Goal: Task Accomplishment & Management: Manage account settings

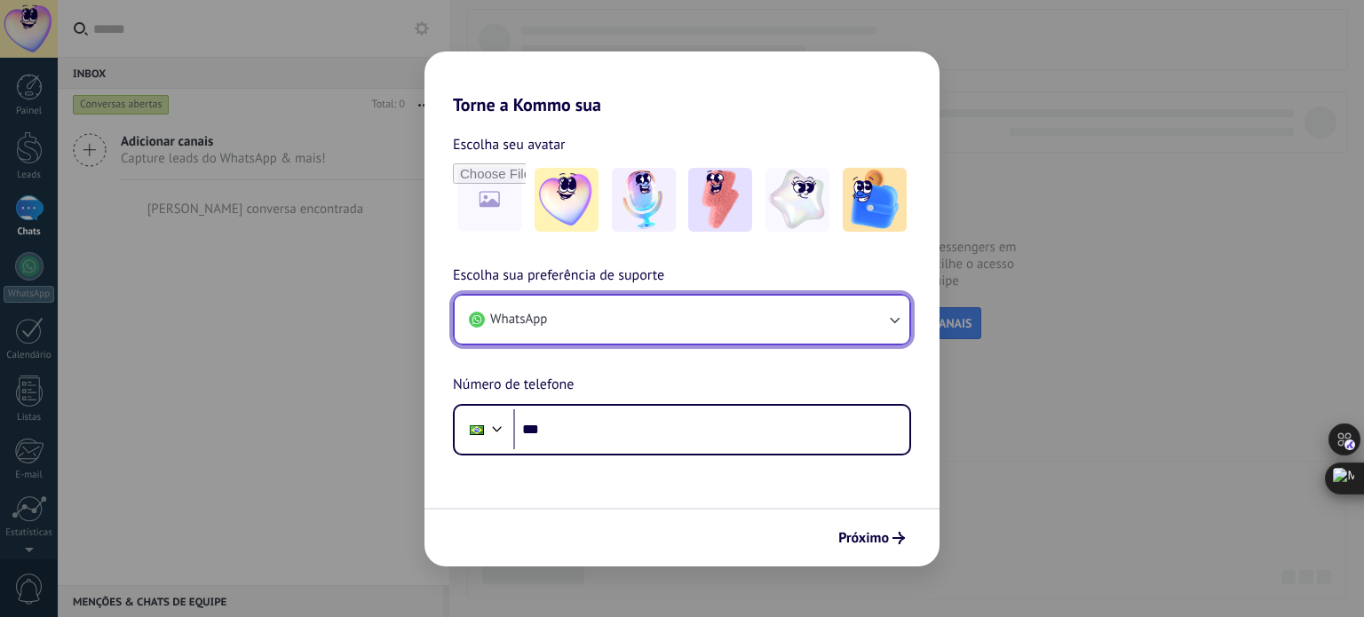
click at [641, 318] on button "WhatsApp" at bounding box center [682, 320] width 455 height 48
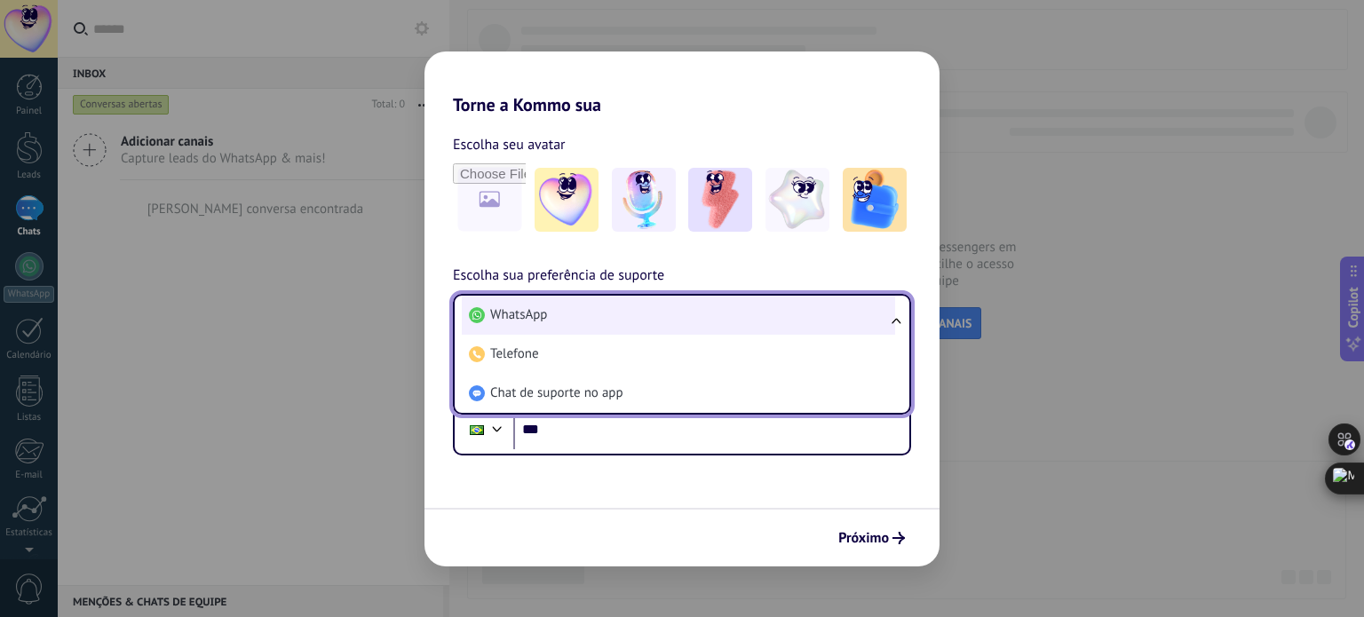
click at [641, 318] on li "WhatsApp" at bounding box center [678, 315] width 433 height 39
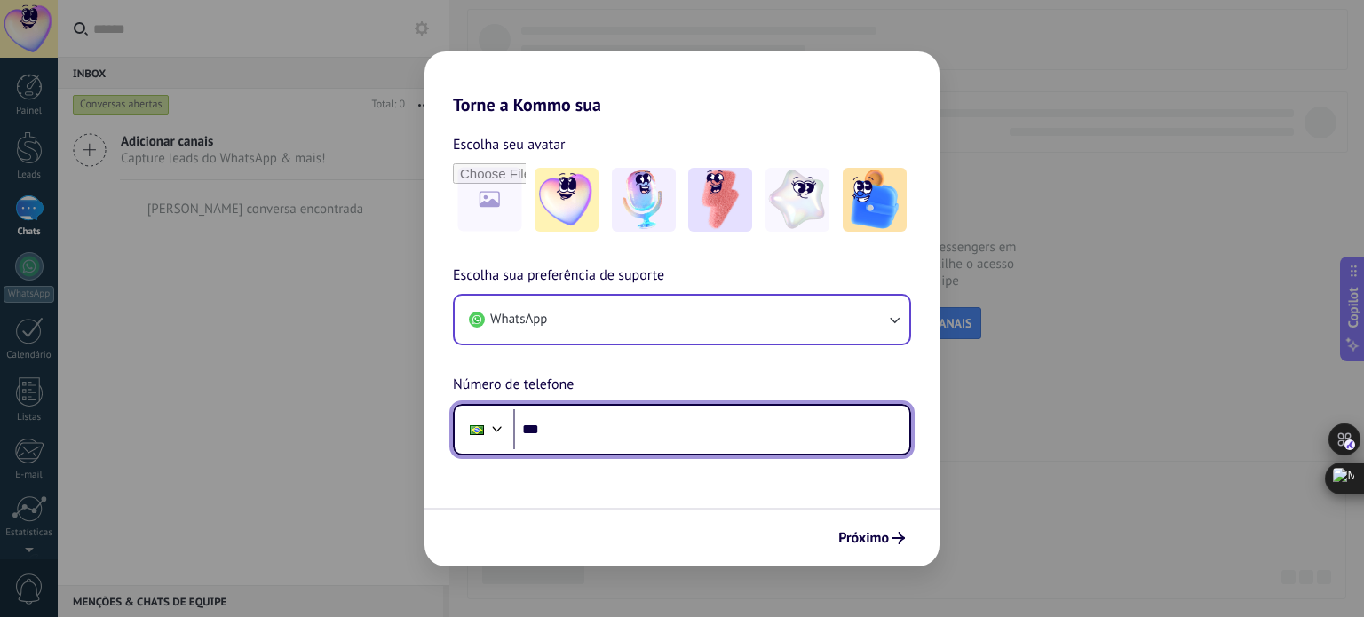
click at [589, 422] on input "***" at bounding box center [711, 429] width 396 height 41
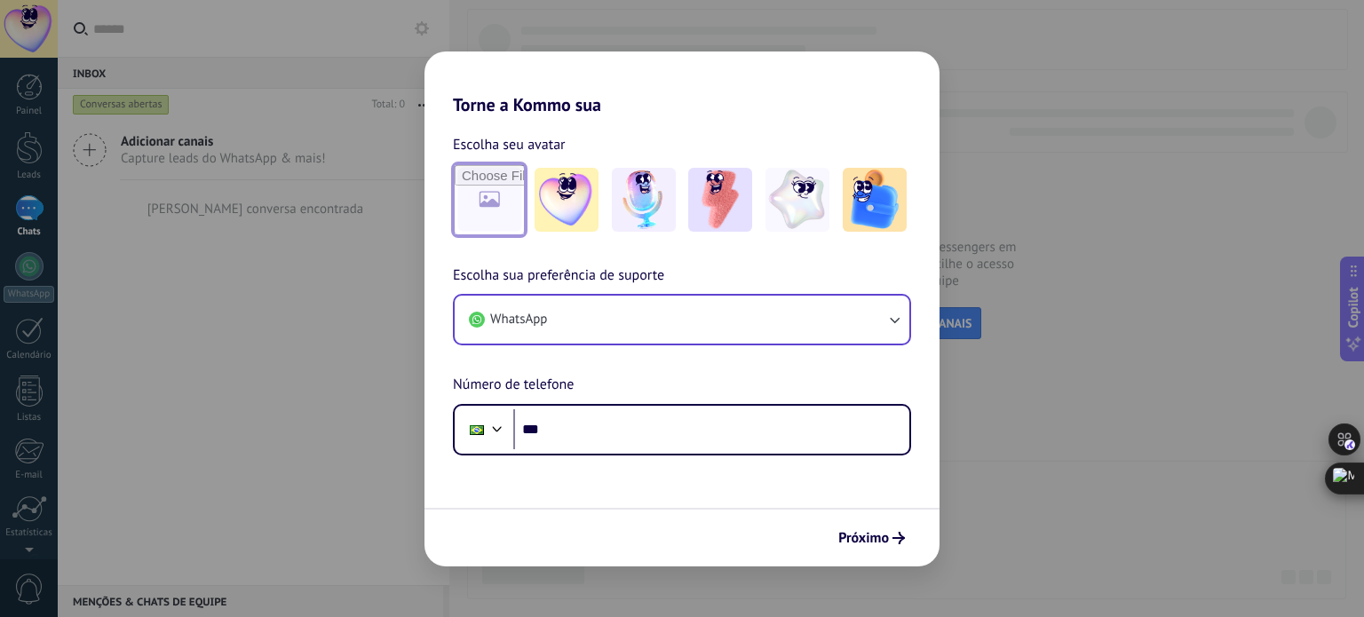
click at [503, 210] on input "file" at bounding box center [489, 199] width 69 height 69
type input "**********"
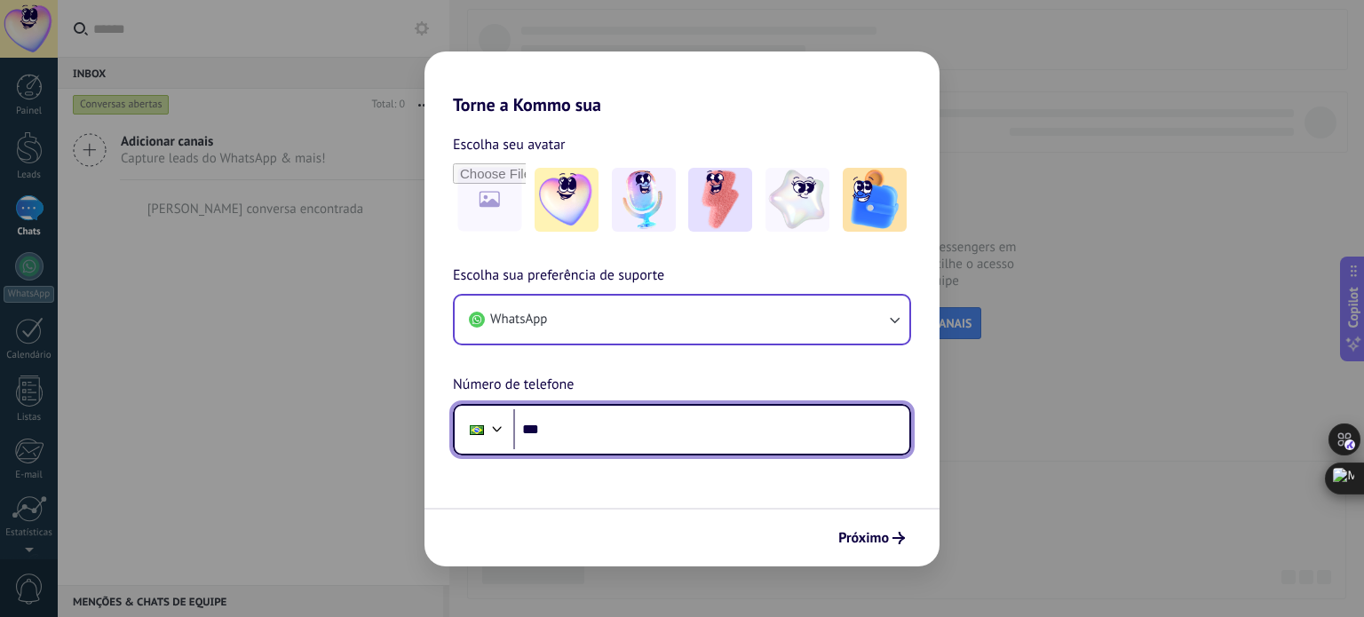
click at [567, 425] on input "***" at bounding box center [711, 429] width 396 height 41
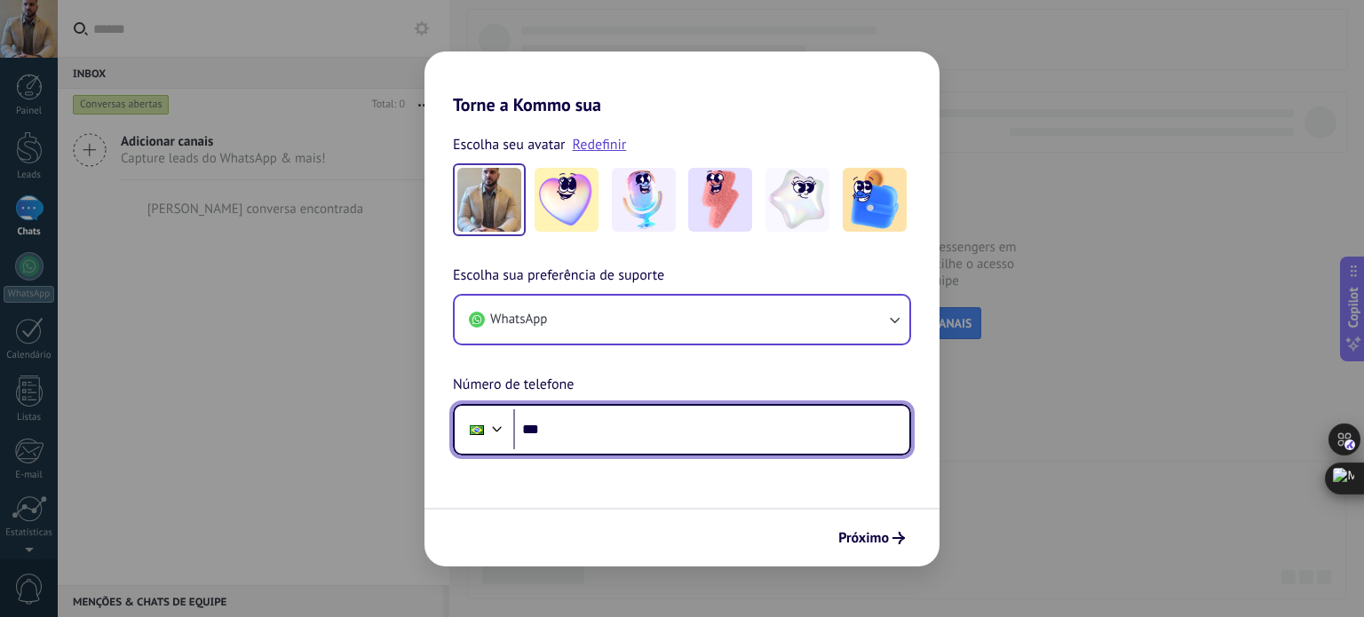
click at [492, 429] on div at bounding box center [497, 426] width 21 height 21
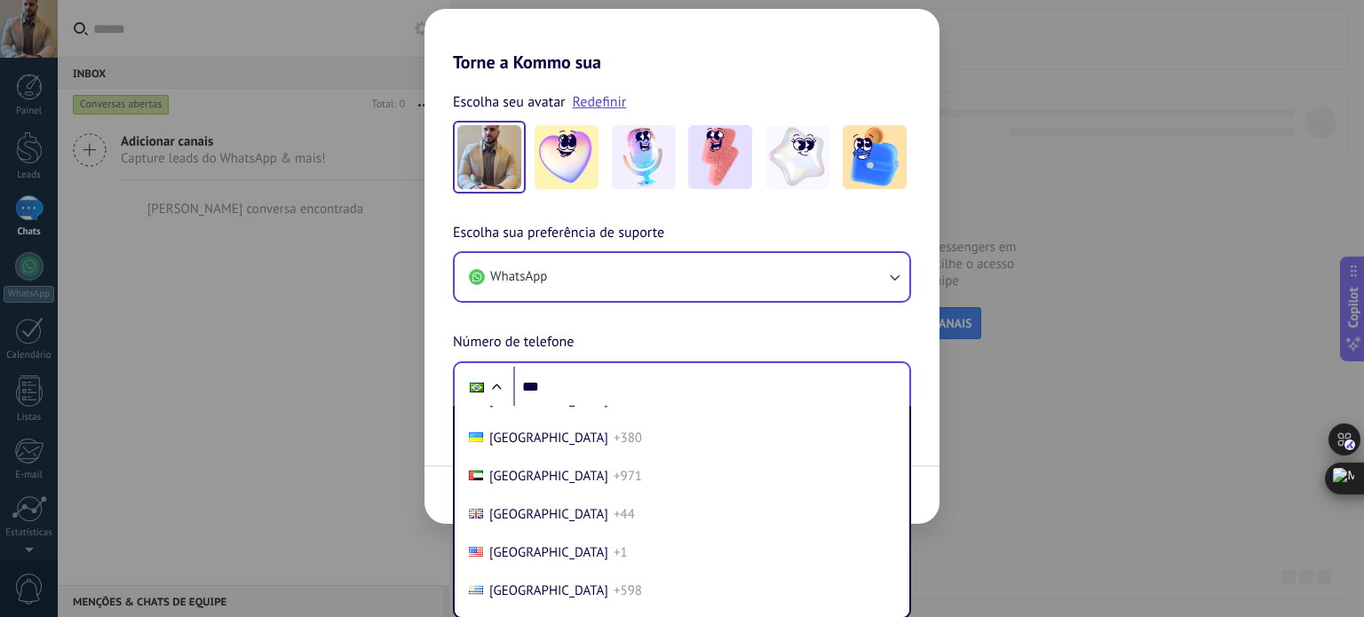
scroll to position [7548, 0]
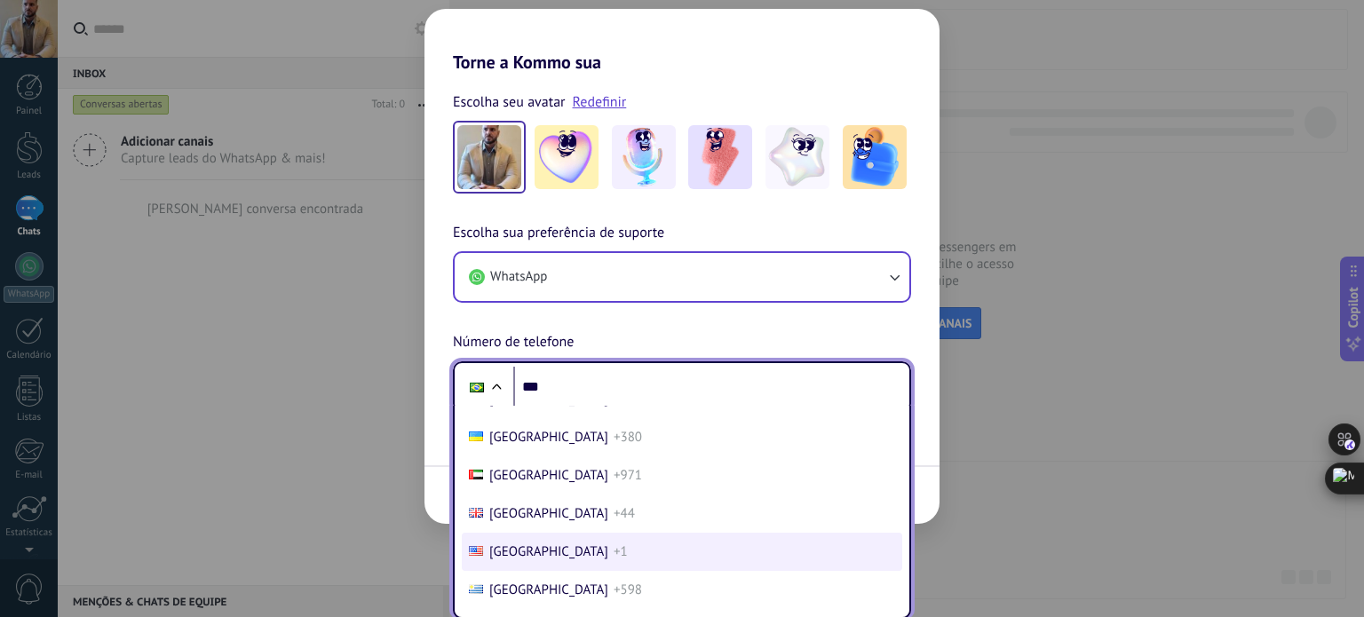
click at [551, 571] on li "United States +1" at bounding box center [682, 552] width 440 height 38
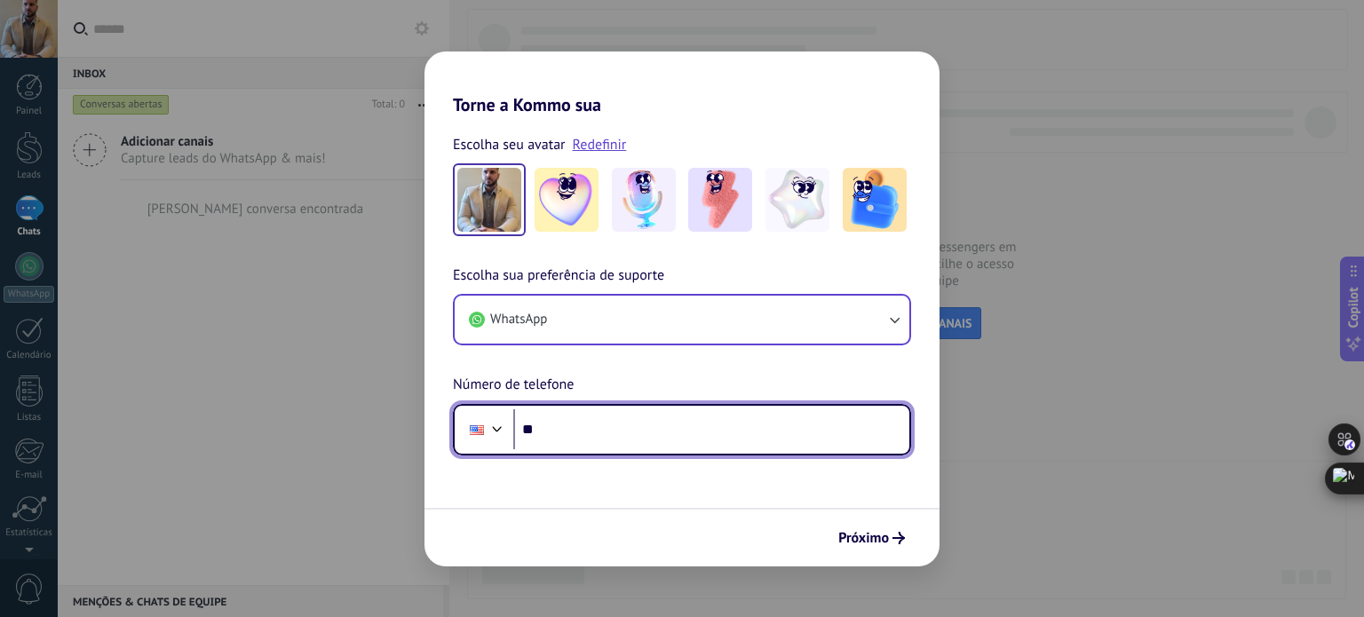
scroll to position [0, 0]
click at [597, 429] on input "***" at bounding box center [711, 429] width 396 height 41
paste input "**********"
click at [540, 431] on input "**********" at bounding box center [711, 429] width 396 height 41
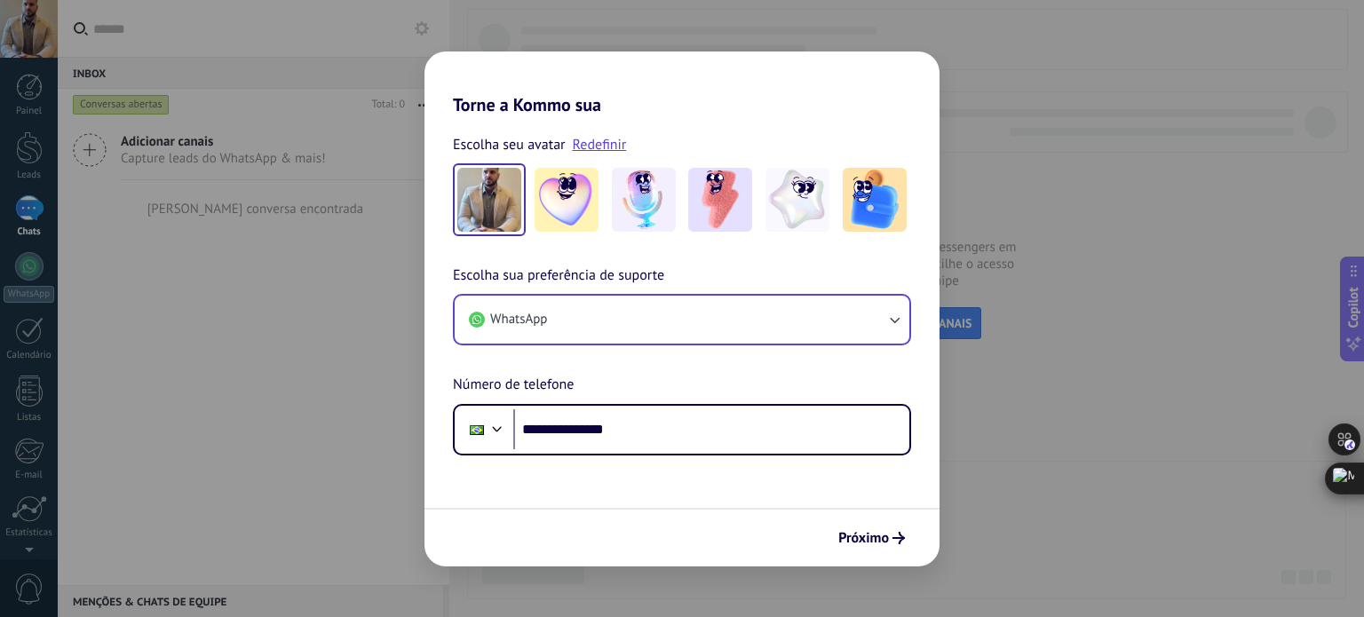
click at [500, 428] on div at bounding box center [497, 426] width 21 height 21
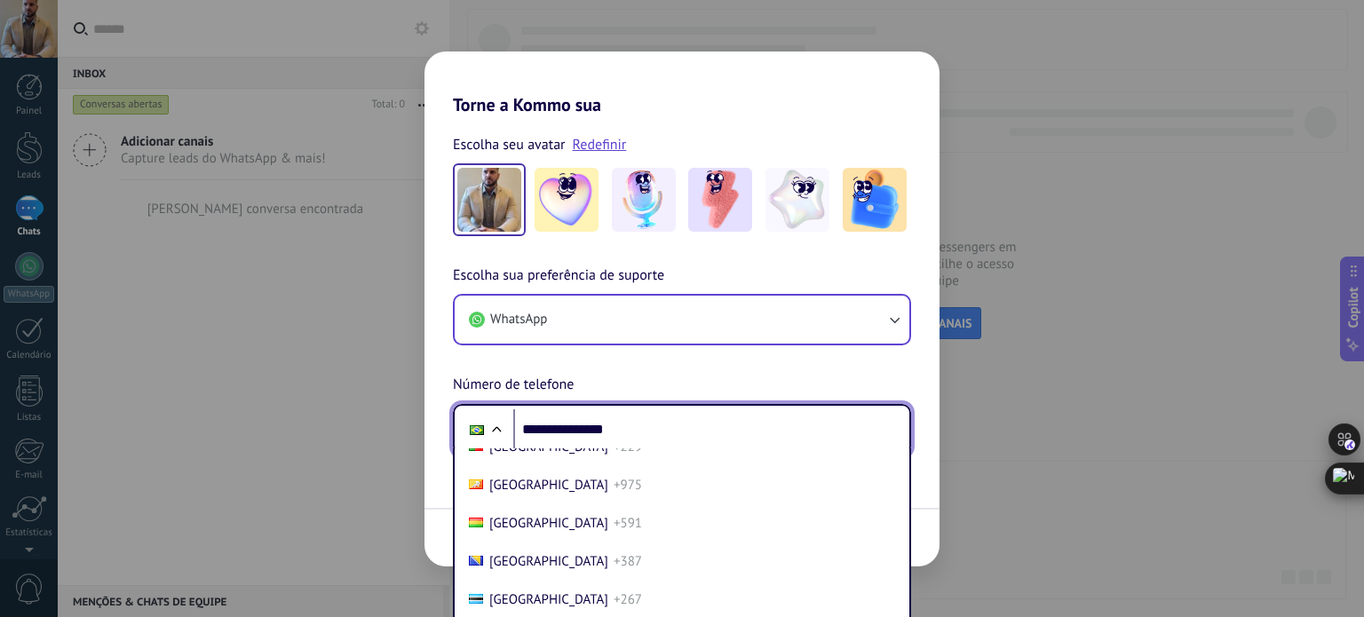
click at [646, 383] on div "**********" at bounding box center [681, 360] width 515 height 191
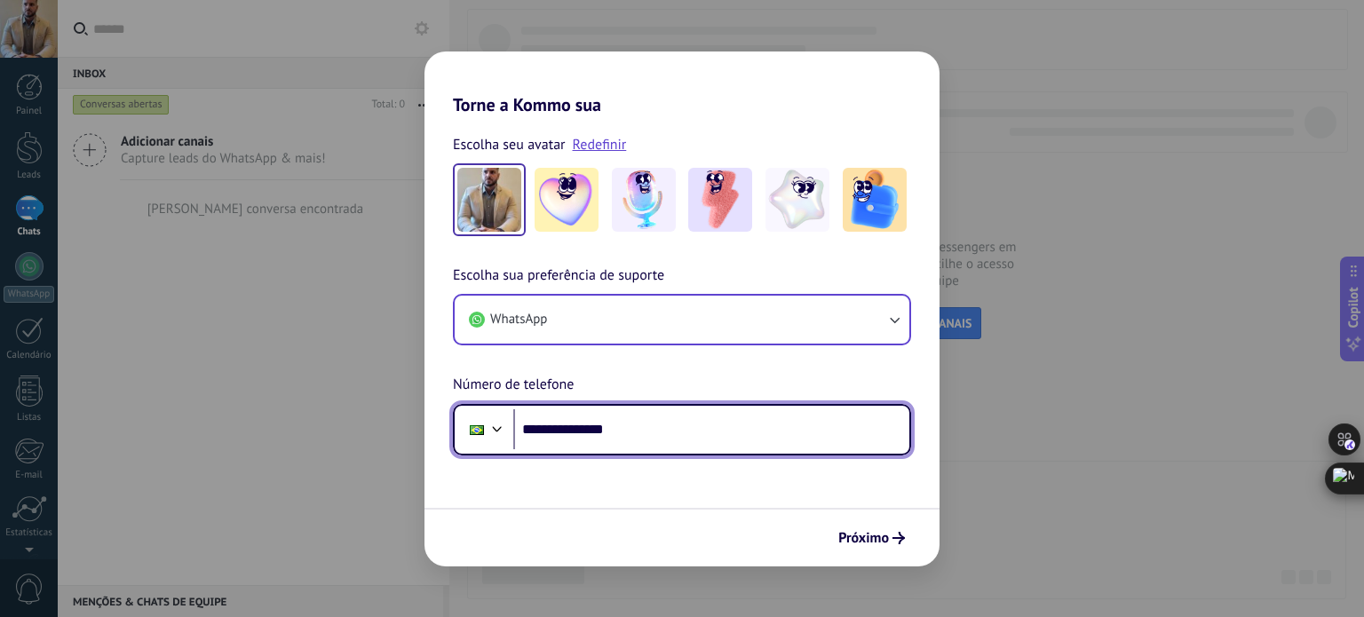
drag, startPoint x: 666, startPoint y: 441, endPoint x: 393, endPoint y: 436, distance: 272.7
click at [415, 429] on div "**********" at bounding box center [682, 308] width 1364 height 617
paste input "tel"
type input "**********"
drag, startPoint x: 639, startPoint y: 429, endPoint x: 527, endPoint y: 408, distance: 114.8
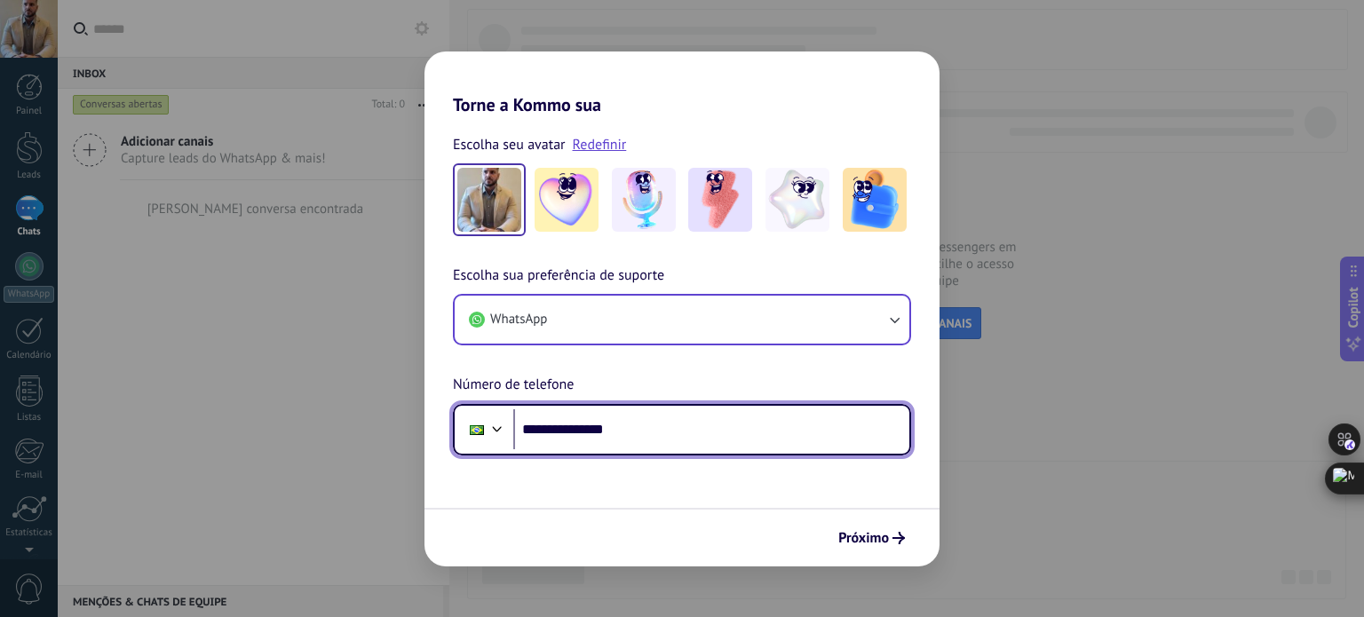
click at [528, 408] on div "**********" at bounding box center [682, 430] width 458 height 52
paste input "**********"
type input "**********"
drag, startPoint x: 636, startPoint y: 422, endPoint x: 351, endPoint y: 428, distance: 285.1
click at [469, 418] on div "**********" at bounding box center [682, 430] width 458 height 52
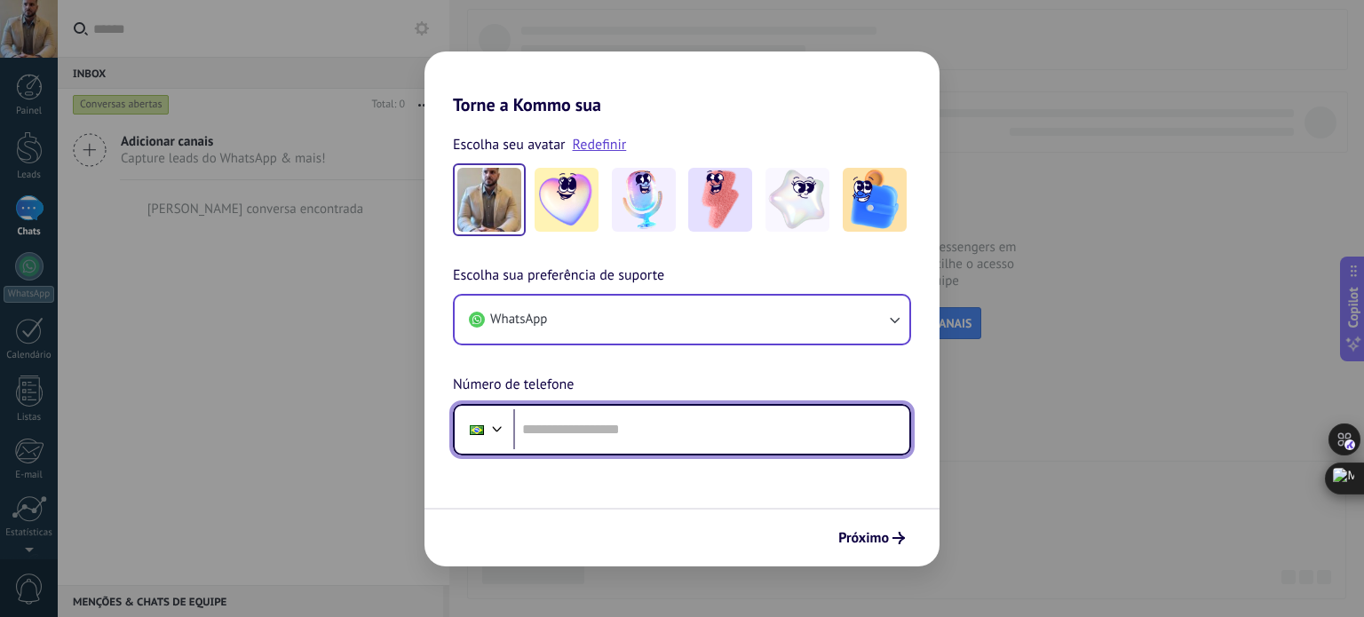
click at [501, 436] on div at bounding box center [497, 426] width 21 height 21
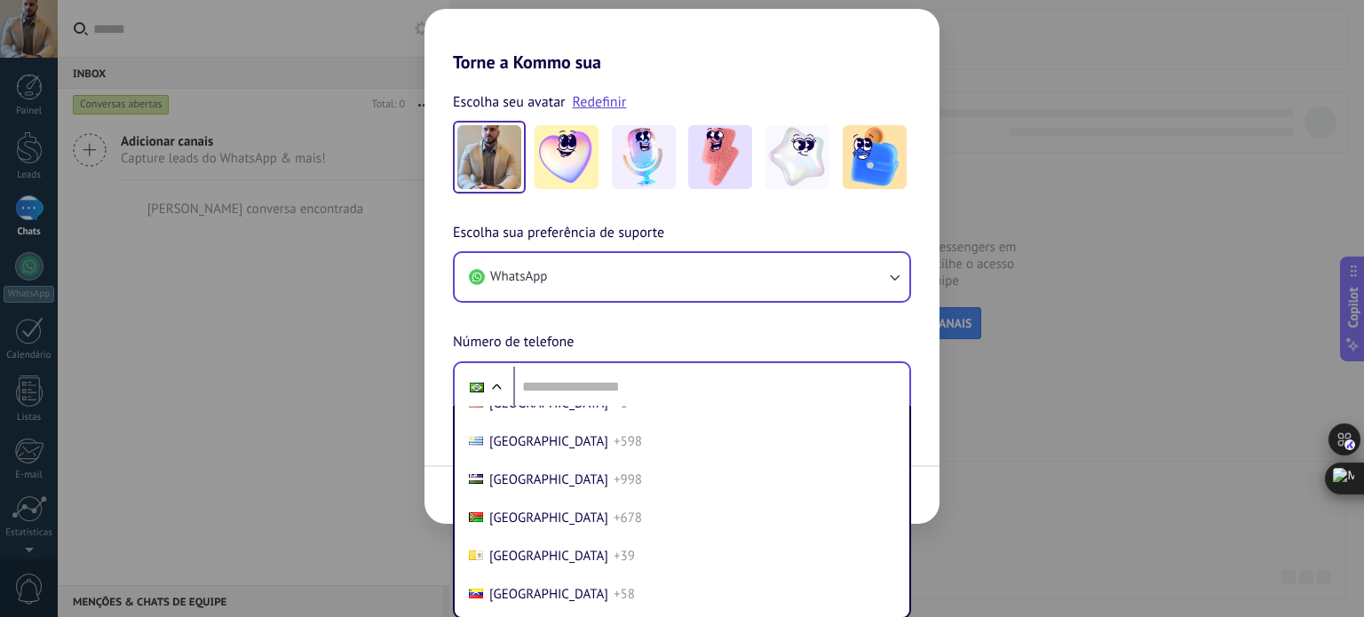
scroll to position [7630, 0]
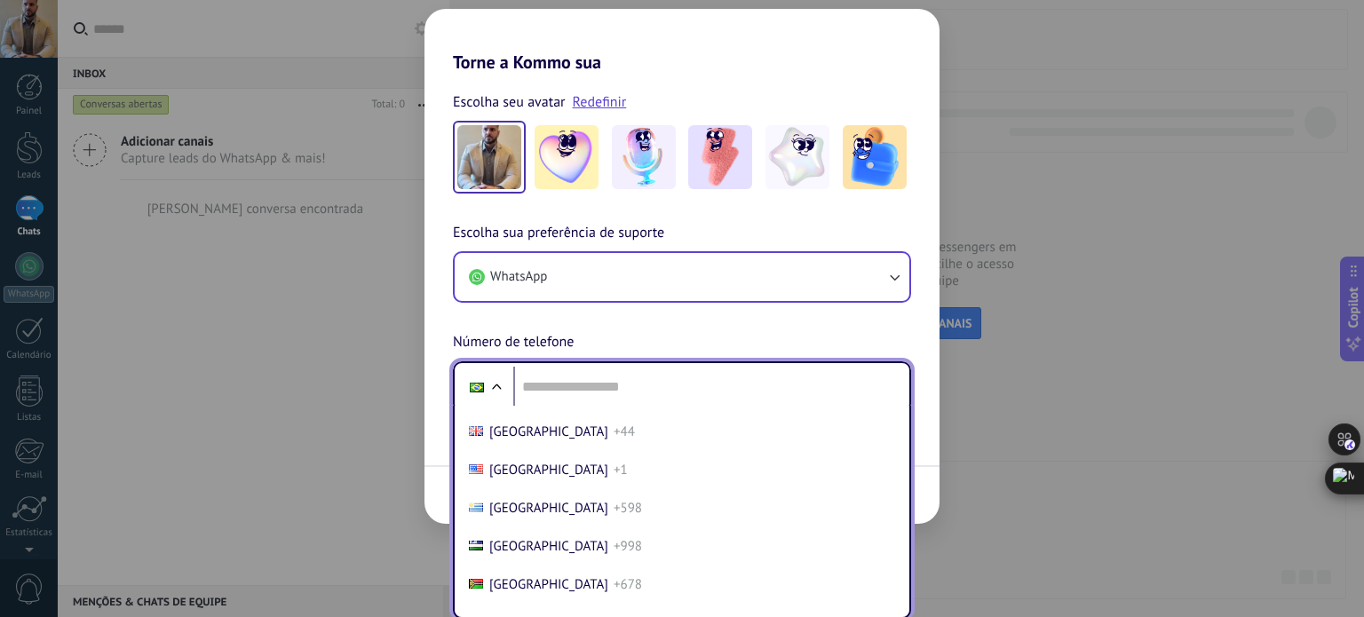
click at [547, 479] on span "United States" at bounding box center [548, 470] width 119 height 17
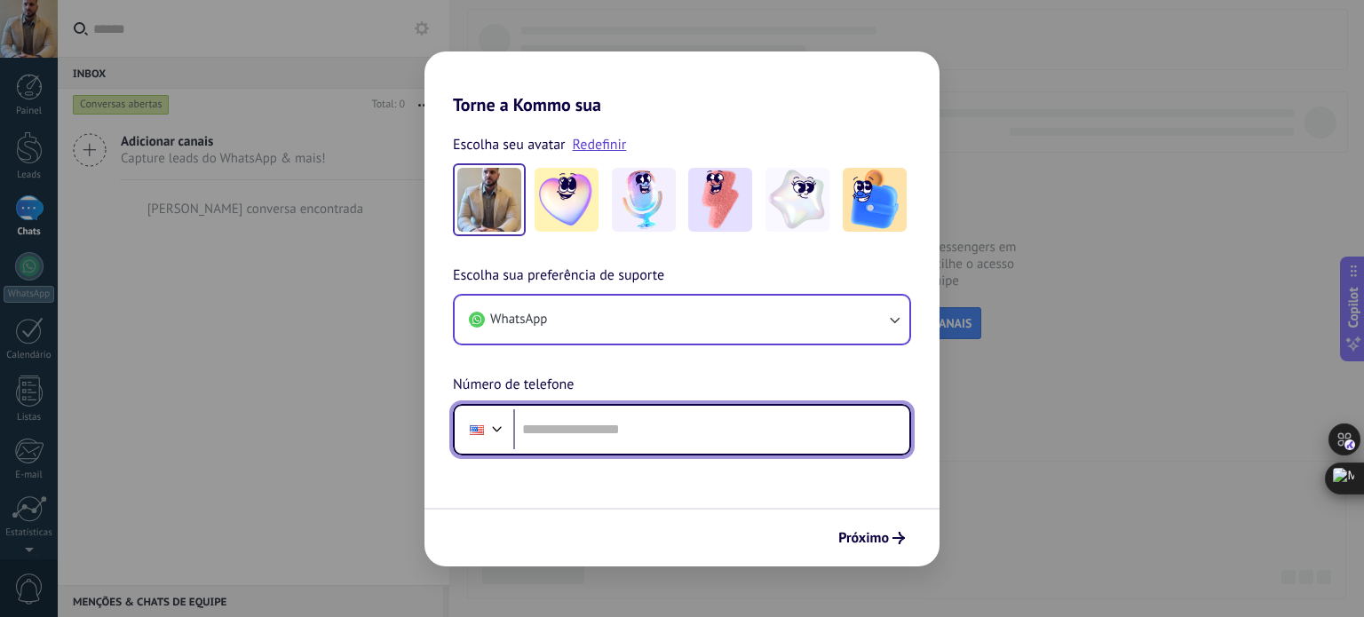
scroll to position [0, 0]
click at [572, 429] on input "tel" at bounding box center [711, 429] width 396 height 41
paste input "**********"
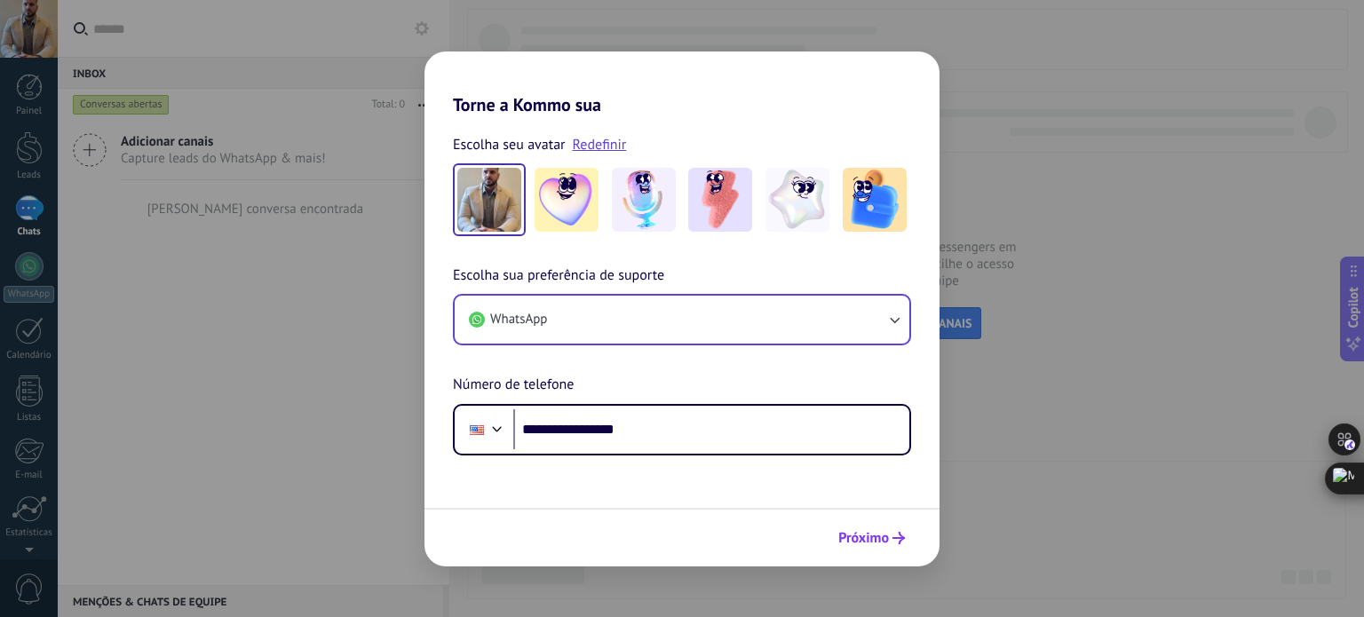
click at [880, 536] on span "Próximo" at bounding box center [863, 538] width 51 height 12
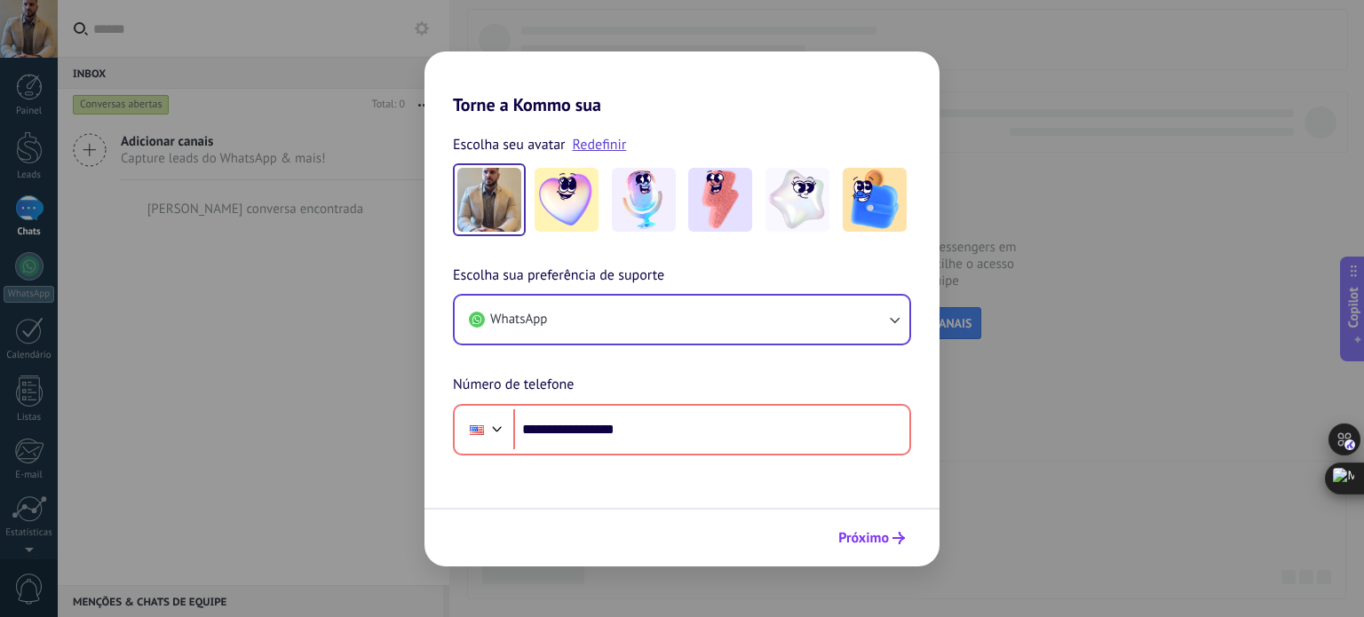
click at [892, 532] on span "Próximo" at bounding box center [871, 538] width 67 height 12
click at [892, 536] on span "Próximo" at bounding box center [871, 538] width 67 height 12
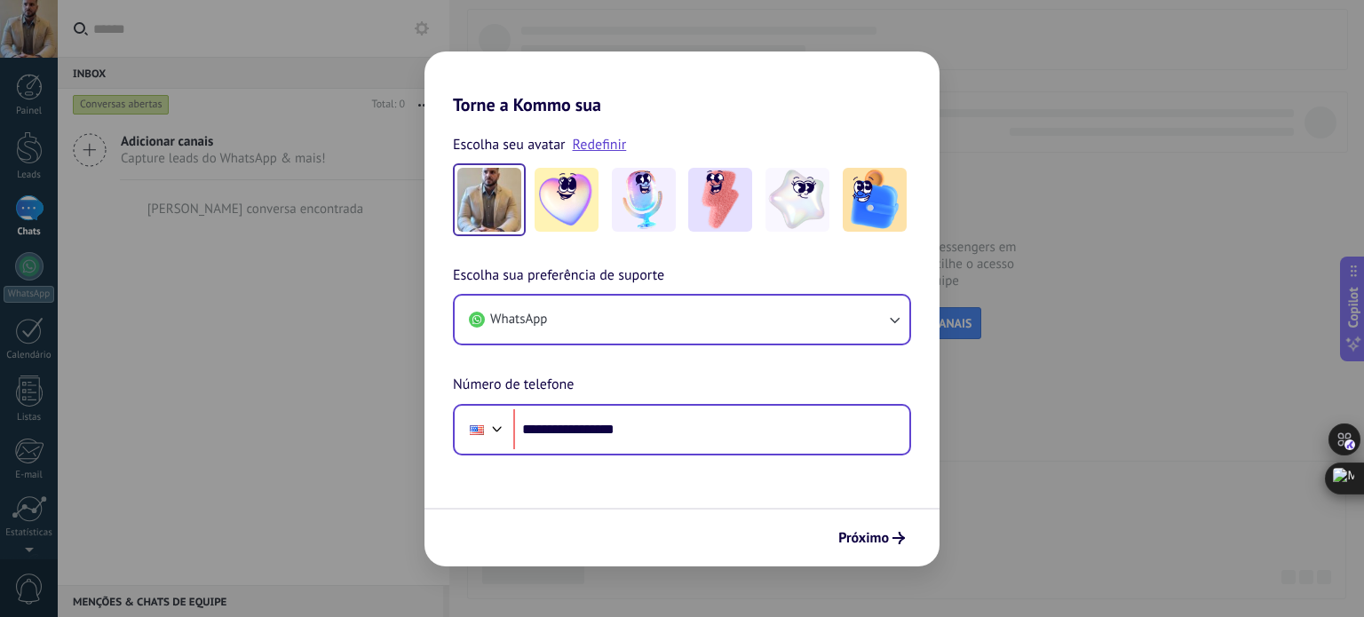
click at [500, 429] on div at bounding box center [497, 426] width 21 height 21
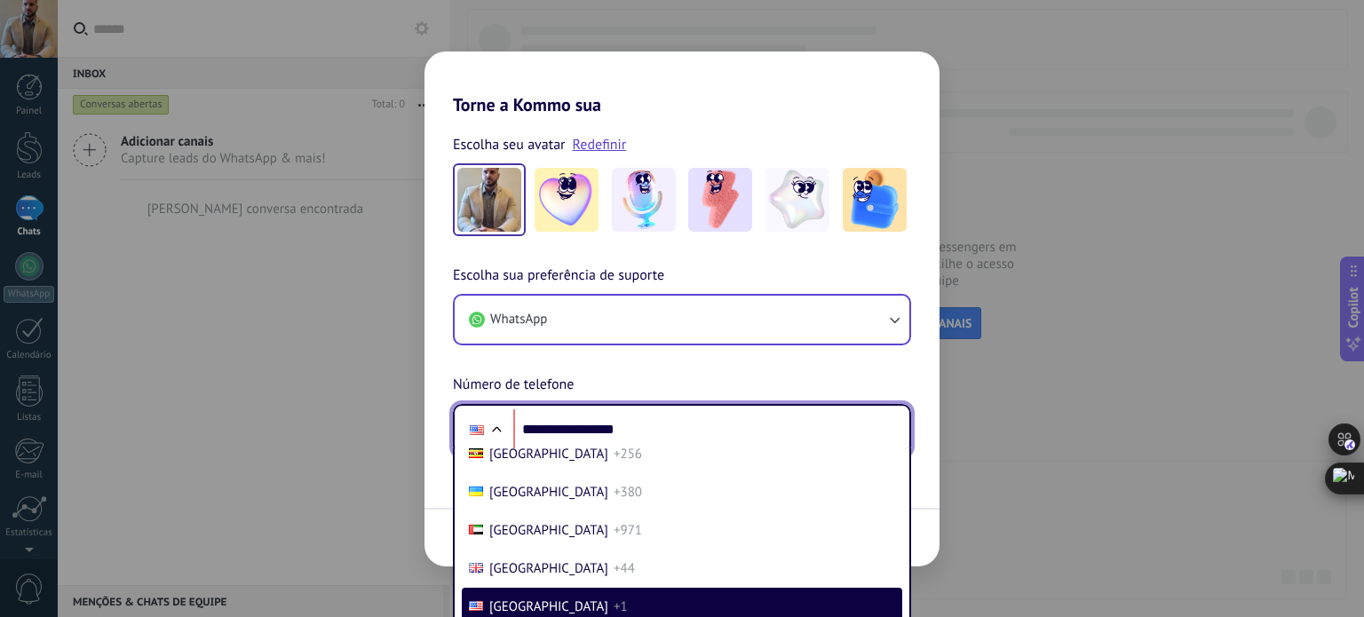
click at [675, 392] on div "**********" at bounding box center [681, 360] width 515 height 191
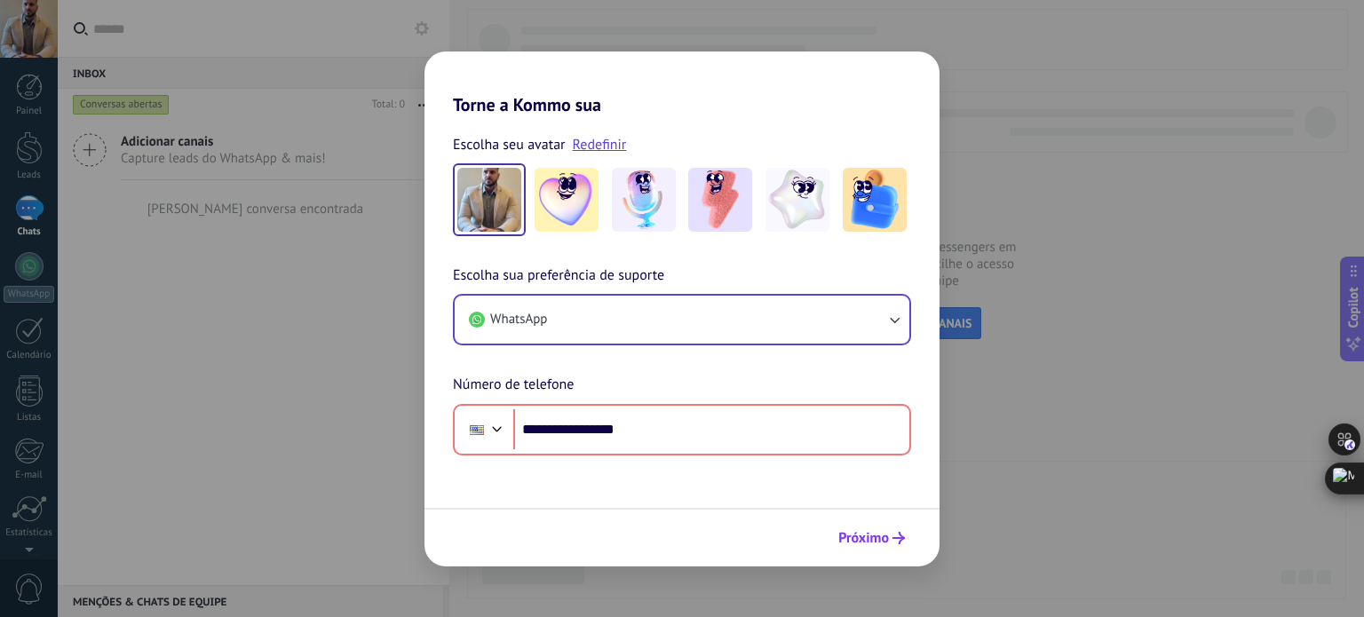
click at [840, 536] on span "Próximo" at bounding box center [863, 538] width 51 height 12
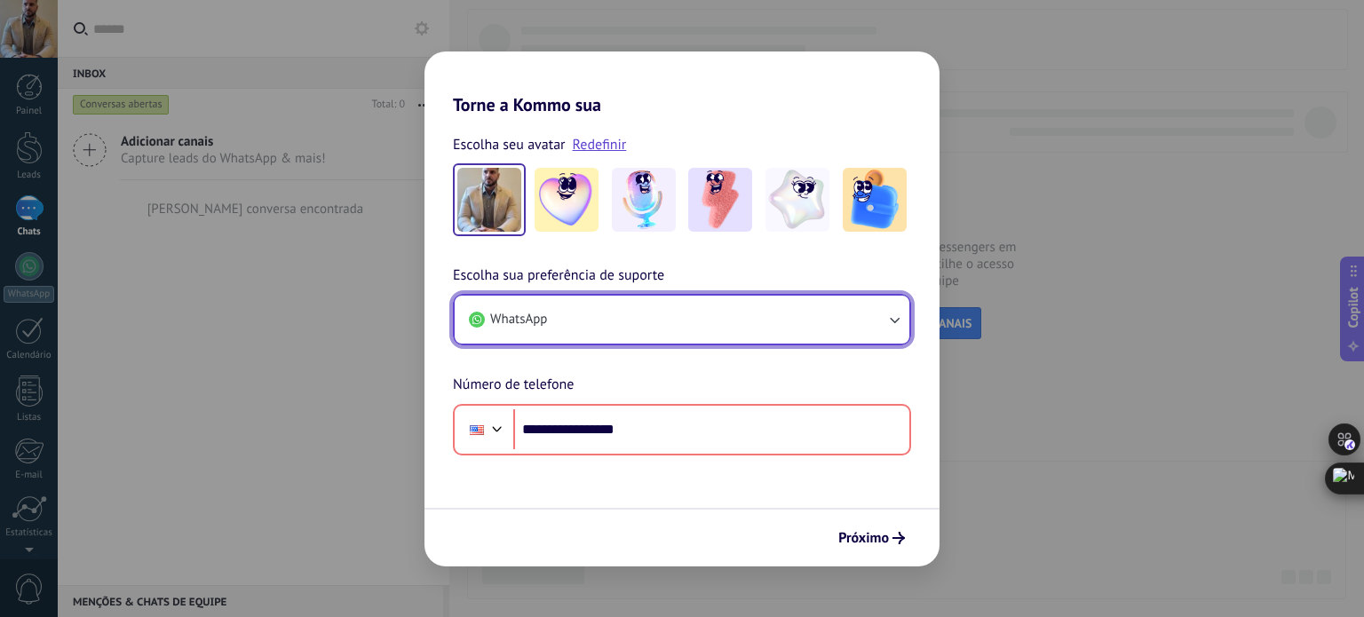
click at [547, 332] on button "WhatsApp" at bounding box center [682, 320] width 455 height 48
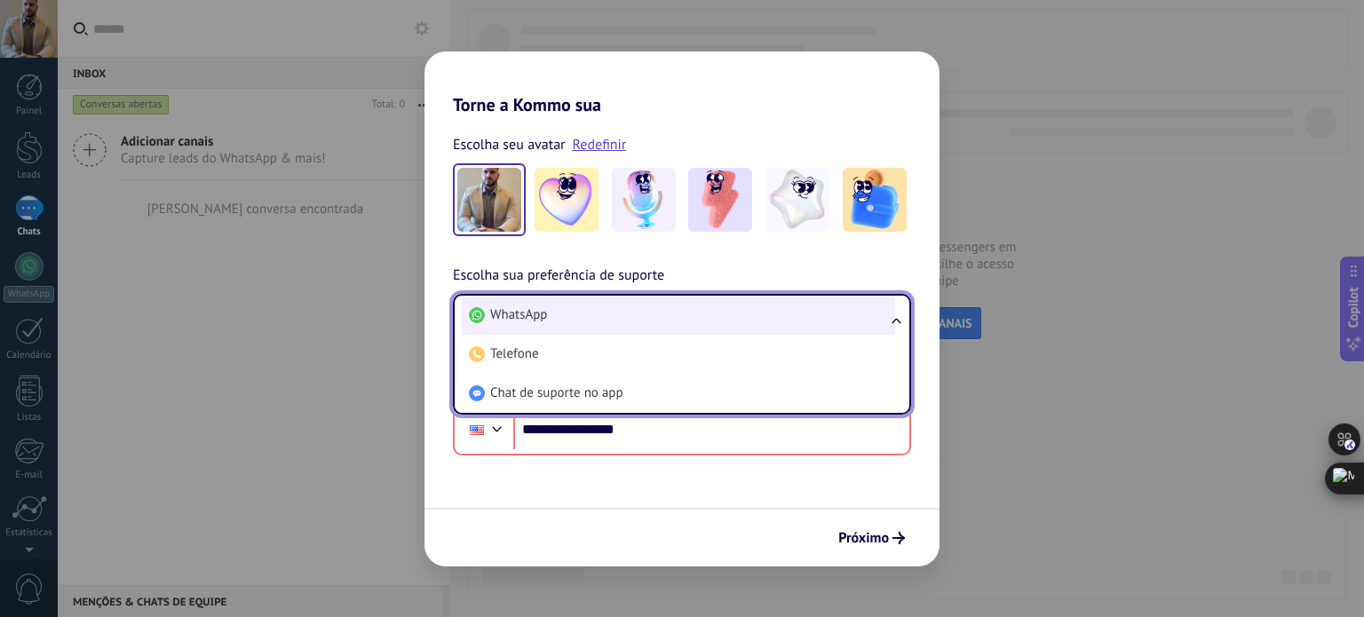
click at [646, 325] on li "WhatsApp" at bounding box center [678, 315] width 433 height 39
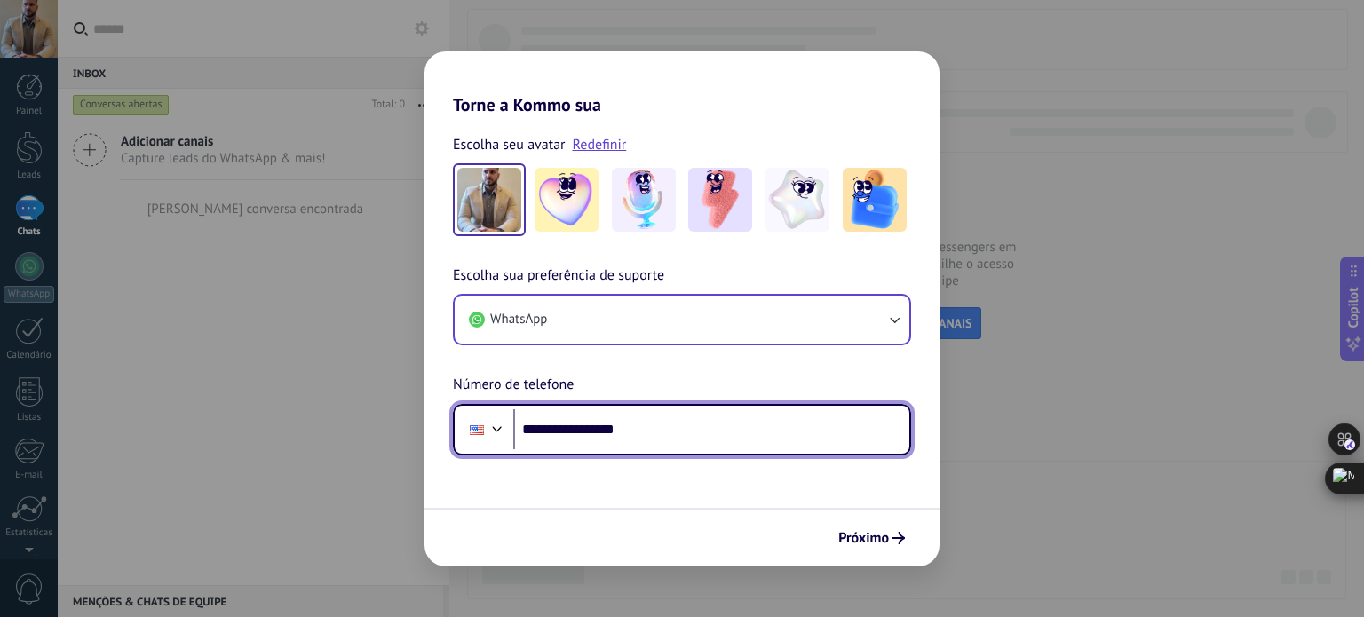
click at [492, 432] on div at bounding box center [497, 426] width 21 height 21
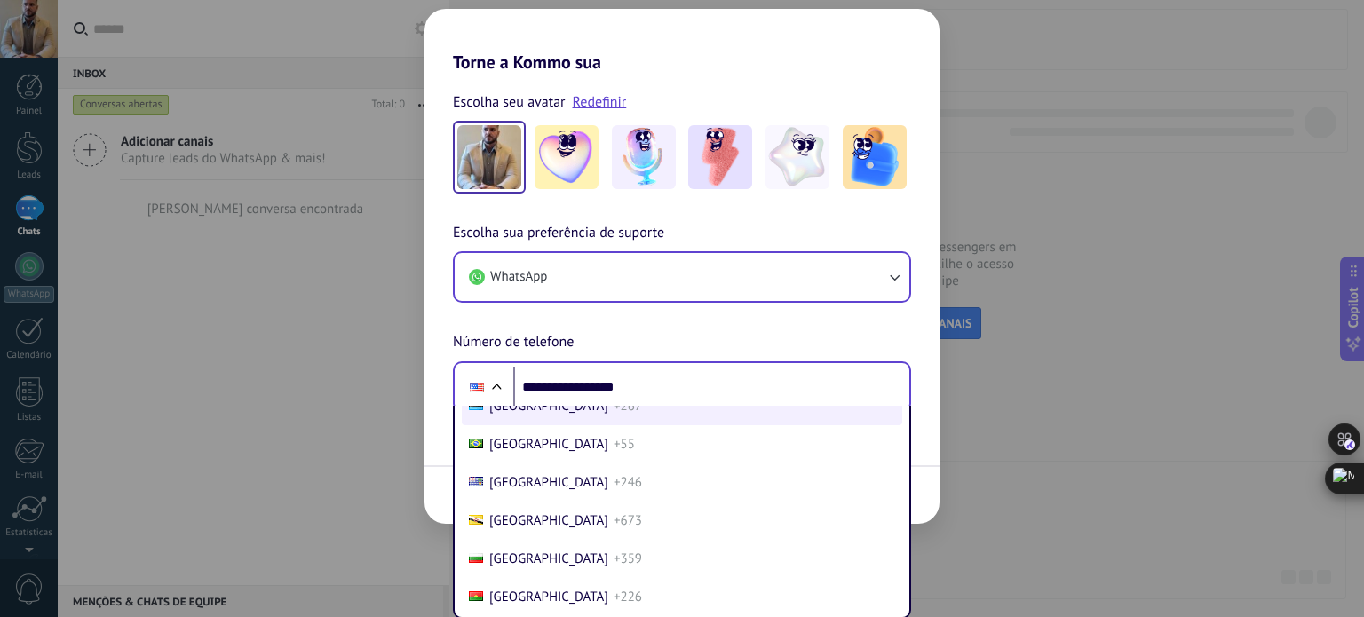
scroll to position [799, 0]
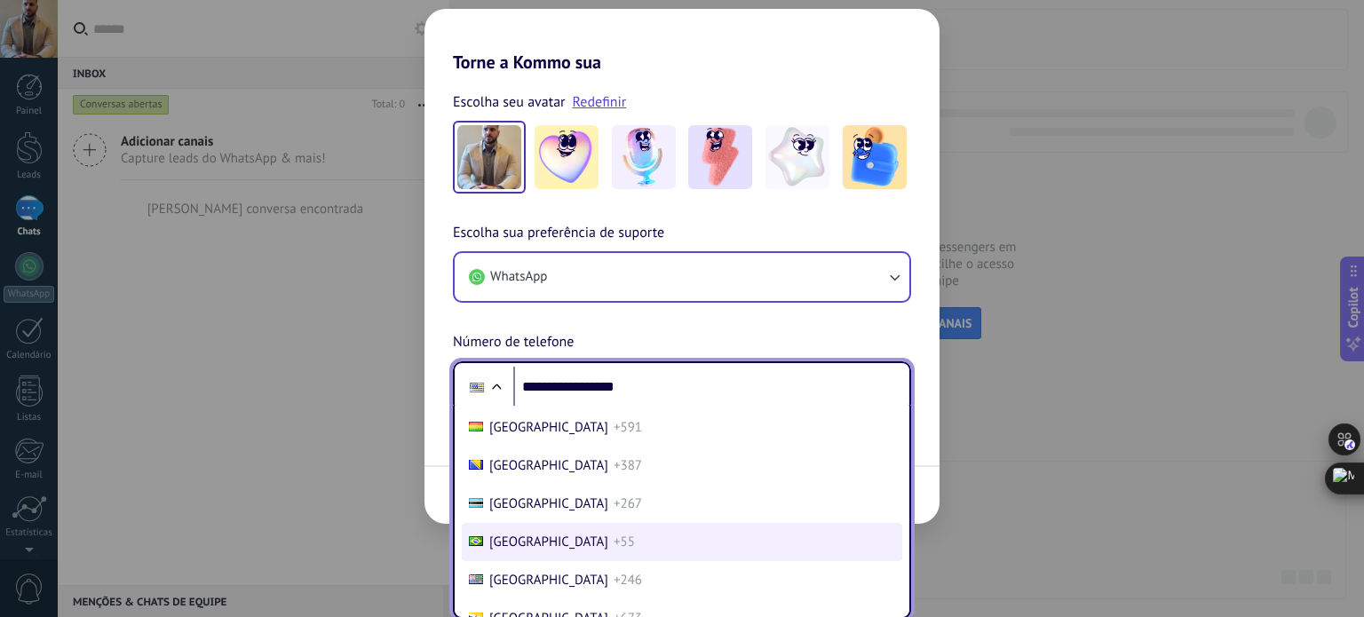
click at [591, 550] on li "Brazil +55" at bounding box center [682, 542] width 440 height 38
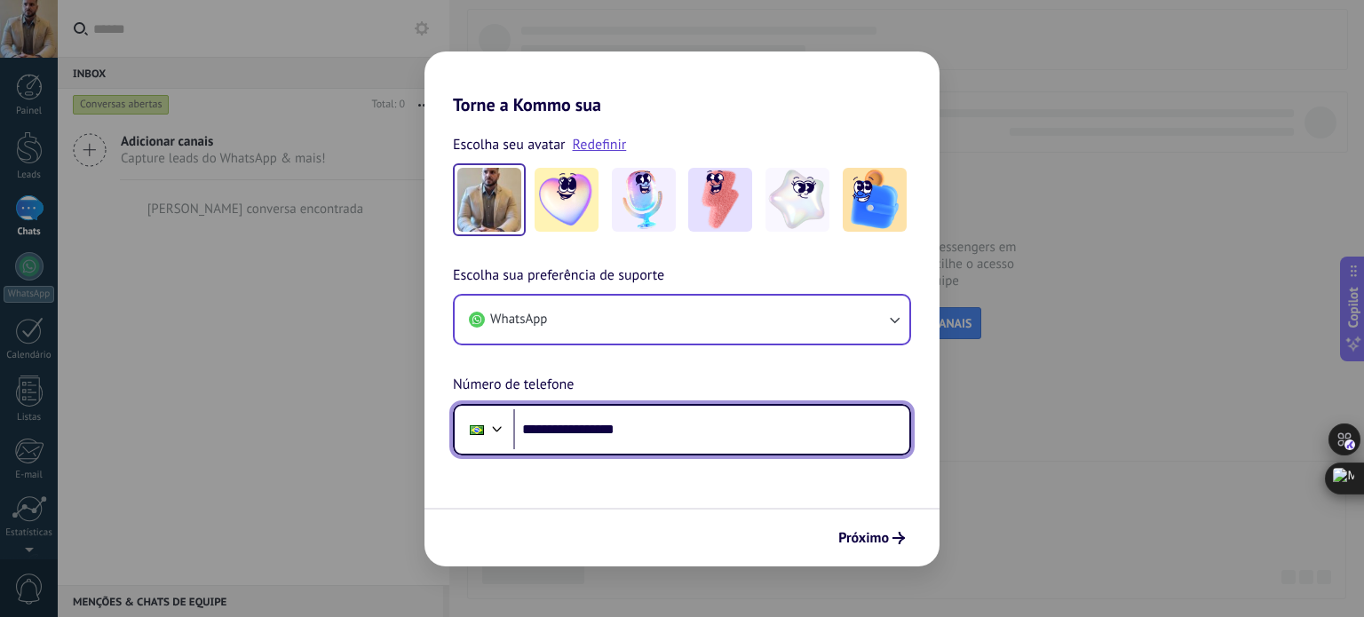
scroll to position [0, 0]
drag, startPoint x: 673, startPoint y: 432, endPoint x: 421, endPoint y: 454, distance: 253.1
click at [473, 447] on div "**********" at bounding box center [682, 430] width 458 height 52
type input "**********"
type input "**"
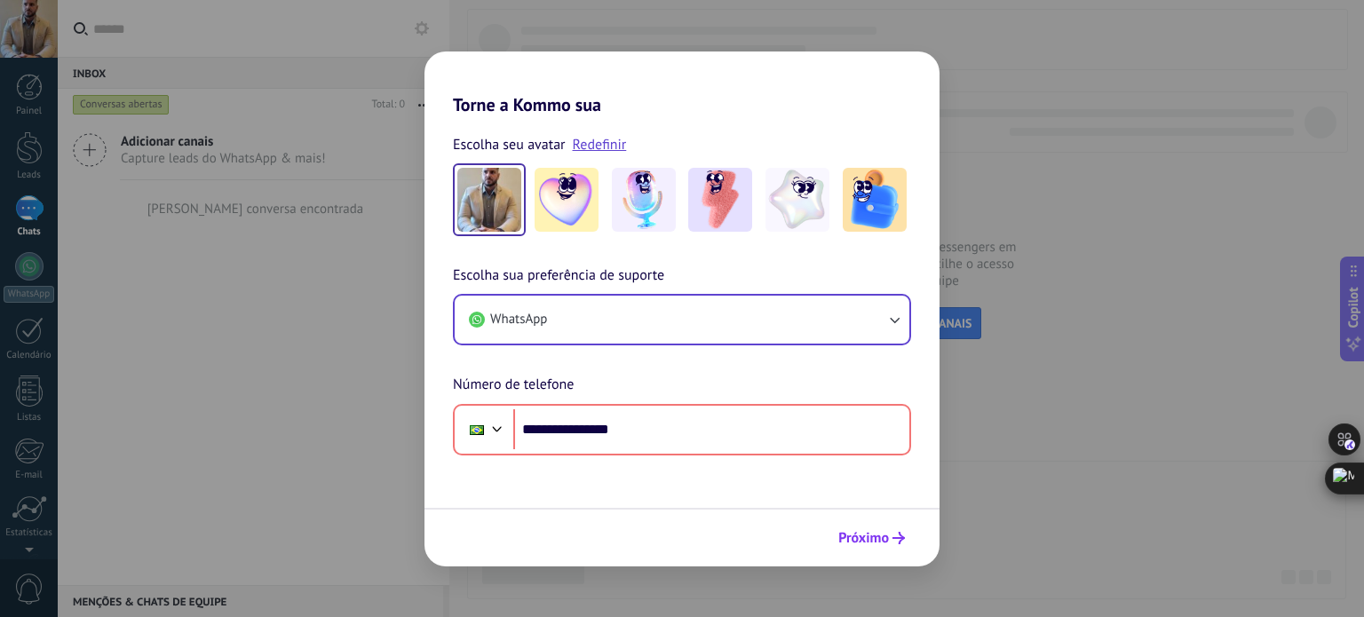
click at [870, 539] on span "Próximo" at bounding box center [863, 538] width 51 height 12
click at [871, 541] on span "Próximo" at bounding box center [863, 538] width 51 height 12
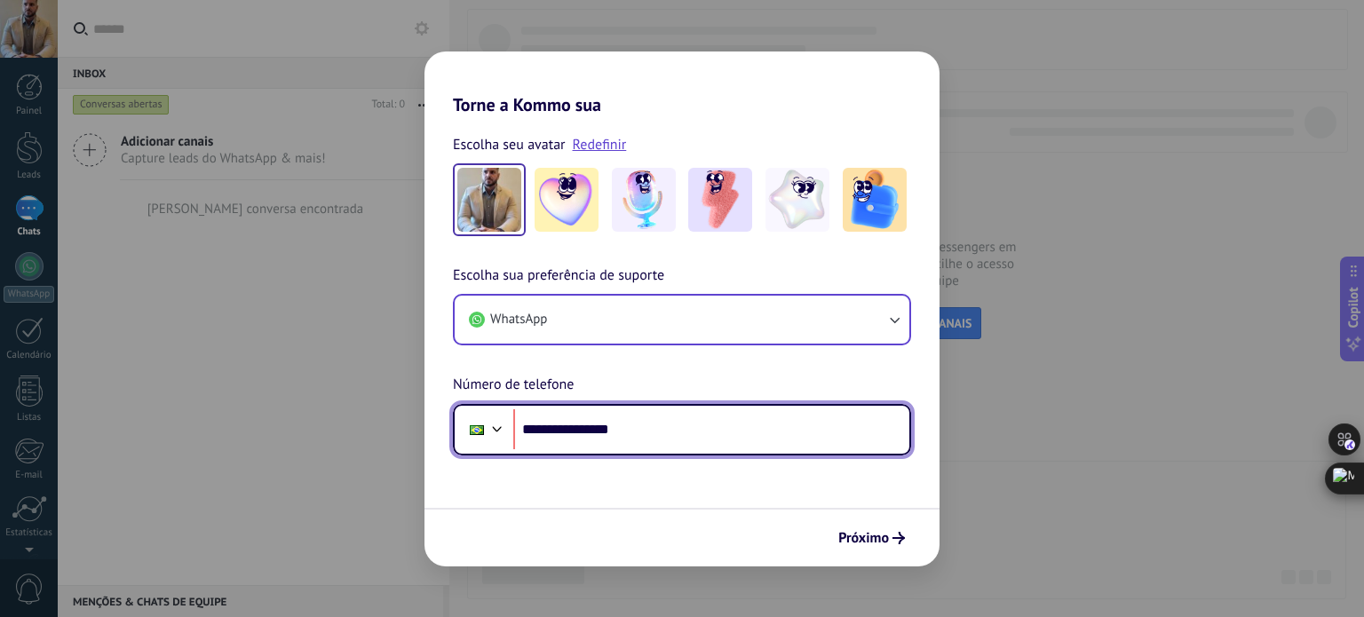
drag, startPoint x: 635, startPoint y: 439, endPoint x: 515, endPoint y: 430, distance: 120.2
click at [515, 430] on input "**********" at bounding box center [711, 429] width 396 height 41
paste input "tel"
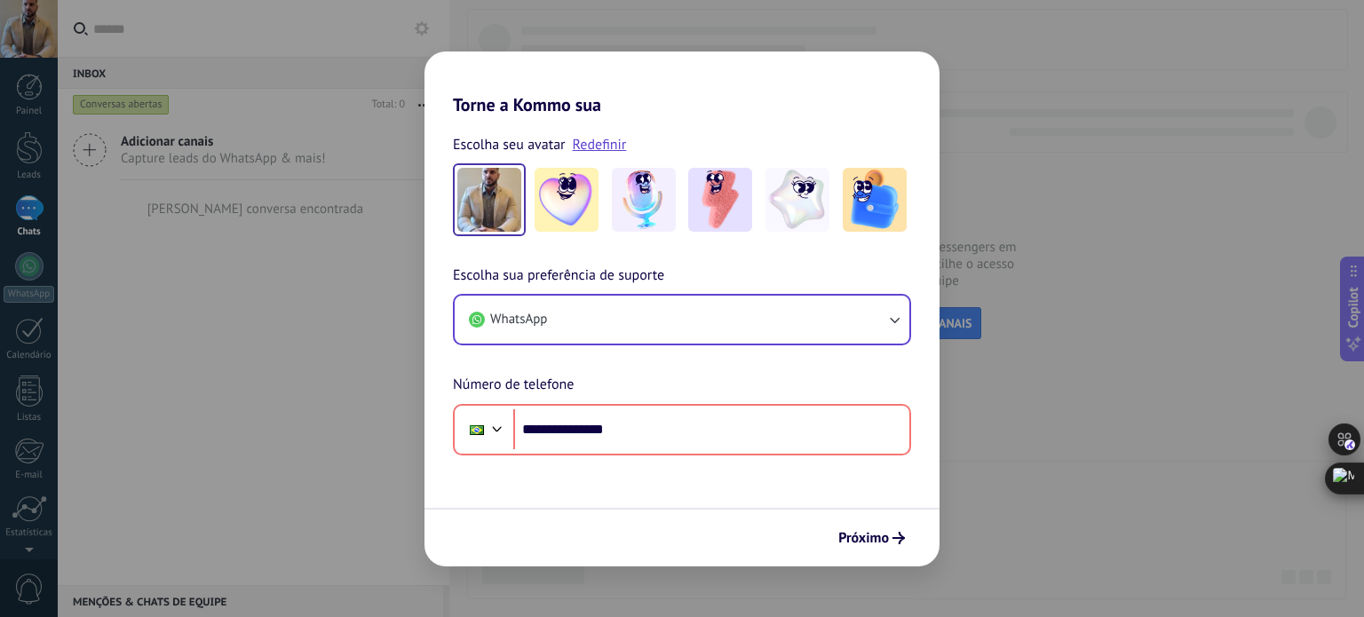
click at [491, 429] on div at bounding box center [497, 426] width 21 height 21
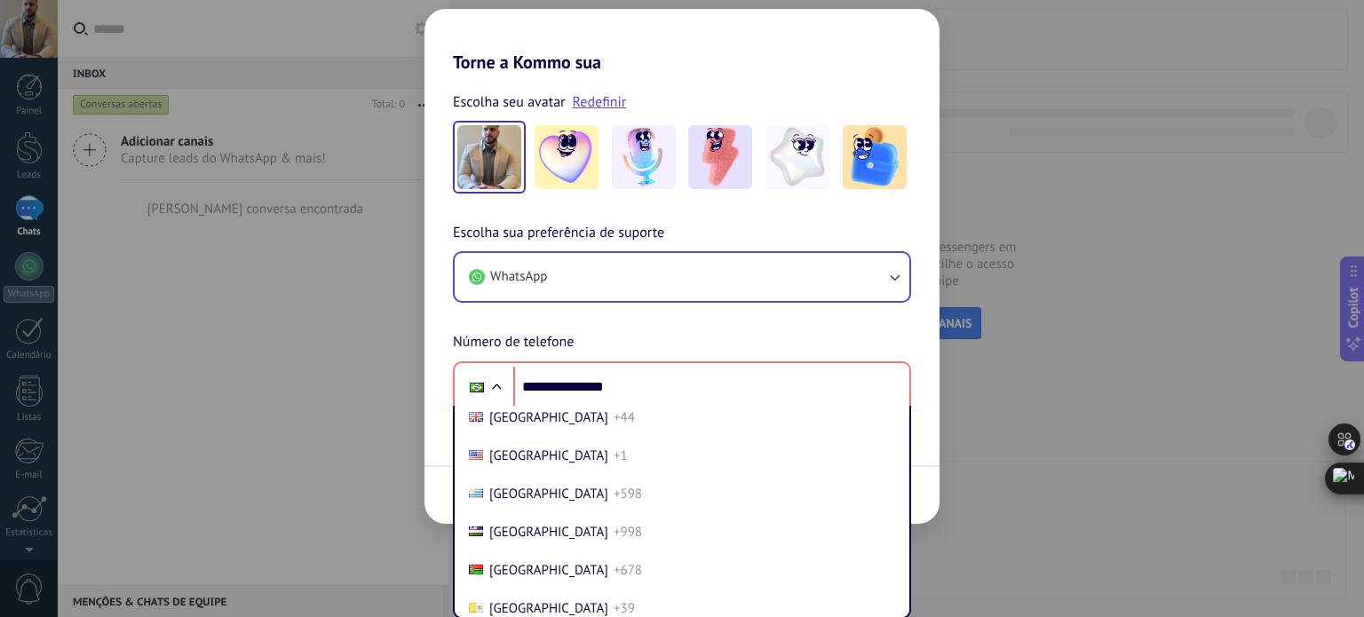
scroll to position [7630, 0]
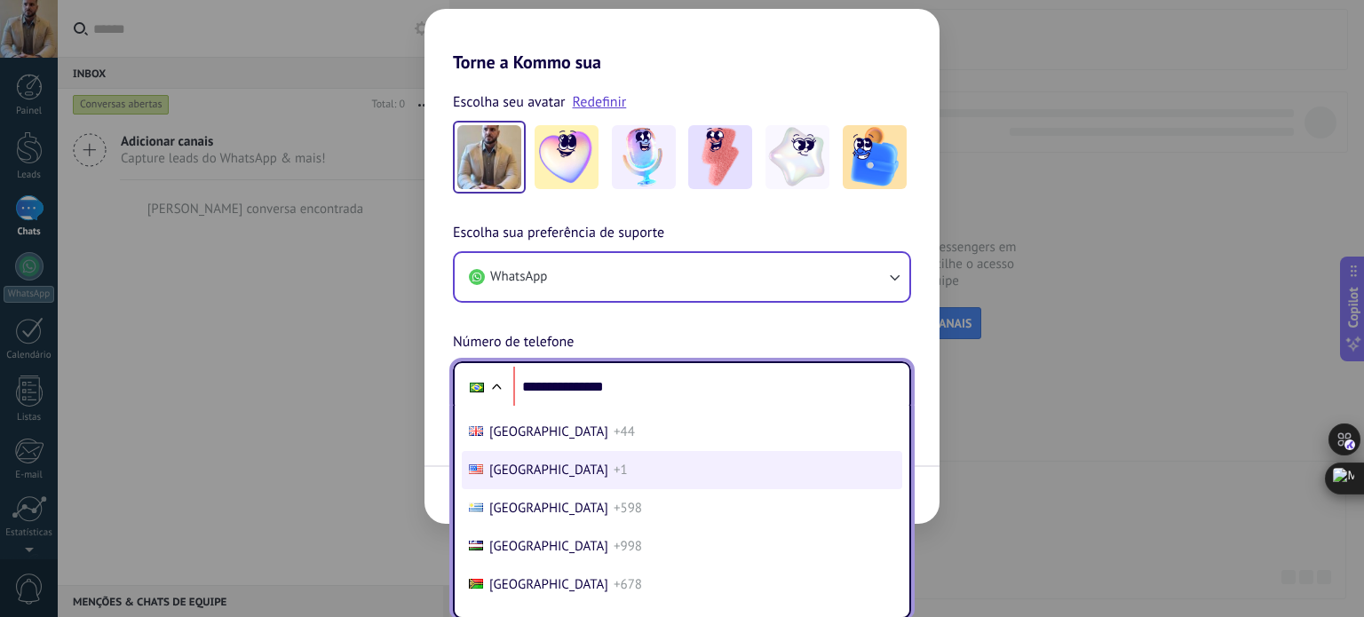
click at [559, 479] on span "United States" at bounding box center [548, 470] width 119 height 17
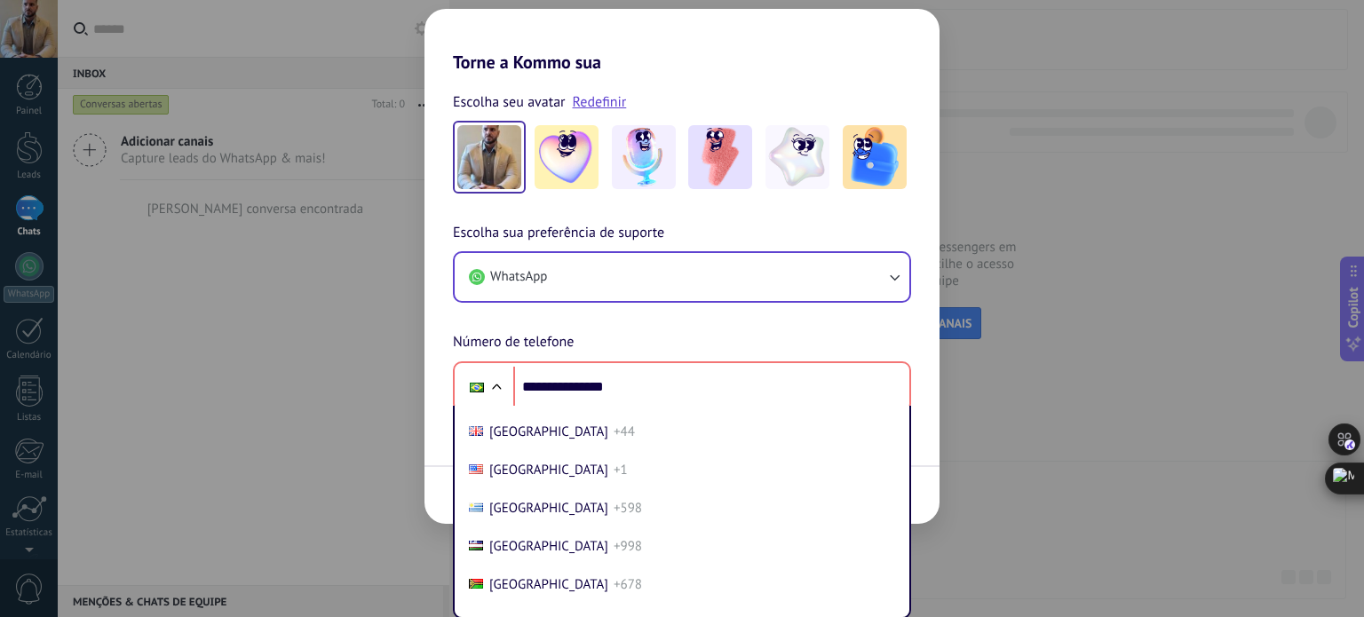
scroll to position [0, 0]
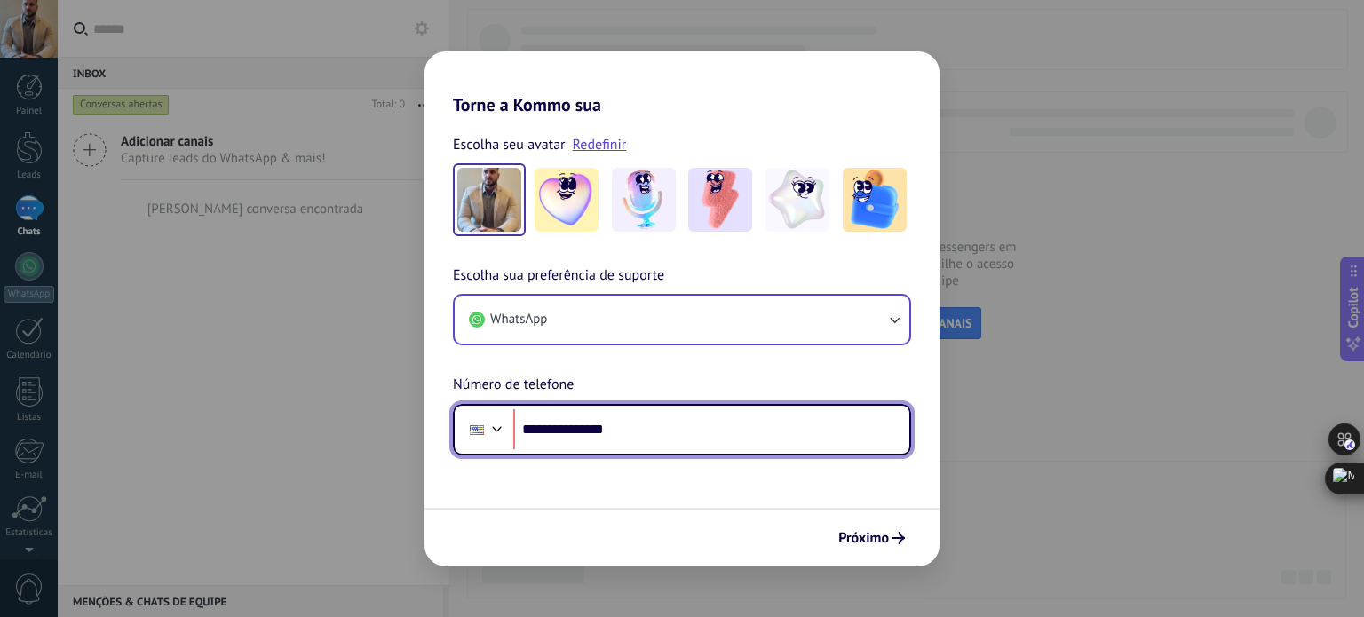
click at [551, 430] on input "**********" at bounding box center [711, 429] width 396 height 41
click at [551, 432] on input "**********" at bounding box center [711, 429] width 396 height 41
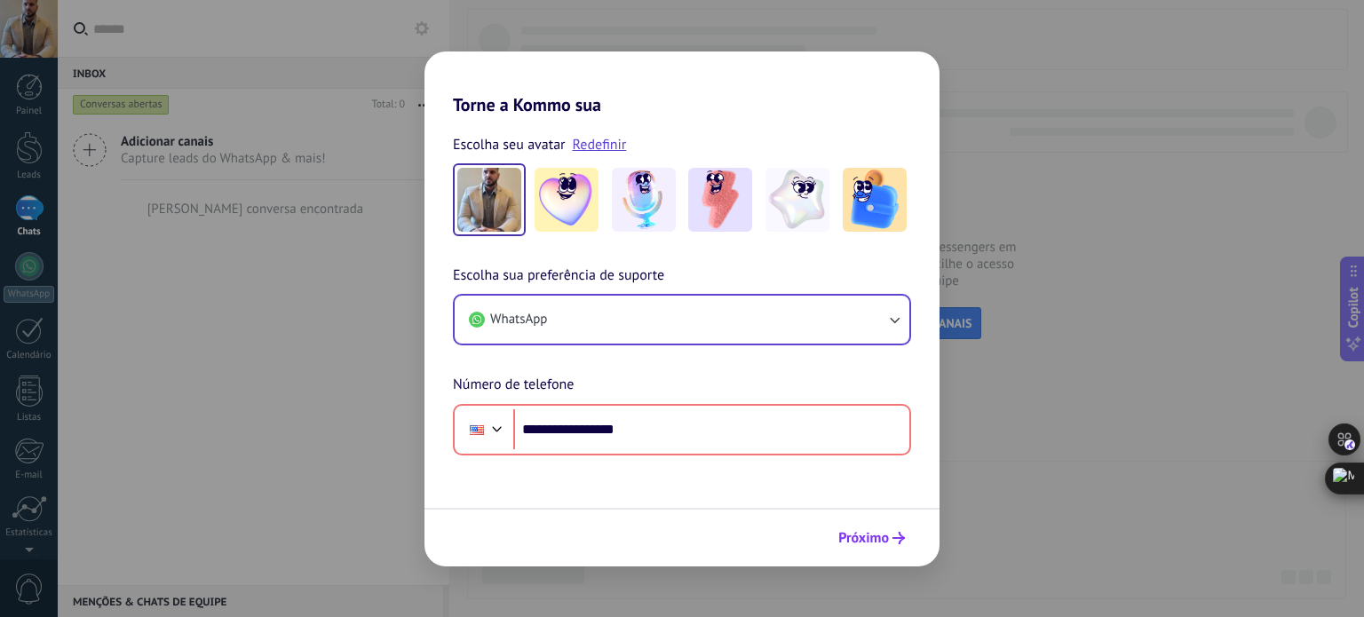
click at [867, 539] on span "Próximo" at bounding box center [863, 538] width 51 height 12
click at [860, 539] on span "Próximo" at bounding box center [863, 538] width 51 height 12
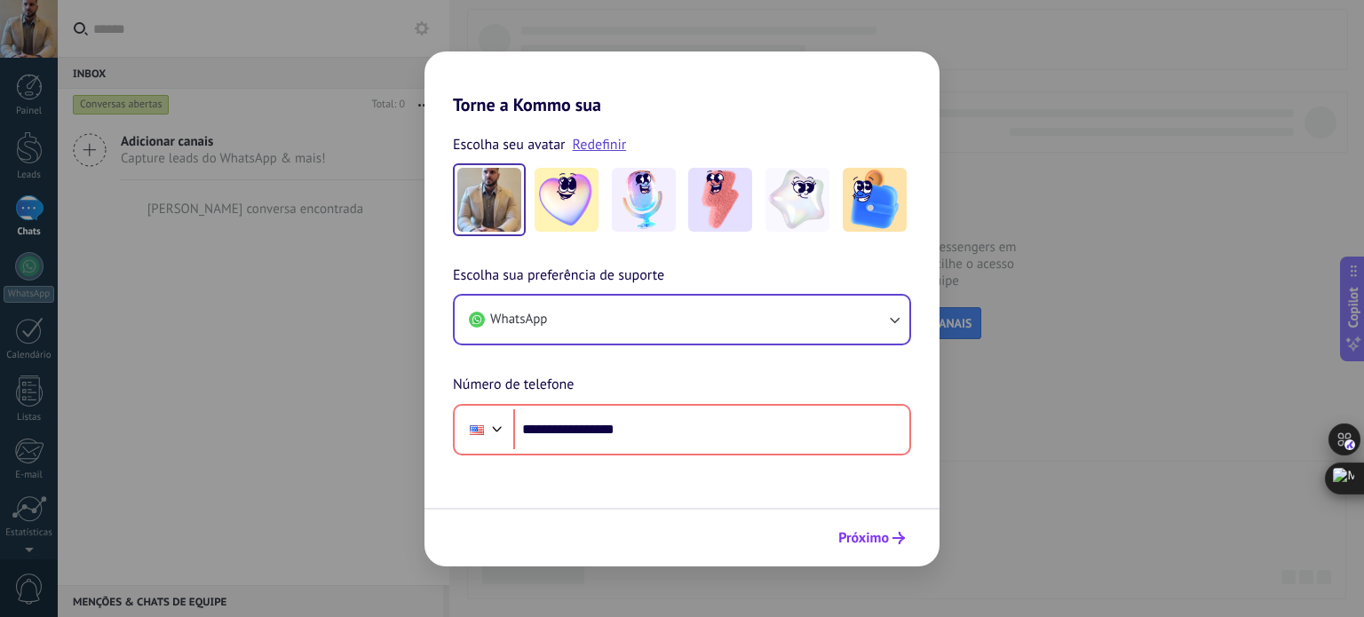
click at [860, 539] on span "Próximo" at bounding box center [863, 538] width 51 height 12
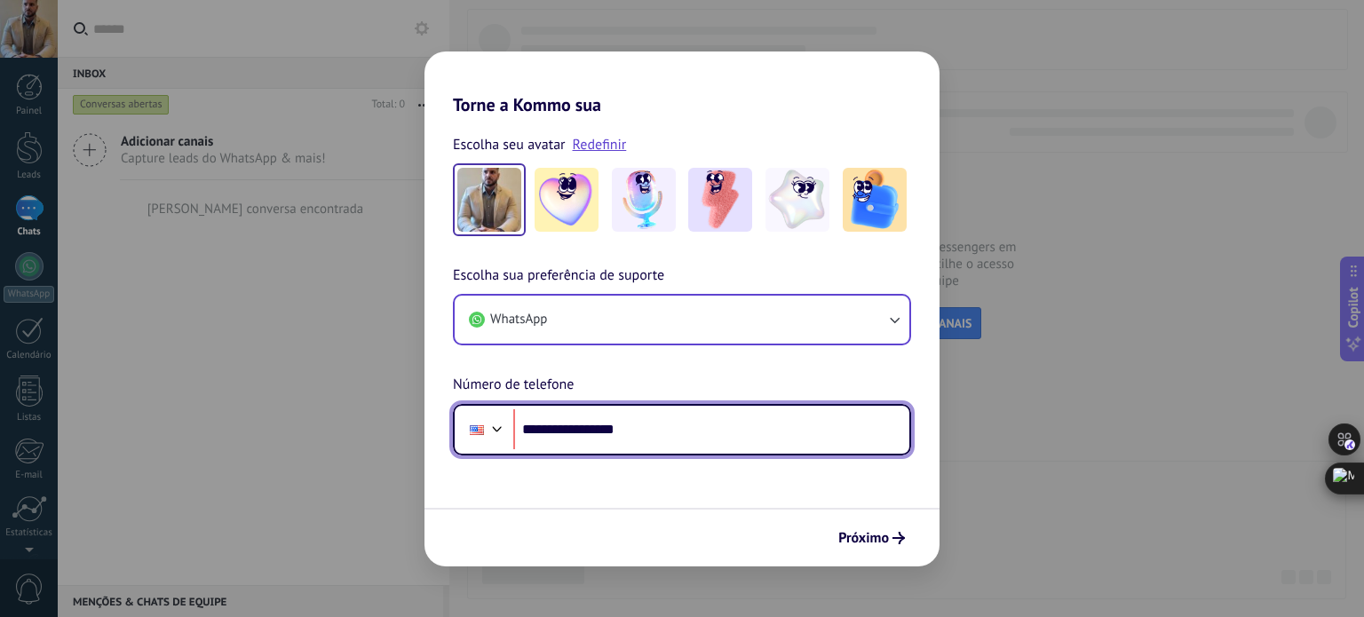
click at [500, 427] on div at bounding box center [497, 426] width 21 height 21
click at [658, 379] on div "**********" at bounding box center [681, 360] width 515 height 191
drag, startPoint x: 662, startPoint y: 432, endPoint x: 298, endPoint y: 425, distance: 363.3
click at [313, 428] on div "**********" at bounding box center [682, 308] width 1364 height 617
click at [503, 431] on div at bounding box center [497, 426] width 21 height 21
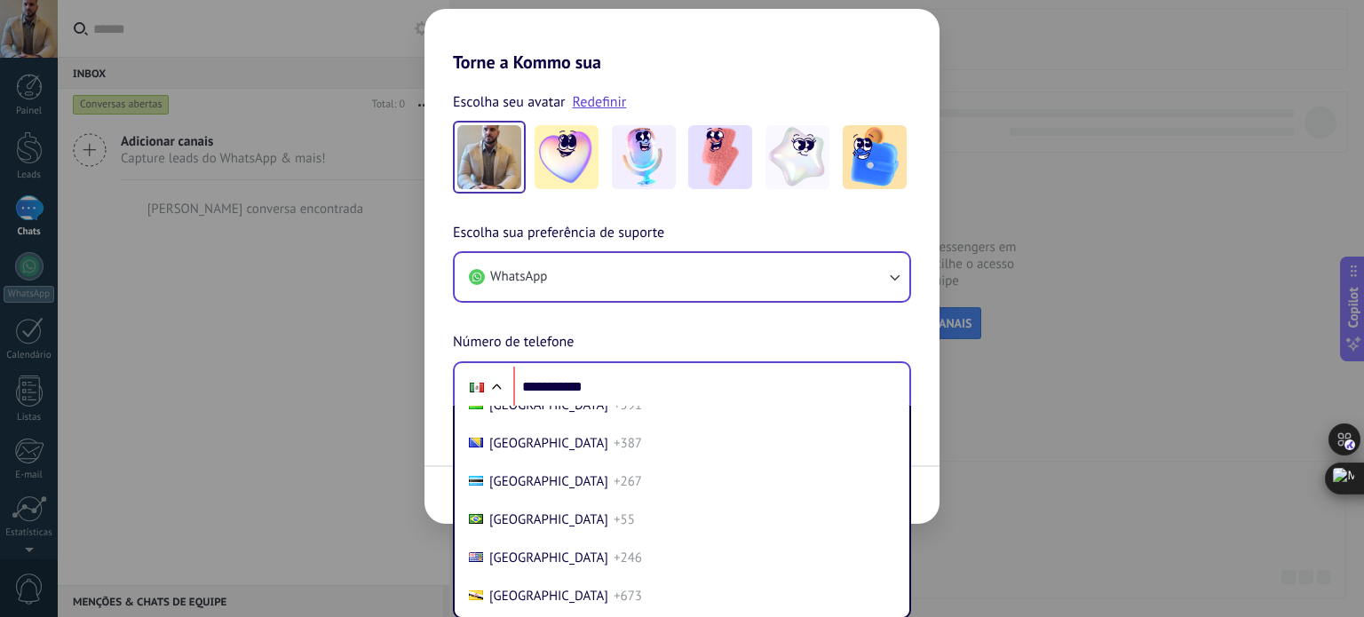
scroll to position [826, 0]
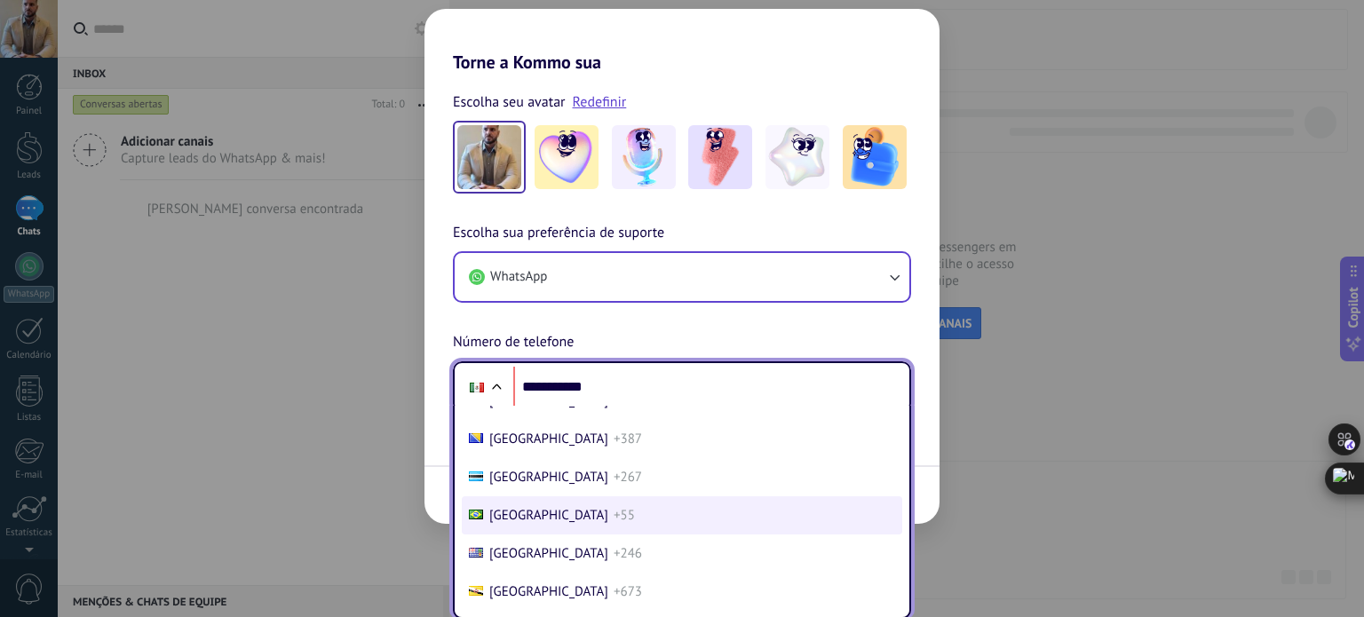
click at [563, 527] on li "Brazil +55" at bounding box center [682, 515] width 440 height 38
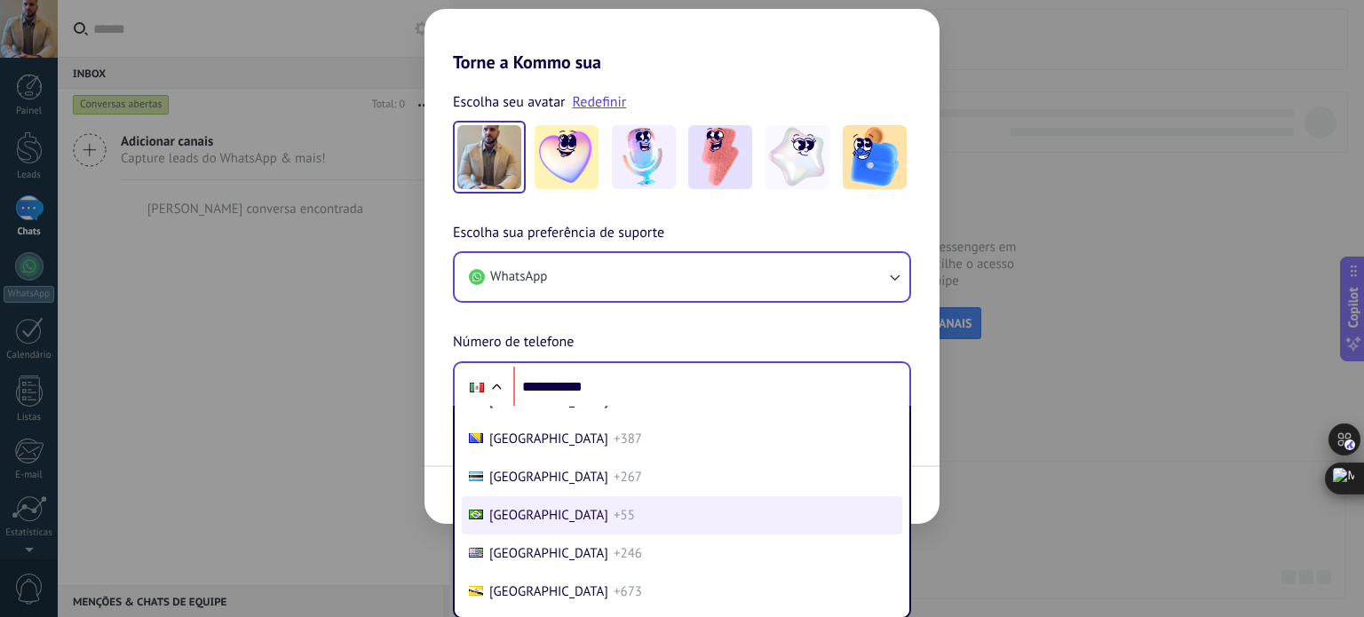
scroll to position [0, 0]
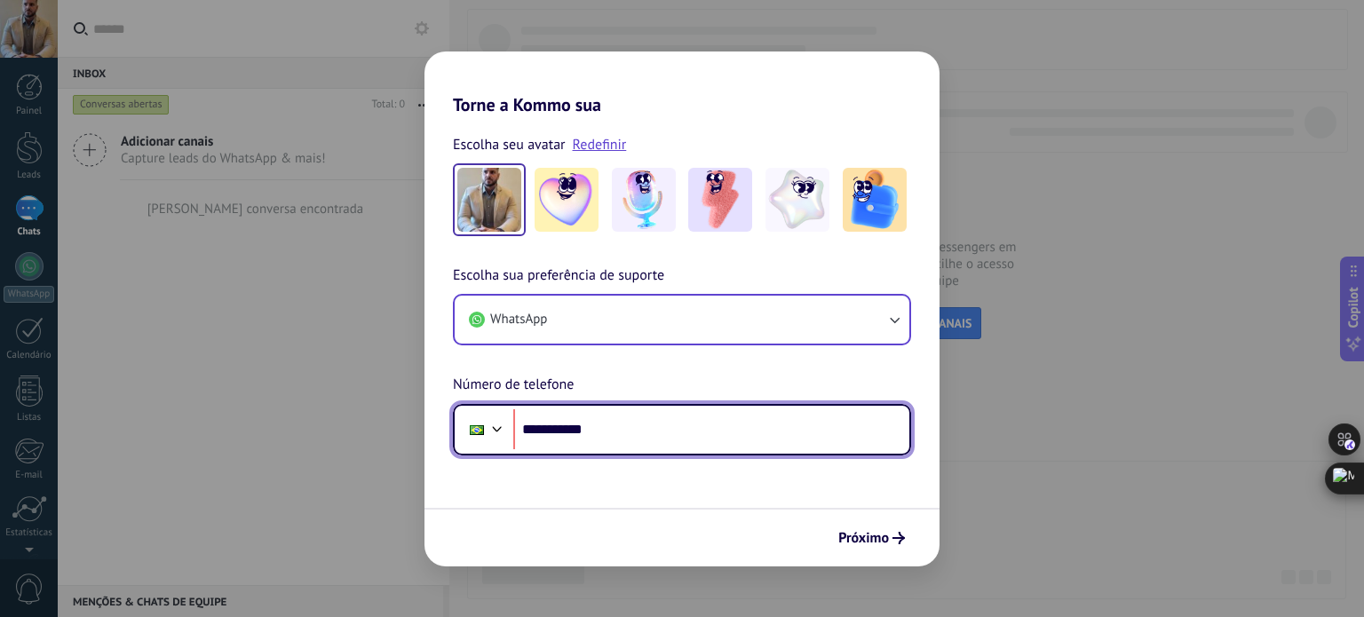
drag, startPoint x: 624, startPoint y: 432, endPoint x: 472, endPoint y: 448, distance: 152.6
click at [504, 432] on div "**********" at bounding box center [682, 430] width 458 height 52
type input "**********"
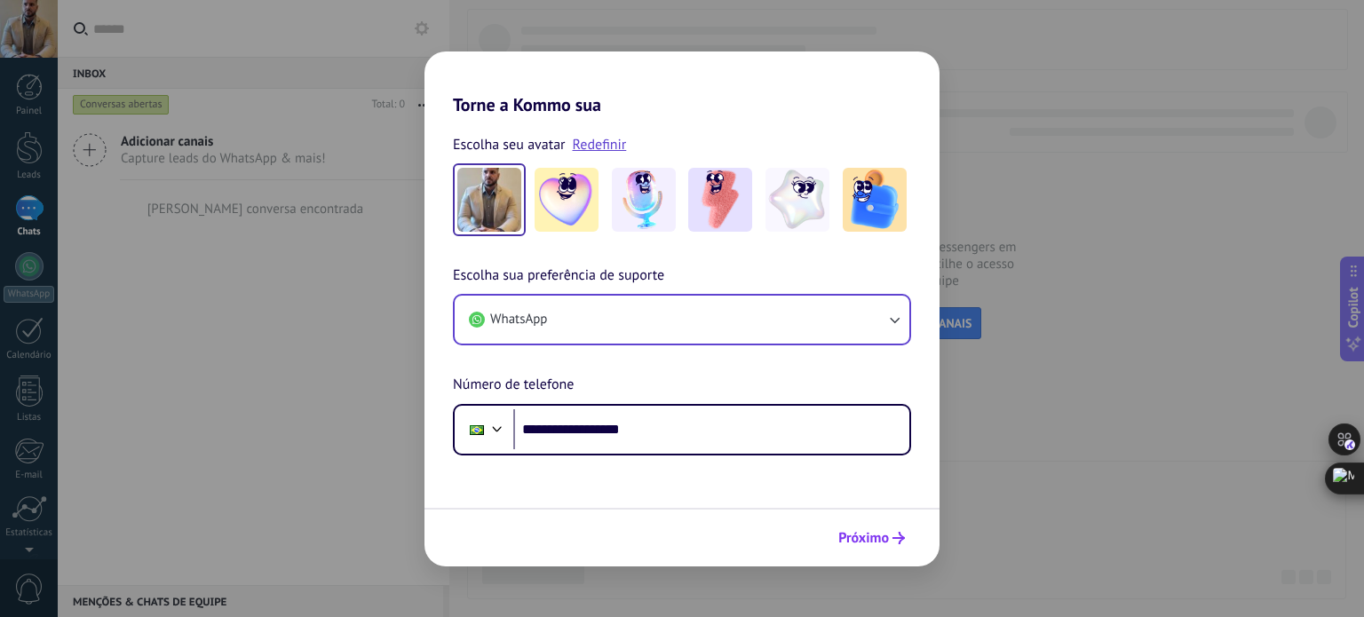
click at [860, 539] on span "Próximo" at bounding box center [863, 538] width 51 height 12
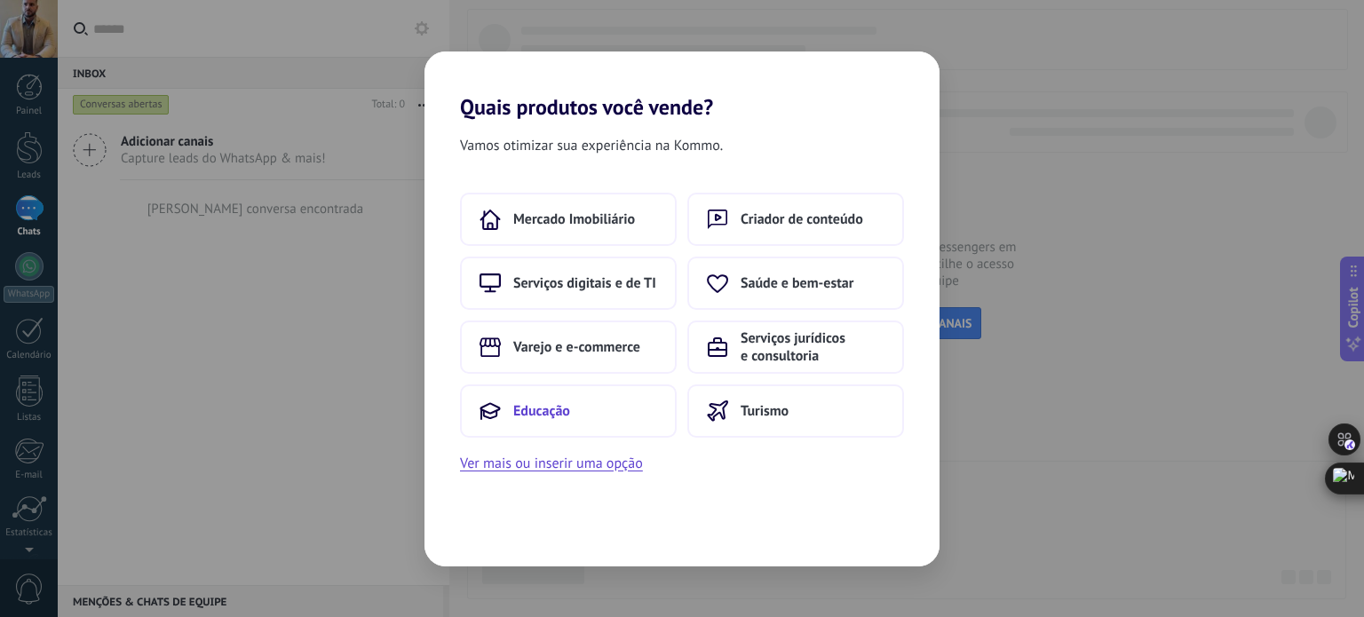
click at [592, 408] on button "Educação" at bounding box center [568, 410] width 217 height 53
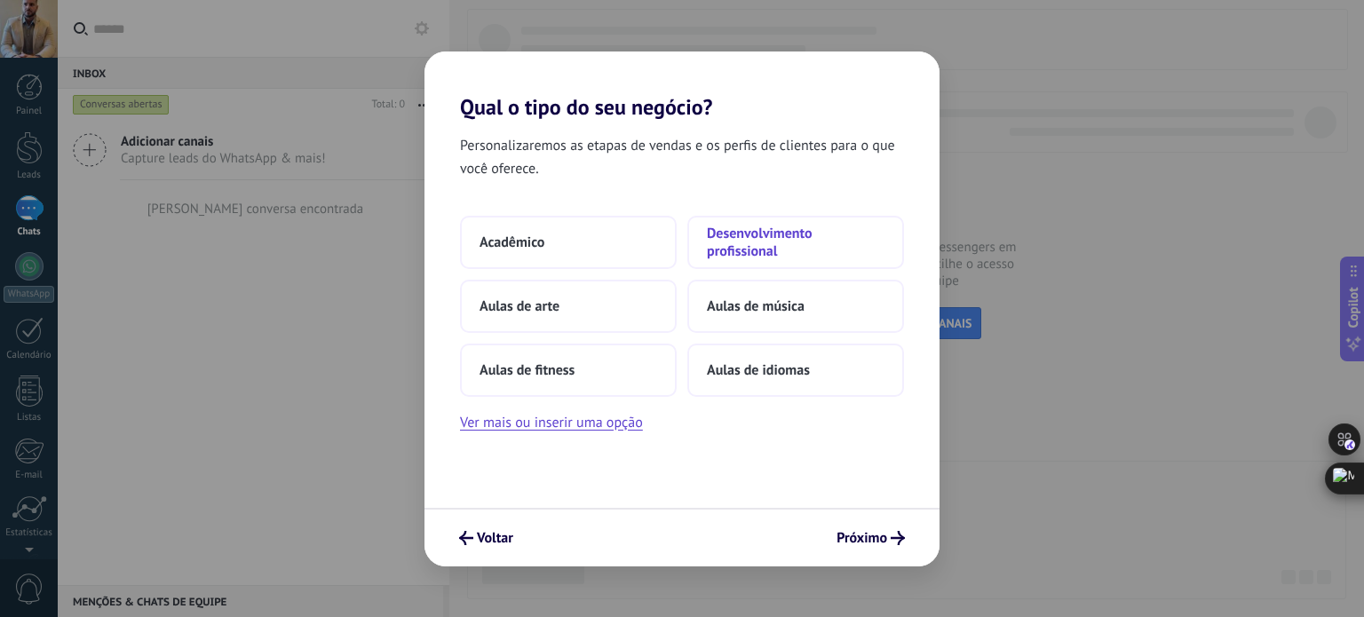
click at [750, 243] on span "Desenvolvimento profissional" at bounding box center [796, 243] width 178 height 36
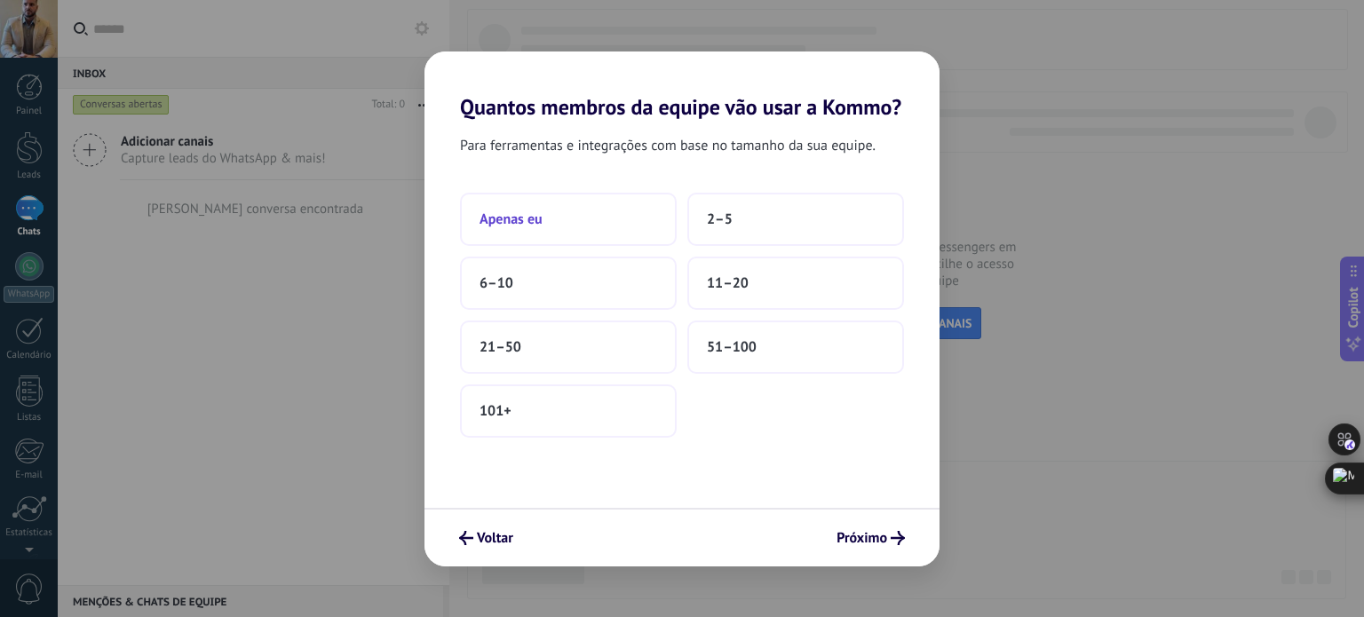
click at [631, 214] on button "Apenas eu" at bounding box center [568, 219] width 217 height 53
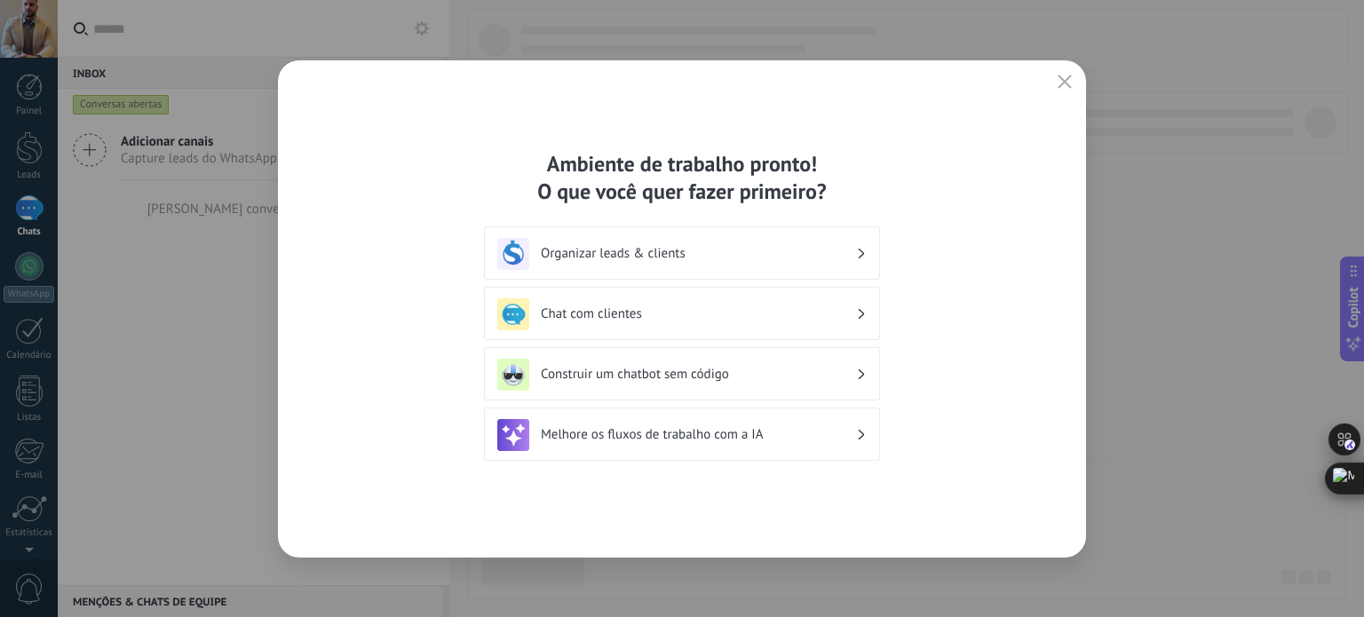
click at [797, 376] on h3 "Construir um chatbot sem código" at bounding box center [698, 374] width 315 height 17
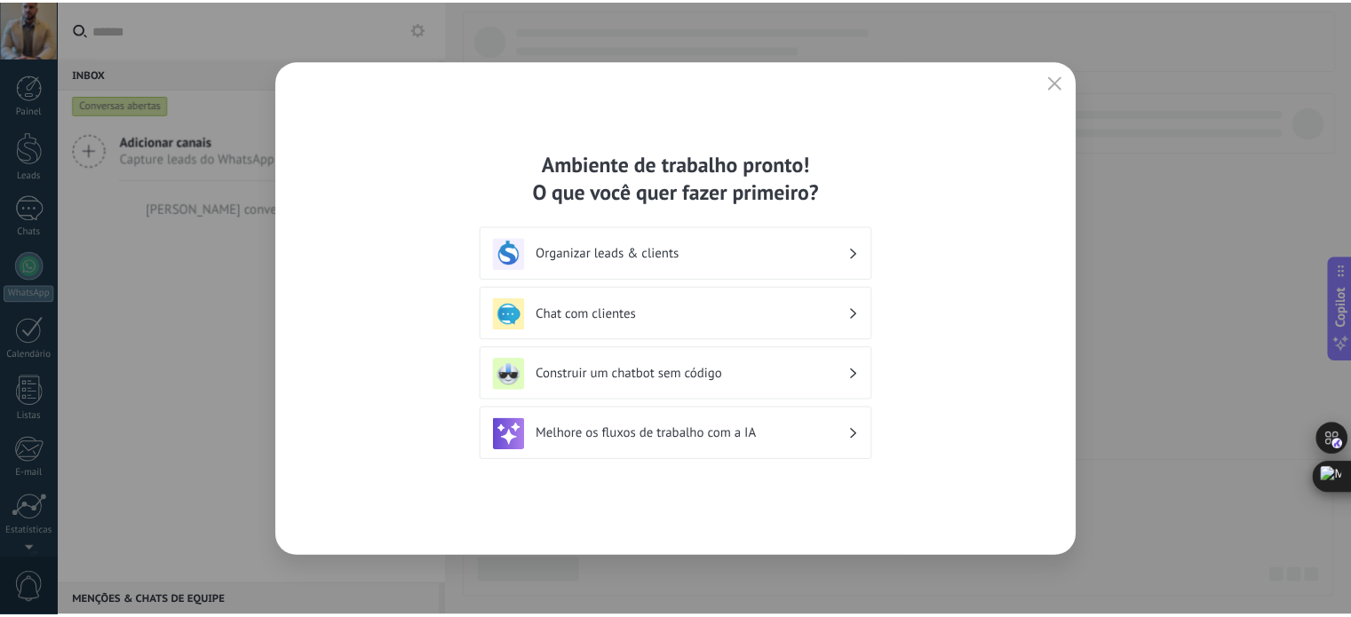
scroll to position [121, 0]
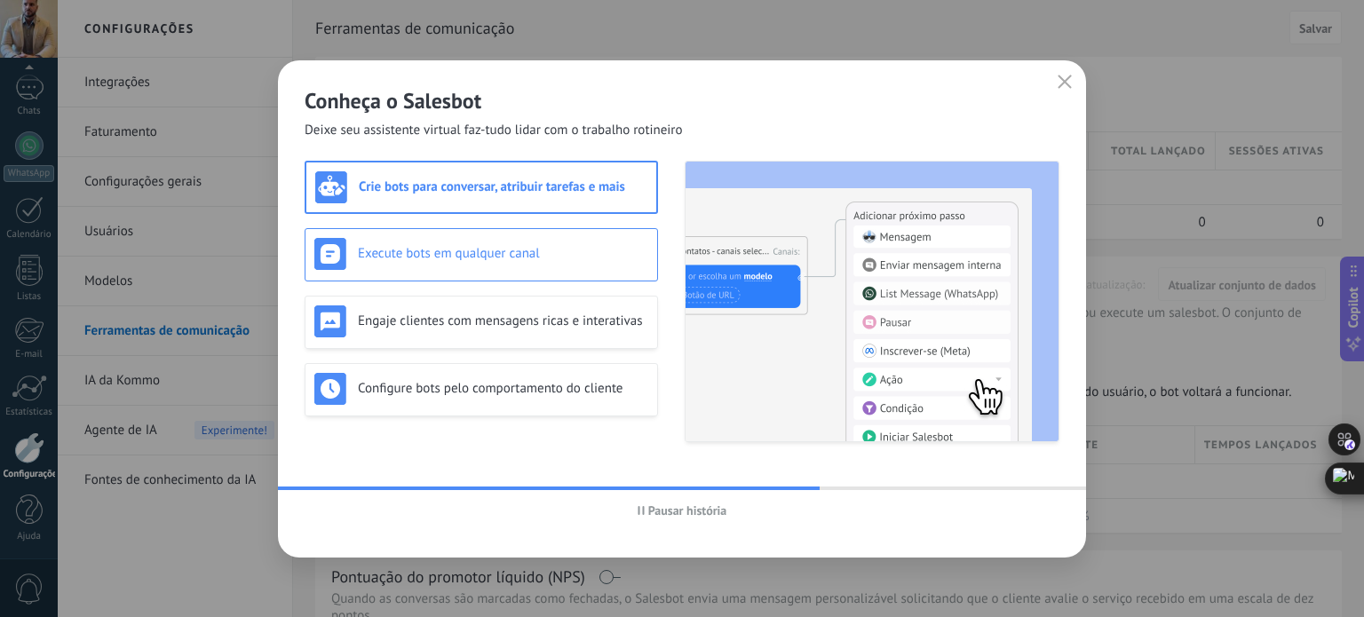
click at [593, 264] on div "Execute bots em qualquer canal" at bounding box center [481, 254] width 334 height 32
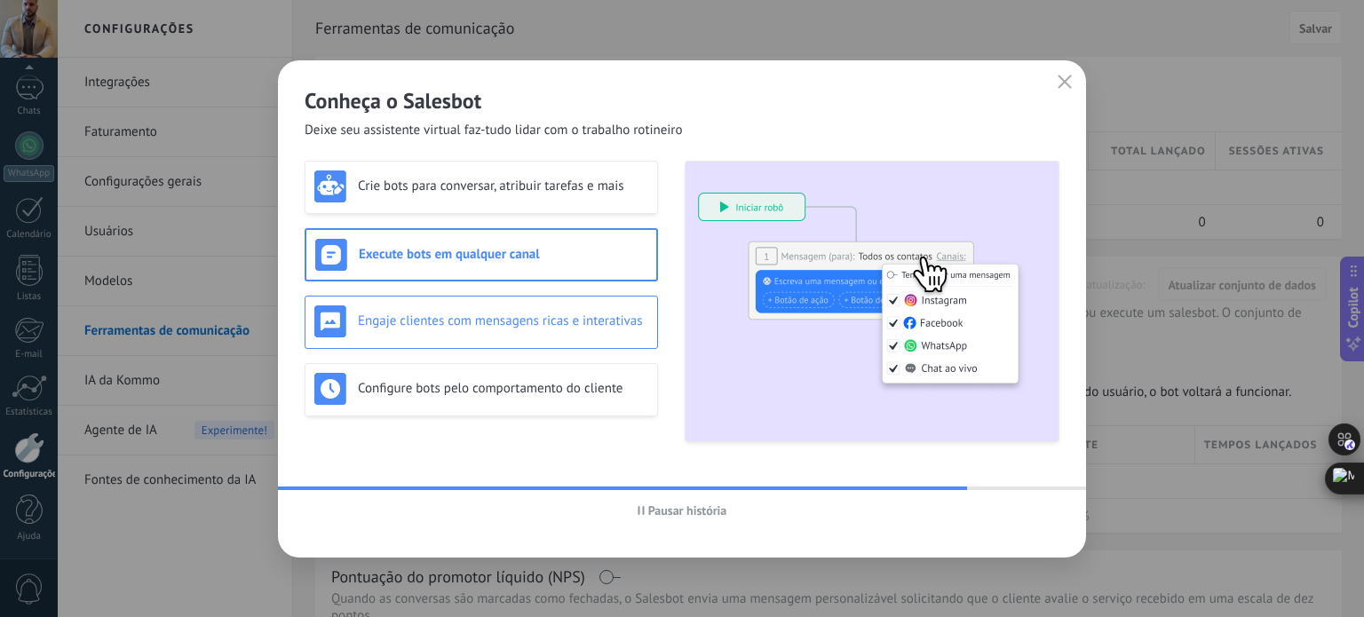
click at [559, 319] on h3 "Engaje clientes com mensagens ricas e interativas" at bounding box center [503, 321] width 290 height 17
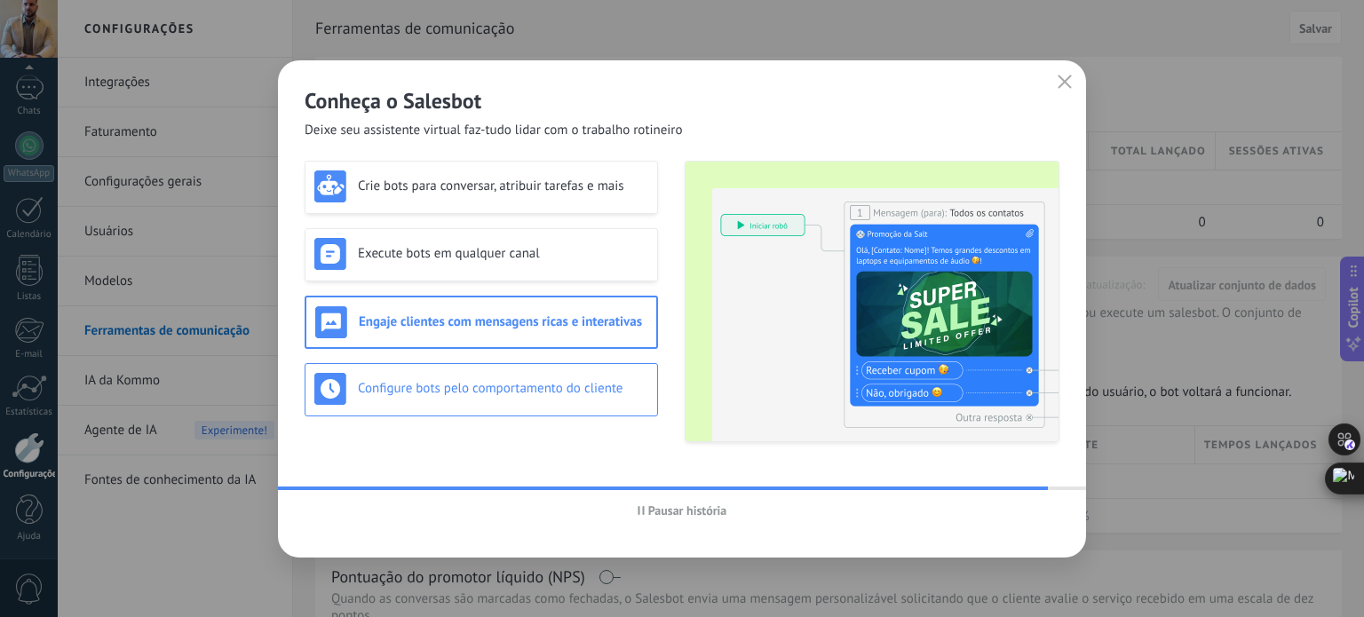
click at [581, 370] on div "Configure bots pelo comportamento do cliente" at bounding box center [481, 389] width 353 height 53
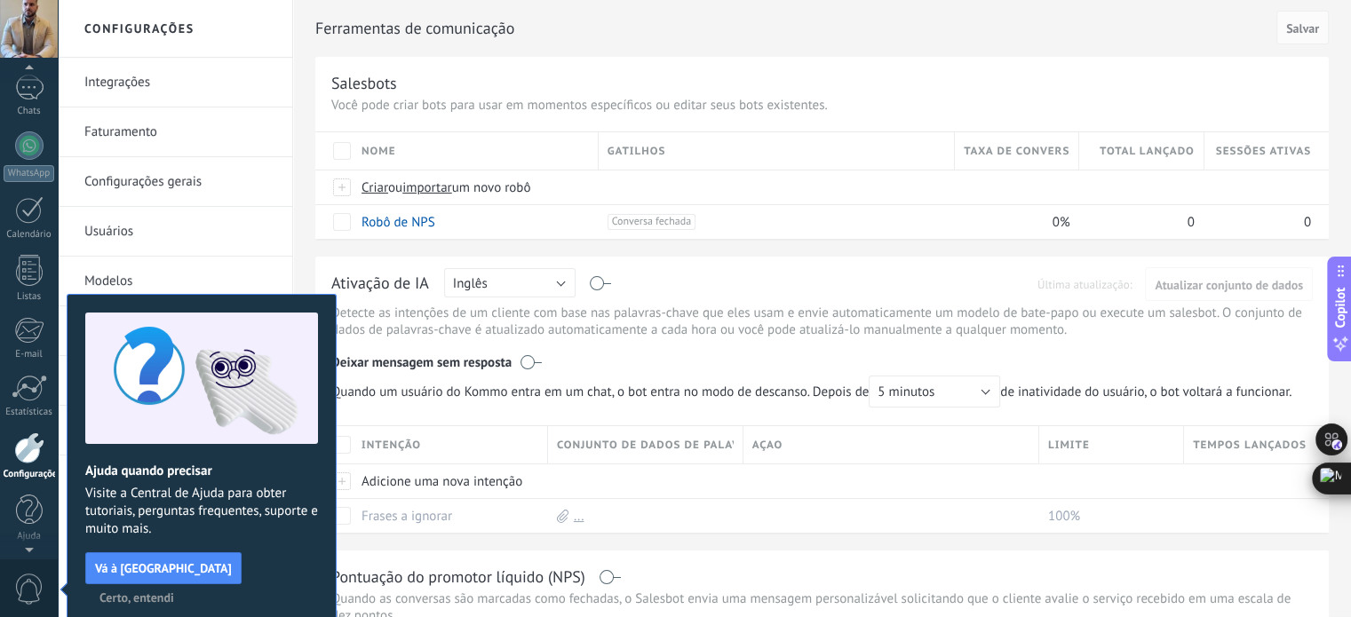
scroll to position [10, 0]
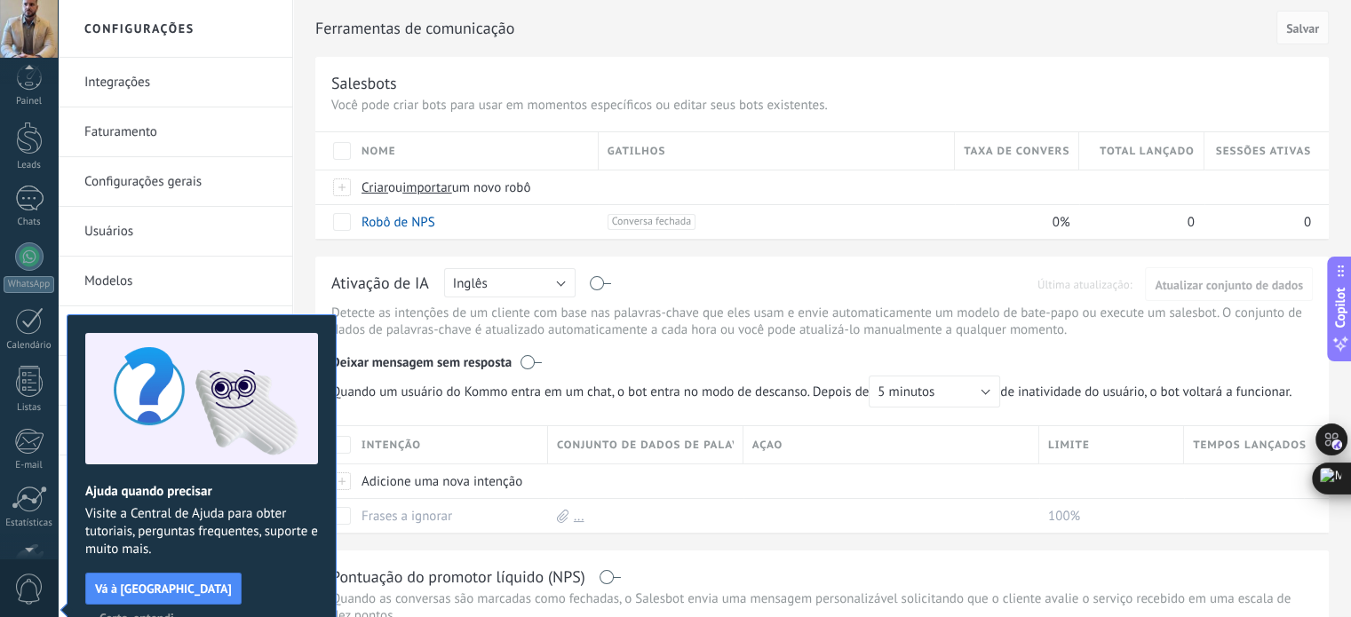
click at [174, 612] on span "Certo, entendi" at bounding box center [136, 618] width 75 height 12
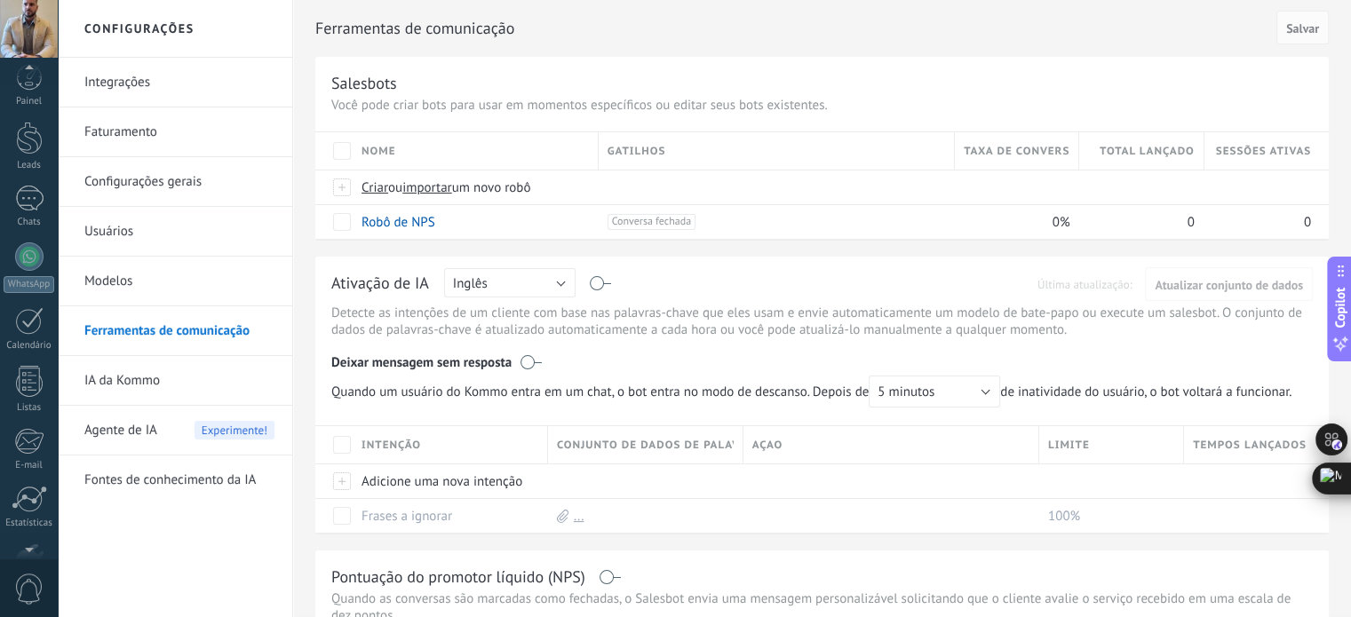
click at [155, 434] on span "Agente de IA" at bounding box center [120, 431] width 73 height 50
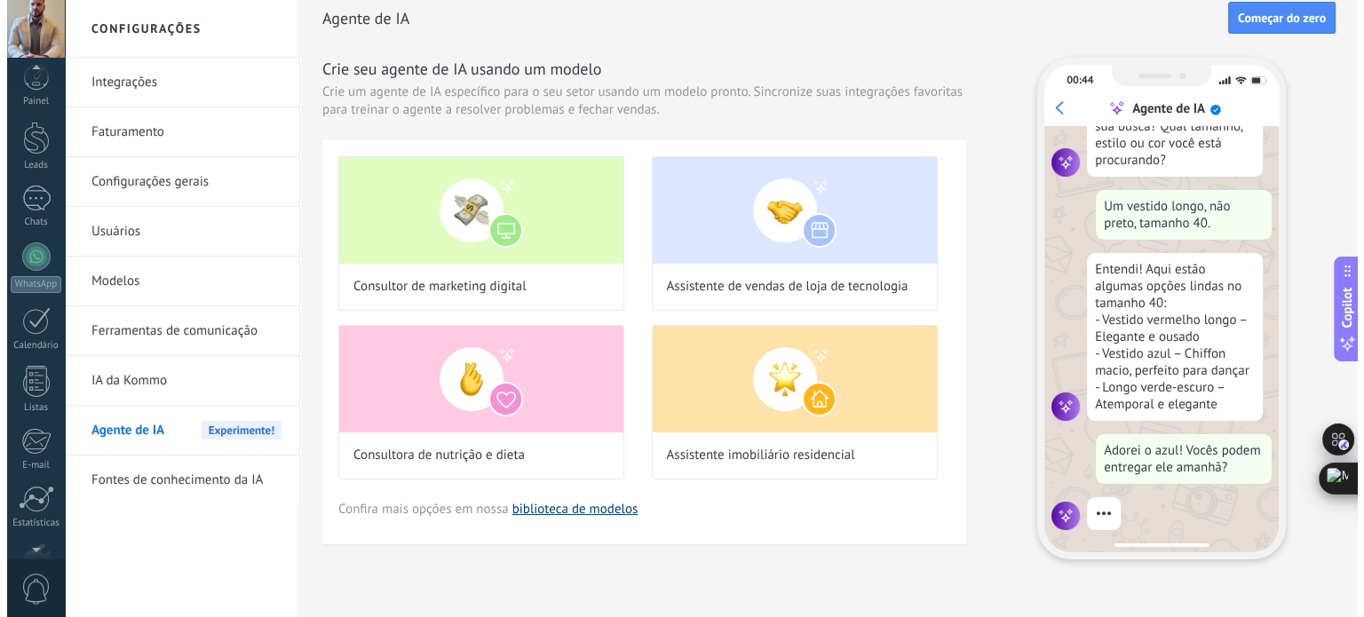
scroll to position [201, 0]
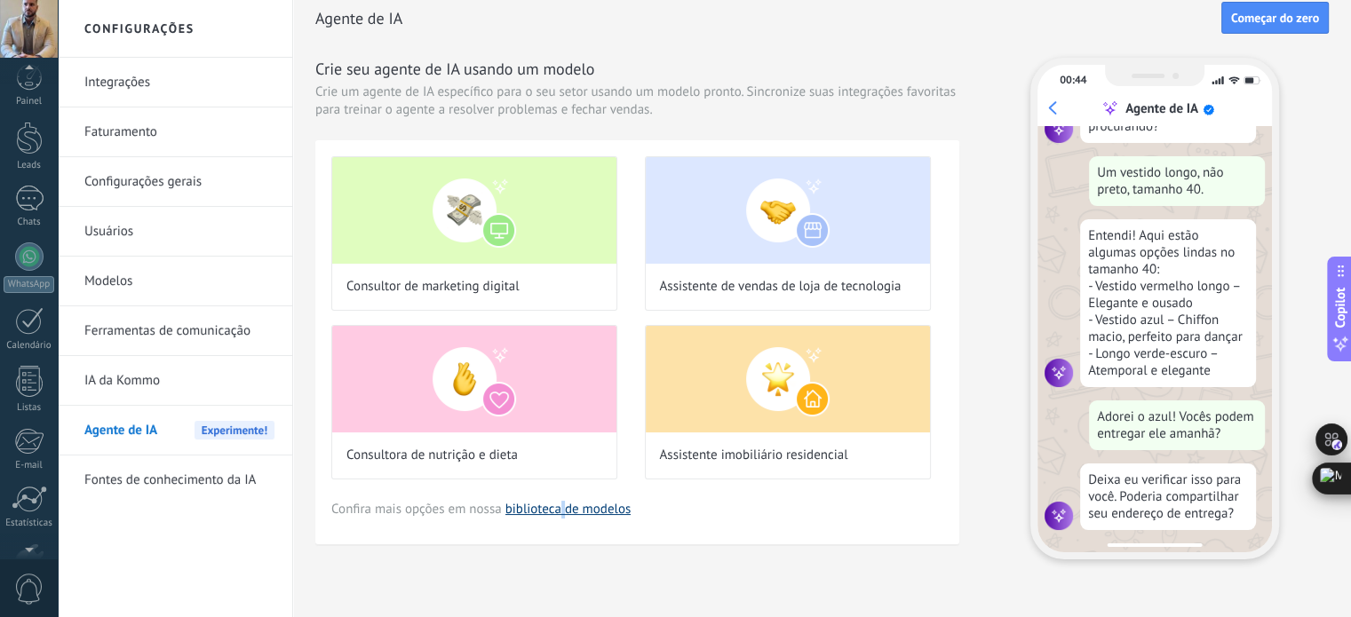
click at [564, 508] on link "biblioteca de modelos" at bounding box center [568, 509] width 126 height 17
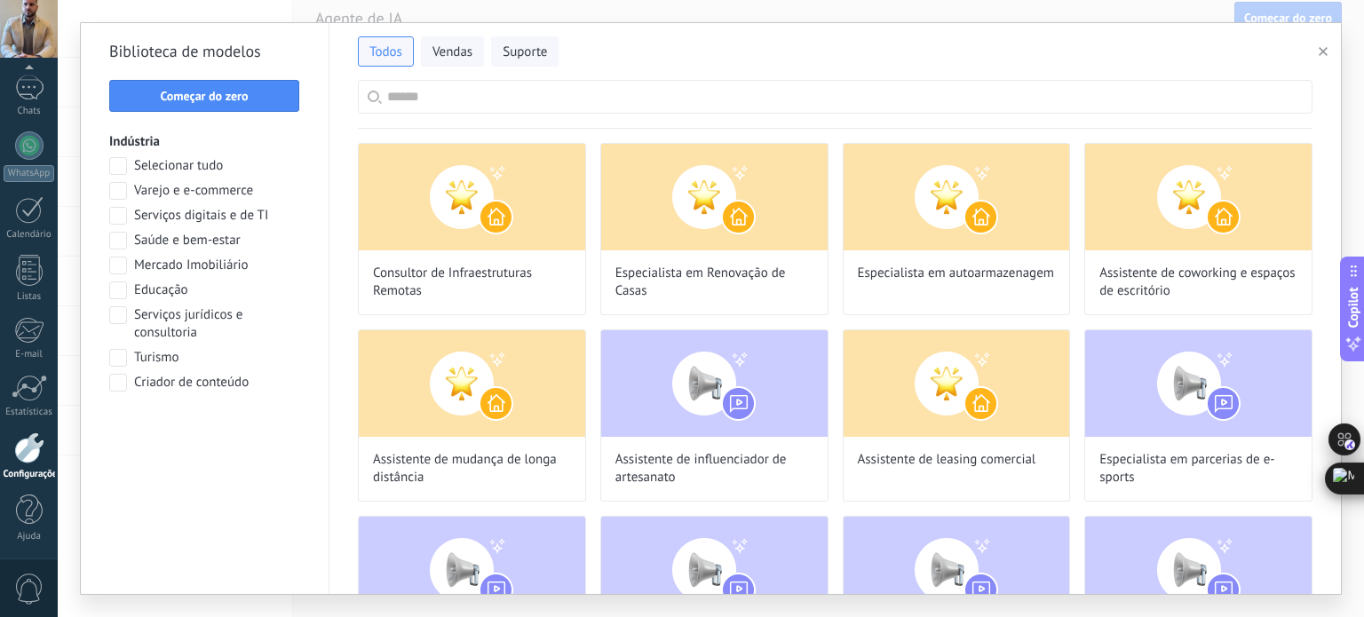
scroll to position [310, 0]
click at [470, 47] on span "Vendas" at bounding box center [452, 53] width 40 height 18
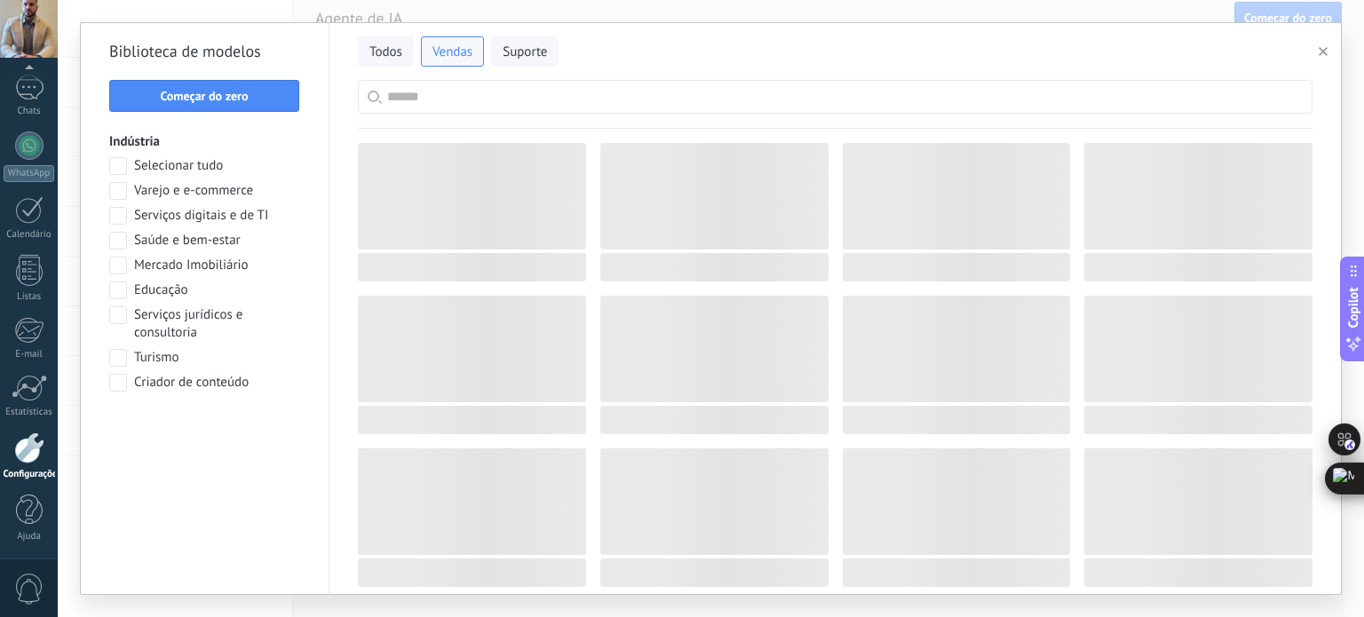
scroll to position [396, 0]
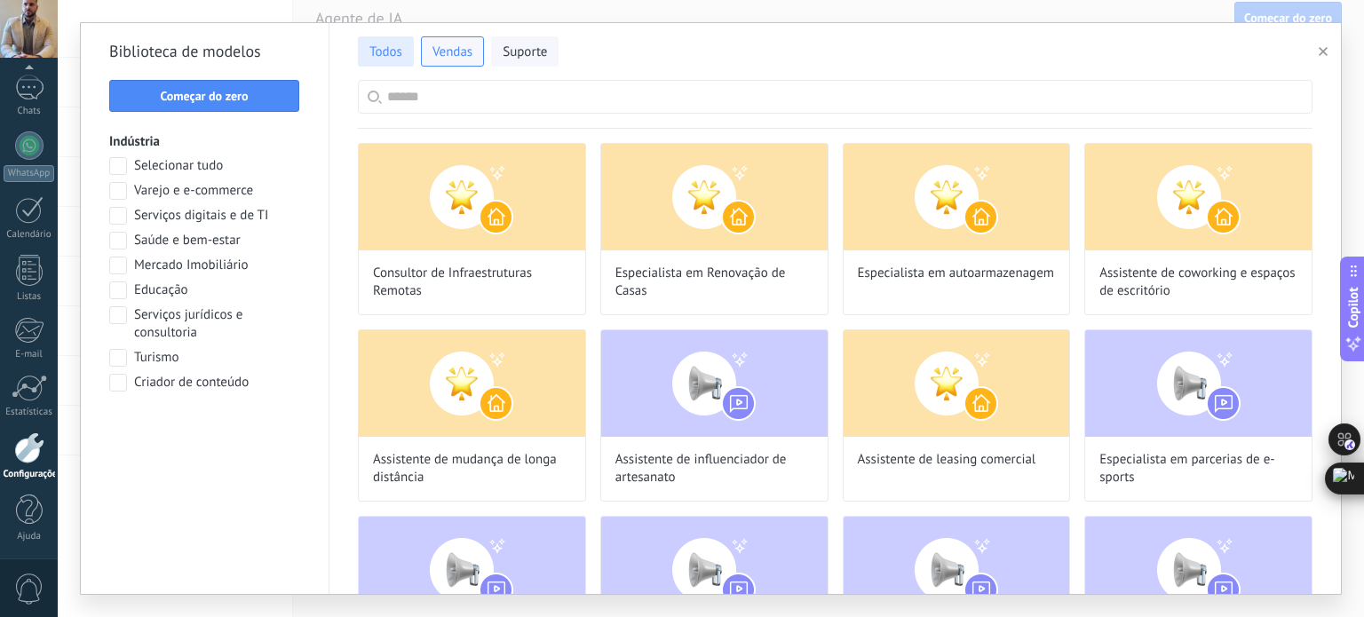
click at [393, 51] on span "Todos" at bounding box center [385, 53] width 33 height 18
click at [414, 100] on input "text" at bounding box center [845, 97] width 916 height 32
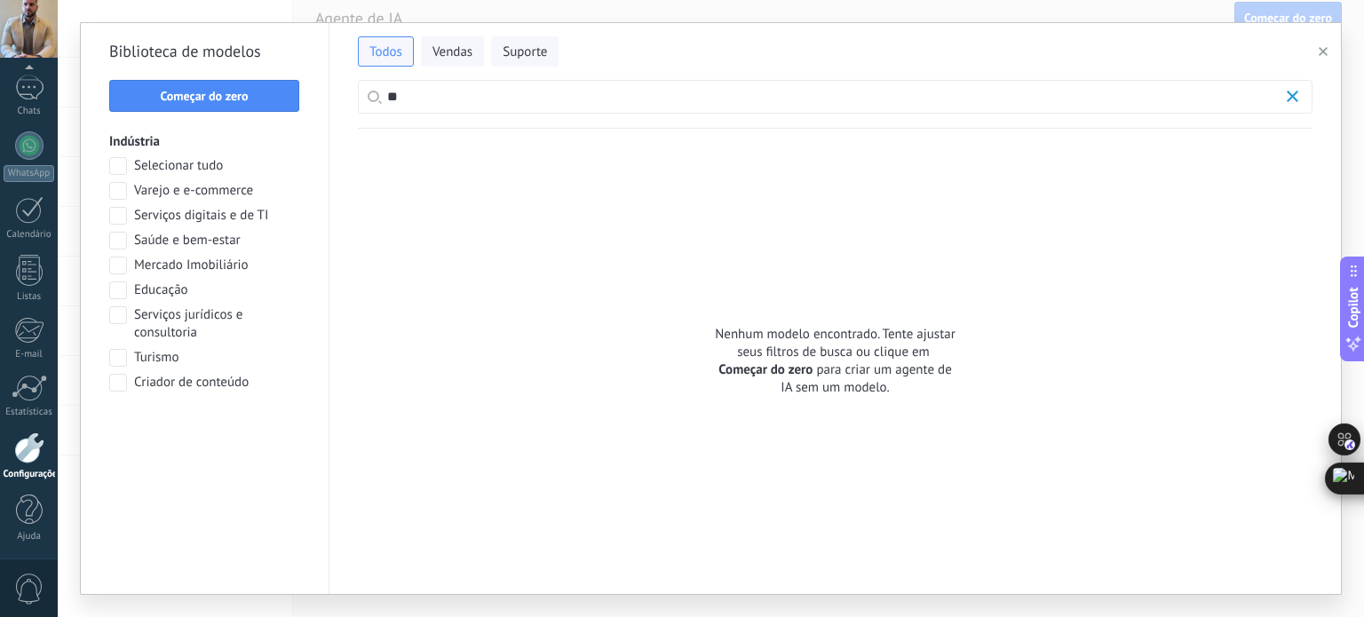
scroll to position [0, 0]
type input "*"
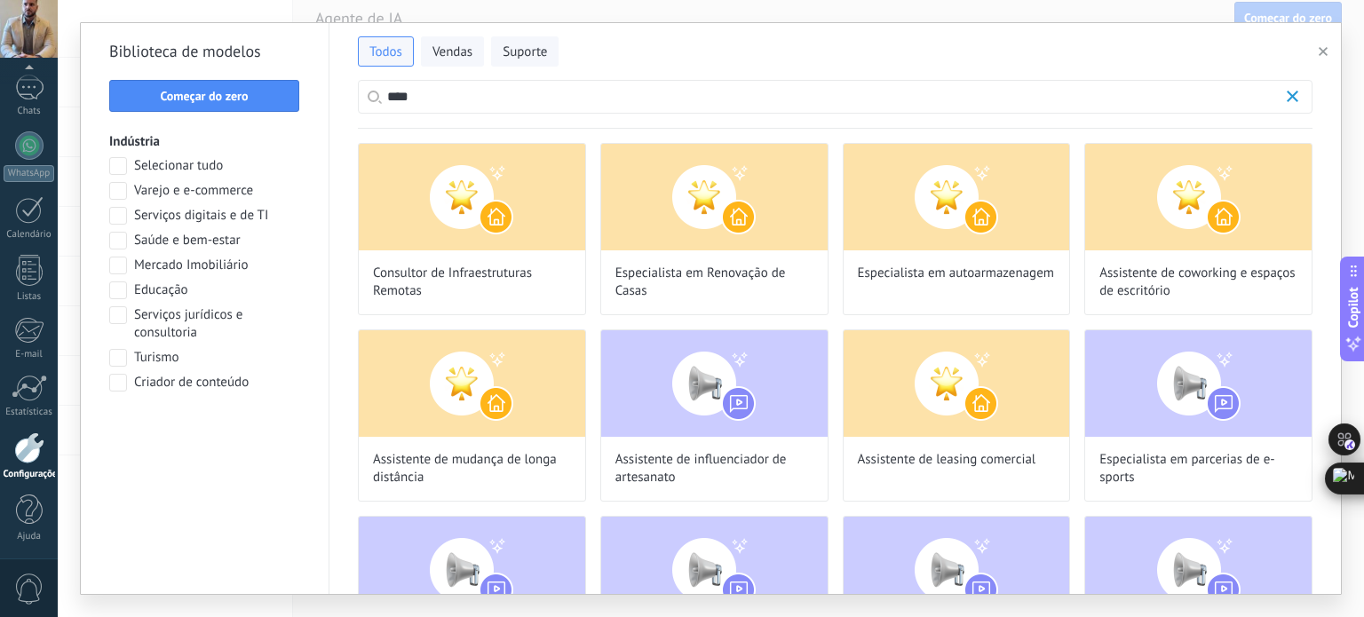
type input "*****"
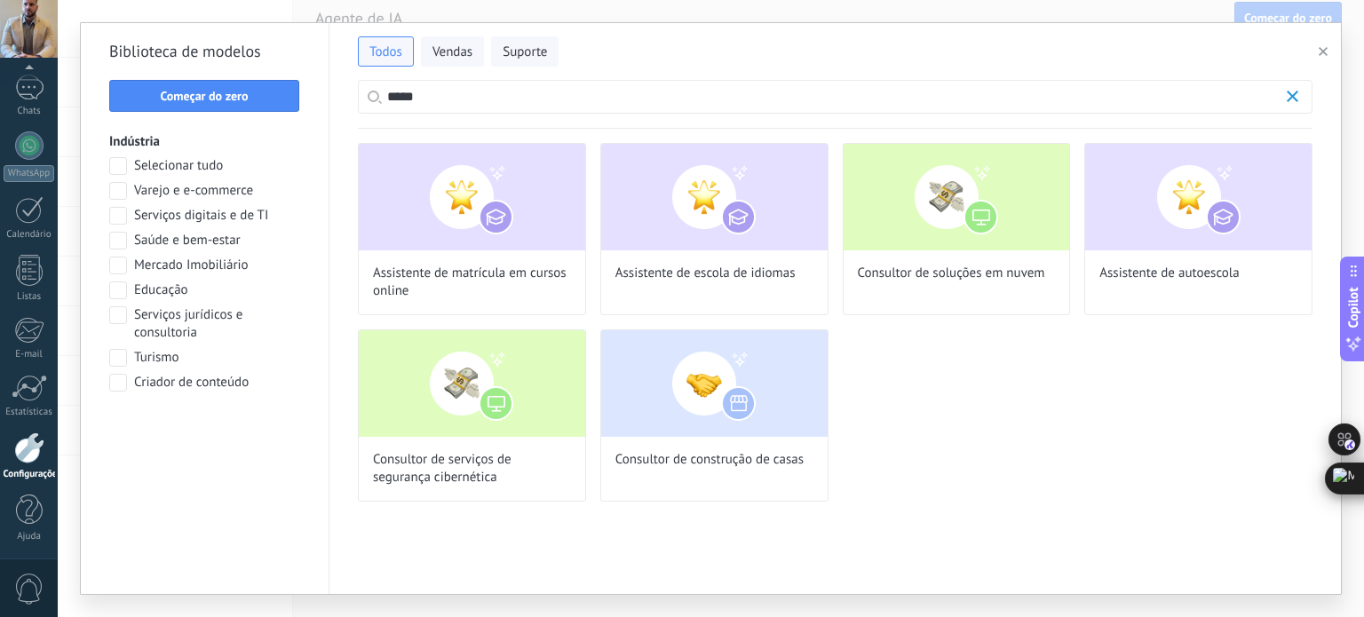
scroll to position [57, 0]
drag, startPoint x: 418, startPoint y: 95, endPoint x: 329, endPoint y: 91, distance: 89.8
click at [337, 95] on div "Todos Vendas Suporte *****" at bounding box center [834, 76] width 1011 height 106
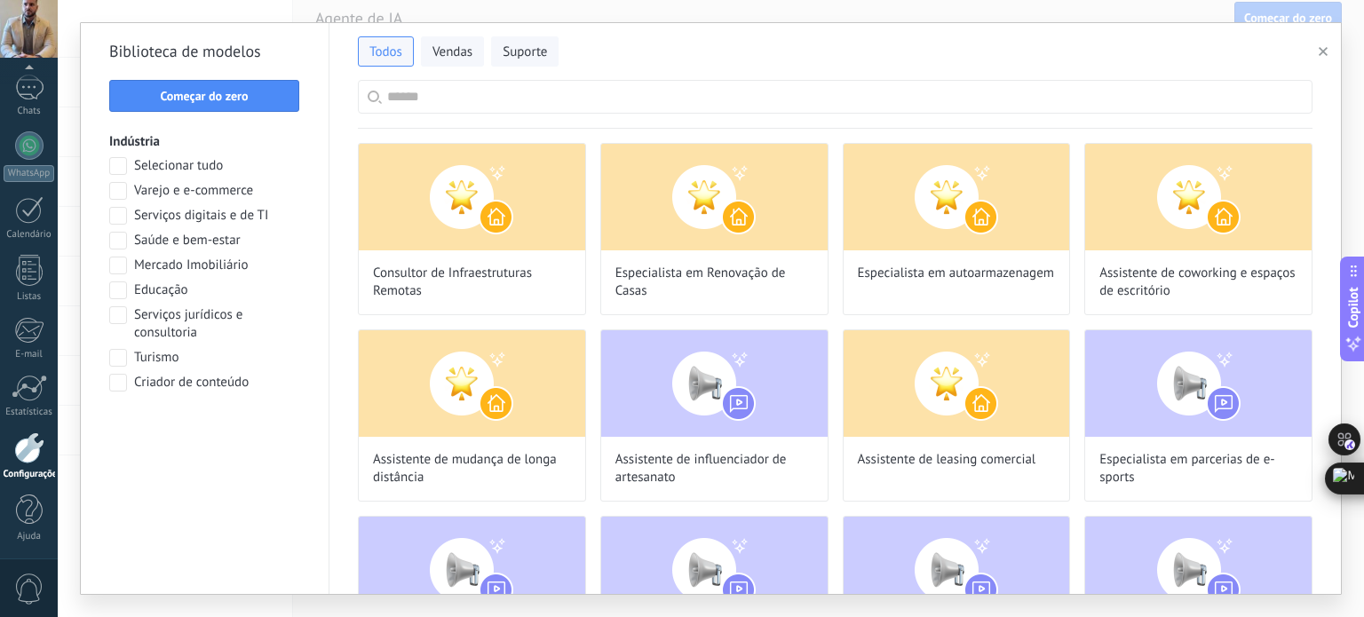
scroll to position [167, 0]
click at [440, 59] on span "Vendas" at bounding box center [452, 53] width 40 height 18
click at [485, 90] on input "text" at bounding box center [845, 97] width 916 height 32
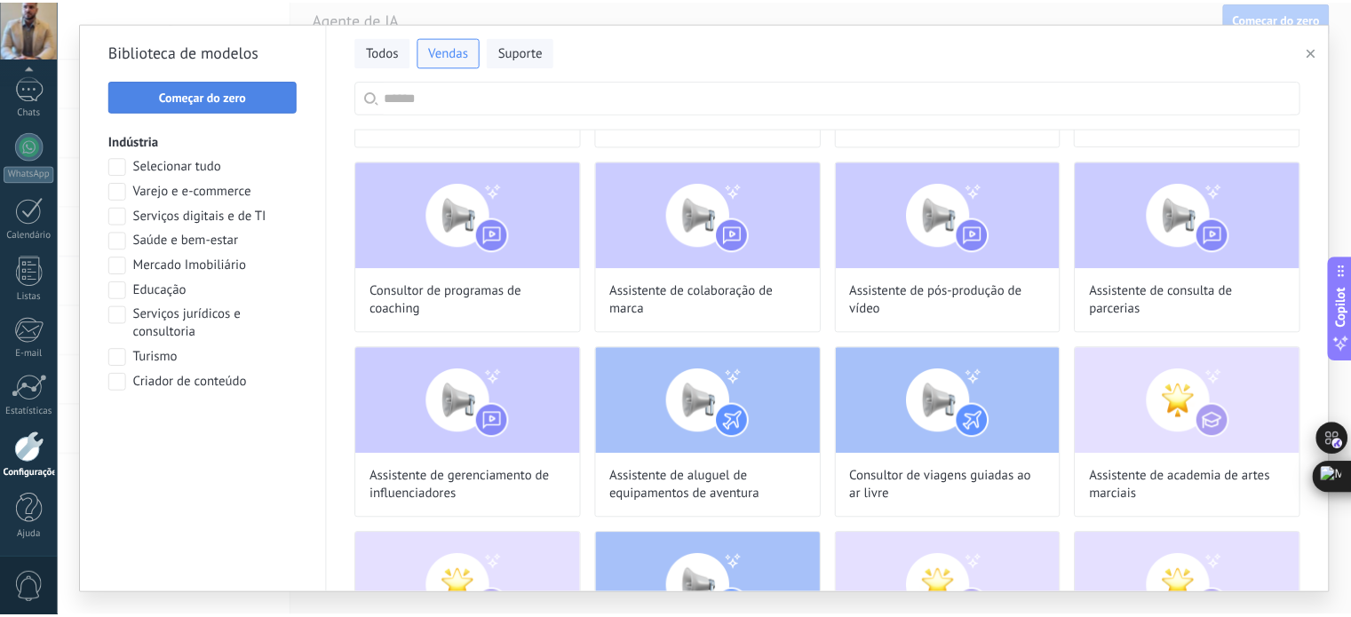
scroll to position [57, 0]
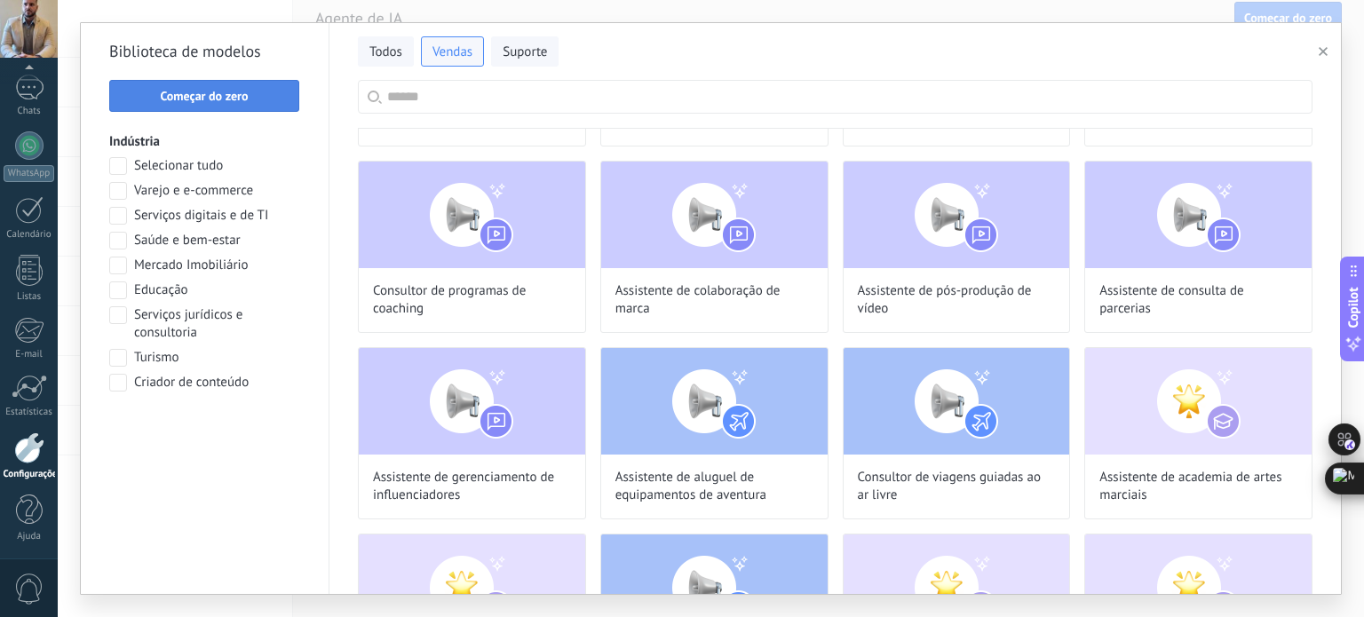
click at [186, 91] on span "Começar do zero" at bounding box center [204, 96] width 88 height 12
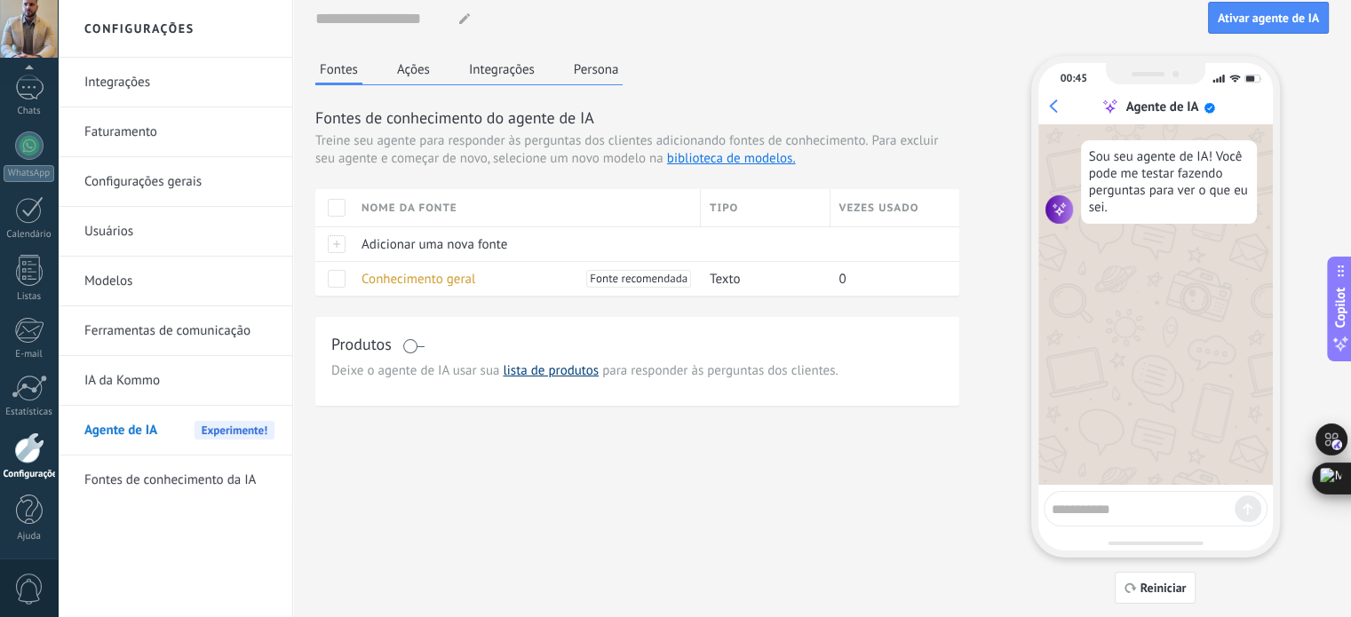
click at [530, 373] on link "lista de produtos" at bounding box center [551, 370] width 96 height 17
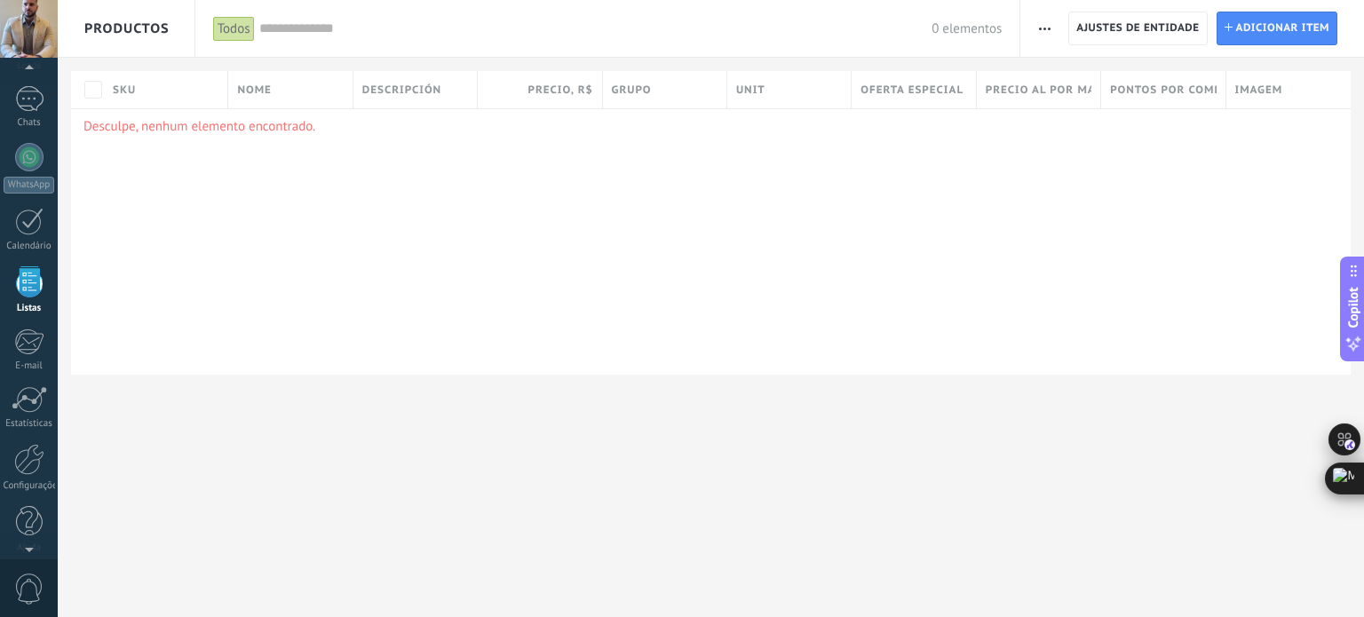
click at [280, 116] on div "Desculpe, nenhum elemento encontrado." at bounding box center [711, 241] width 1280 height 266
click at [1328, 28] on span "Adicionar item" at bounding box center [1283, 28] width 94 height 32
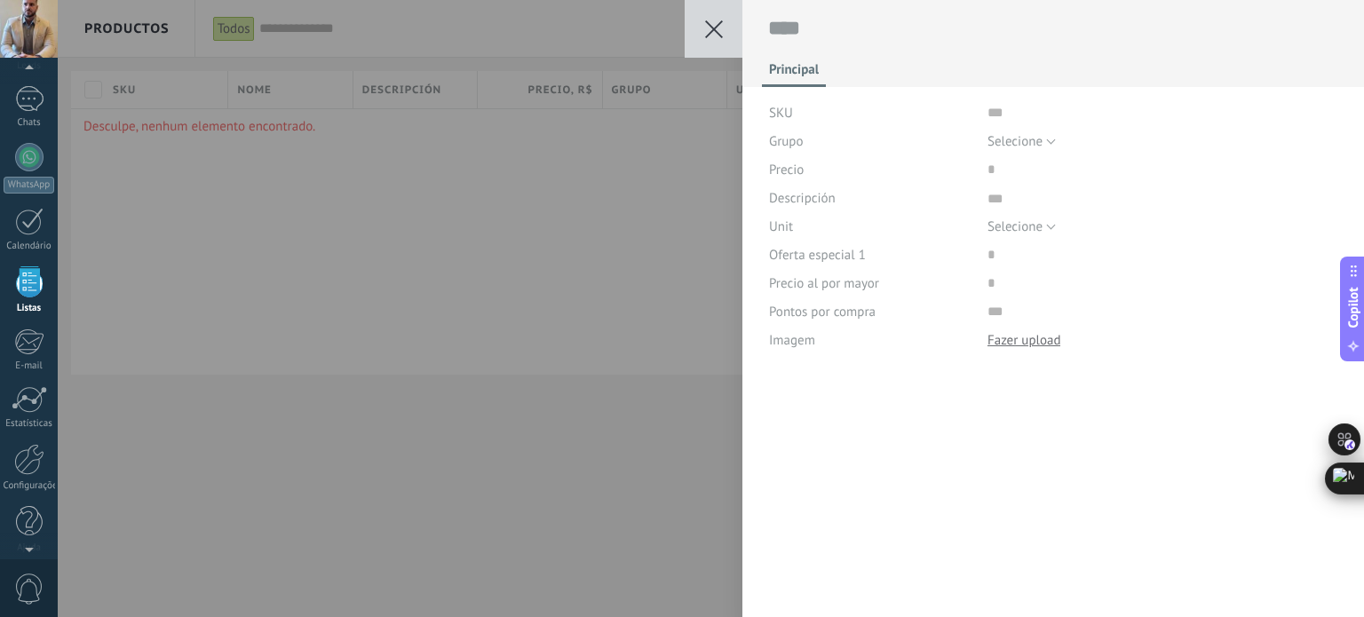
scroll to position [18, 0]
click at [1043, 141] on button "Selecione" at bounding box center [1021, 141] width 68 height 28
click at [843, 141] on div "Grupo" at bounding box center [871, 141] width 205 height 28
drag, startPoint x: 868, startPoint y: 106, endPoint x: 952, endPoint y: 104, distance: 83.5
click at [871, 107] on div "SKU" at bounding box center [871, 113] width 205 height 28
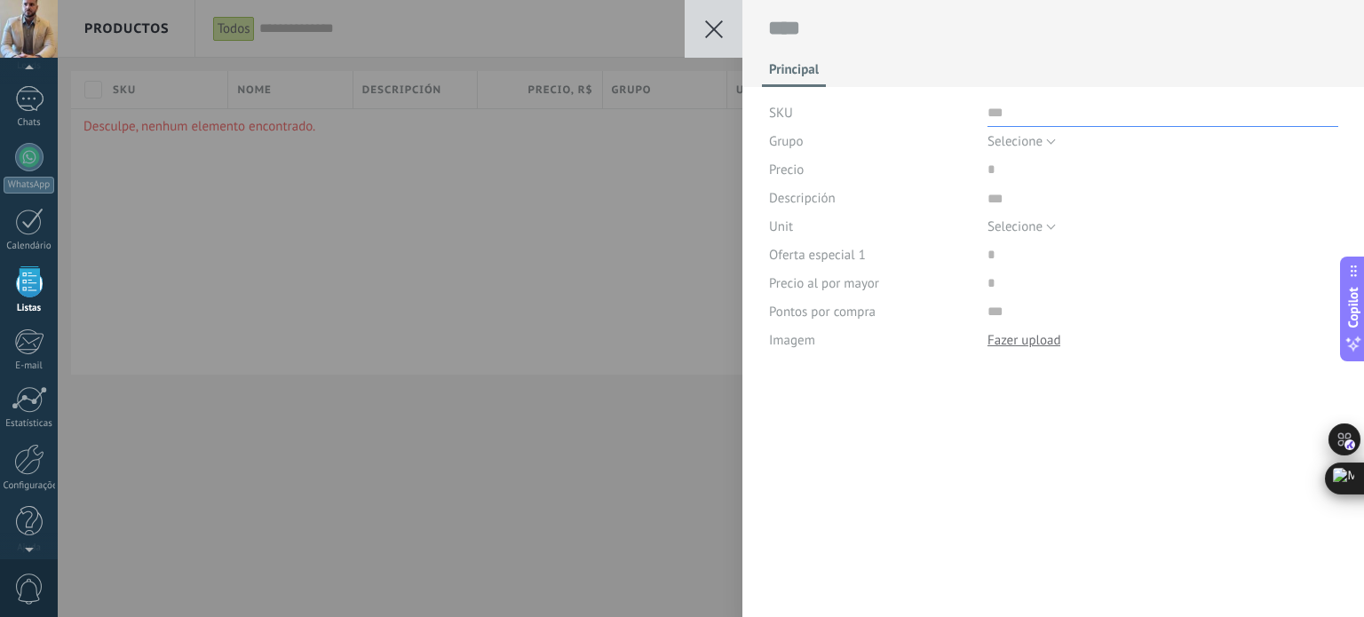
click at [993, 109] on input "text" at bounding box center [1162, 113] width 351 height 28
click at [1016, 144] on span "Selecione" at bounding box center [1014, 141] width 55 height 17
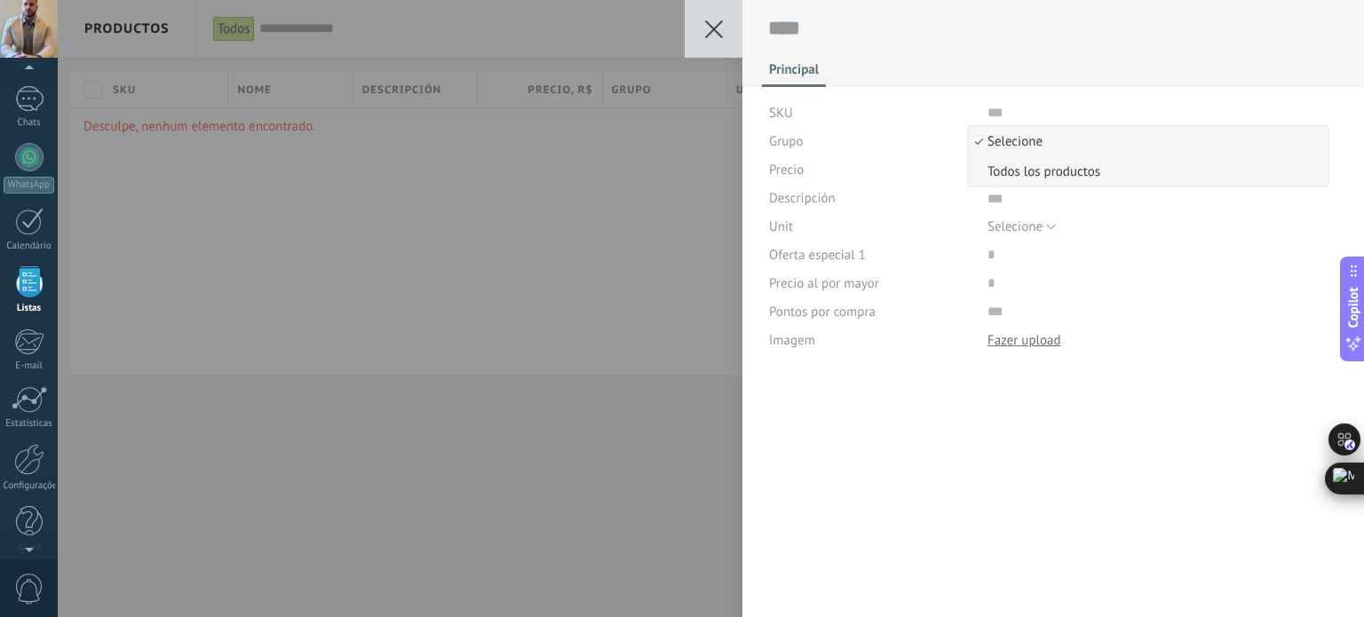
click at [1033, 174] on span "Todos los productos" at bounding box center [1145, 171] width 355 height 17
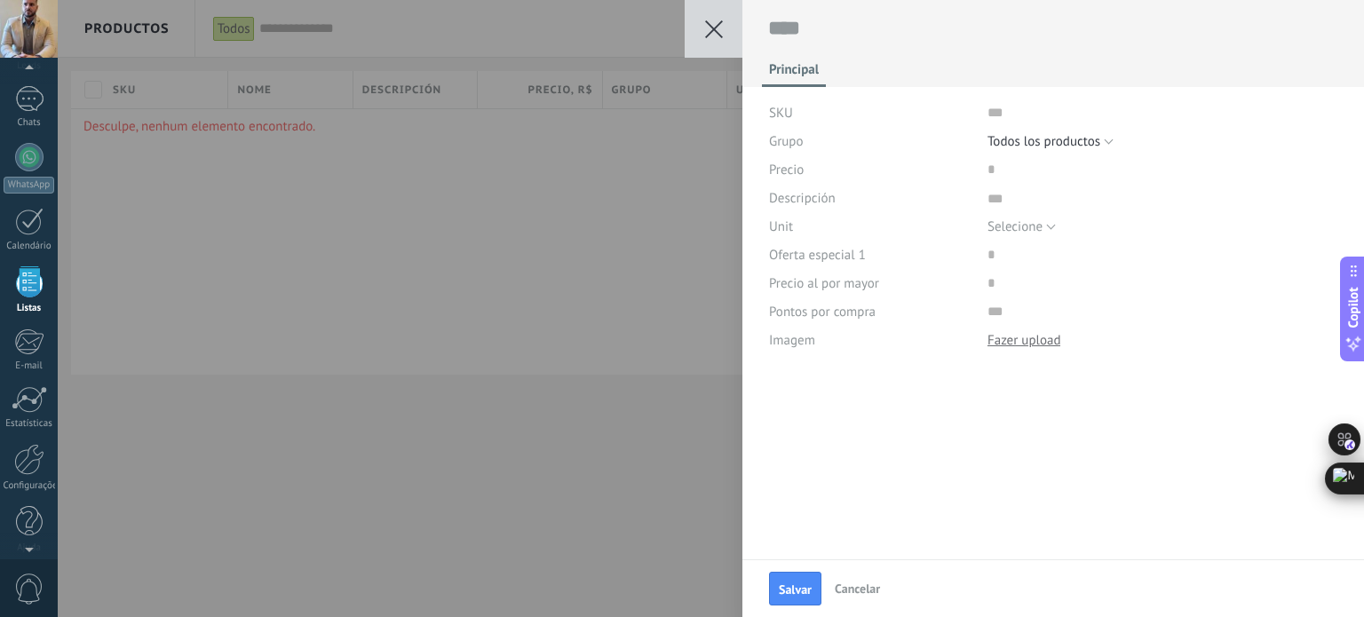
click at [822, 178] on div "Precio" at bounding box center [871, 169] width 205 height 28
click at [974, 166] on div "Precio" at bounding box center [1053, 169] width 569 height 28
click at [987, 163] on input "price" at bounding box center [1043, 169] width 113 height 28
click at [1009, 170] on input "price" at bounding box center [1043, 169] width 113 height 28
click at [1003, 170] on input "price" at bounding box center [1043, 169] width 113 height 28
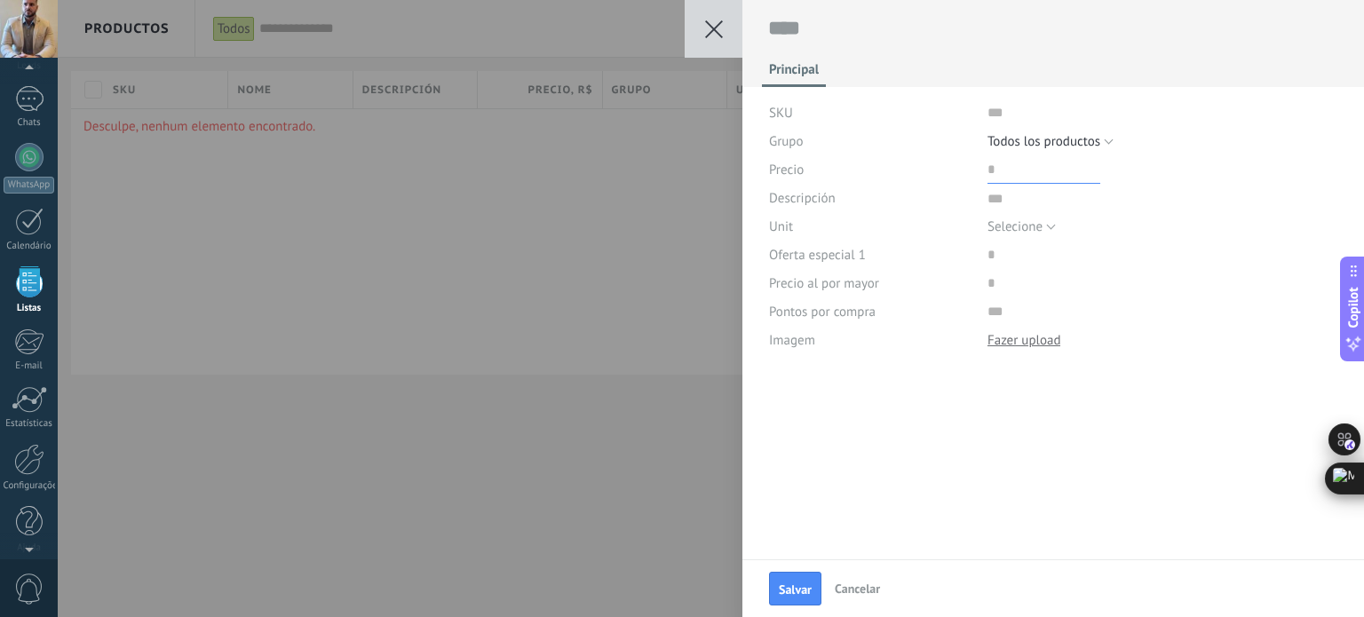
click at [991, 170] on input "price" at bounding box center [1043, 169] width 113 height 28
click at [1009, 123] on input "text" at bounding box center [1162, 113] width 351 height 28
click at [1009, 178] on input "price" at bounding box center [1043, 169] width 113 height 28
click at [1003, 199] on textarea at bounding box center [1162, 198] width 351 height 28
click at [719, 28] on icon at bounding box center [714, 29] width 18 height 18
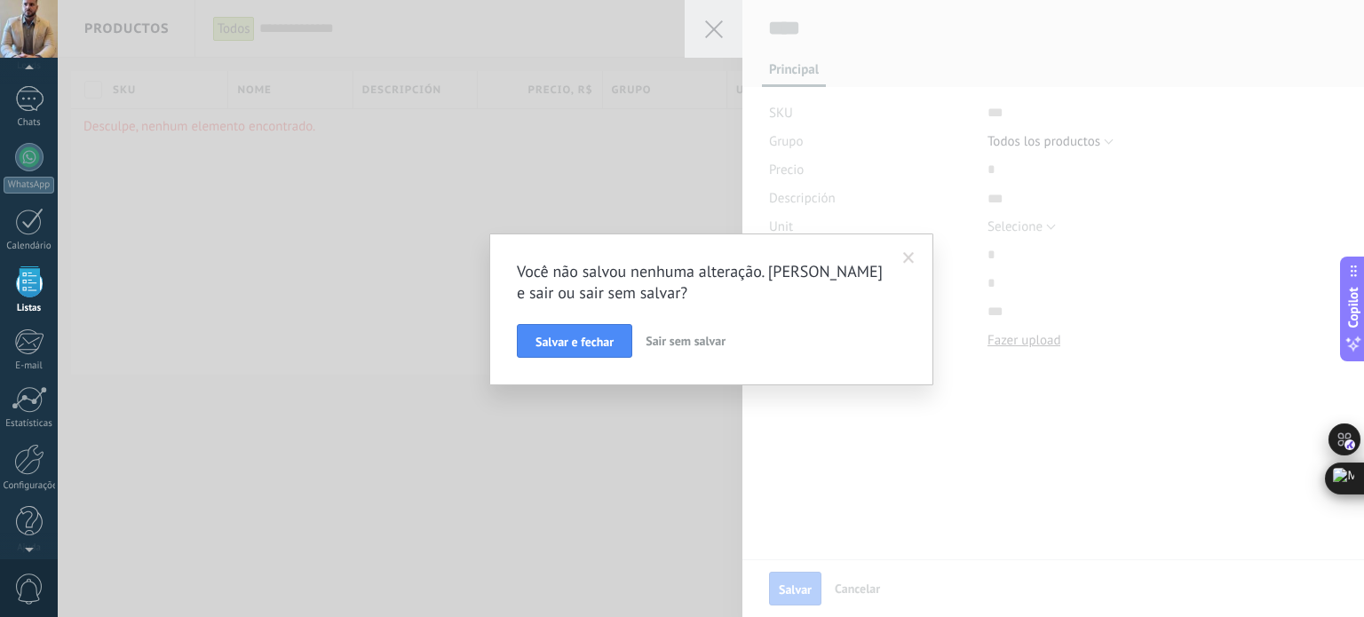
drag, startPoint x: 600, startPoint y: 341, endPoint x: 669, endPoint y: 339, distance: 68.4
click at [662, 343] on div "Salvar e fechar Sair sem salvar" at bounding box center [711, 341] width 389 height 34
click at [669, 339] on span "Sair sem salvar" at bounding box center [686, 341] width 80 height 16
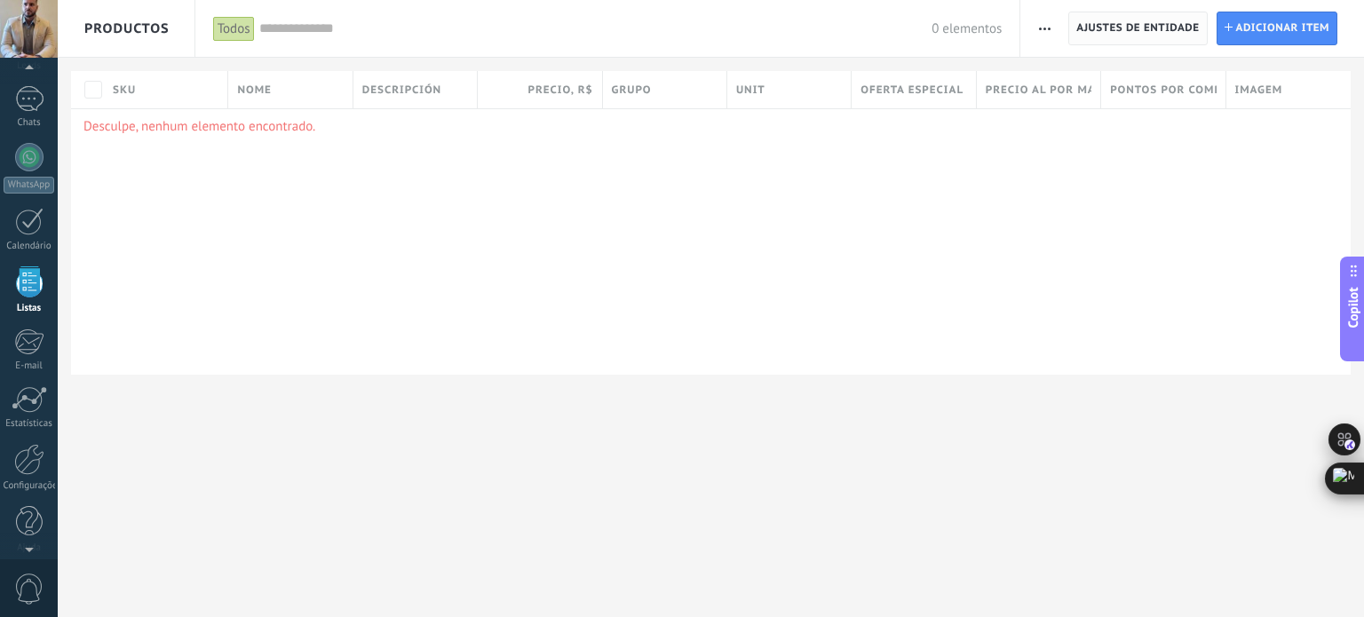
click at [1122, 22] on span "Ajustes de entidade" at bounding box center [1137, 28] width 123 height 32
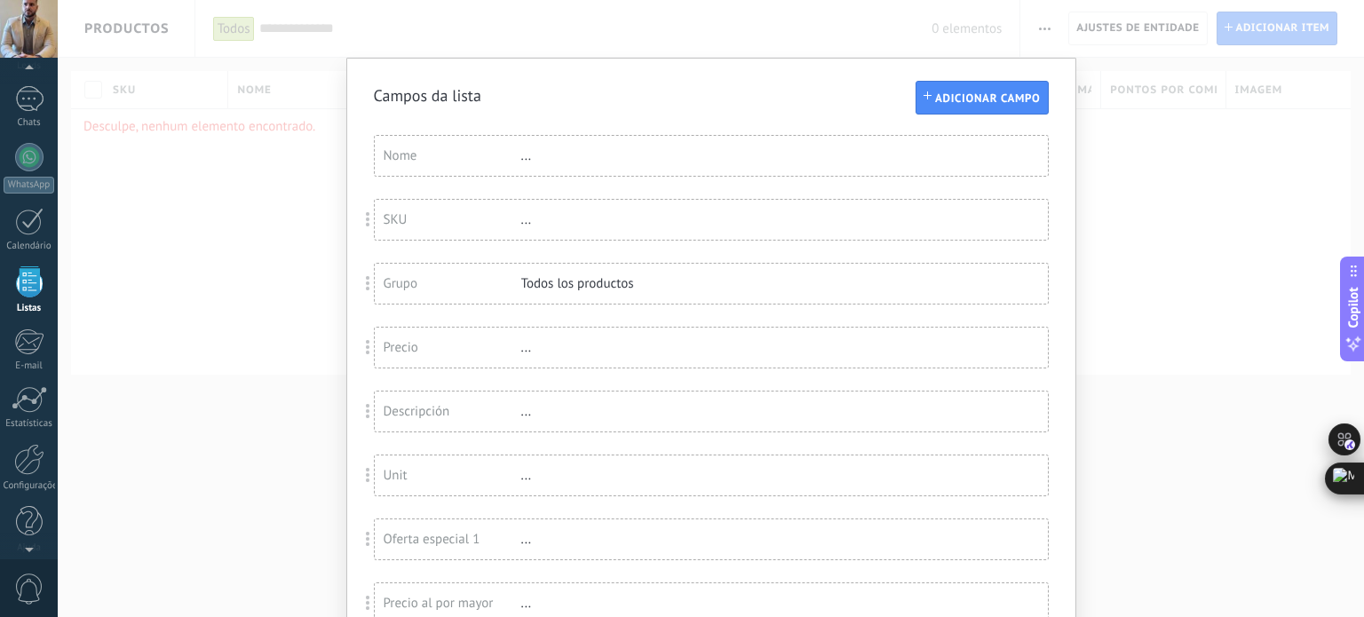
click at [184, 125] on div "Campos da lista Adicionar campo Você atingiu o limite de campos personalizados …" at bounding box center [711, 308] width 1306 height 617
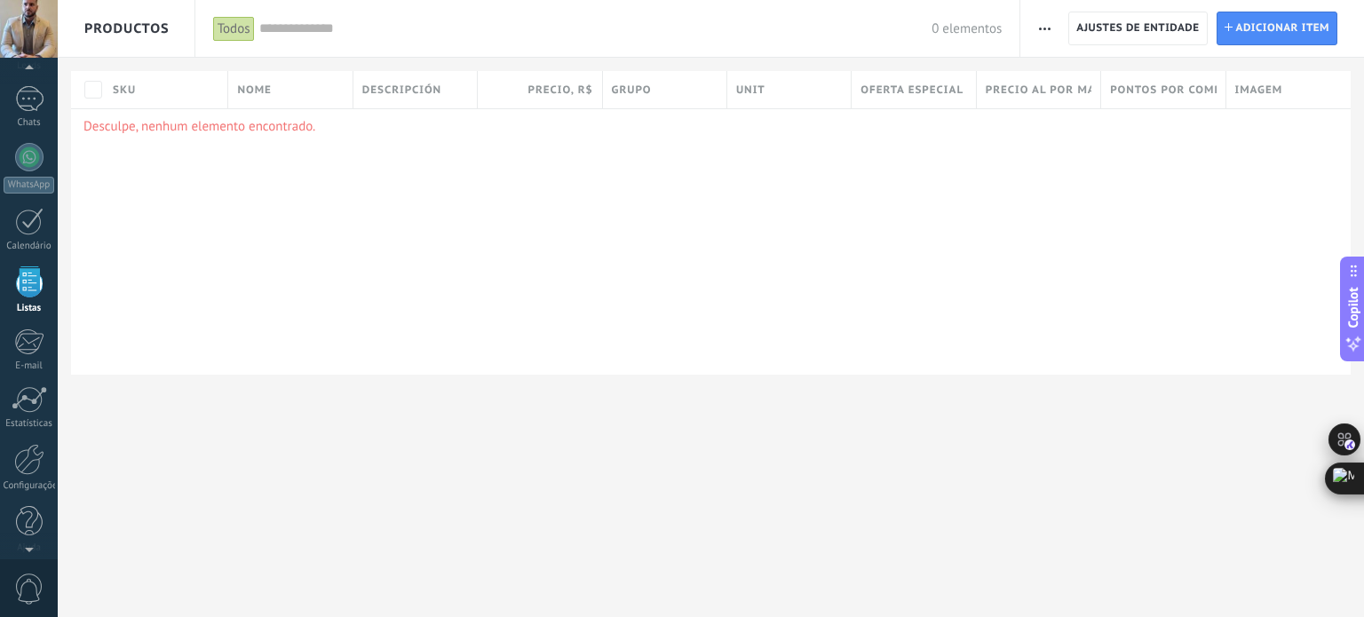
click at [156, 38] on span "Productos" at bounding box center [126, 28] width 85 height 57
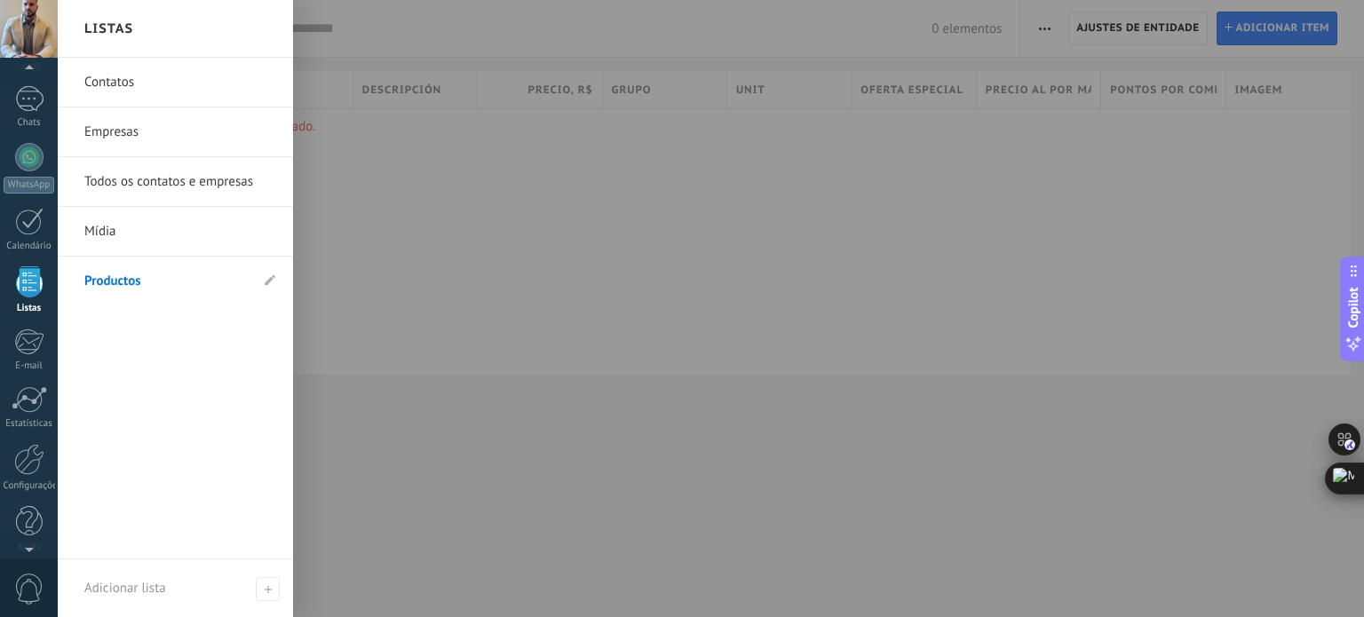
click at [381, 234] on div at bounding box center [740, 308] width 1364 height 617
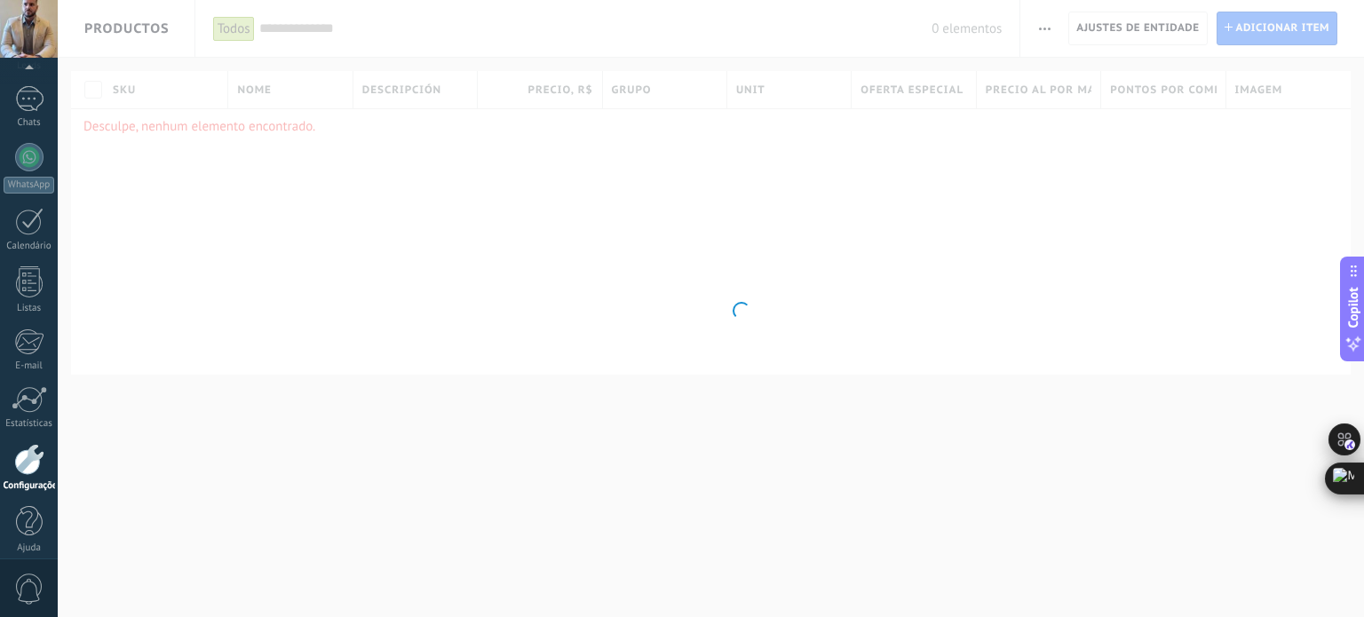
scroll to position [121, 0]
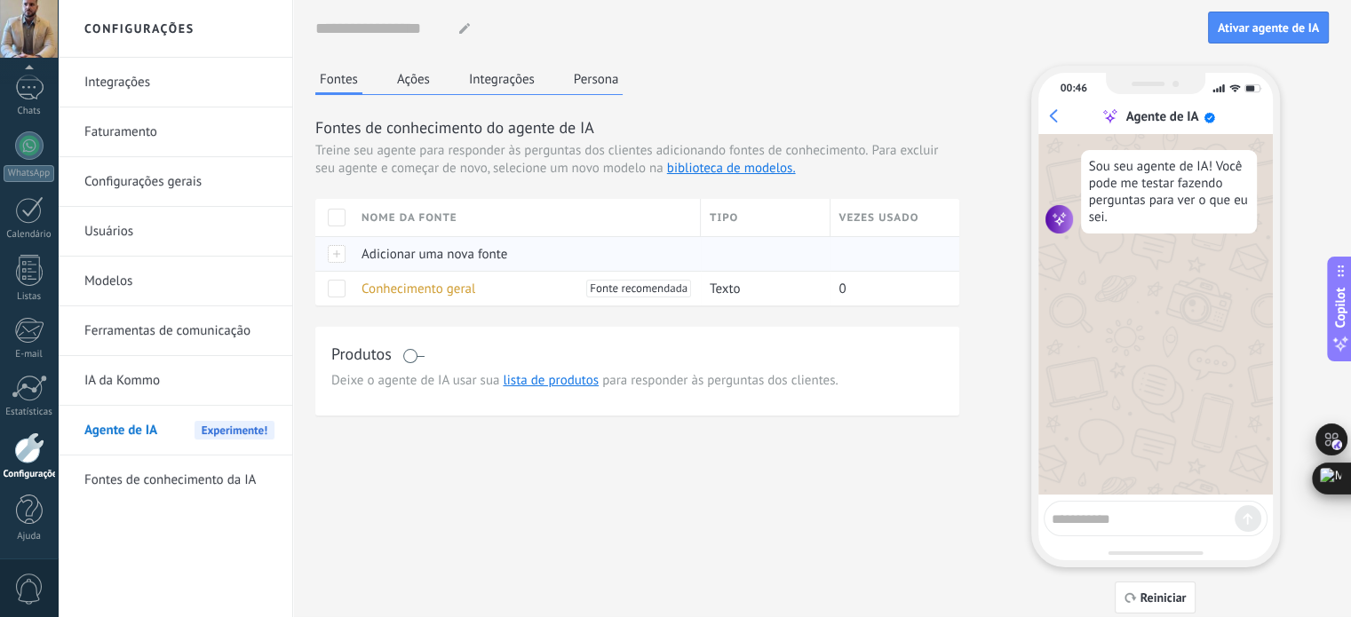
click at [353, 256] on div "Adicionar uma nova fonte" at bounding box center [522, 254] width 339 height 34
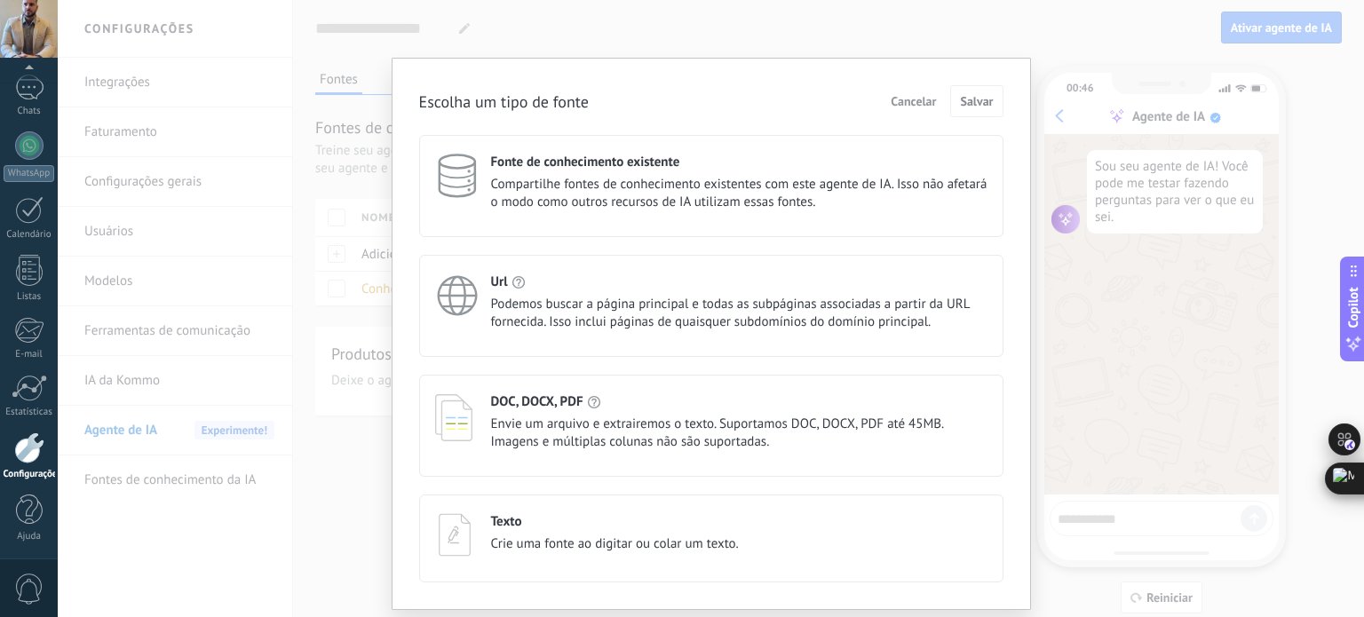
click at [686, 430] on span "Envie um arquivo e extrairemos o texto. Suportamos DOC, DOCX, PDF até 45MB. Ima…" at bounding box center [739, 434] width 496 height 36
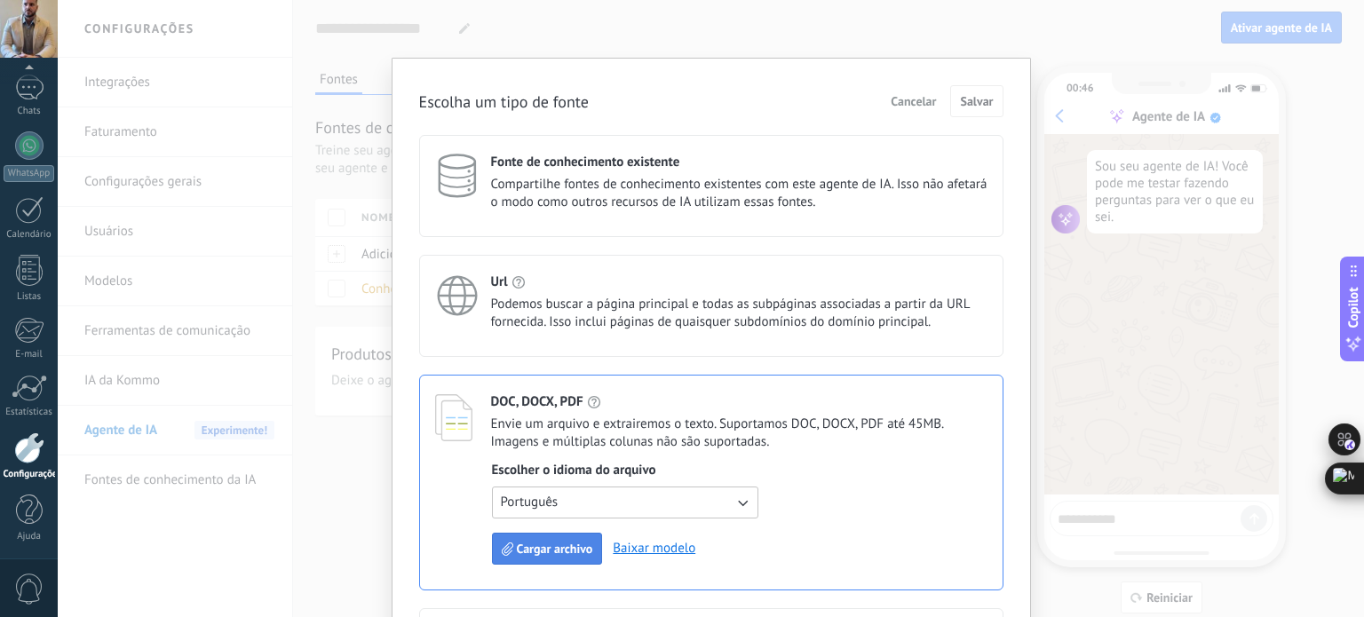
click at [551, 549] on span "Cargar archivo" at bounding box center [555, 549] width 76 height 12
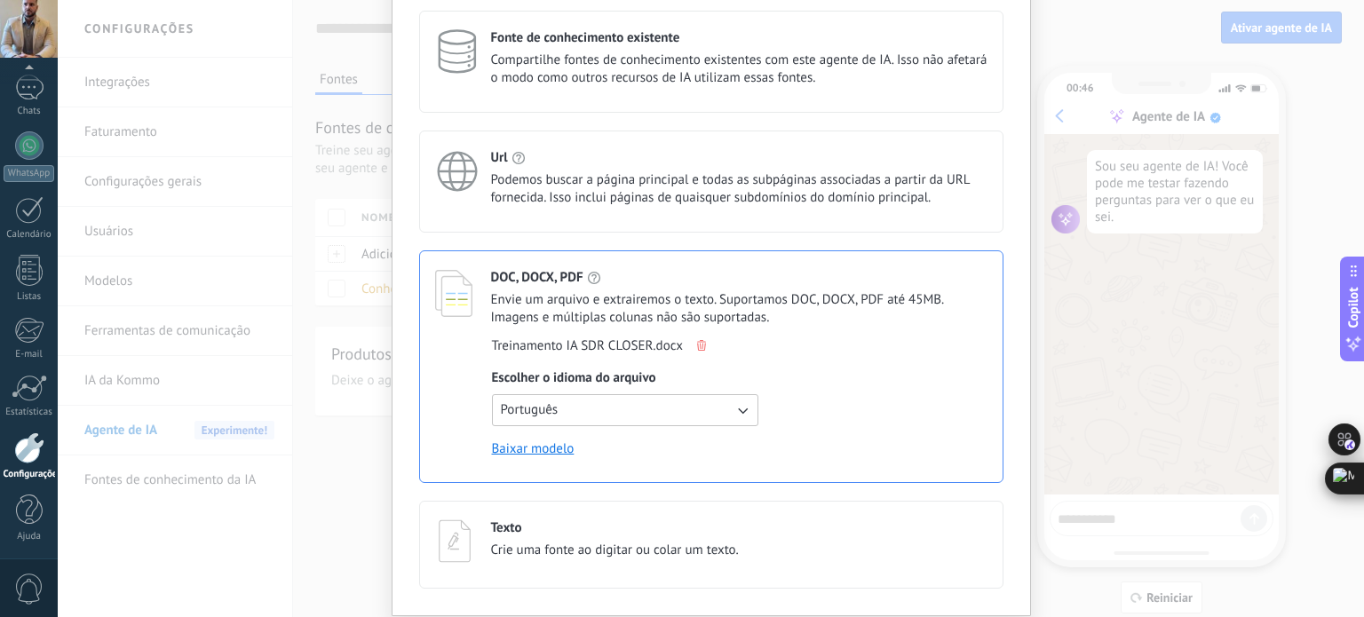
scroll to position [178, 0]
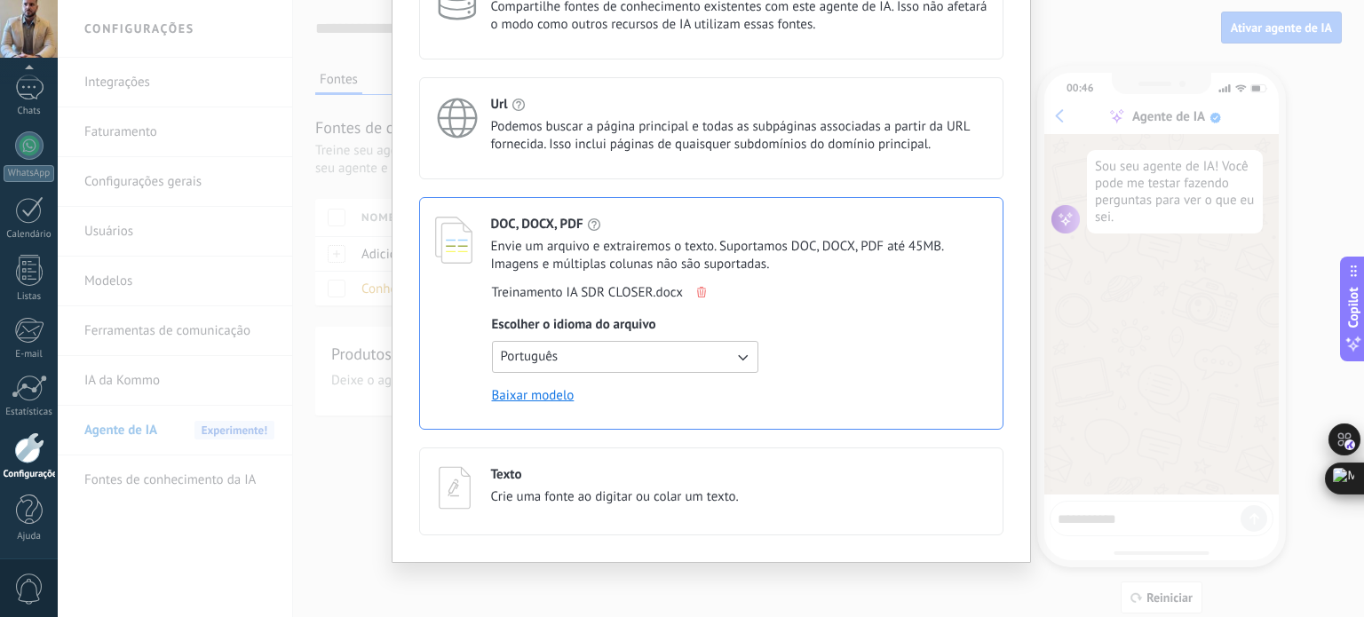
click at [703, 288] on div "Treinamento IA SDR CLOSER.docx" at bounding box center [625, 293] width 266 height 18
click at [699, 295] on use at bounding box center [701, 292] width 9 height 11
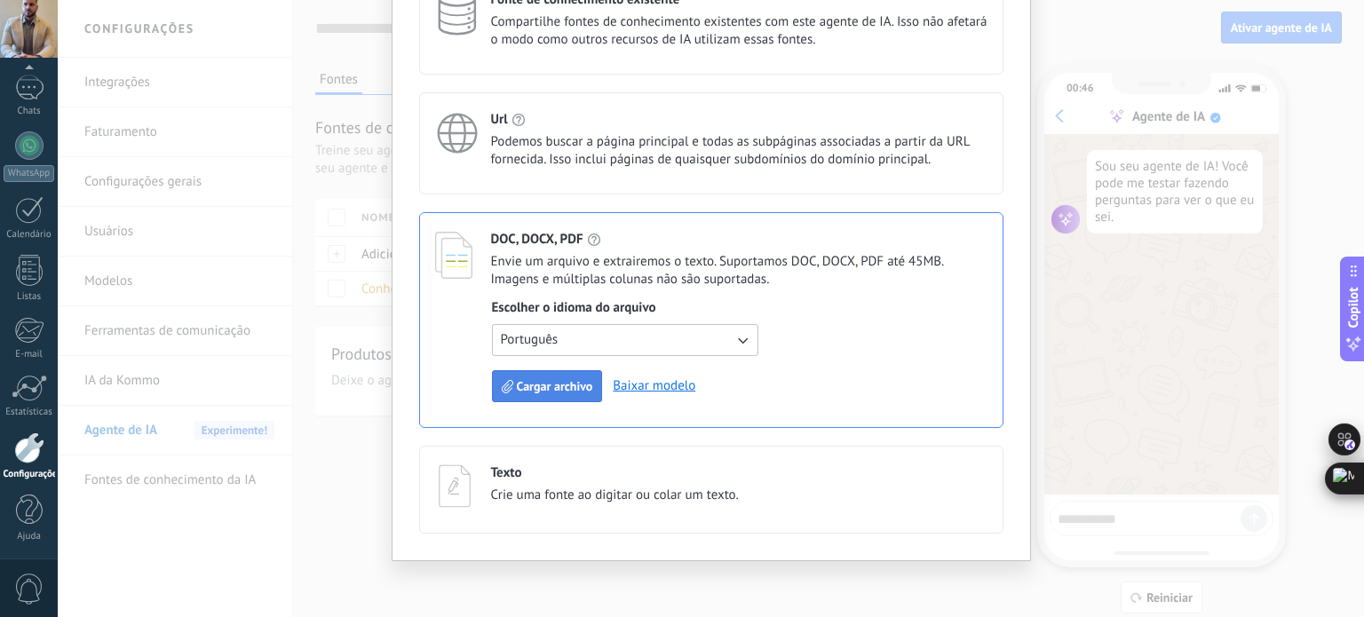
click at [551, 376] on button "Cargar archivo" at bounding box center [547, 386] width 111 height 32
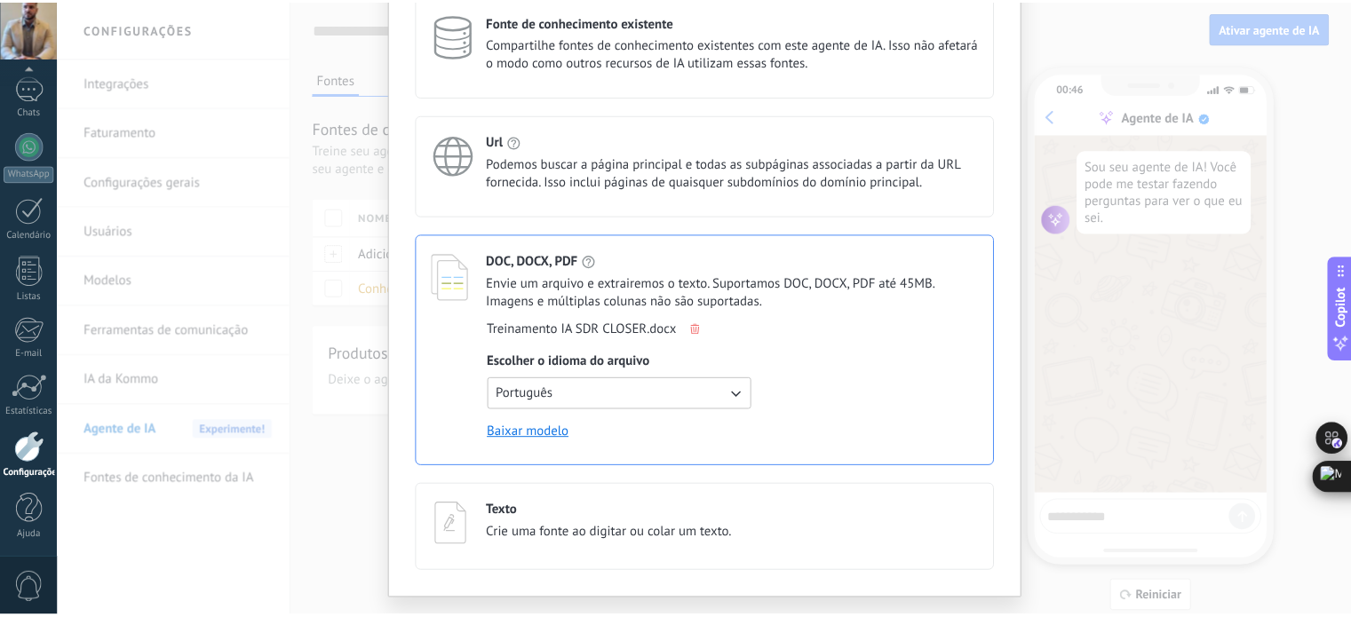
scroll to position [0, 0]
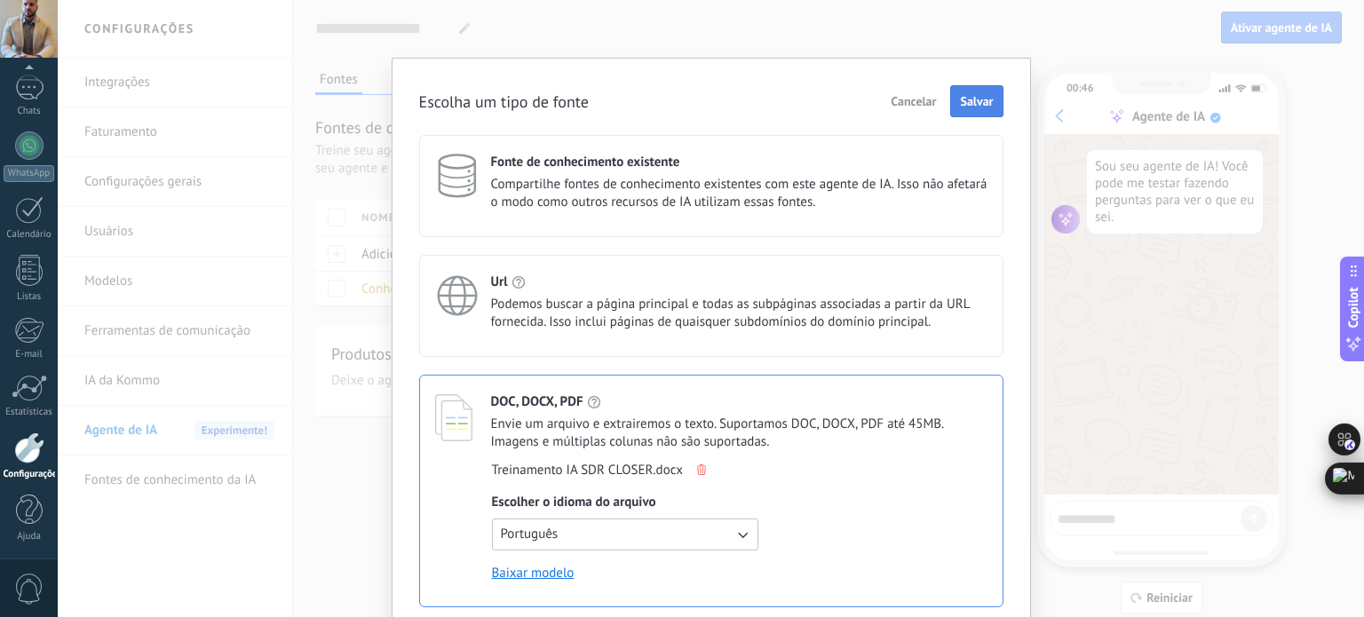
click at [970, 91] on button "Salvar" at bounding box center [976, 101] width 52 height 32
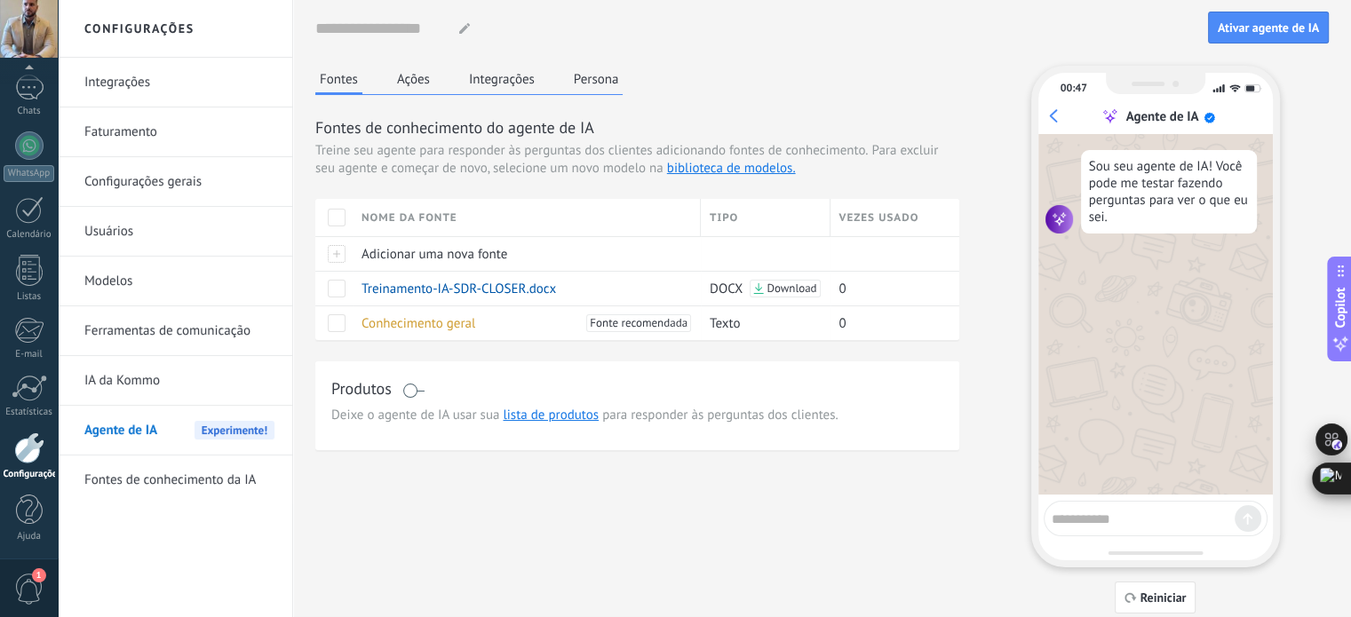
click at [422, 78] on button "Ações" at bounding box center [413, 79] width 42 height 27
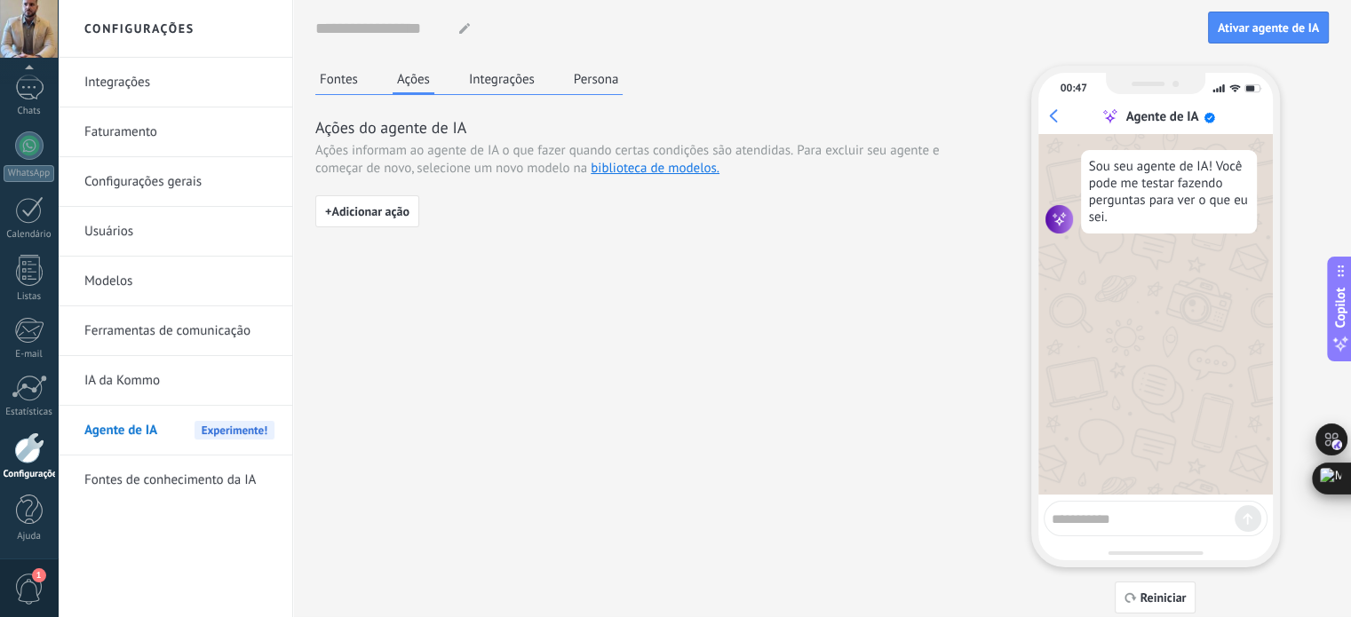
click at [490, 83] on button "Integrações" at bounding box center [501, 79] width 75 height 27
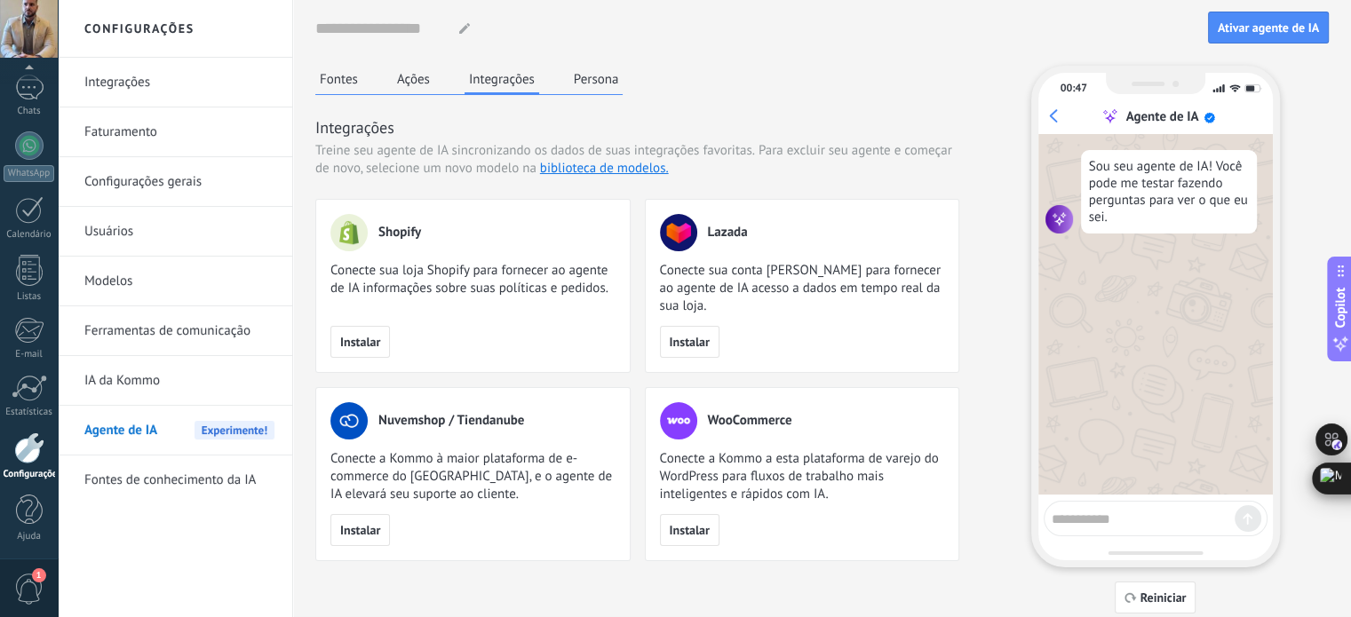
click at [590, 75] on button "Persona" at bounding box center [596, 79] width 54 height 27
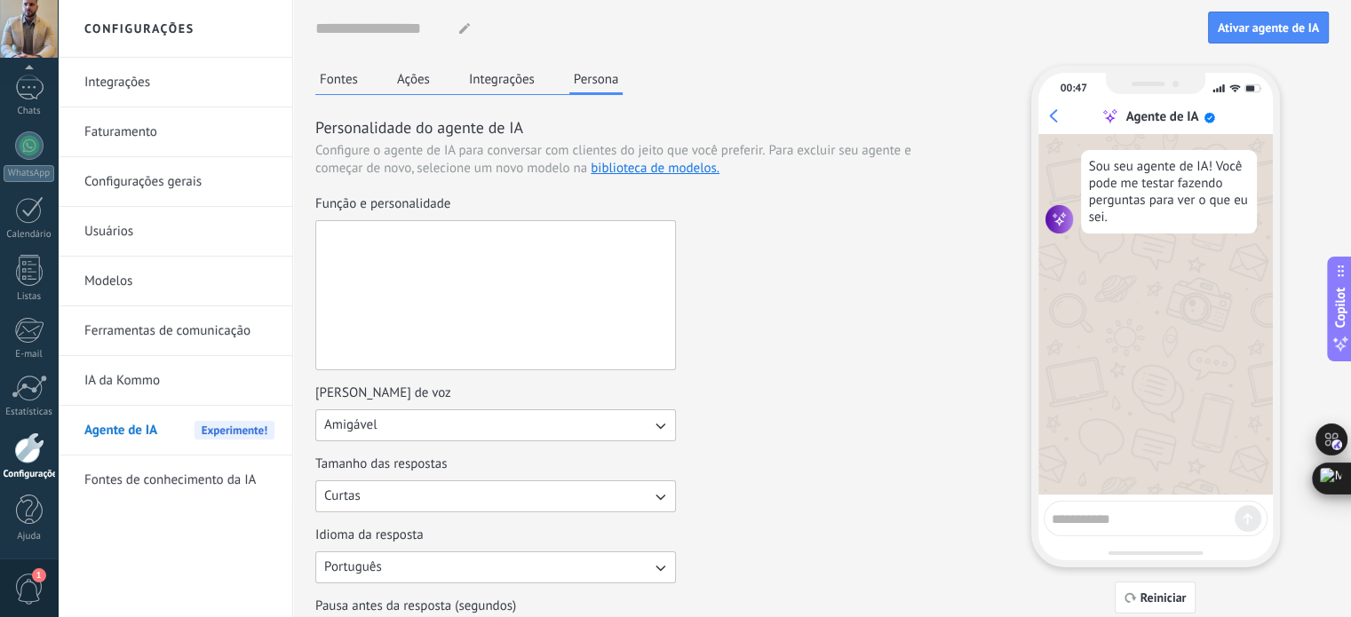
click at [547, 283] on textarea "Função e personalidade" at bounding box center [493, 295] width 355 height 148
click at [532, 273] on textarea "Função e personalidade" at bounding box center [493, 295] width 355 height 148
paste textarea "**********"
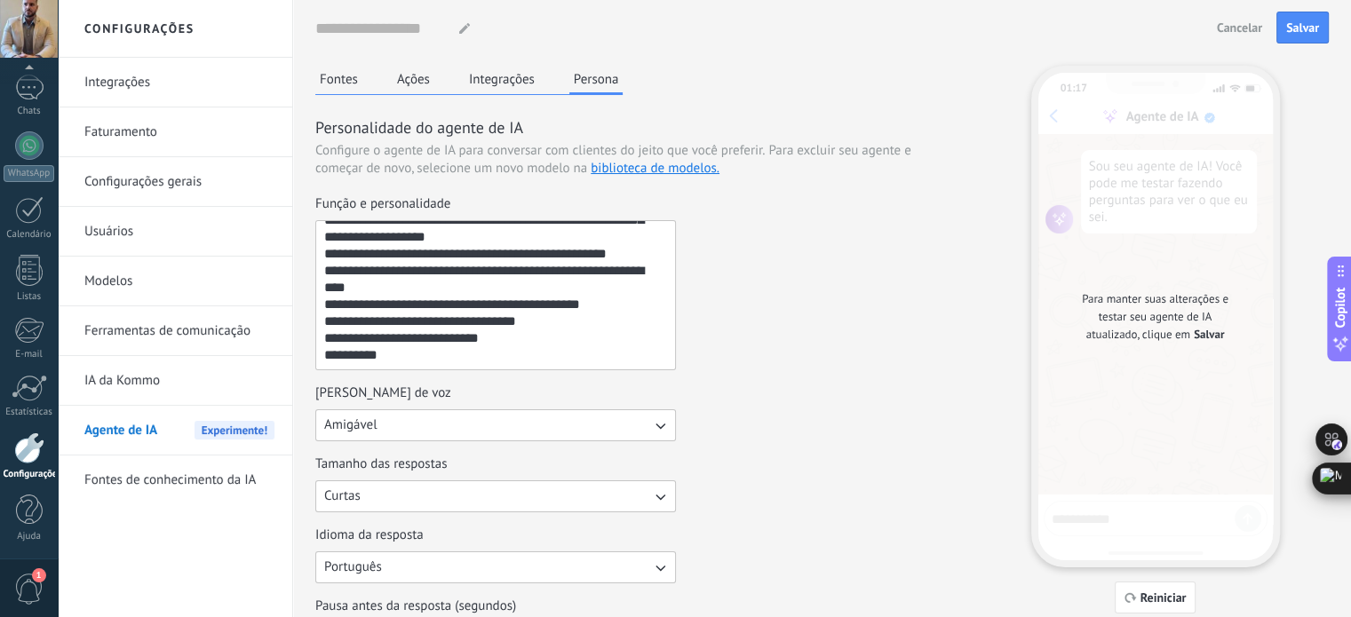
scroll to position [455, 0]
drag, startPoint x: 422, startPoint y: 355, endPoint x: 329, endPoint y: 340, distance: 94.5
click at [329, 340] on textarea "Função e personalidade" at bounding box center [493, 295] width 355 height 148
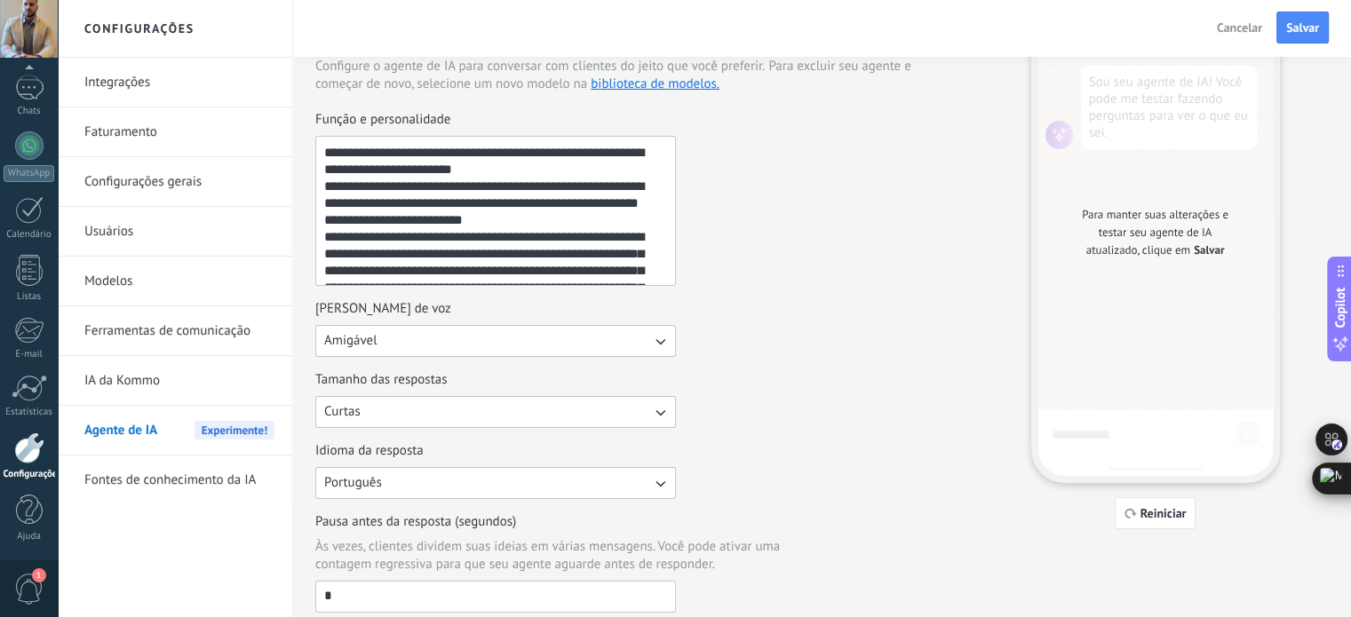
scroll to position [89, 0]
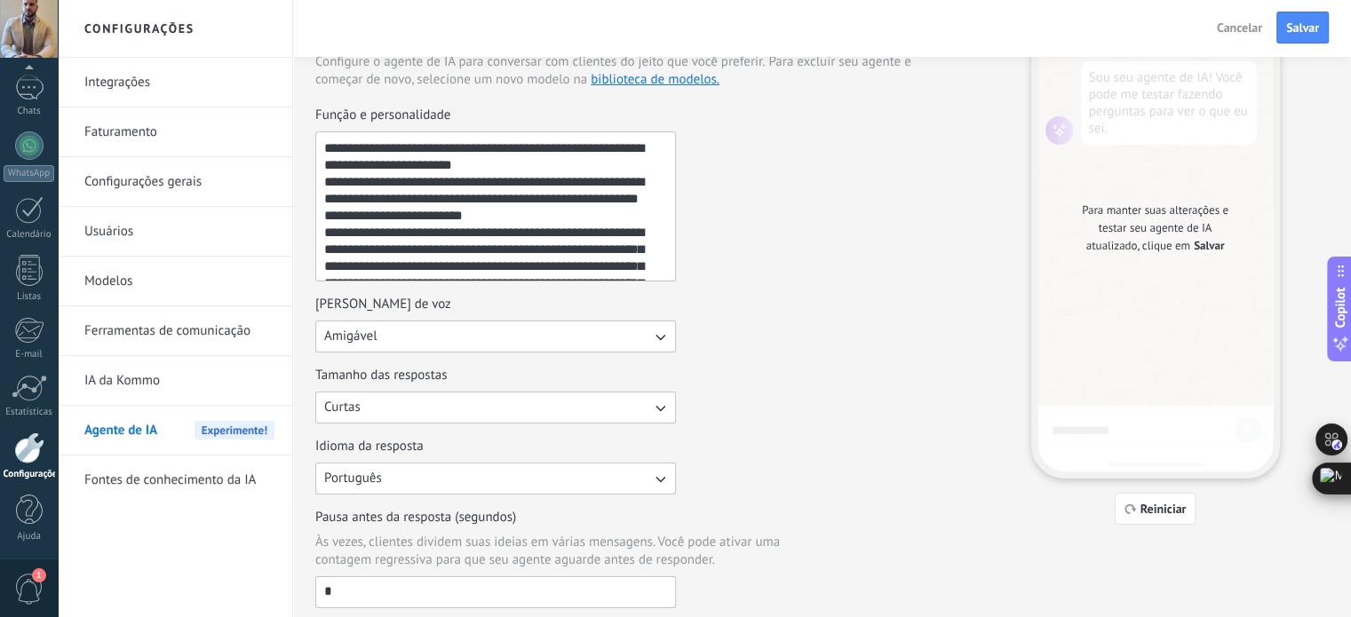
type textarea "**********"
click at [459, 337] on button "Amigável" at bounding box center [495, 337] width 361 height 32
click at [459, 337] on li "Casual" at bounding box center [490, 336] width 370 height 30
click at [459, 337] on button "Casual" at bounding box center [495, 337] width 361 height 32
click at [413, 390] on li "Amigável" at bounding box center [490, 397] width 370 height 30
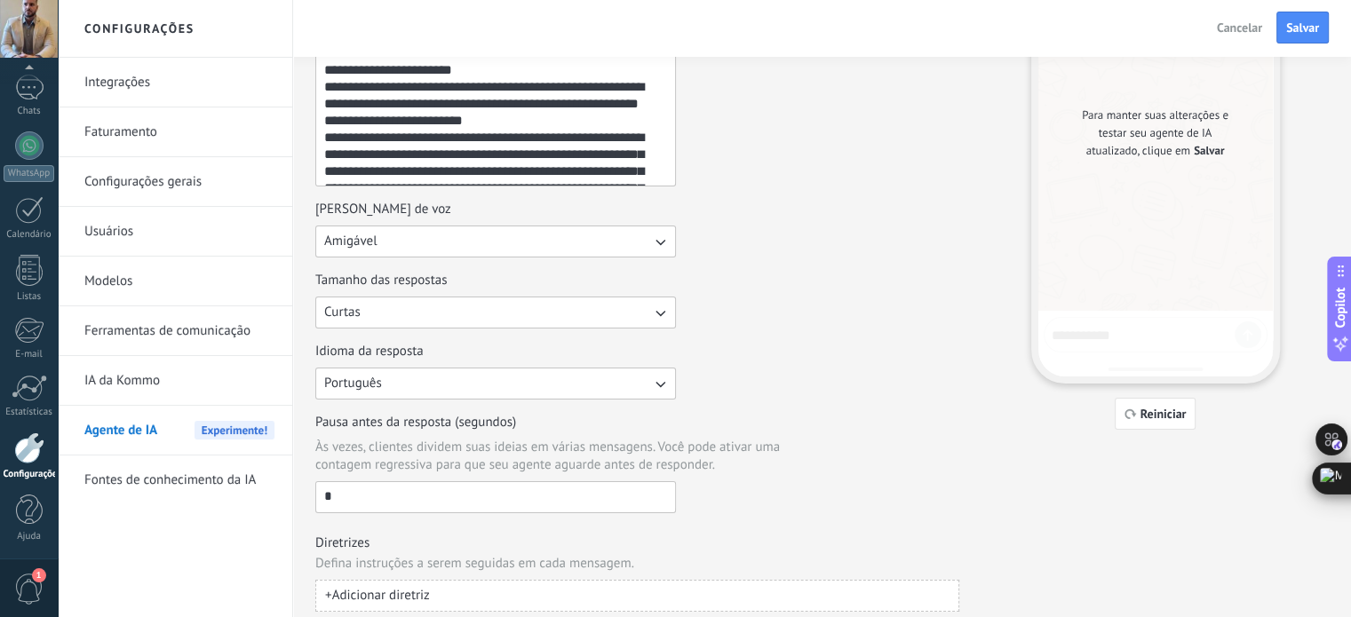
scroll to position [234, 0]
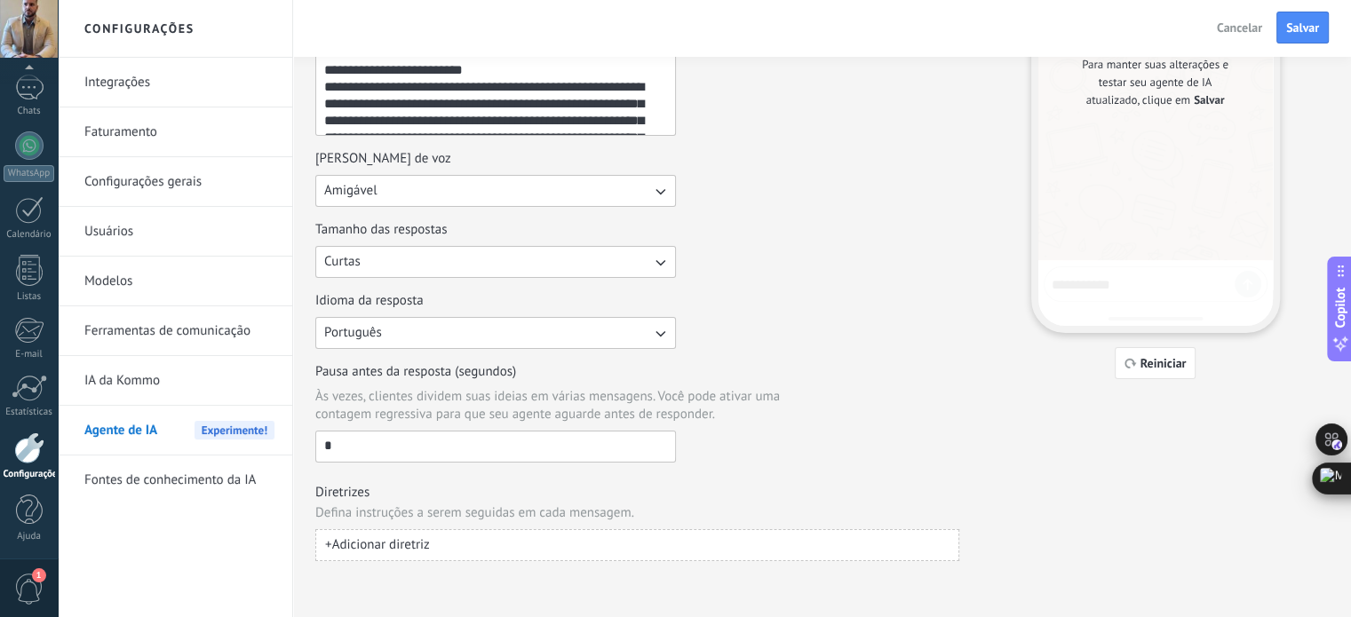
click at [457, 272] on button "Curtas" at bounding box center [495, 262] width 361 height 32
click at [599, 282] on li "Médias" at bounding box center [490, 292] width 370 height 30
click at [604, 261] on button "Médias" at bounding box center [495, 262] width 361 height 32
click at [469, 259] on li "Curtas" at bounding box center [490, 262] width 370 height 30
click at [794, 258] on div "Tamanho das respostas Curtas" at bounding box center [637, 249] width 644 height 57
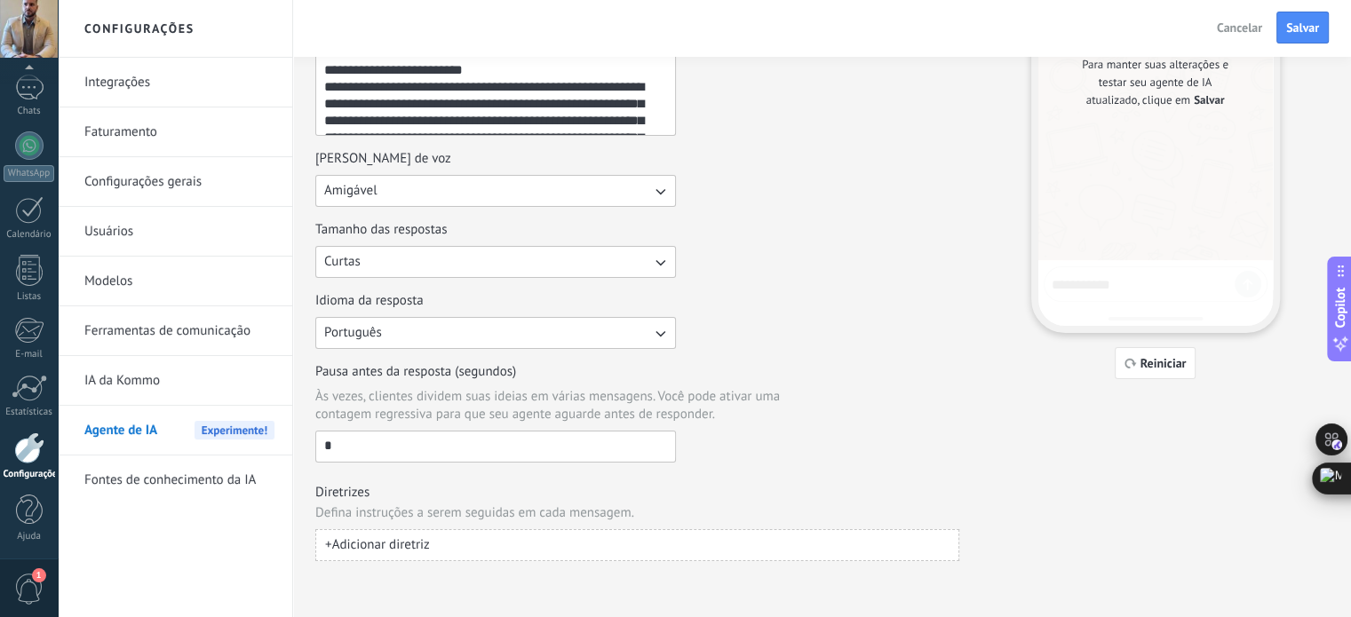
drag, startPoint x: 366, startPoint y: 448, endPoint x: 214, endPoint y: 447, distance: 151.9
click at [221, 447] on div "Configurações Integrações Faturamento Configurações gerais Usuários Modelos Fer…" at bounding box center [704, 192] width 1293 height 853
type input "*"
click at [514, 542] on button "+ Adicionar diretriz" at bounding box center [637, 545] width 644 height 32
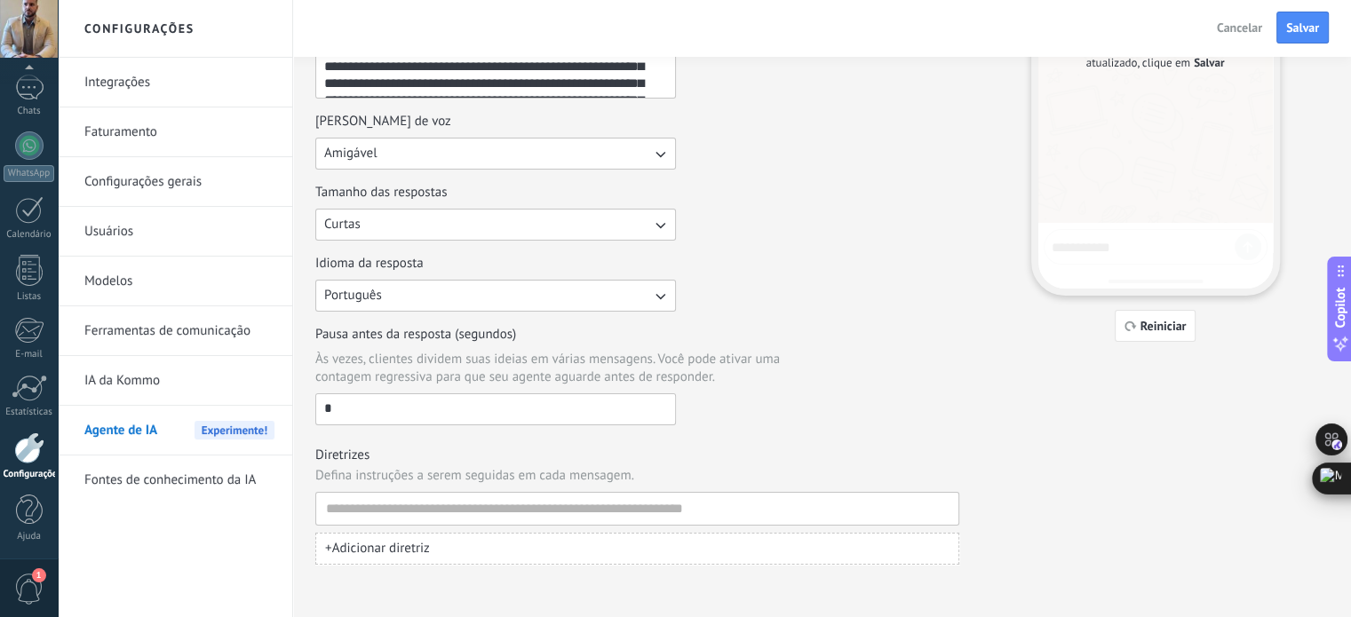
scroll to position [275, 0]
click at [580, 543] on button "+ Adicionar diretriz" at bounding box center [637, 545] width 644 height 32
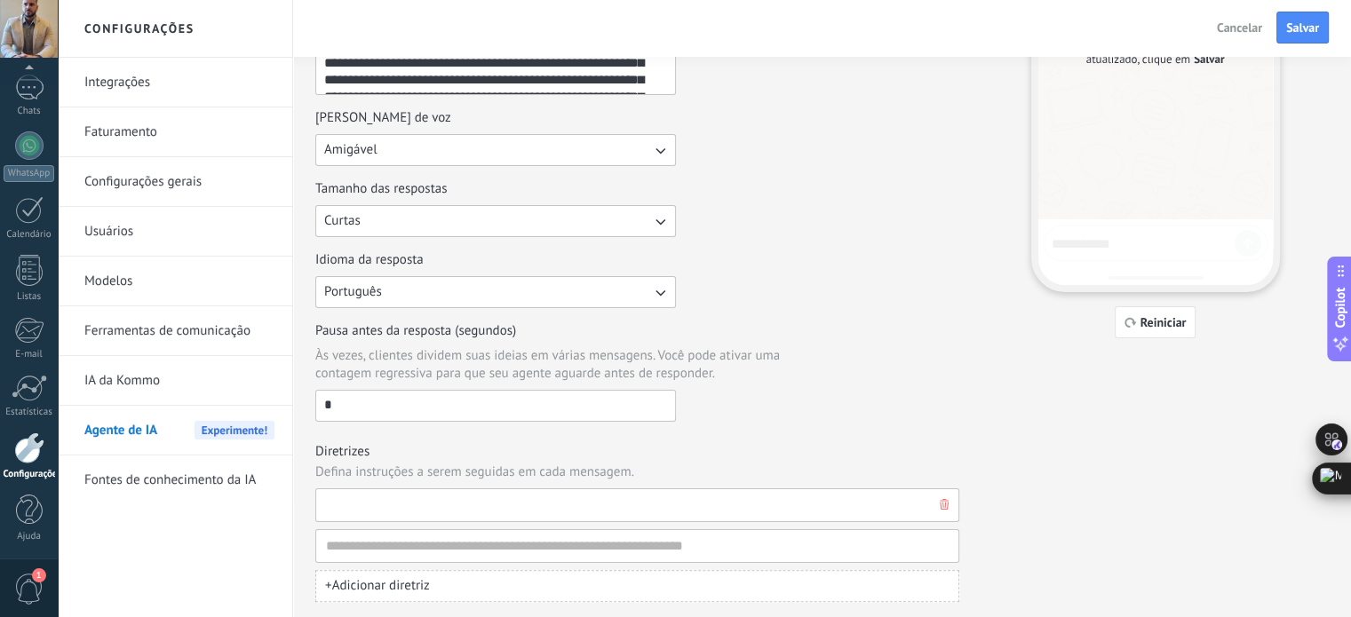
click at [787, 504] on input at bounding box center [630, 505] width 610 height 32
type input "**********"
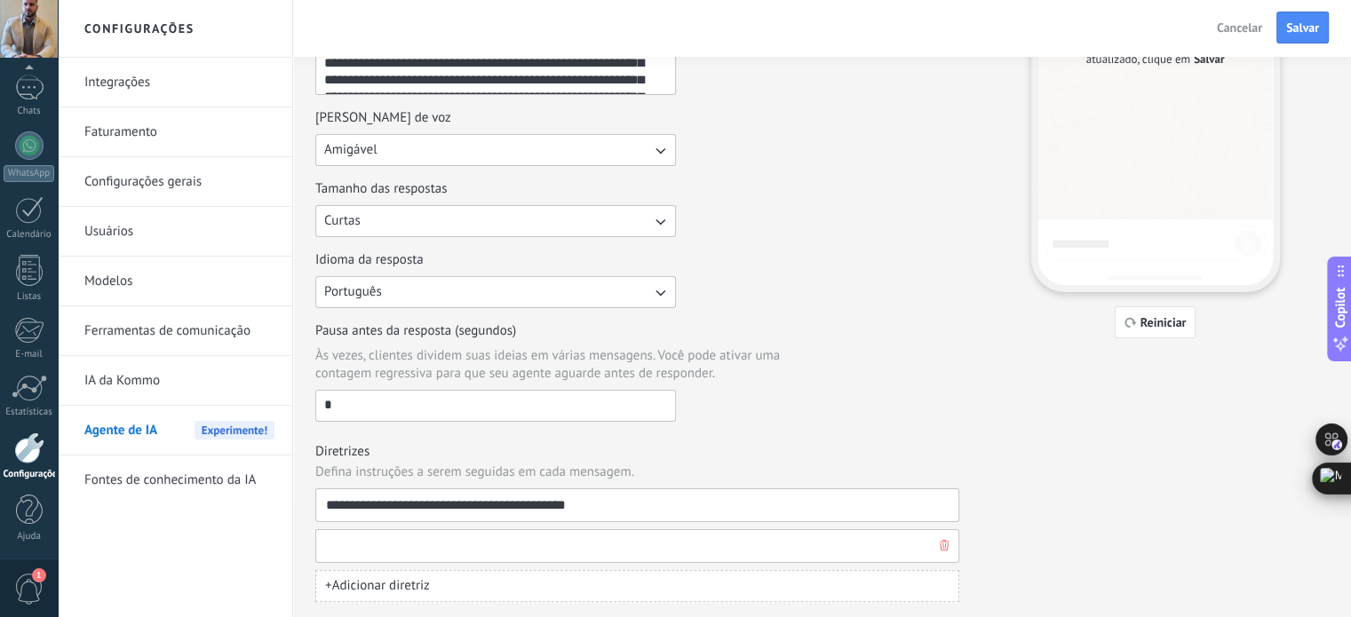
click at [630, 546] on input at bounding box center [630, 546] width 610 height 32
type input "*"
click at [600, 585] on button "+ Adicionar diretriz" at bounding box center [637, 586] width 644 height 32
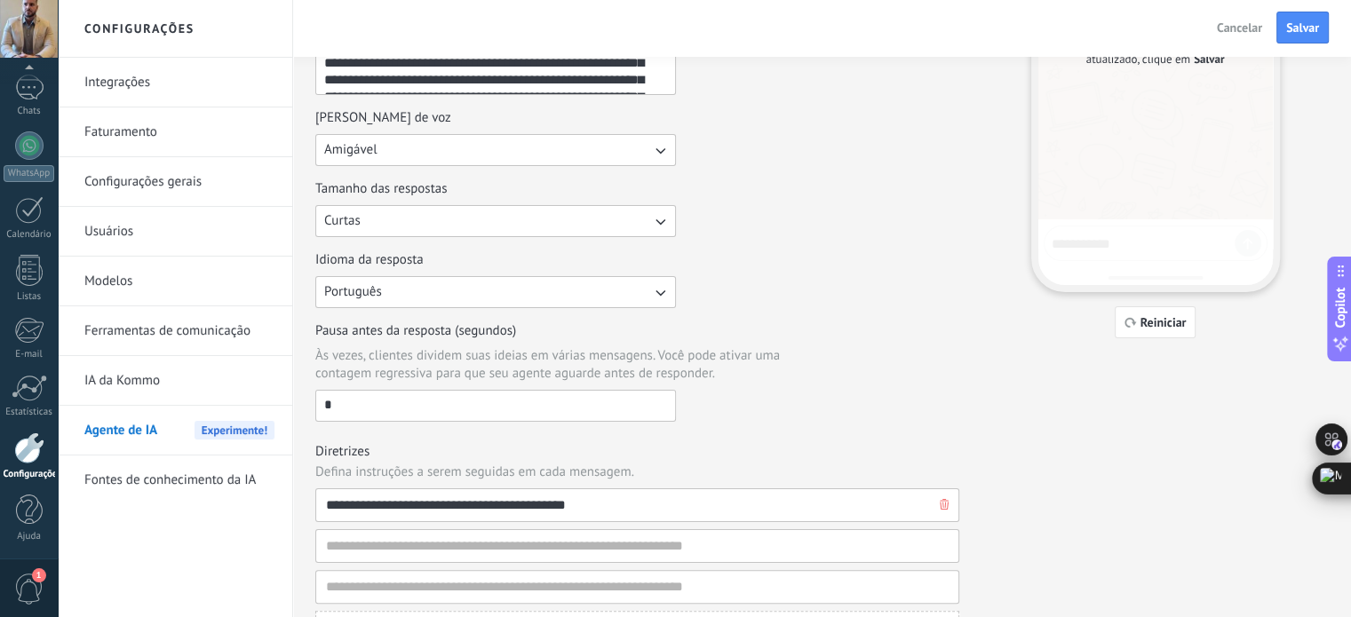
click at [367, 498] on input "**********" at bounding box center [630, 505] width 610 height 32
type input "**********"
click at [452, 557] on input at bounding box center [630, 546] width 610 height 32
drag, startPoint x: 583, startPoint y: 503, endPoint x: 570, endPoint y: 501, distance: 12.7
click at [570, 501] on input "**********" at bounding box center [630, 505] width 610 height 32
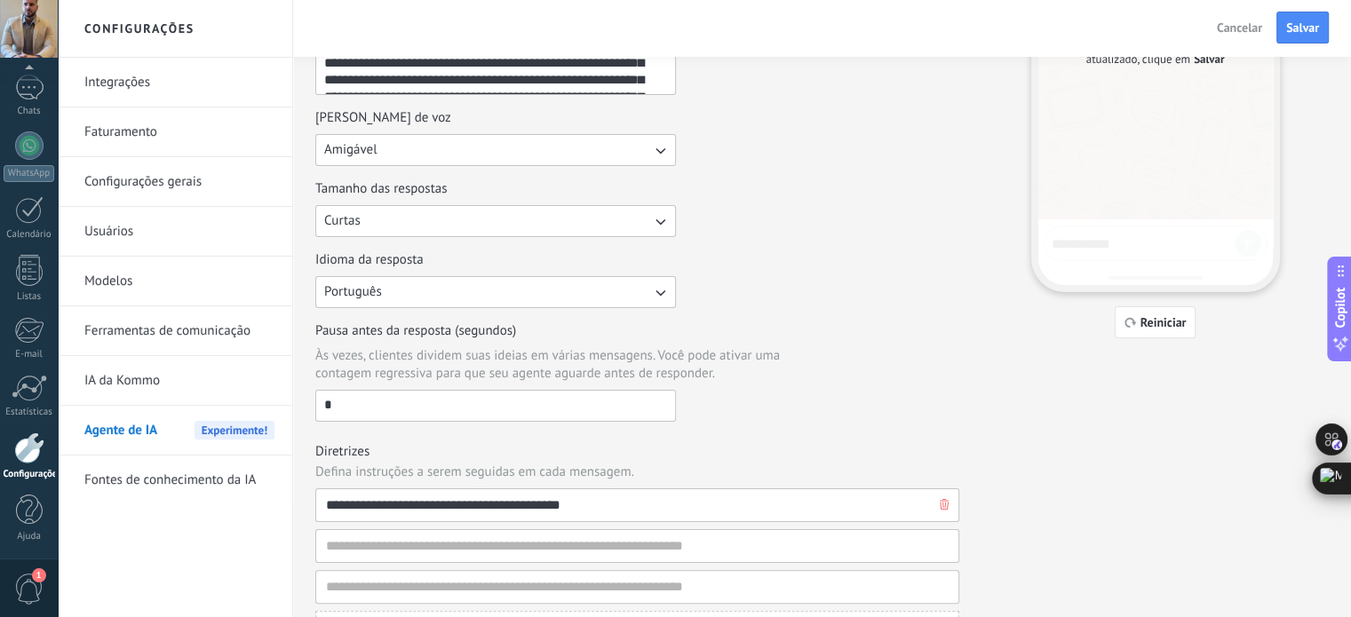
type input "**********"
click at [538, 539] on input at bounding box center [630, 546] width 610 height 32
type input "*"
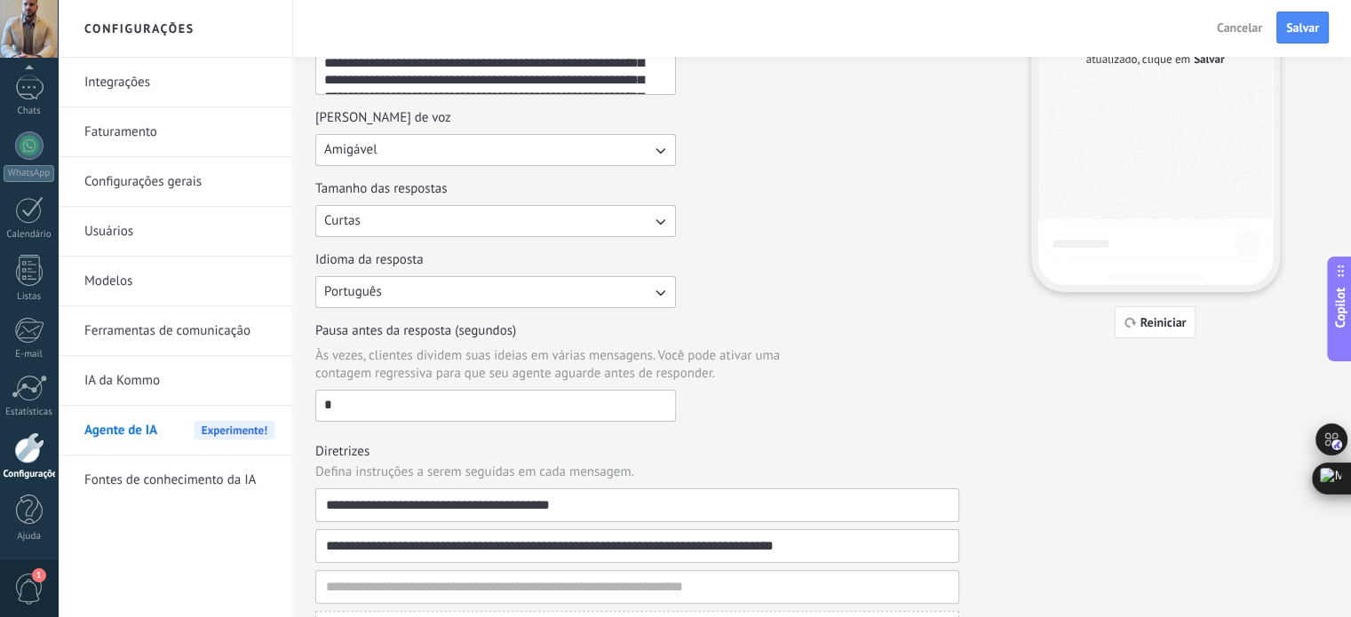
type input "**********"
click at [461, 578] on input at bounding box center [630, 587] width 610 height 32
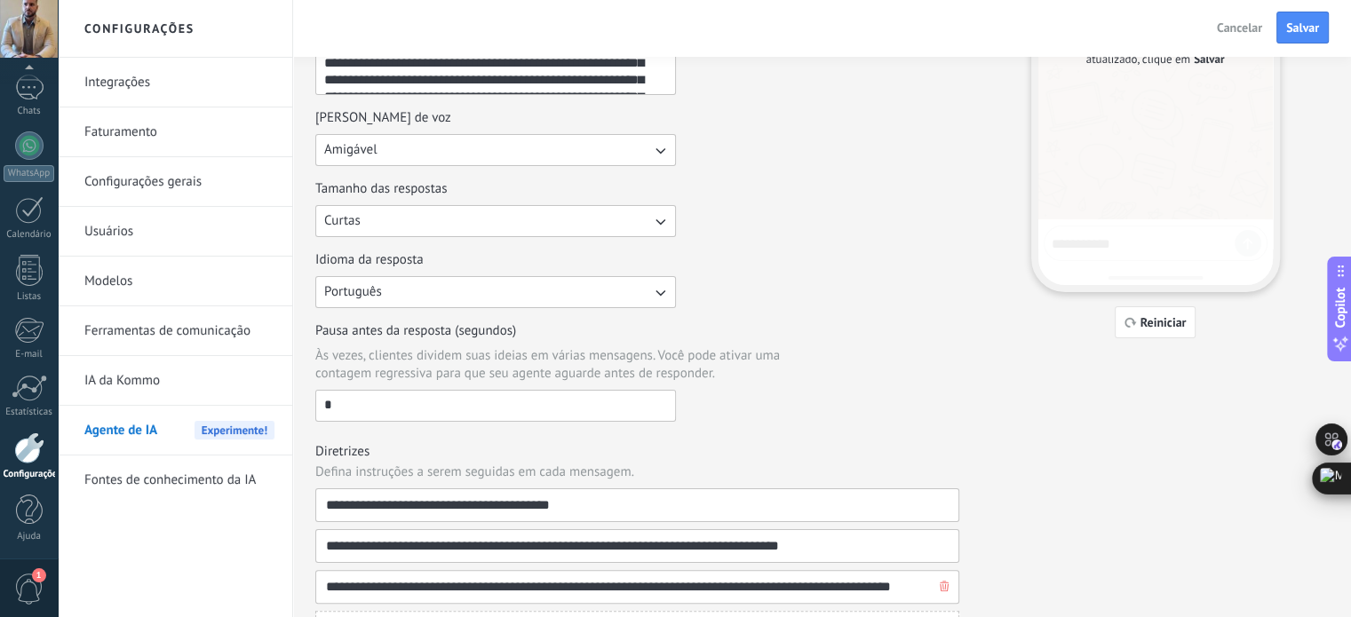
type input "**********"
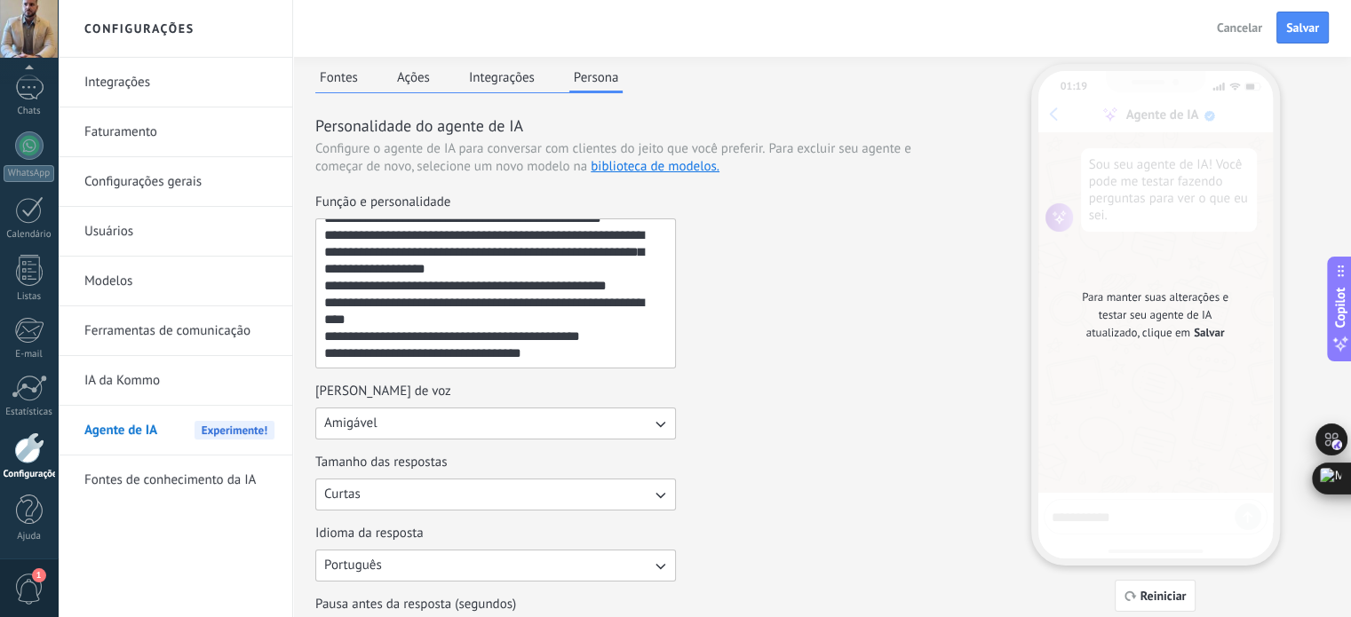
scroll to position [0, 0]
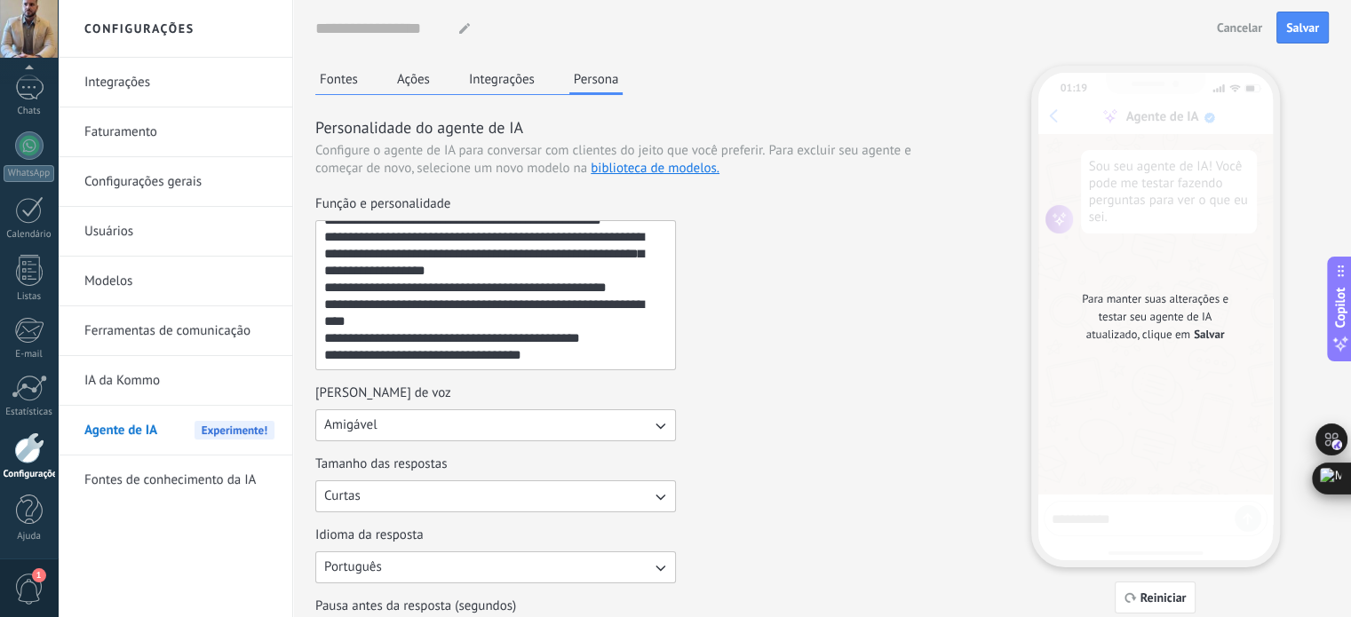
click at [509, 83] on button "Integrações" at bounding box center [501, 79] width 75 height 27
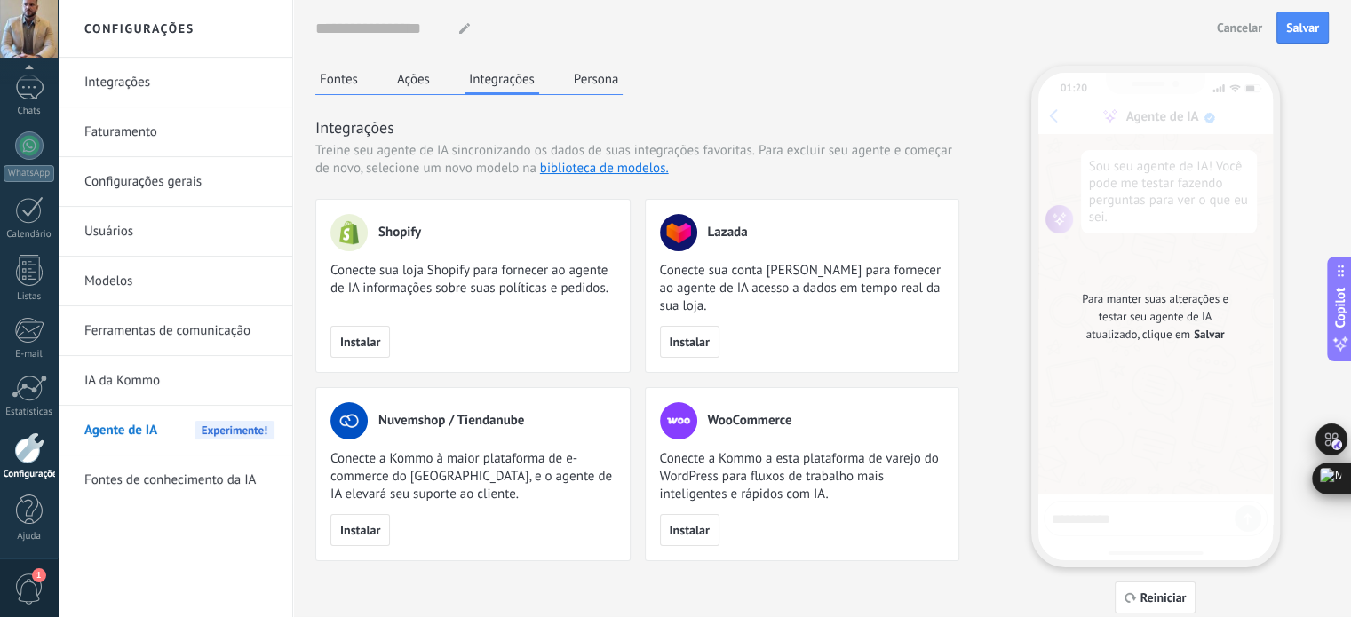
click at [419, 84] on button "Ações" at bounding box center [413, 79] width 42 height 27
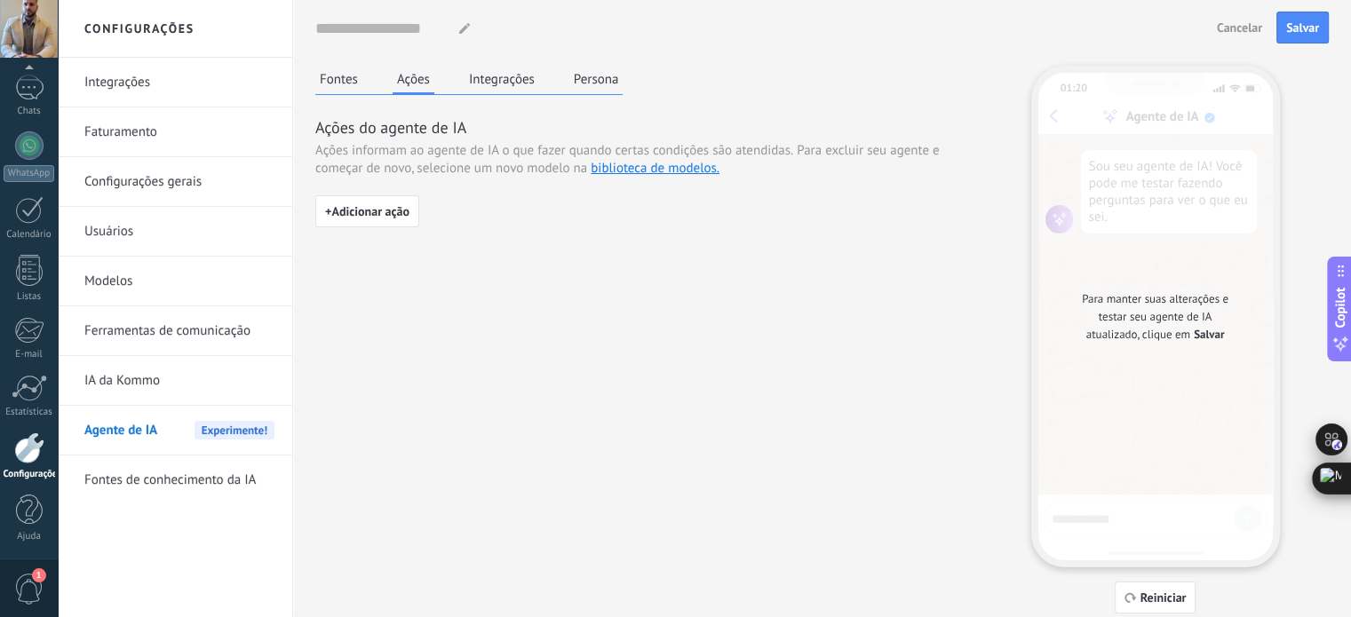
click at [345, 81] on button "Fontes" at bounding box center [338, 79] width 47 height 27
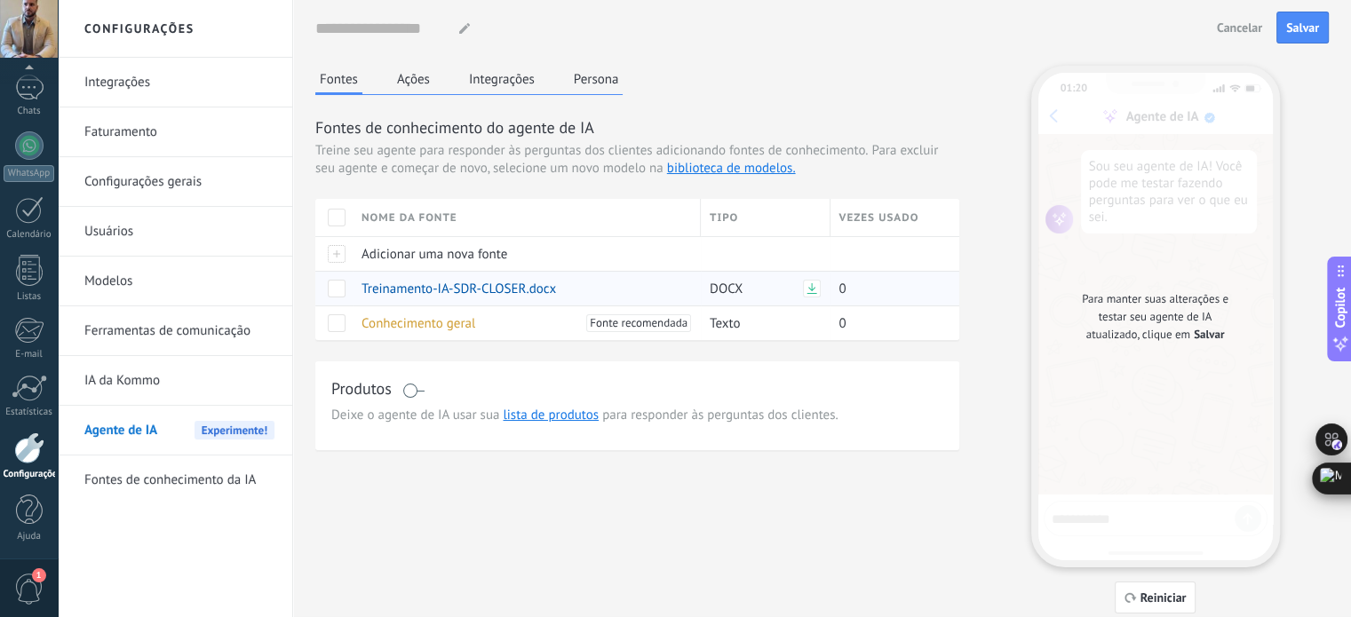
click at [341, 283] on span at bounding box center [337, 289] width 18 height 18
click at [377, 290] on span "Excluir" at bounding box center [391, 288] width 38 height 35
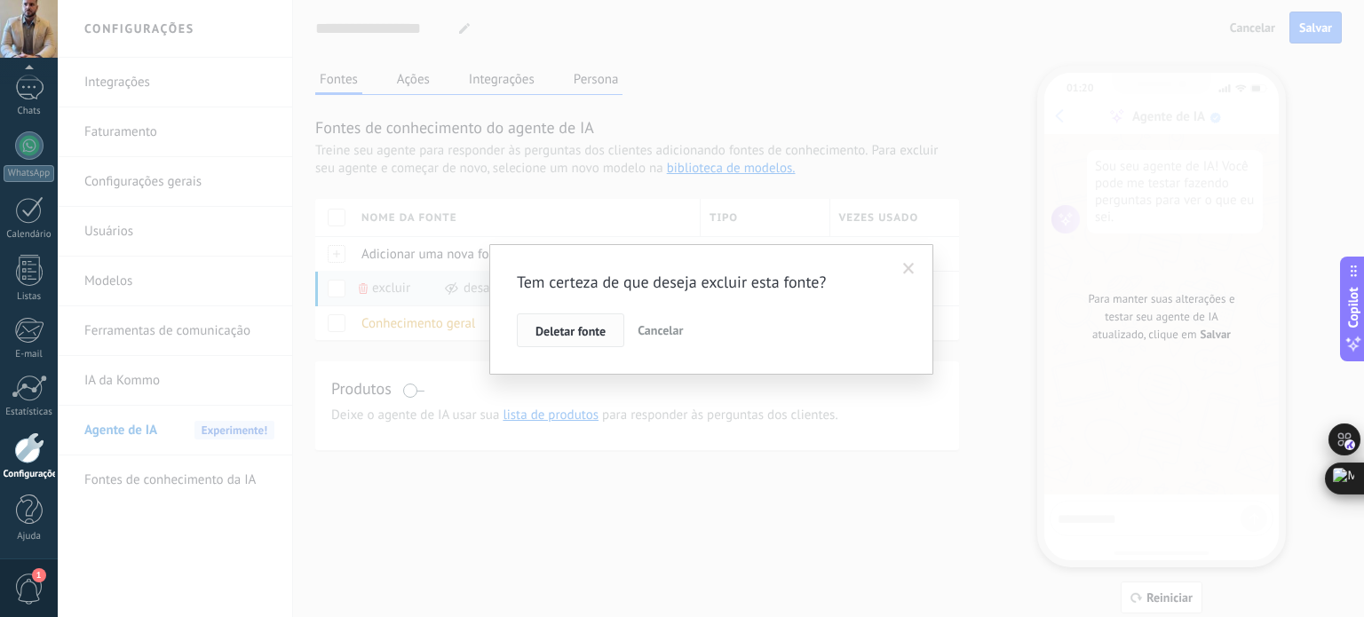
click at [568, 329] on span "Deletar fonte" at bounding box center [570, 331] width 70 height 12
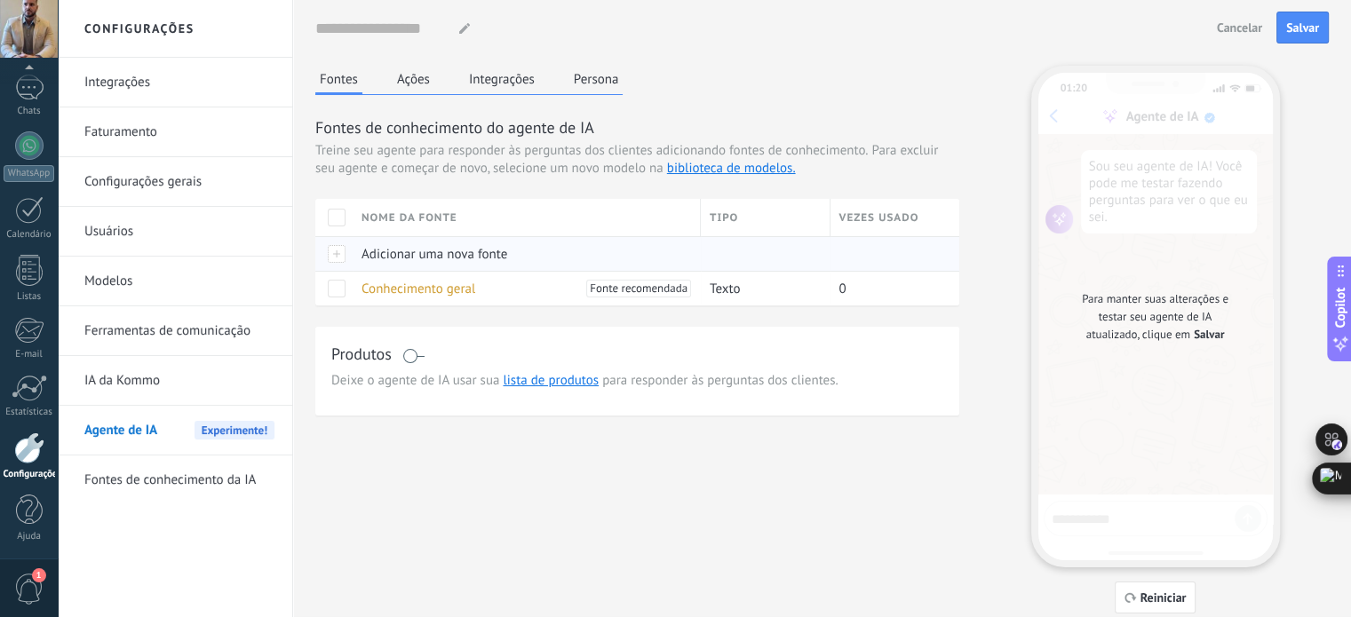
click at [383, 251] on span "Adicionar uma nova fonte" at bounding box center [434, 254] width 146 height 17
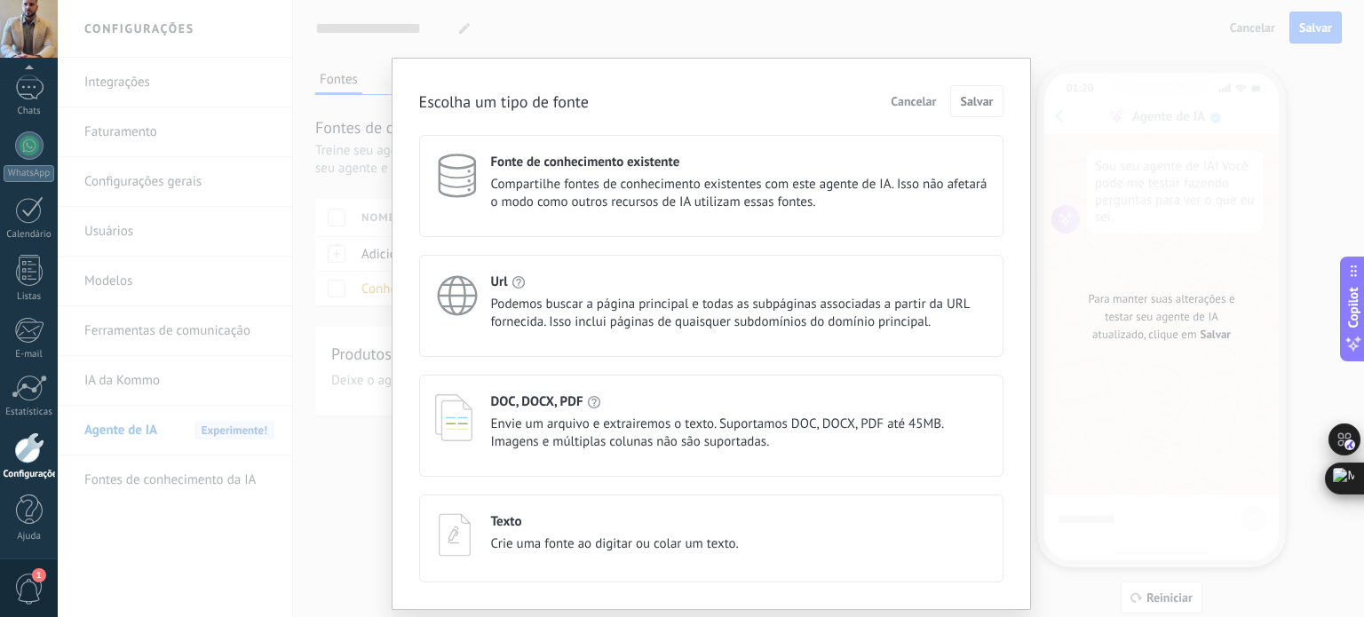
click at [637, 429] on span "Envie um arquivo e extrairemos o texto. Suportamos DOC, DOCX, PDF até 45MB. Ima…" at bounding box center [739, 434] width 496 height 36
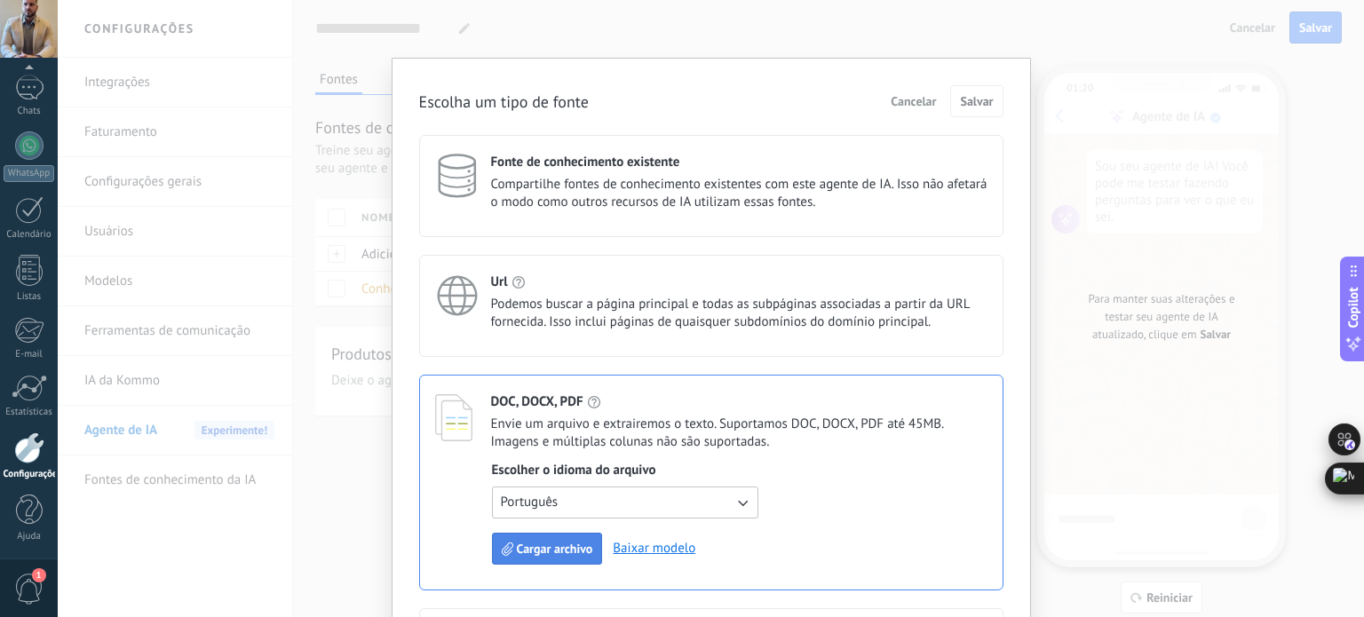
click at [575, 543] on span "Cargar archivo" at bounding box center [555, 549] width 76 height 12
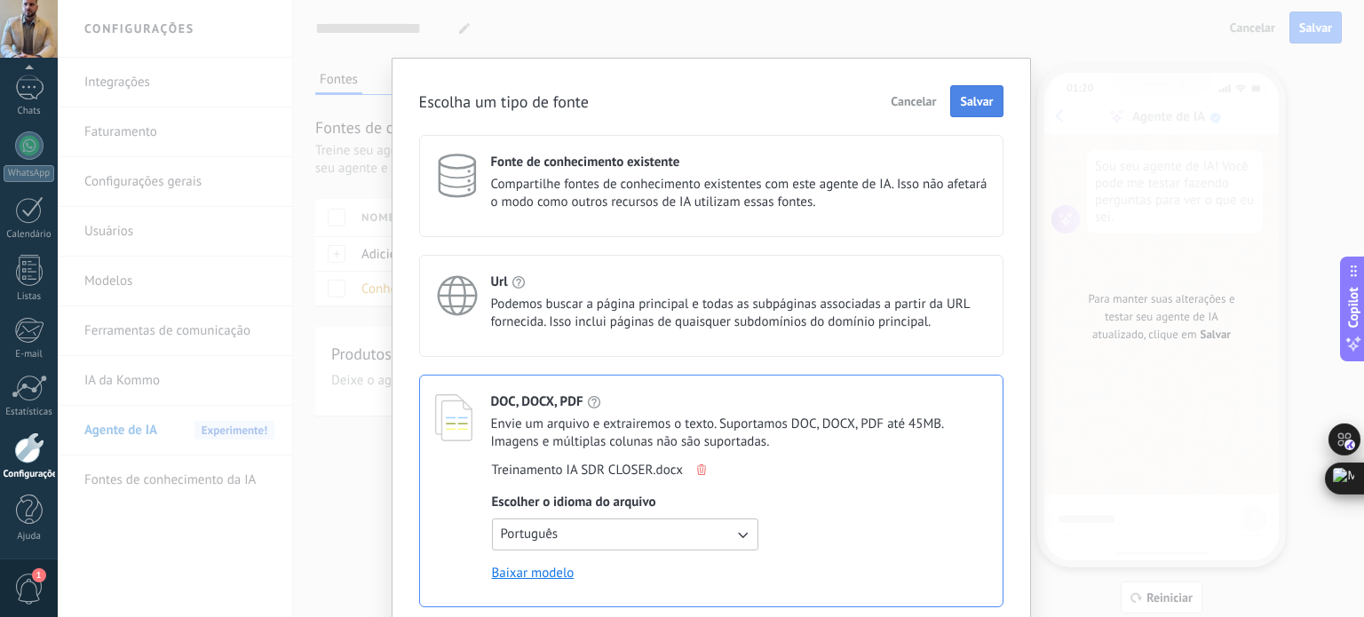
click at [988, 102] on span "Salvar" at bounding box center [976, 101] width 33 height 12
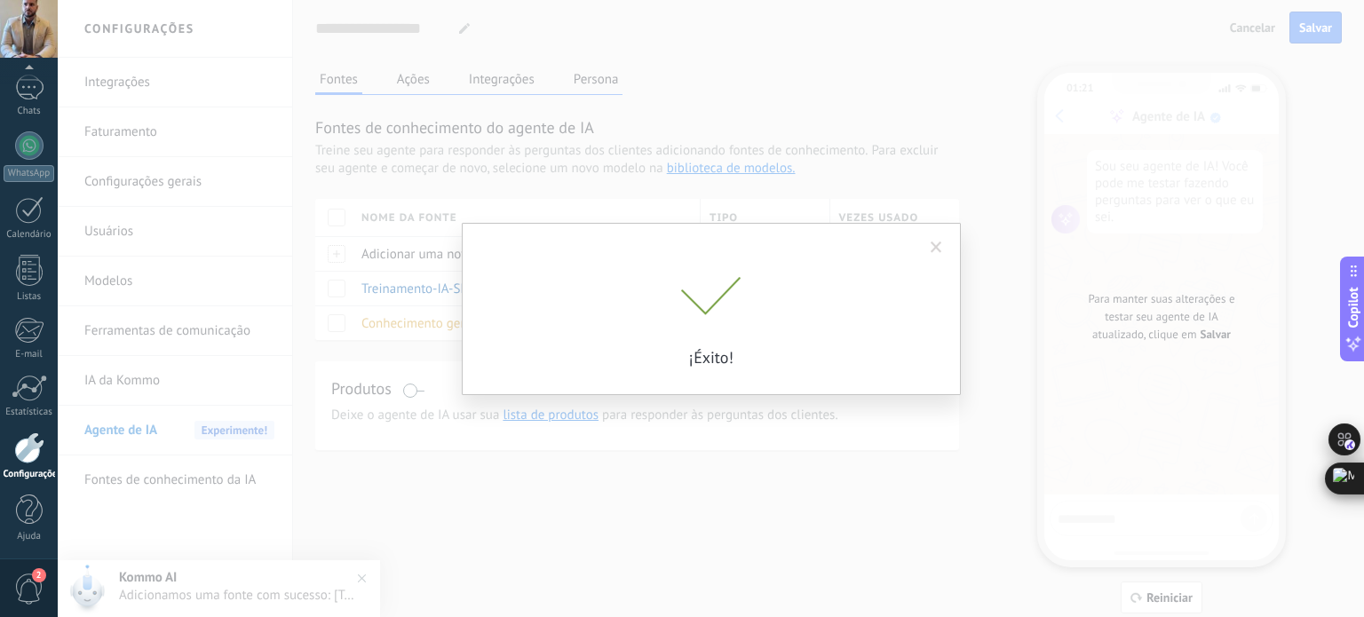
click at [945, 241] on span at bounding box center [936, 248] width 29 height 30
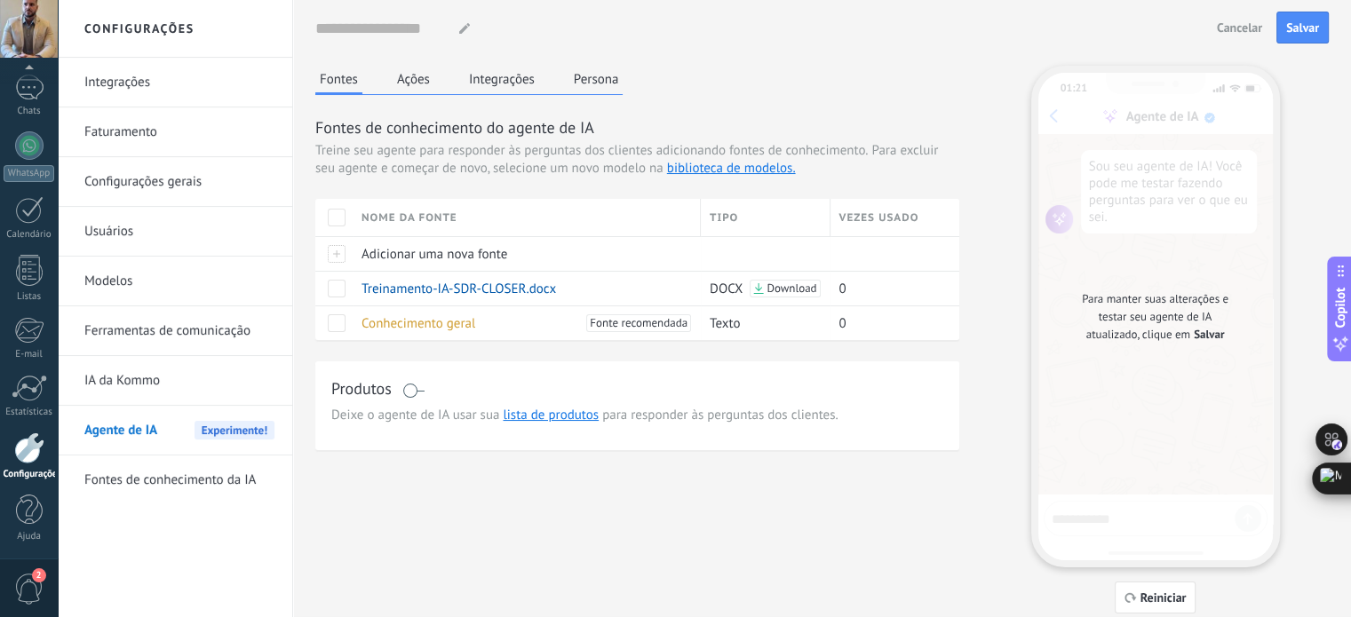
click at [606, 74] on button "Persona" at bounding box center [596, 79] width 54 height 27
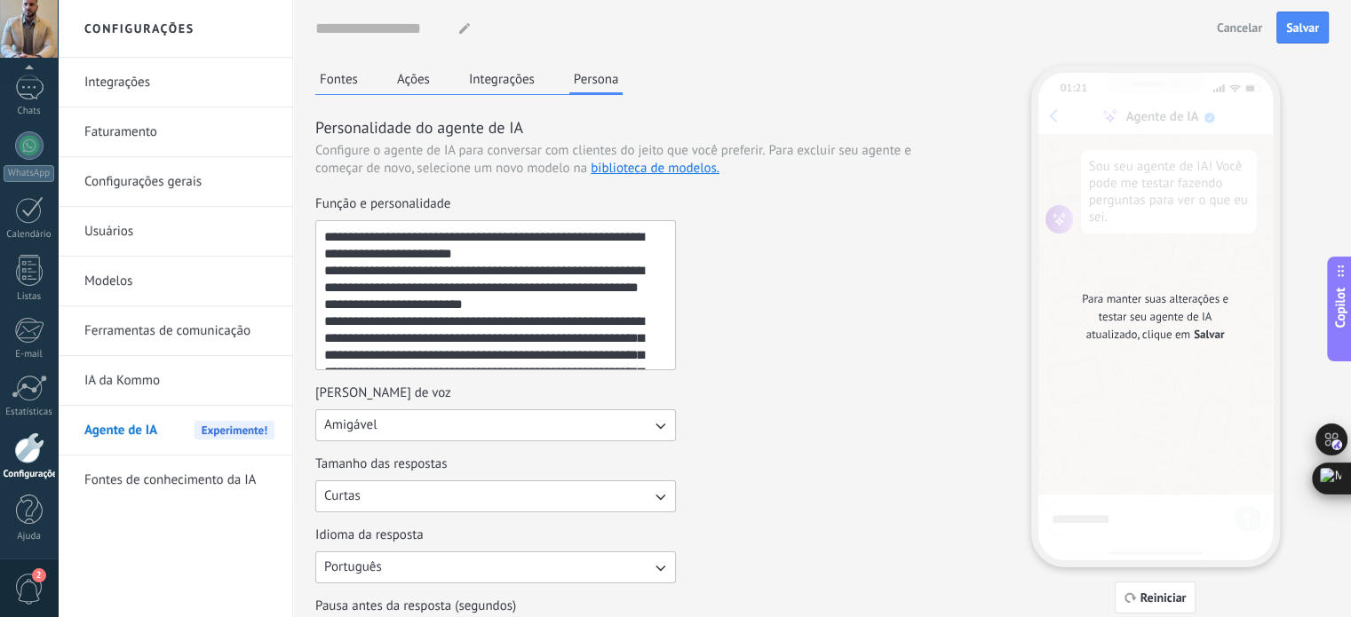
click at [458, 23] on div at bounding box center [464, 28] width 23 height 11
type input "*******"
click at [1292, 23] on span "Salvar" at bounding box center [1302, 27] width 33 height 12
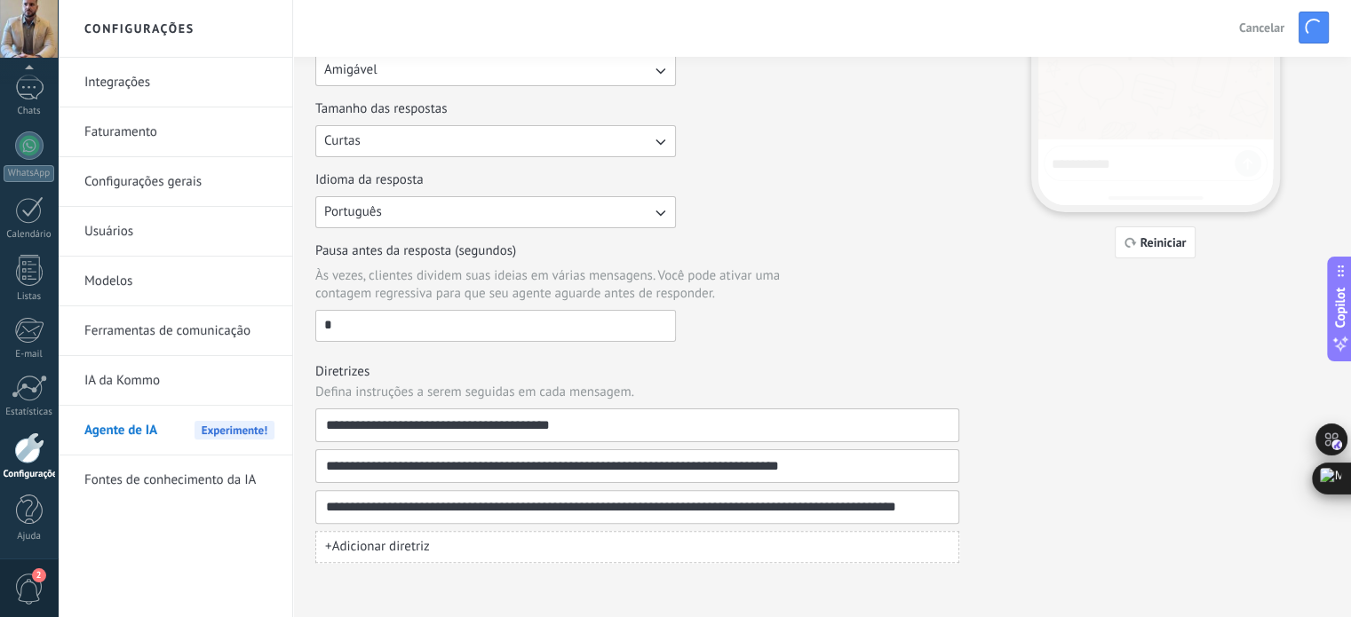
scroll to position [356, 0]
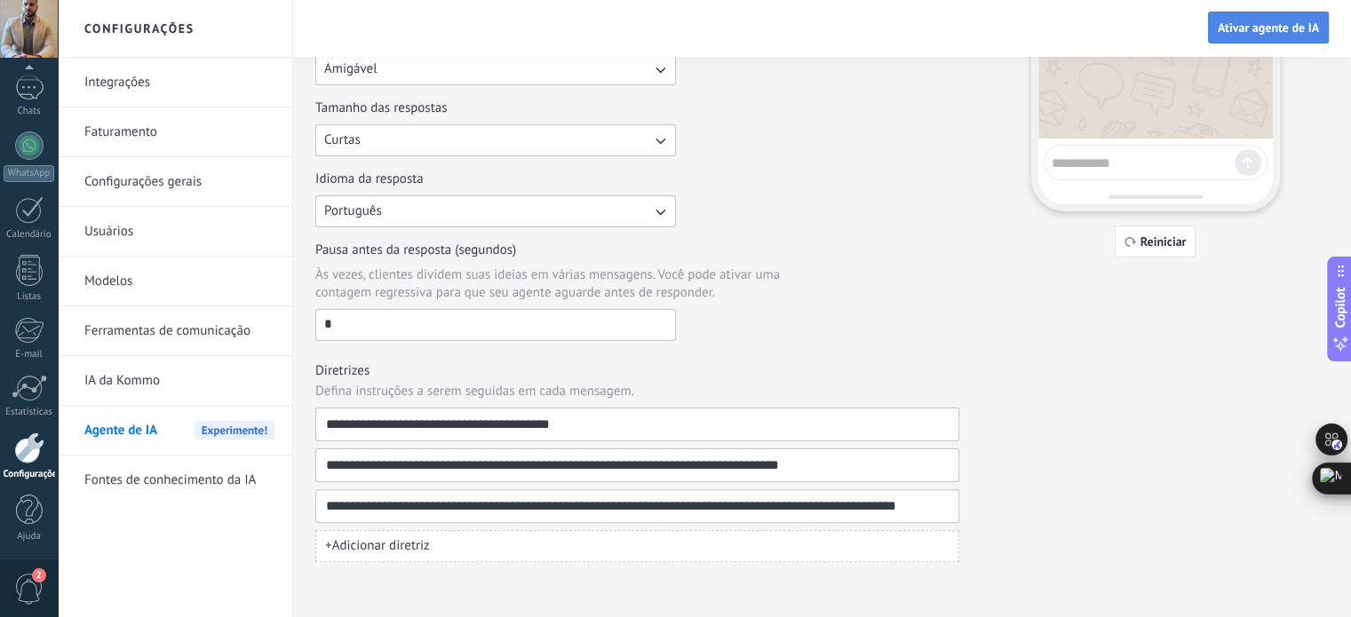
click at [1259, 24] on span "Ativar agente de IA" at bounding box center [1267, 27] width 101 height 12
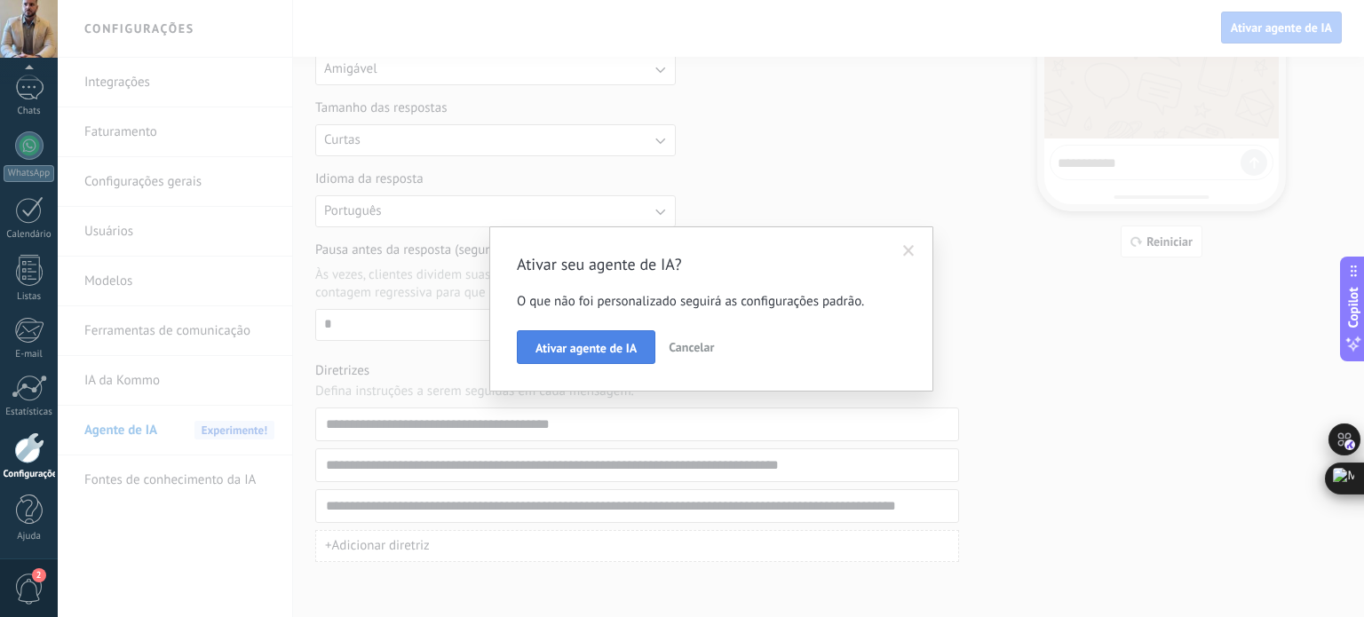
click at [593, 342] on span "Ativar agente de IA" at bounding box center [585, 348] width 101 height 12
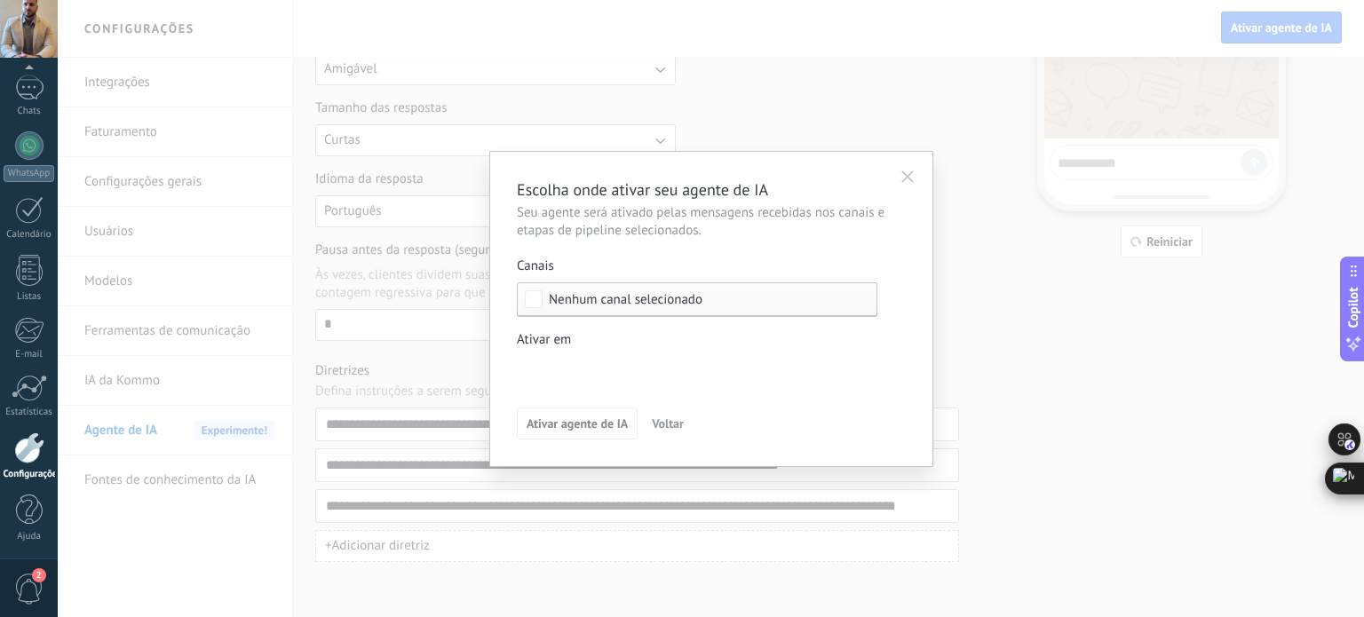
click at [623, 305] on span "Nenhum canal selecionado" at bounding box center [626, 299] width 154 height 13
click at [613, 300] on div "Selecionar tudo" at bounding box center [593, 300] width 89 height 18
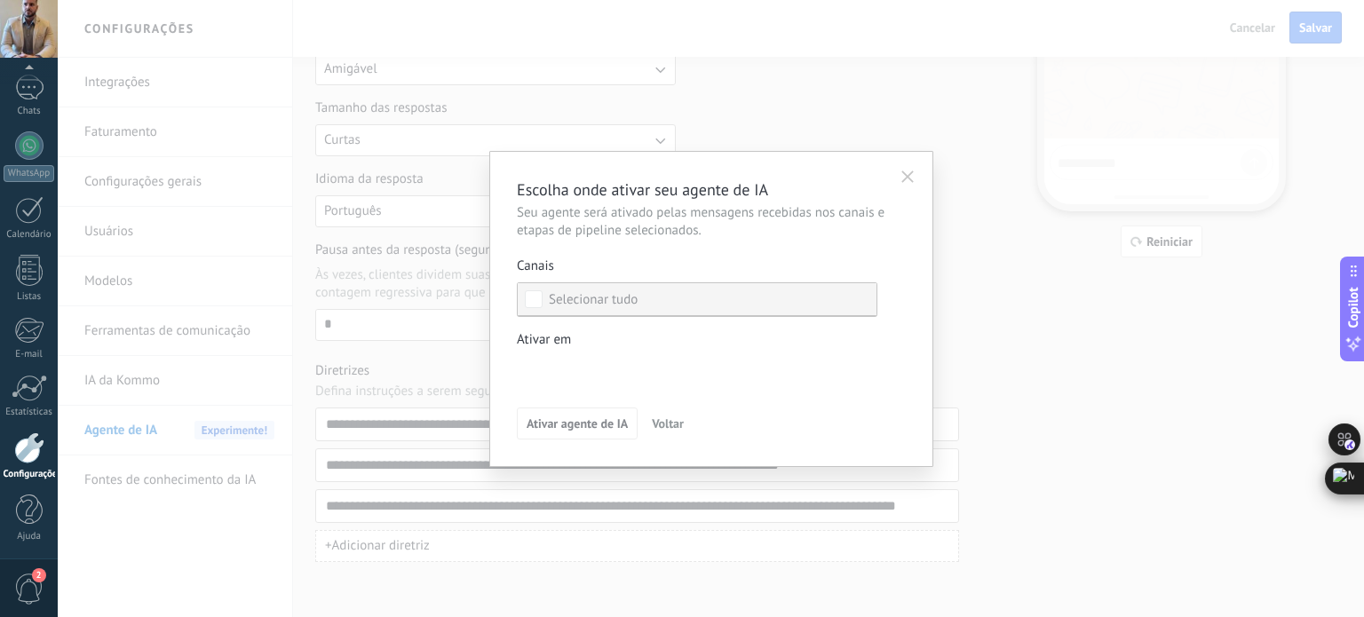
click at [551, 297] on div "Selecionar tudo" at bounding box center [593, 300] width 89 height 18
click at [0, 0] on div "Leads de entrada Contato inicial Discussões Tomada de decisão Discussão de cont…" at bounding box center [0, 0] width 0 height 0
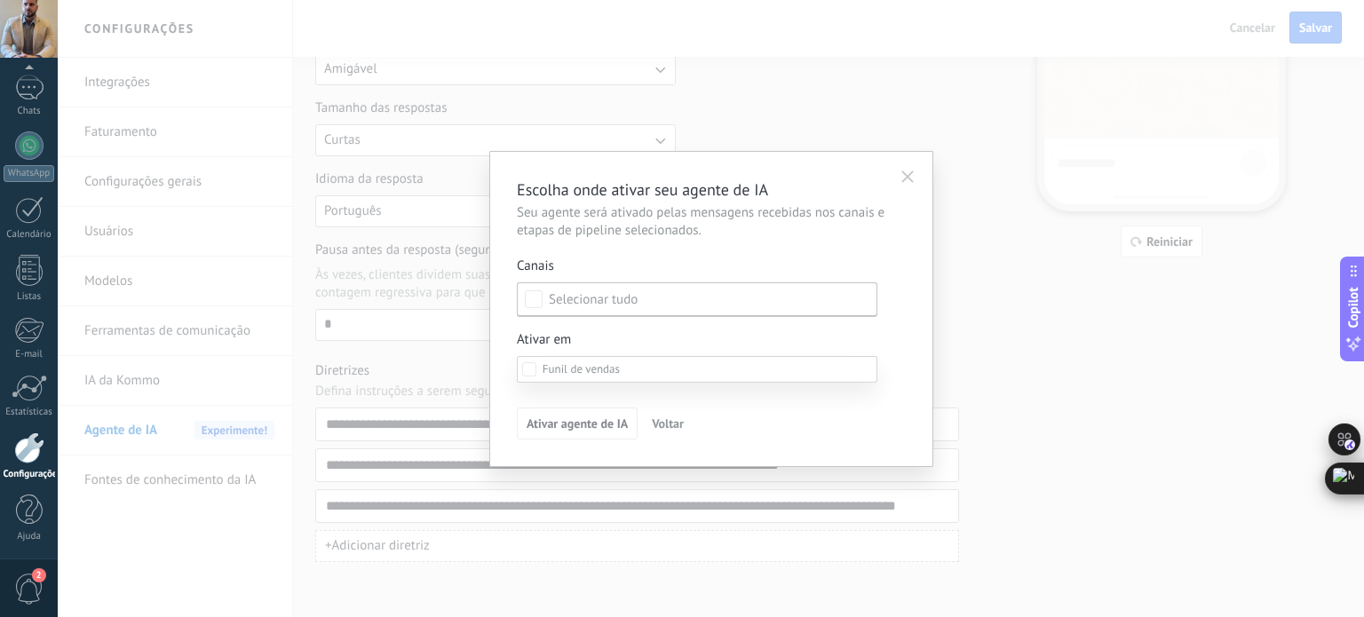
click at [636, 326] on div at bounding box center [711, 308] width 1306 height 617
click at [909, 170] on icon "button" at bounding box center [907, 176] width 12 height 12
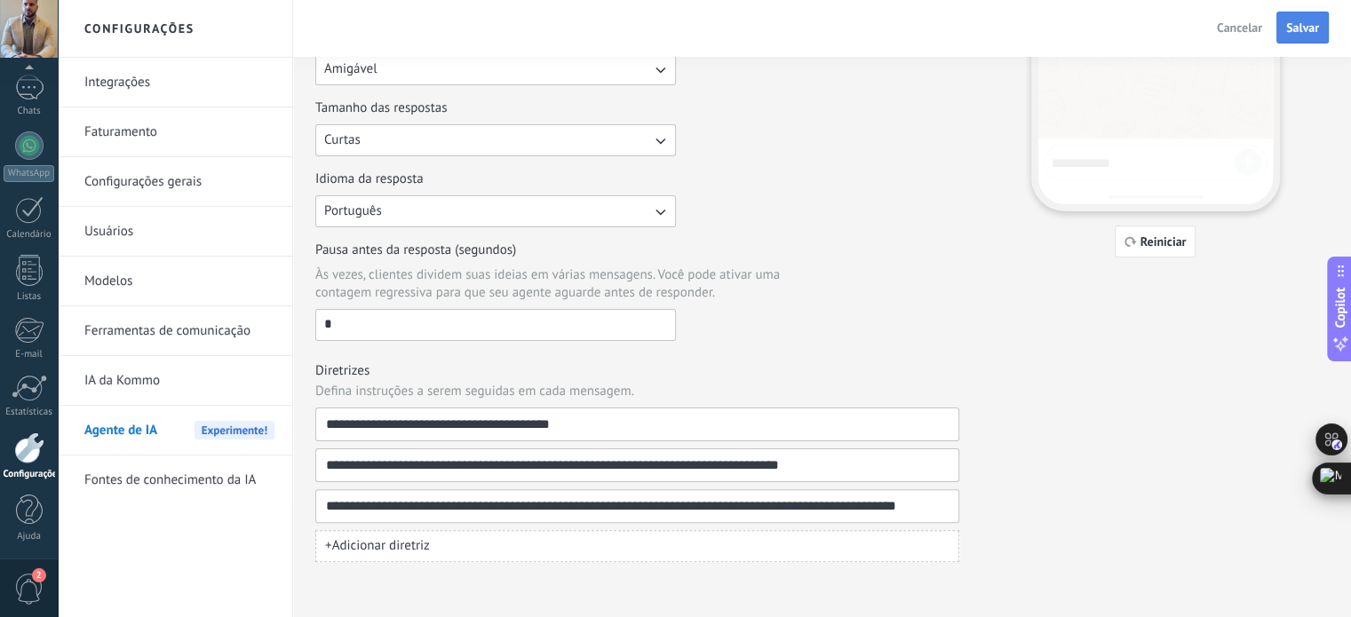
click at [1293, 31] on span "Salvar" at bounding box center [1302, 27] width 33 height 12
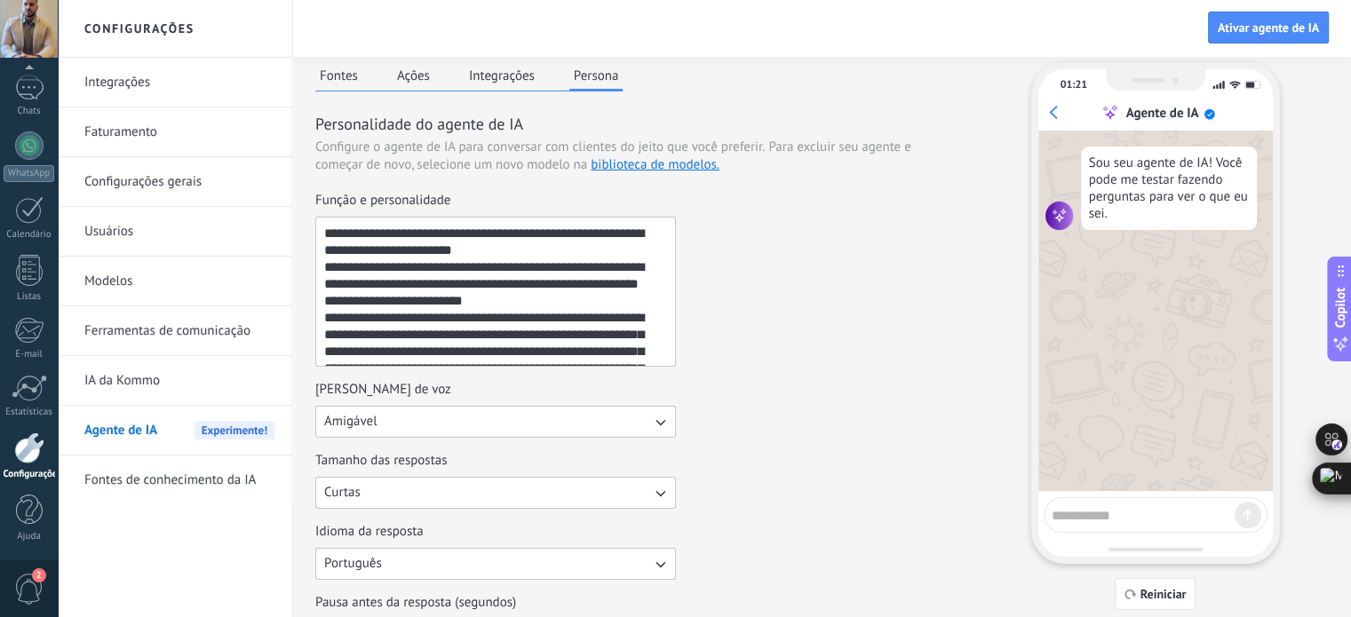
scroll to position [1, 0]
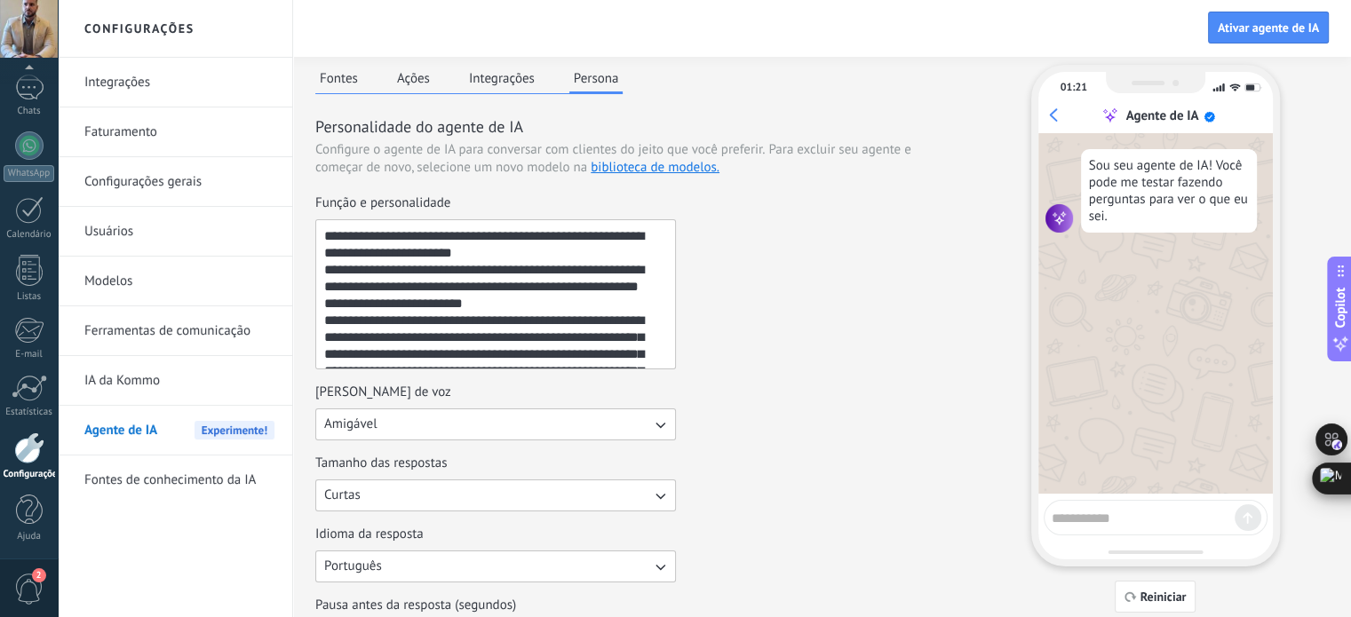
click at [177, 75] on link "Integrações" at bounding box center [179, 83] width 190 height 50
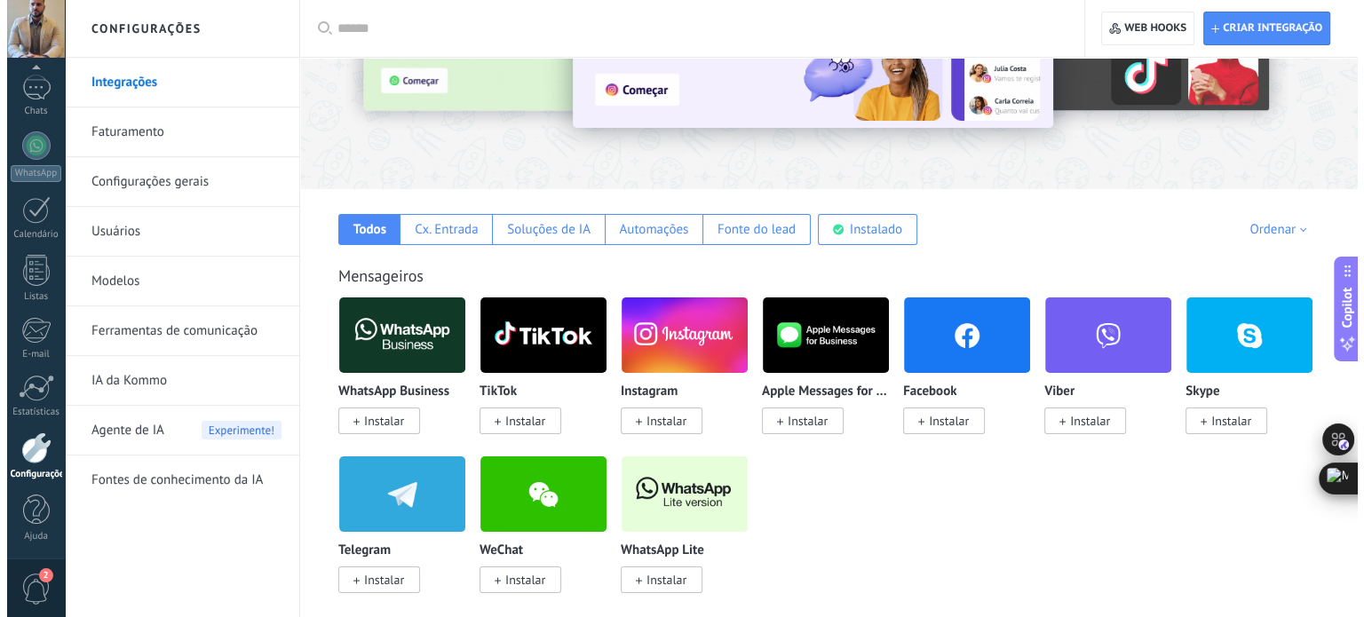
scroll to position [178, 0]
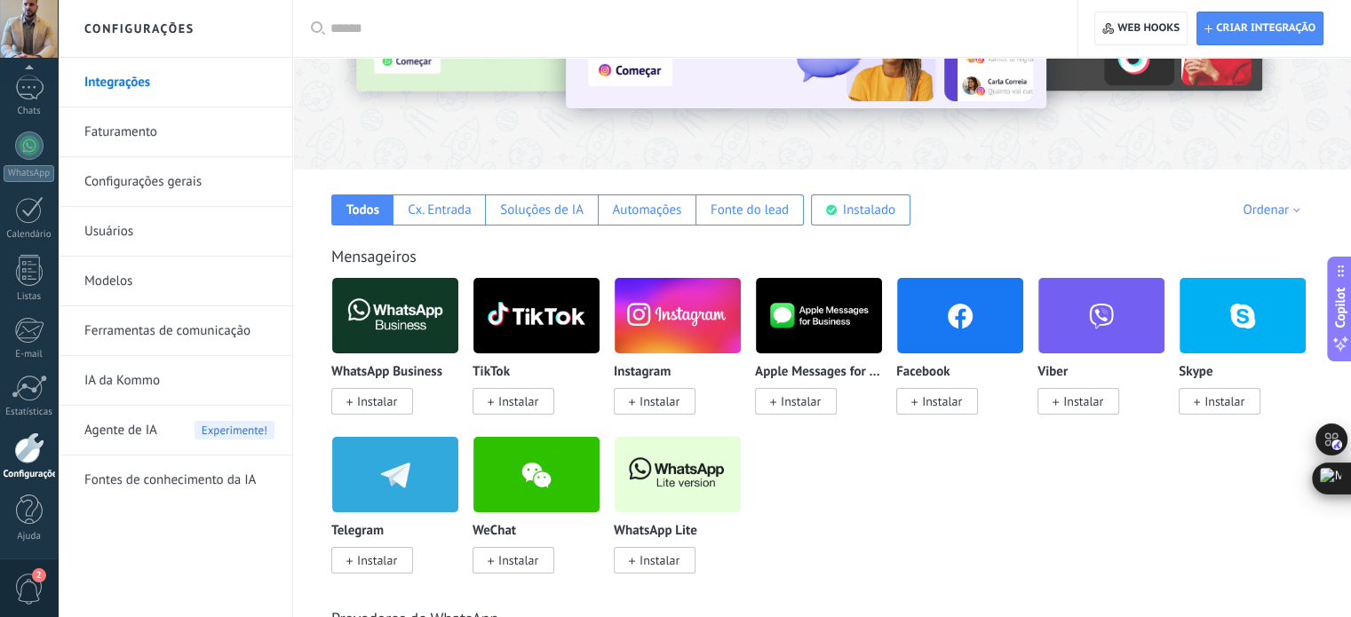
click at [397, 400] on span "Instalar" at bounding box center [372, 401] width 82 height 27
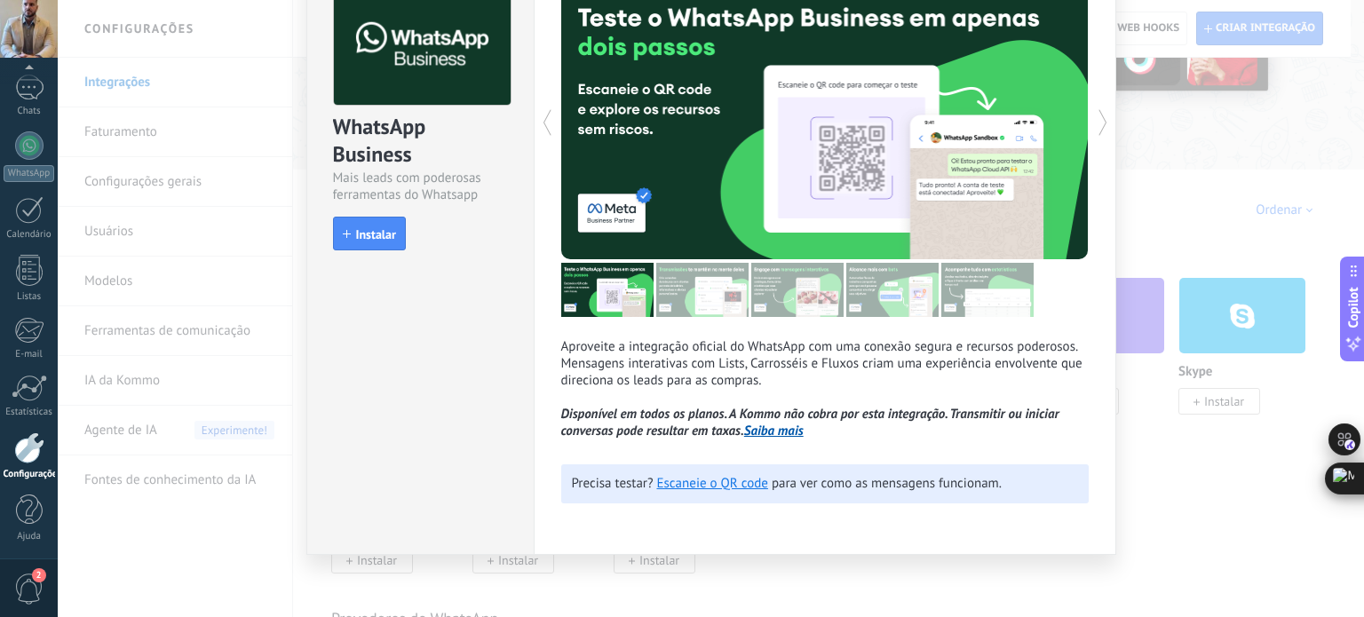
scroll to position [108, 0]
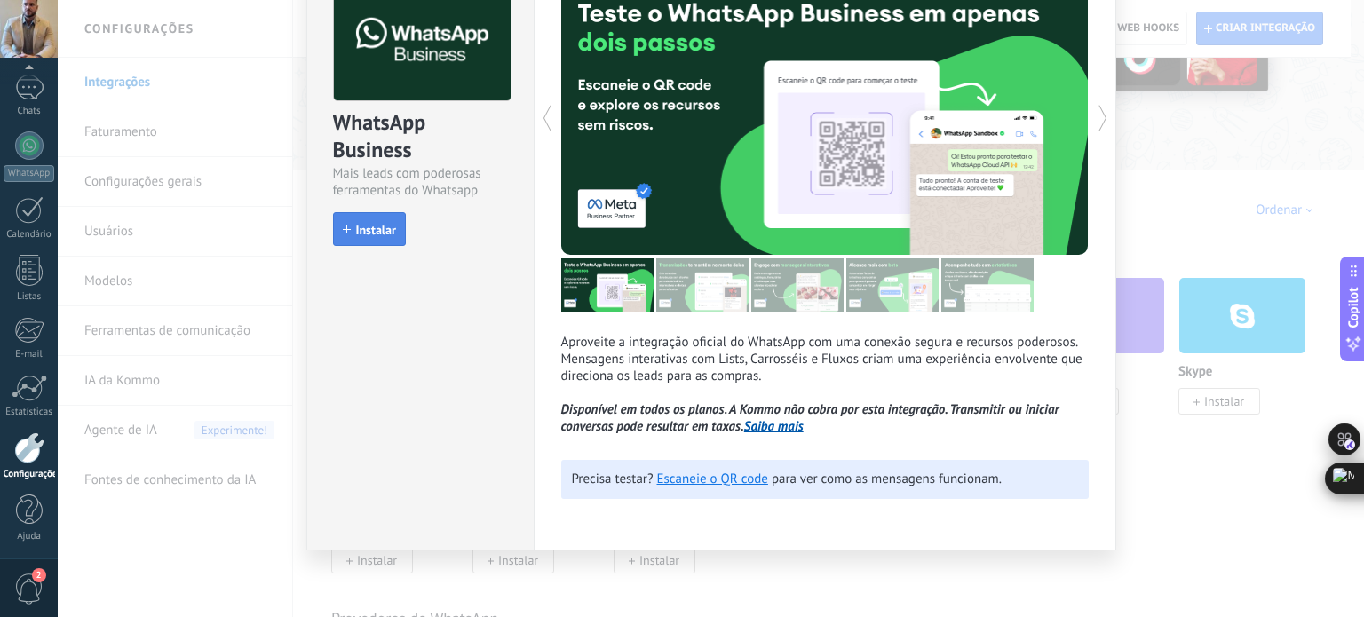
click at [384, 230] on span "Instalar" at bounding box center [376, 230] width 40 height 12
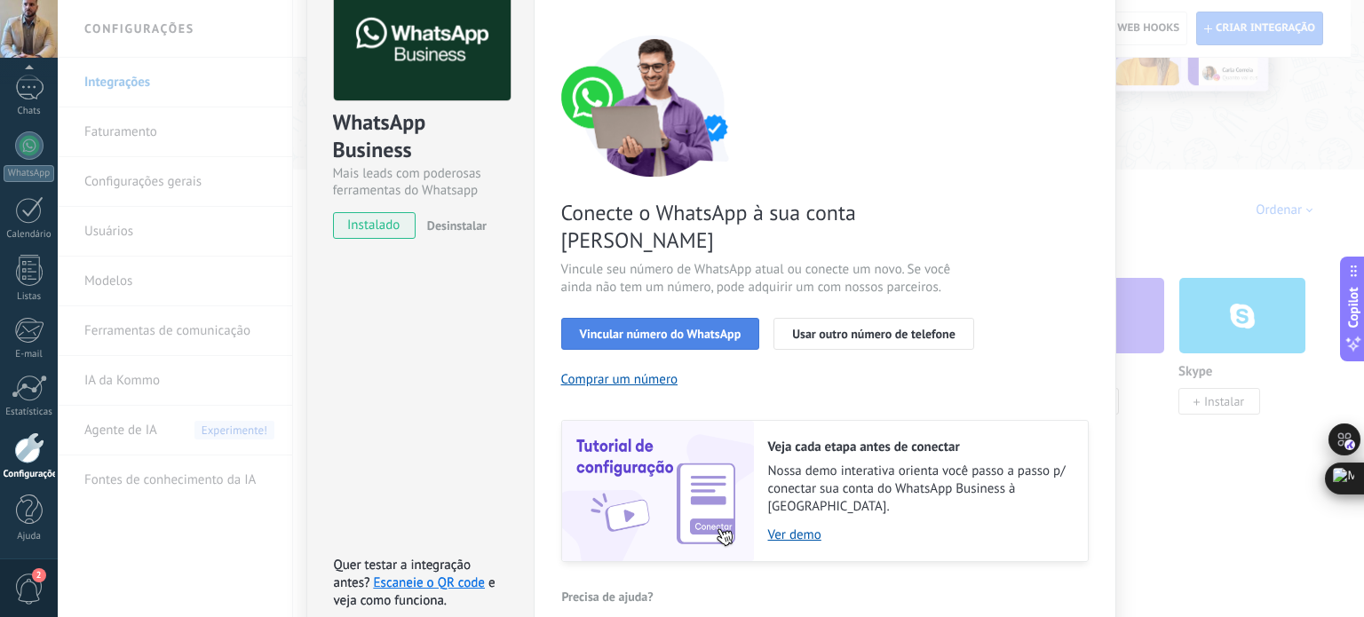
click at [712, 328] on span "Vincular número do WhatsApp" at bounding box center [661, 334] width 162 height 12
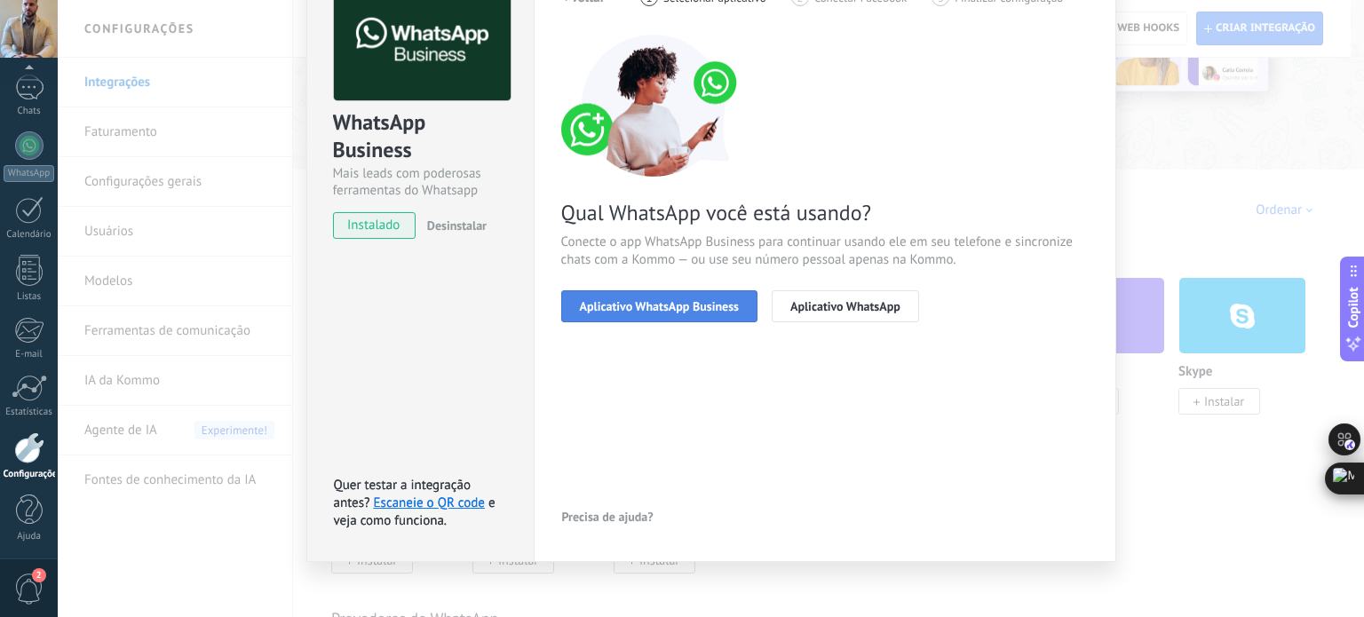
click at [717, 300] on span "Aplicativo WhatsApp Business" at bounding box center [659, 306] width 159 height 12
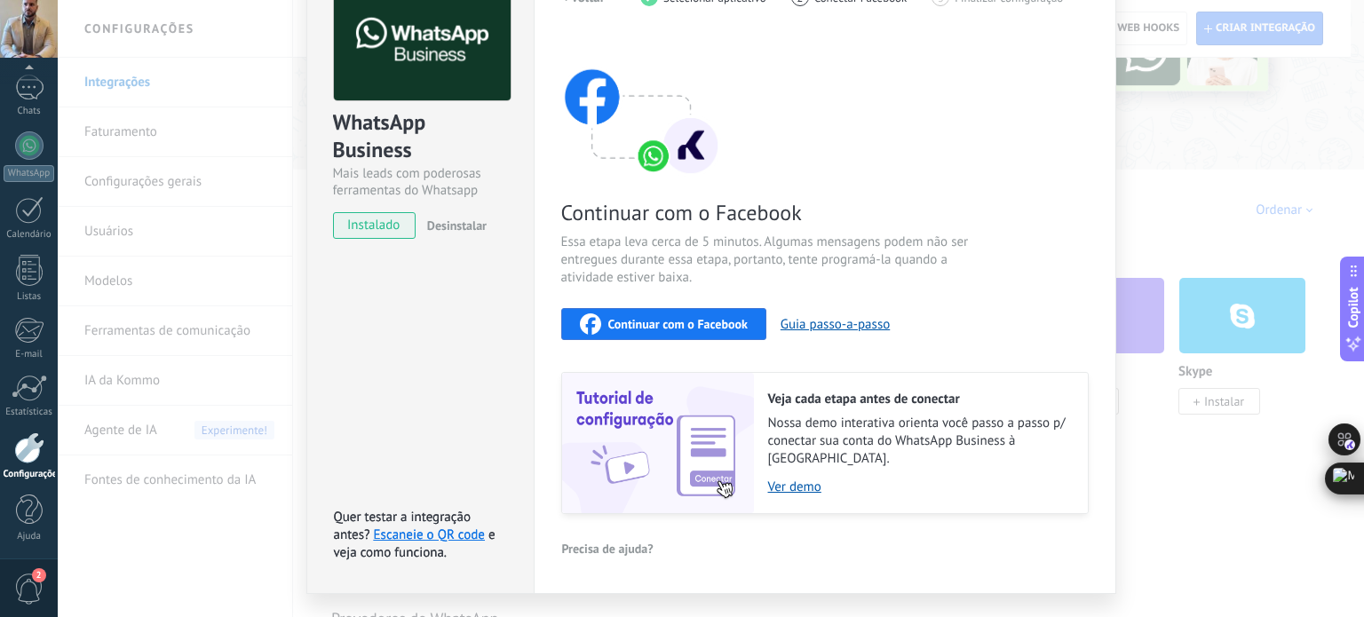
click at [669, 319] on span "Continuar com o Facebook" at bounding box center [677, 324] width 139 height 12
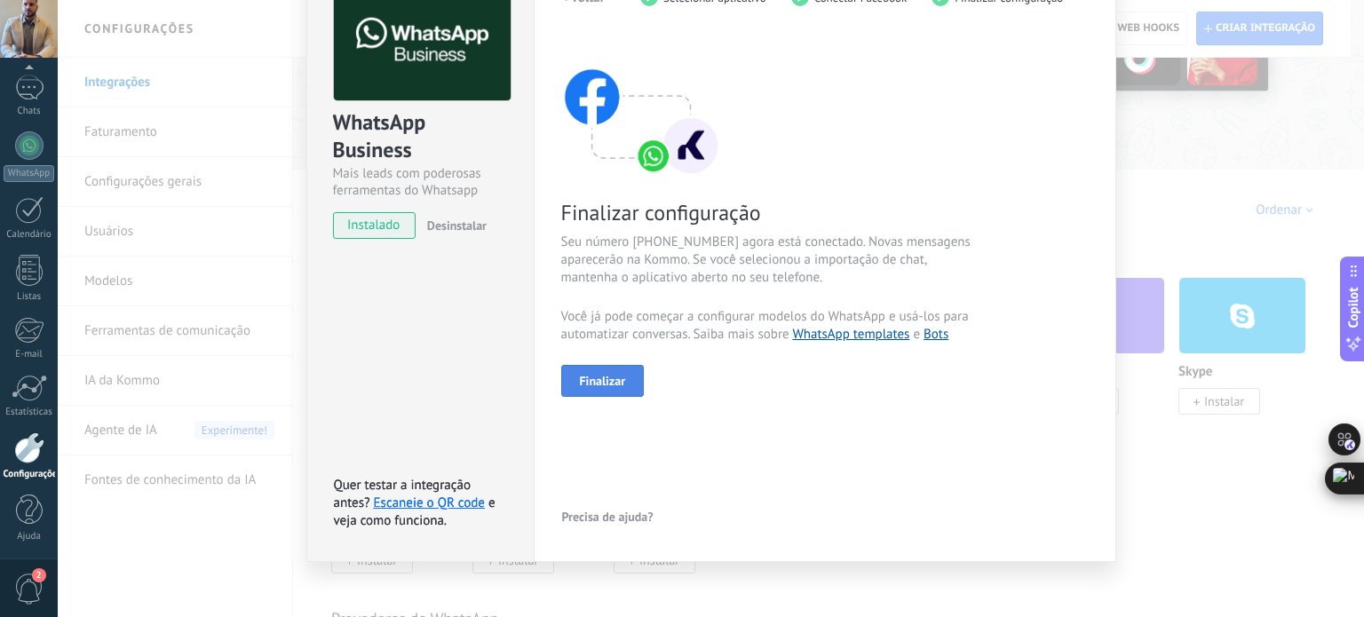
click at [609, 384] on span "Finalizar" at bounding box center [603, 381] width 46 height 12
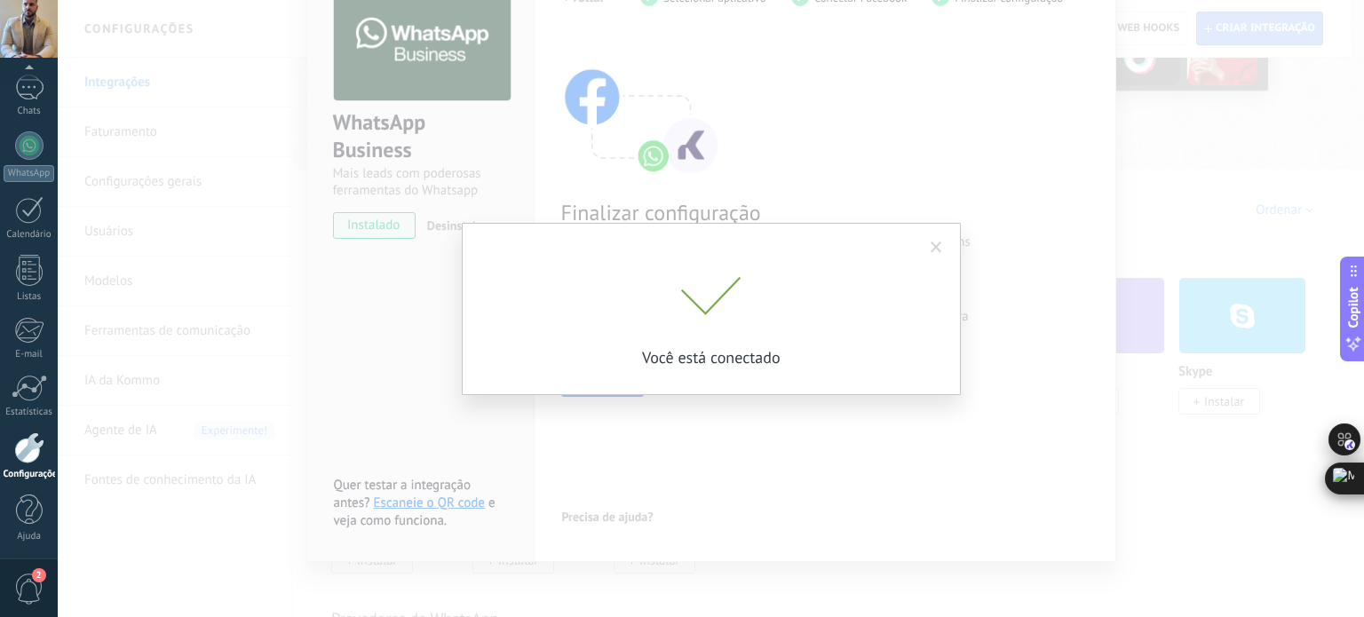
scroll to position [36, 0]
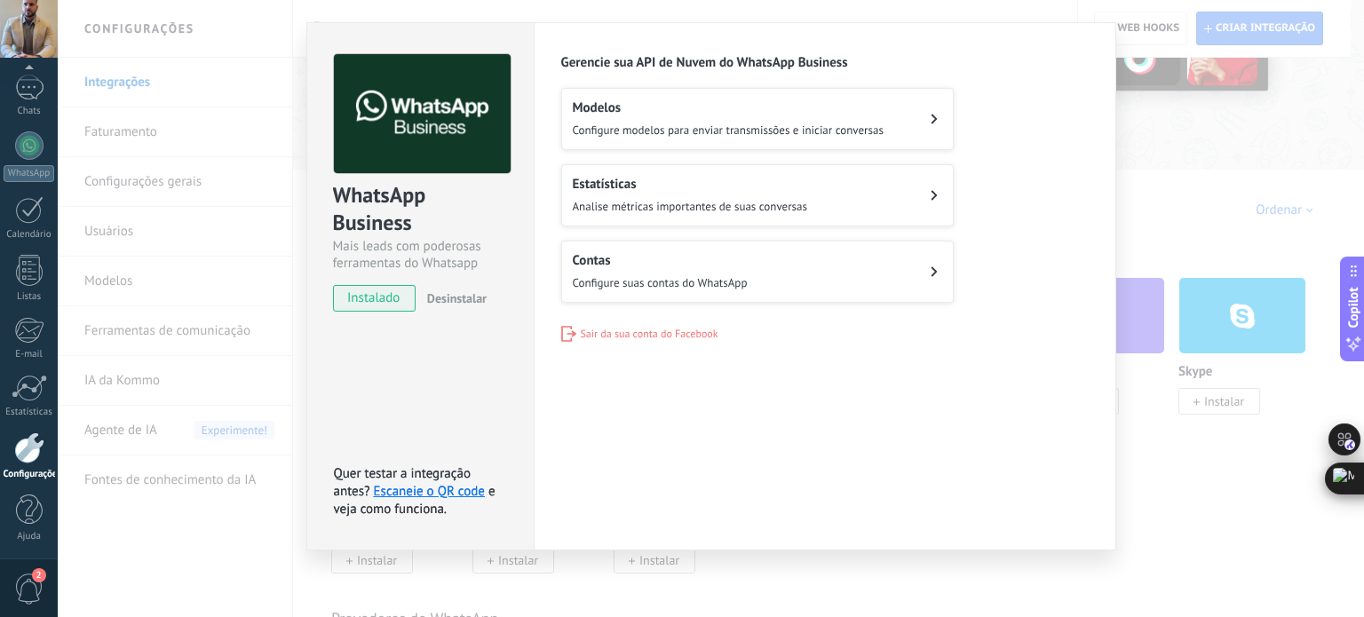
click at [719, 281] on span "Configure suas contas do WhatsApp" at bounding box center [660, 282] width 175 height 15
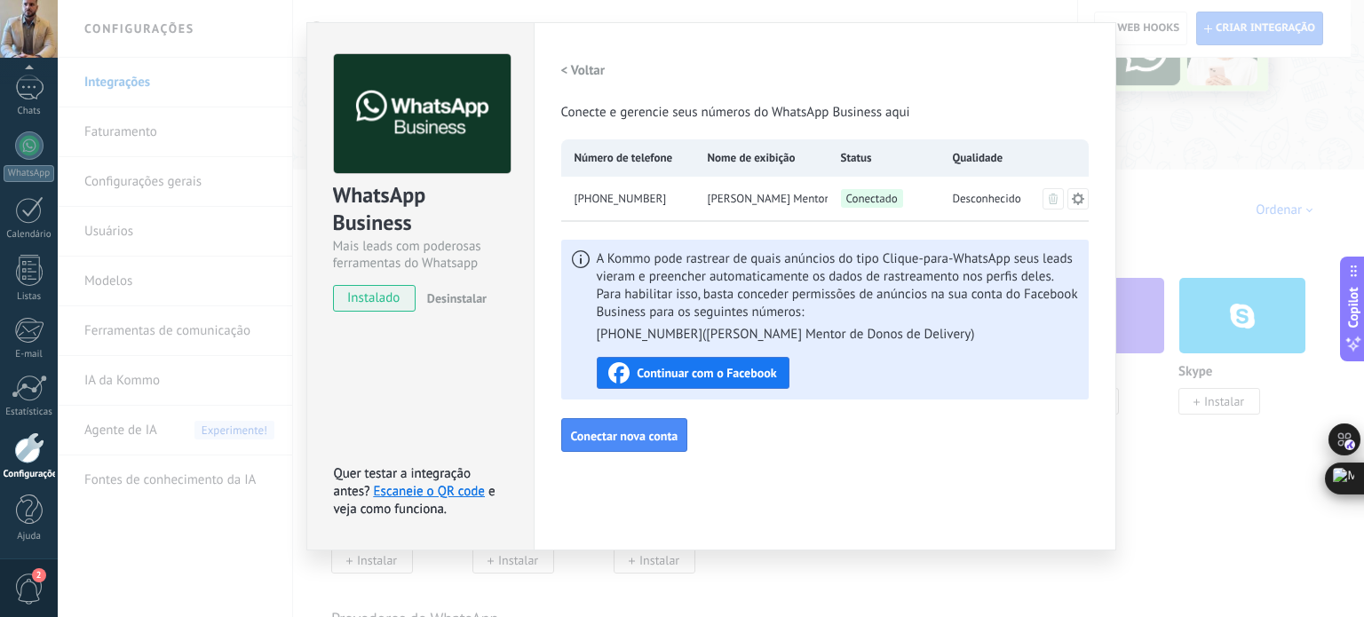
click at [584, 62] on h2 "< Voltar" at bounding box center [583, 70] width 44 height 17
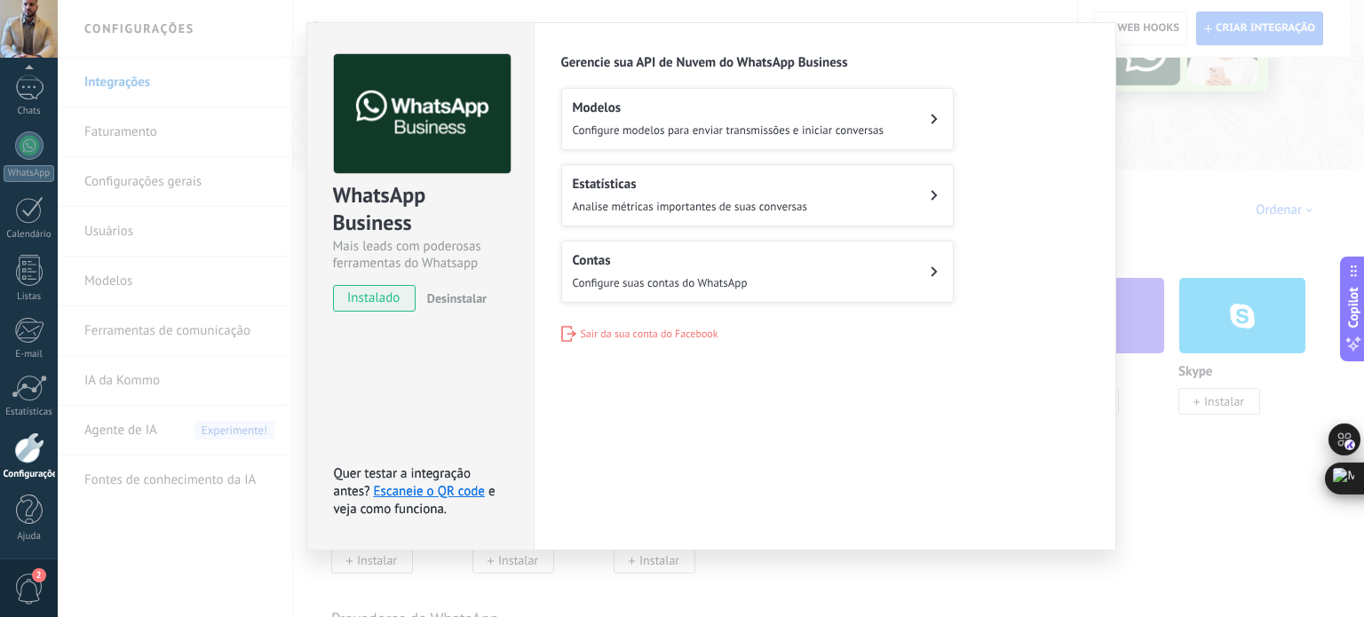
click at [672, 117] on div "Modelos Configure modelos para enviar transmissões e iniciar conversas" at bounding box center [728, 118] width 311 height 39
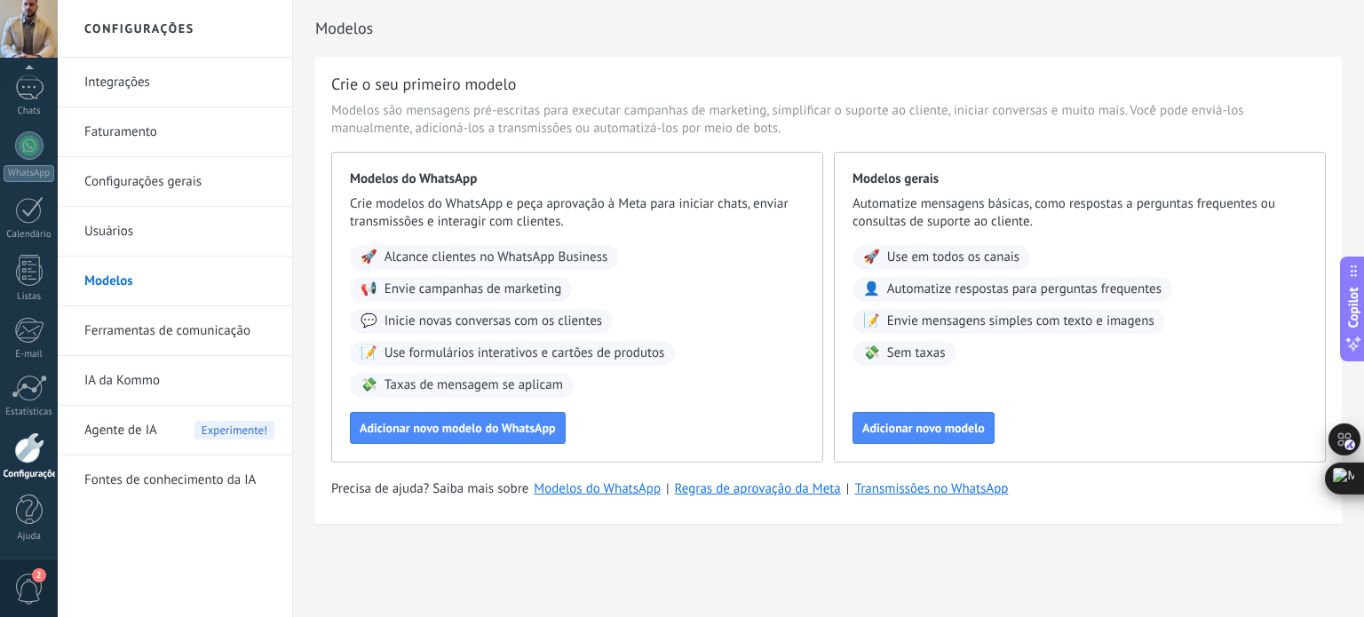
click at [145, 84] on link "Integrações" at bounding box center [179, 83] width 190 height 50
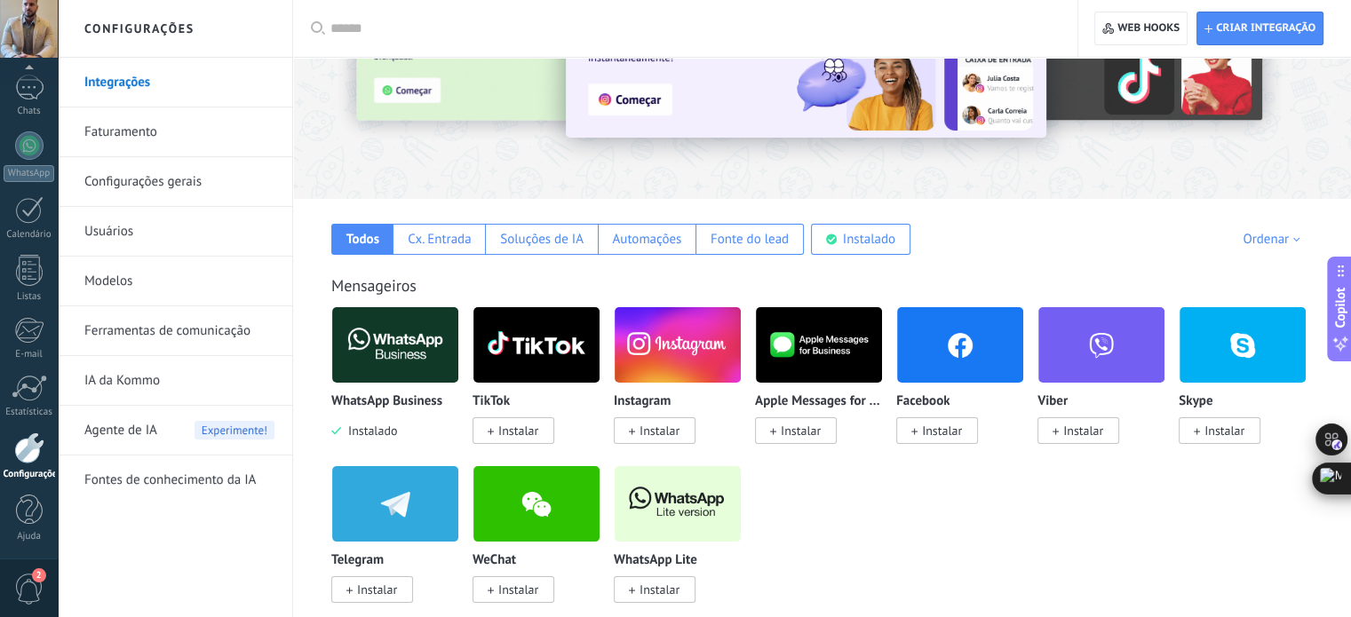
scroll to position [178, 0]
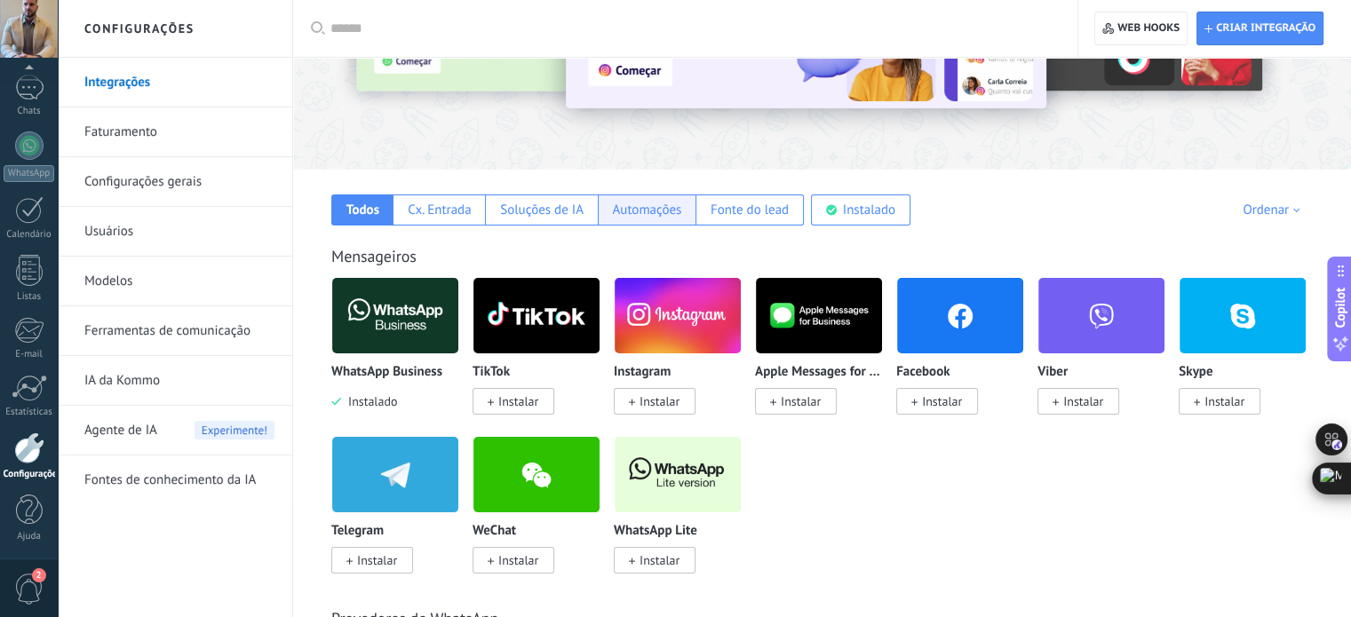
click at [645, 203] on div "Automações" at bounding box center [646, 210] width 69 height 17
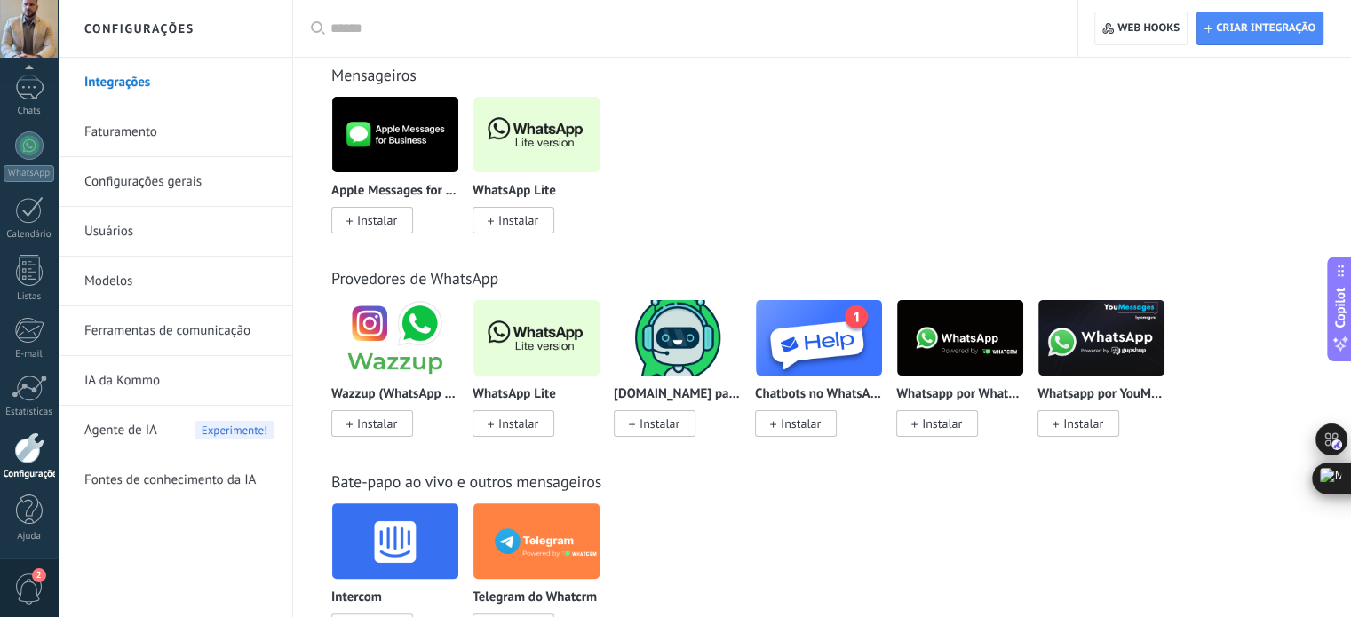
scroll to position [355, 0]
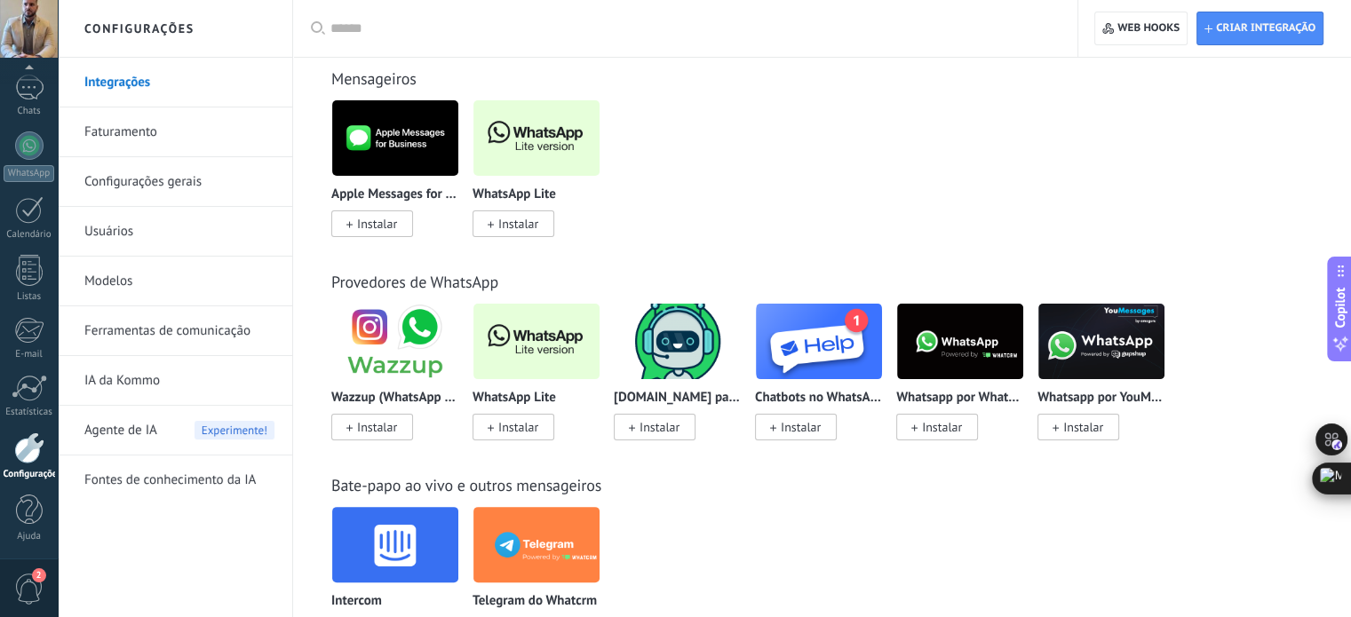
click at [139, 434] on span "Agente de IA" at bounding box center [120, 431] width 73 height 50
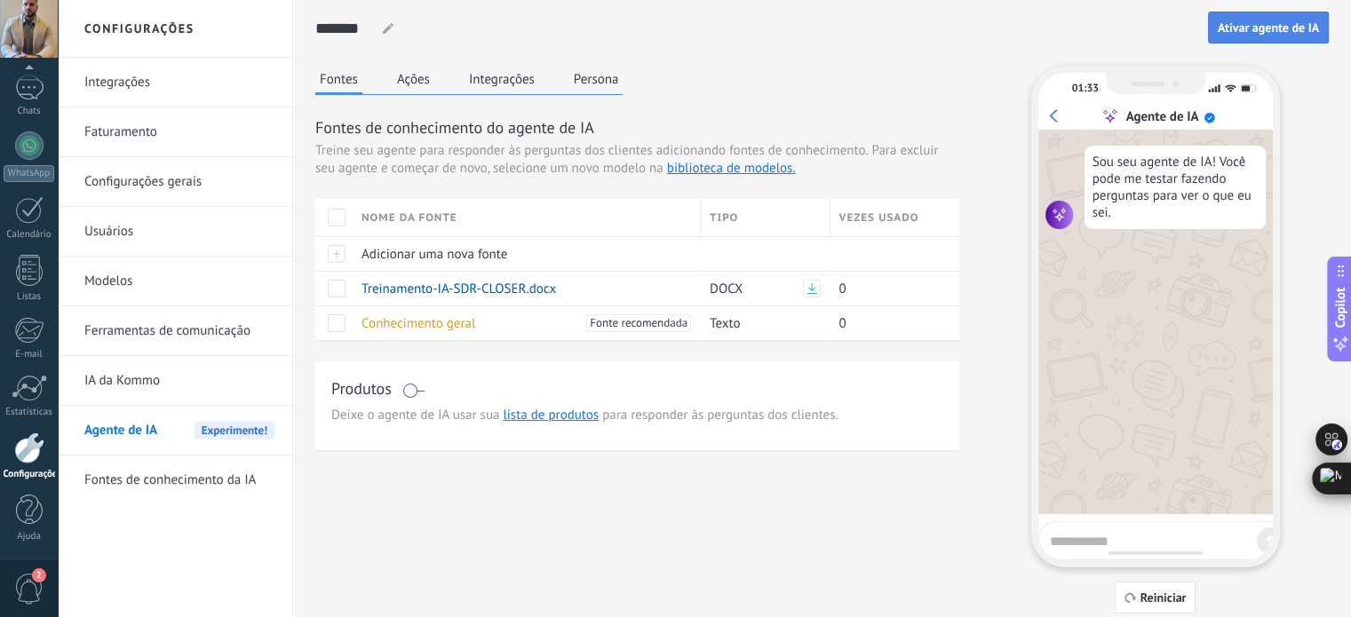
click at [1294, 21] on span "Ativar agente de IA" at bounding box center [1267, 27] width 101 height 12
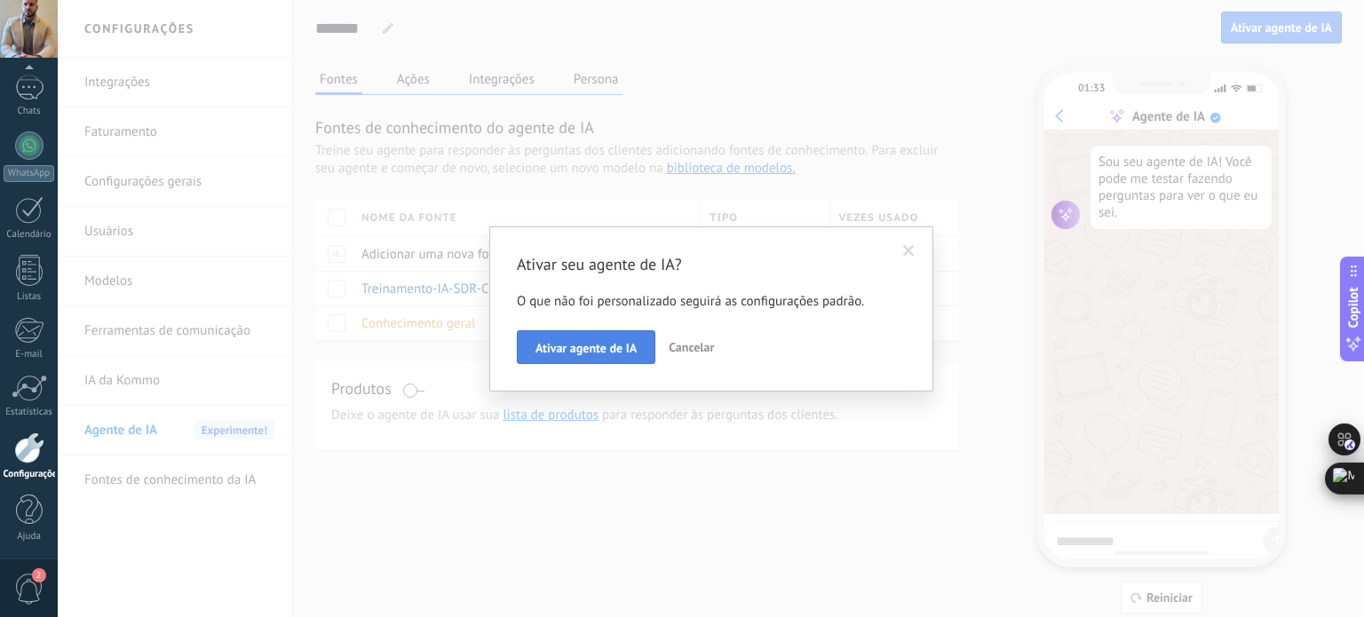
click at [597, 354] on span "Ativar agente de IA" at bounding box center [585, 348] width 101 height 12
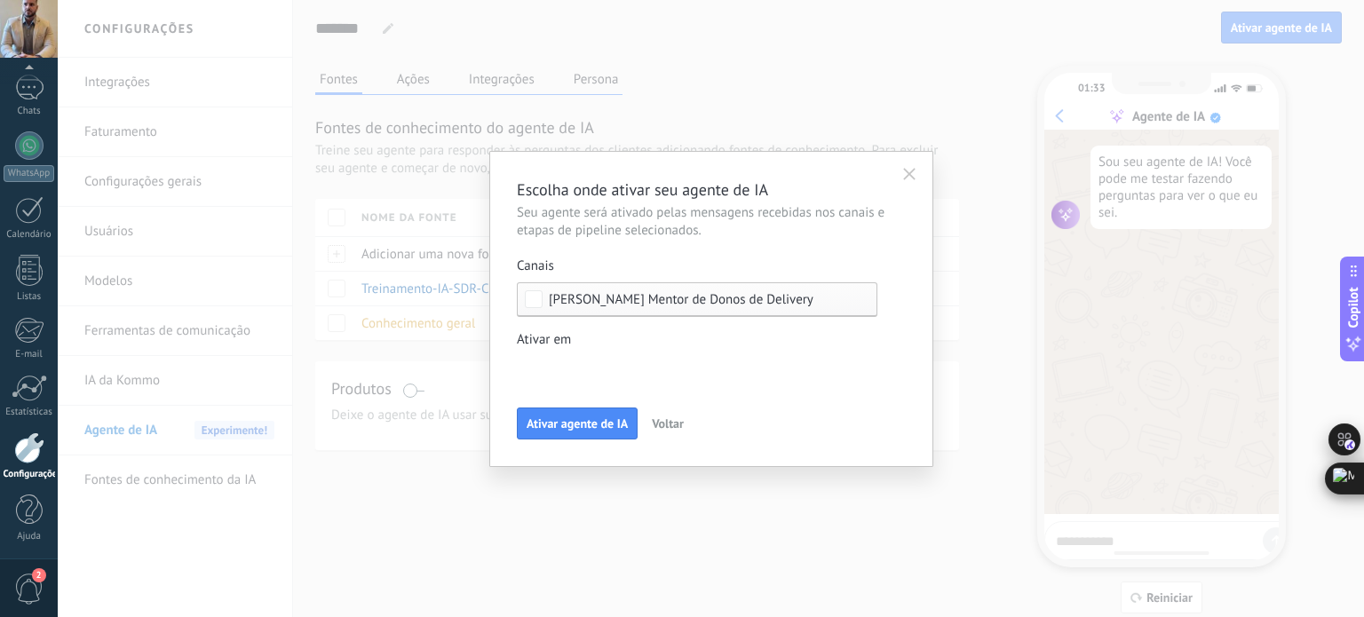
click at [0, 0] on div "Leads de entrada Contato inicial Discussões Tomada de decisão Discussão de cont…" at bounding box center [0, 0] width 0 height 0
click at [682, 337] on div at bounding box center [711, 308] width 1306 height 617
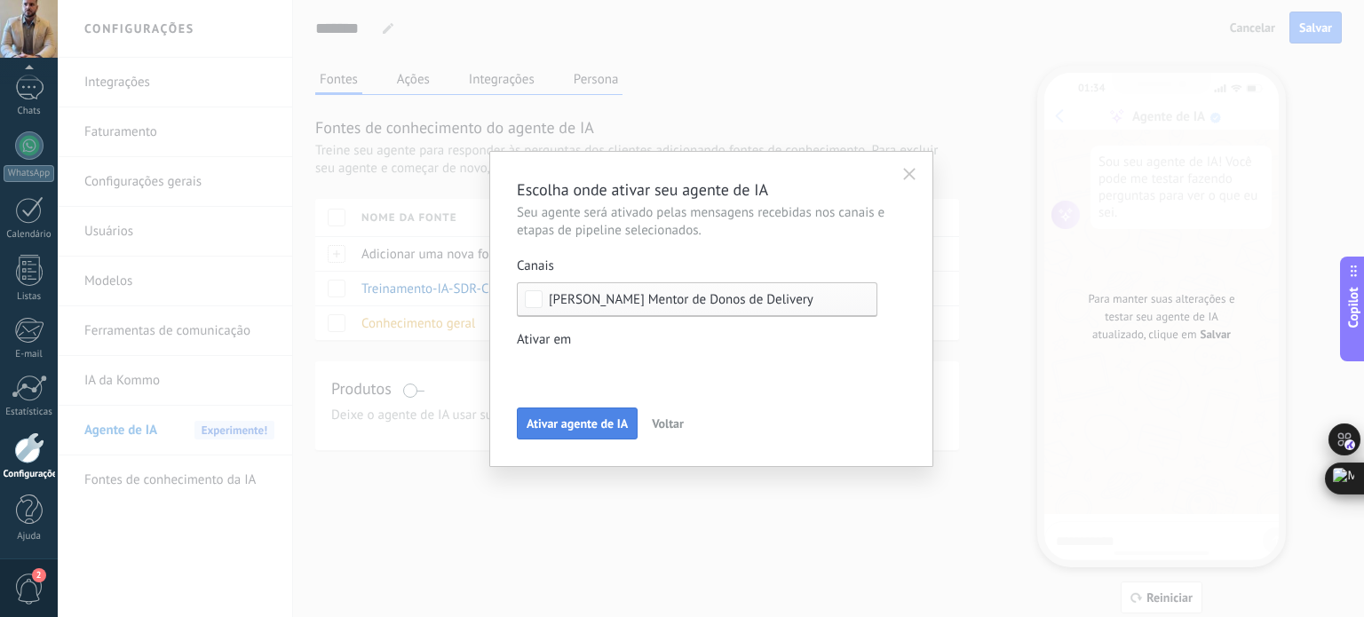
click at [608, 418] on span "Ativar agente de IA" at bounding box center [577, 423] width 101 height 12
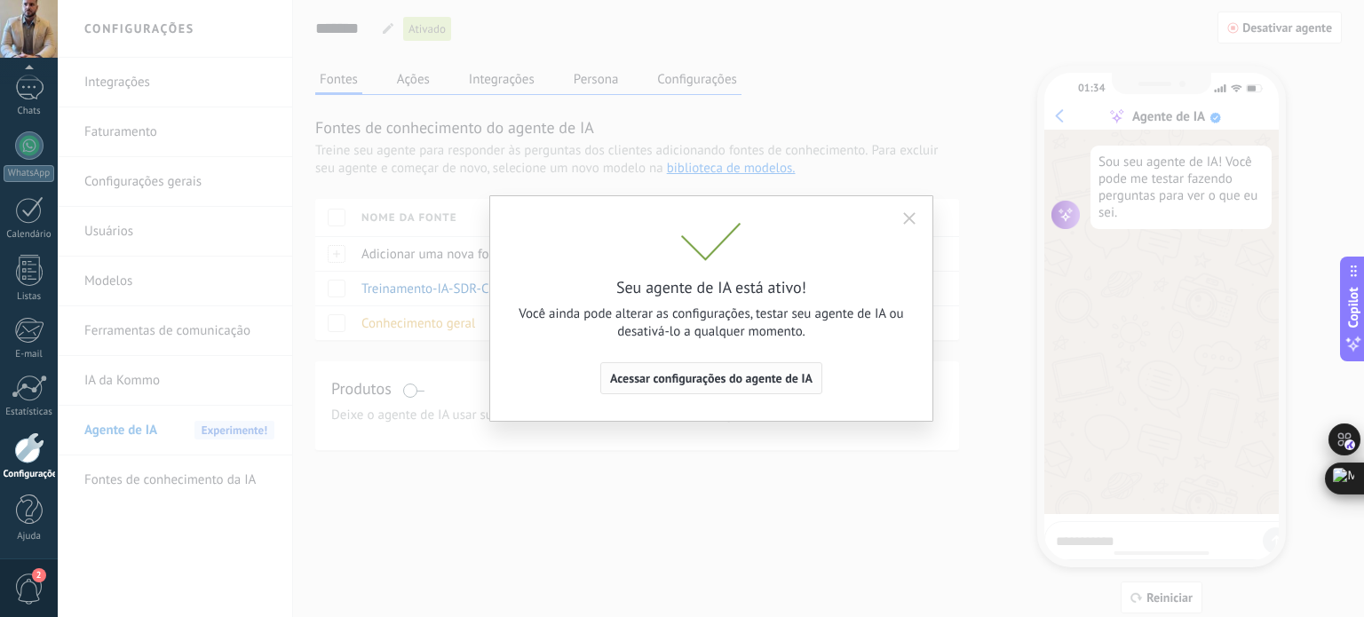
click at [728, 384] on span "Acessar configurações do agente de IA" at bounding box center [711, 378] width 202 height 12
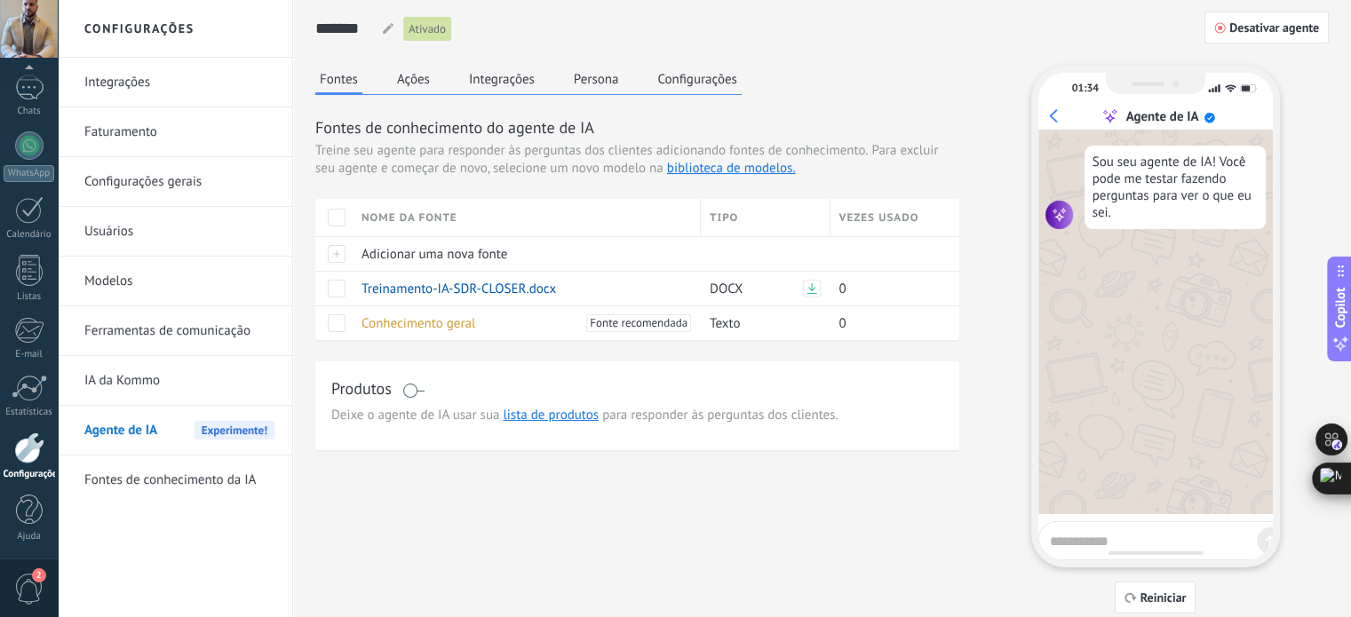
click at [163, 99] on link "Integrações" at bounding box center [179, 83] width 190 height 50
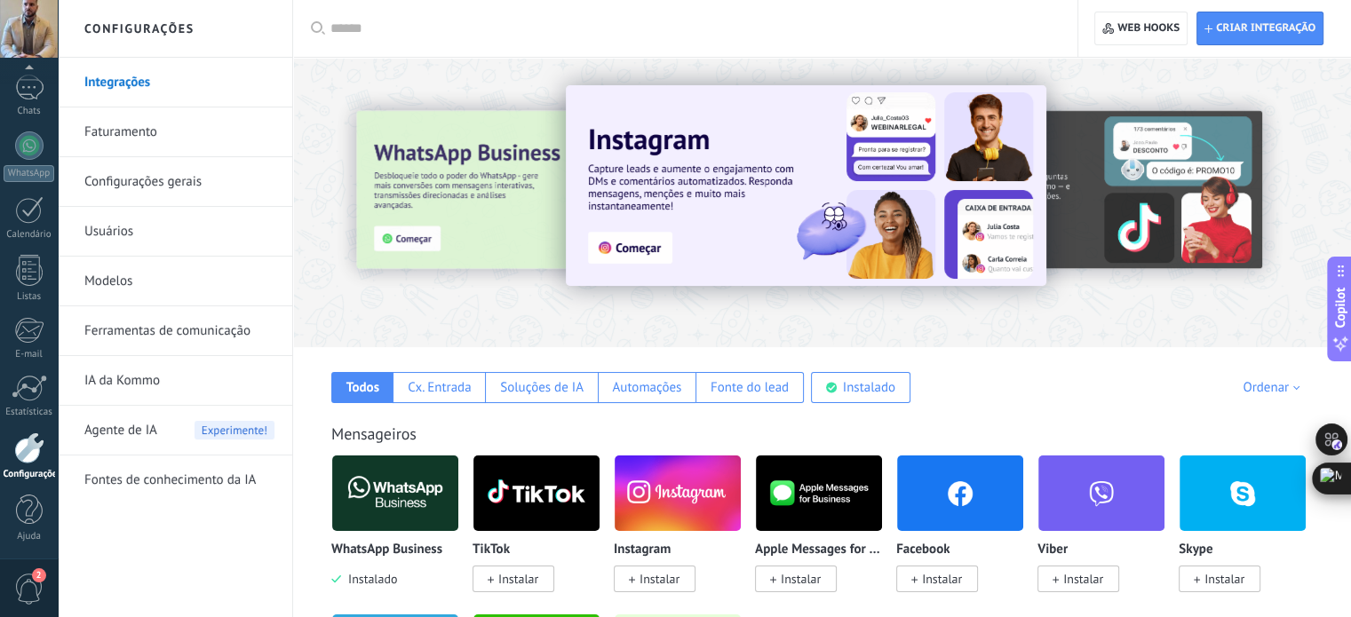
click at [174, 139] on link "Faturamento" at bounding box center [179, 132] width 190 height 50
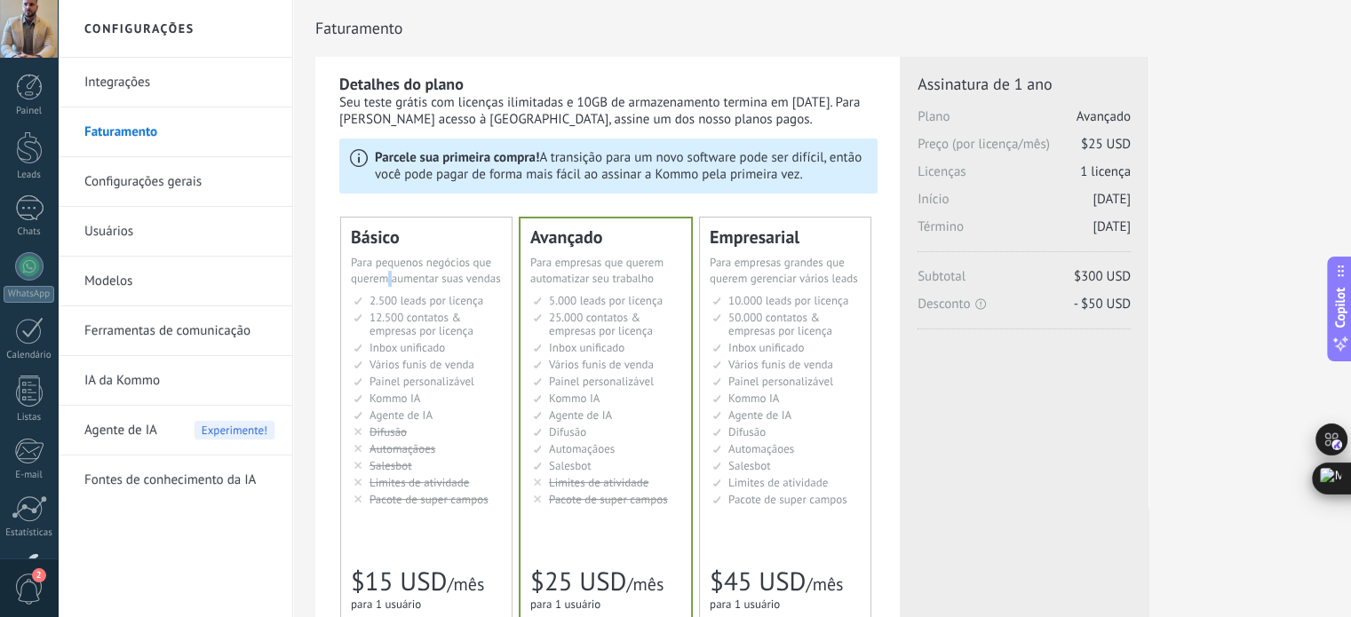
click at [391, 273] on span "Para pequenos negócios que querem aumentar suas vendas" at bounding box center [426, 270] width 150 height 31
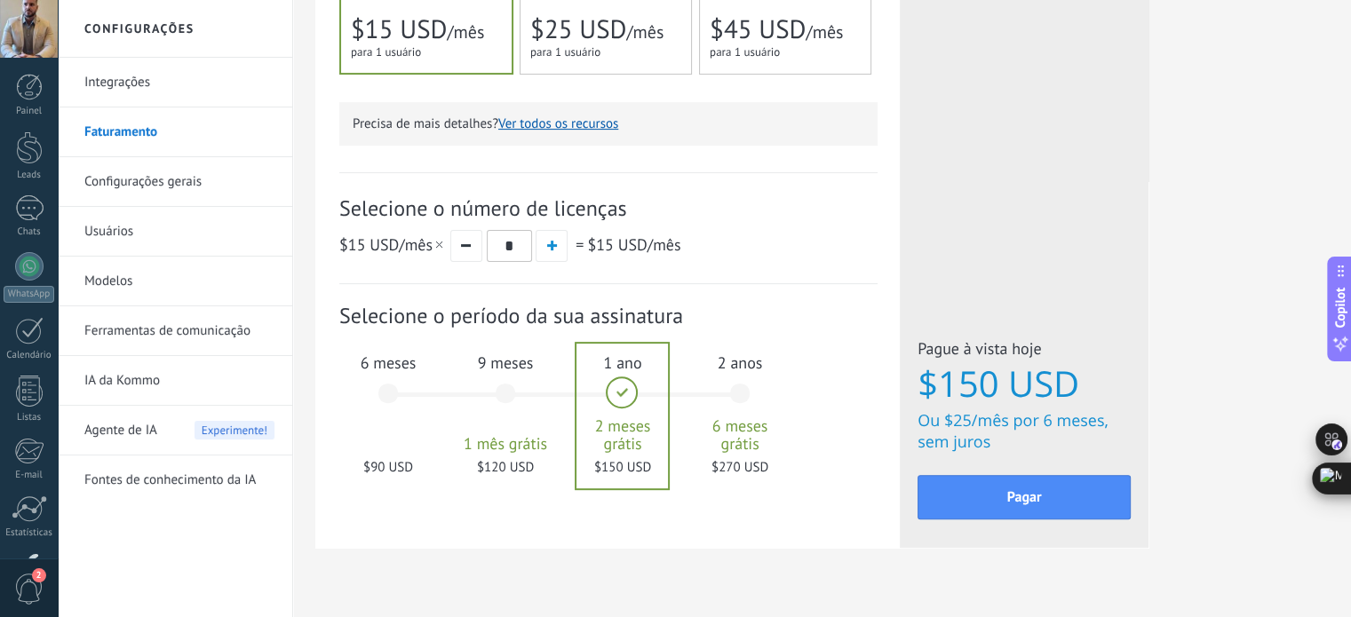
scroll to position [587, 0]
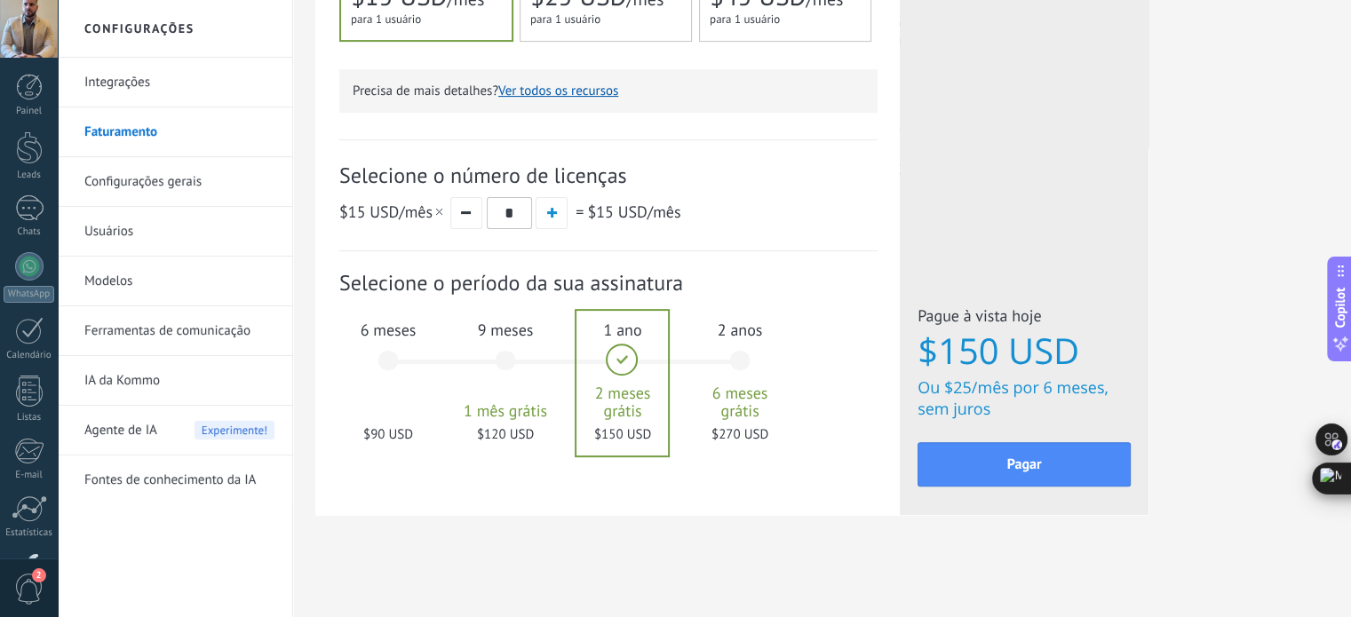
click at [377, 362] on div "6 meses $90 USD" at bounding box center [388, 368] width 96 height 125
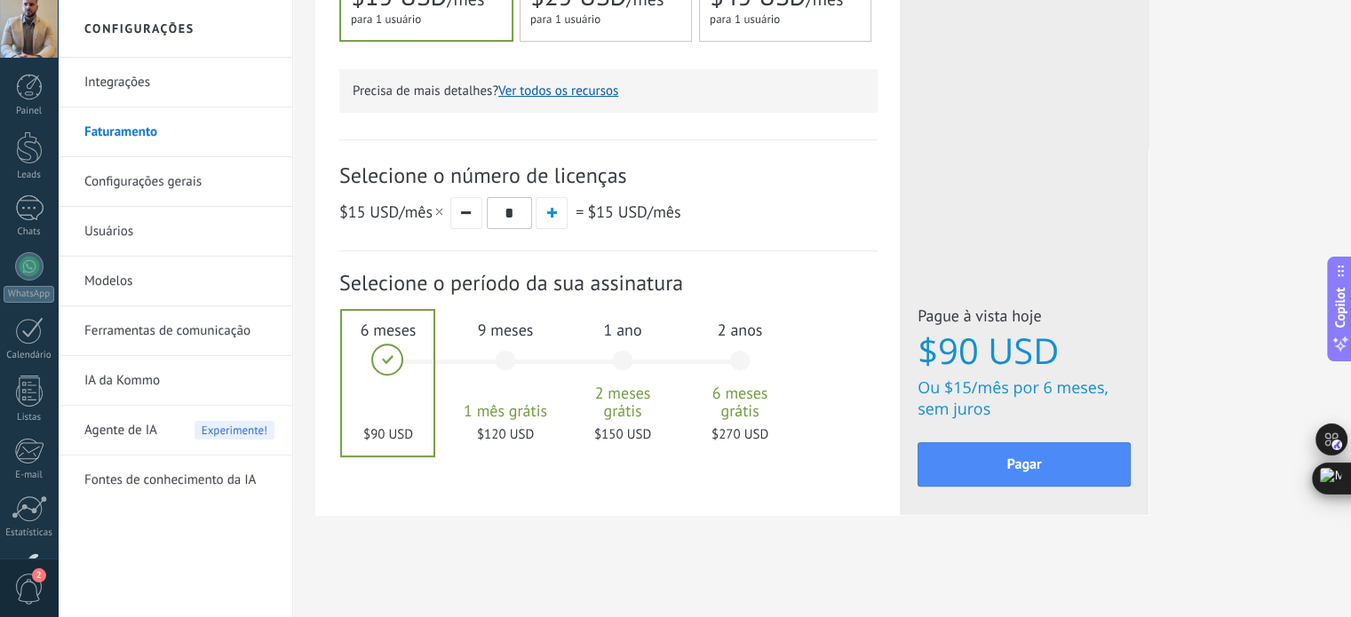
click at [153, 183] on link "Configurações gerais" at bounding box center [179, 182] width 190 height 50
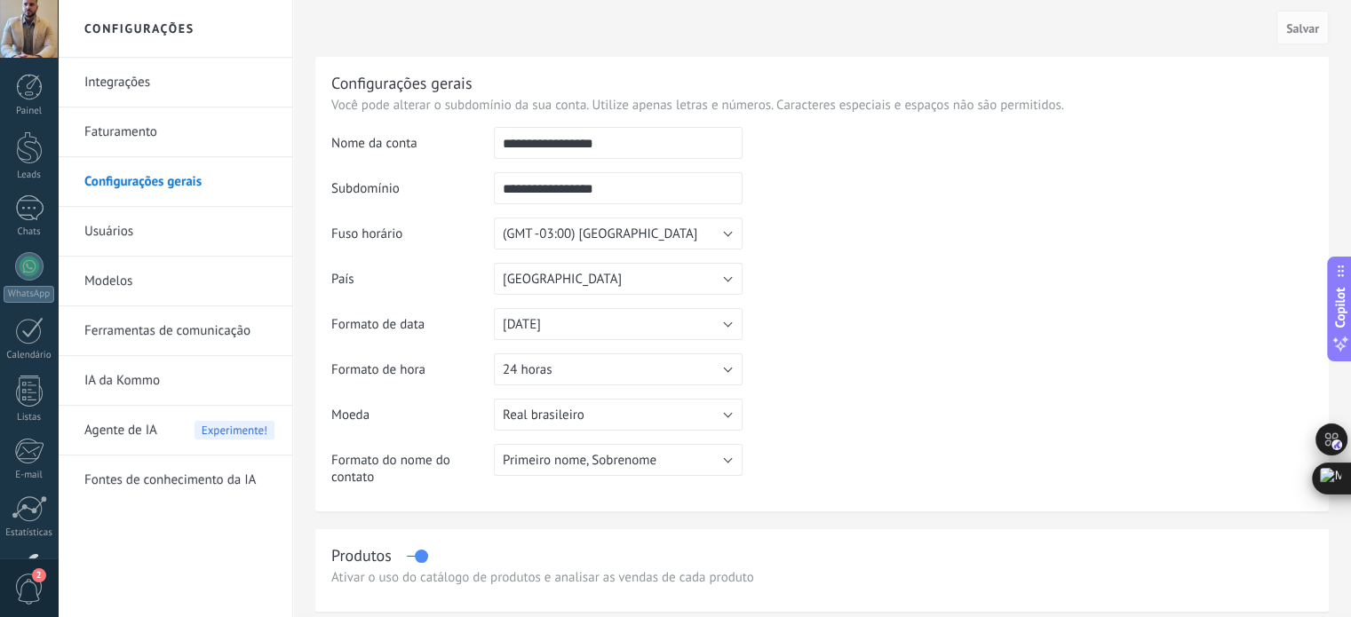
click at [148, 222] on link "Usuários" at bounding box center [179, 232] width 190 height 50
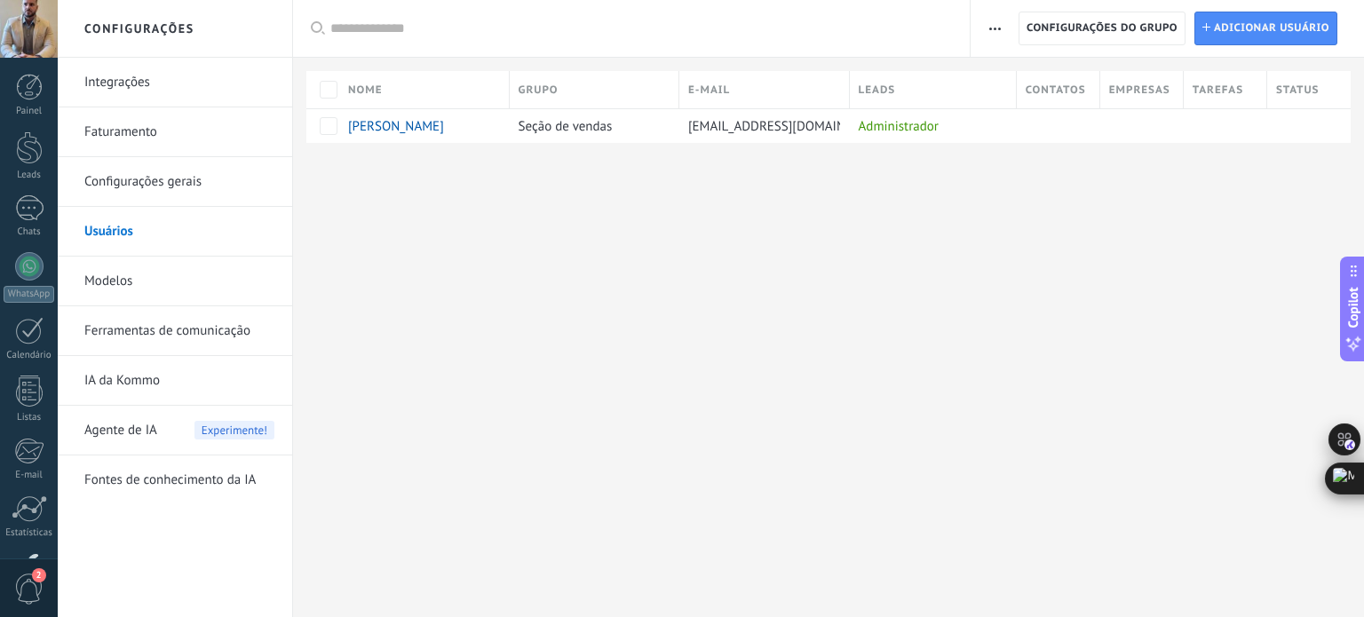
click at [188, 281] on link "Modelos" at bounding box center [179, 282] width 190 height 50
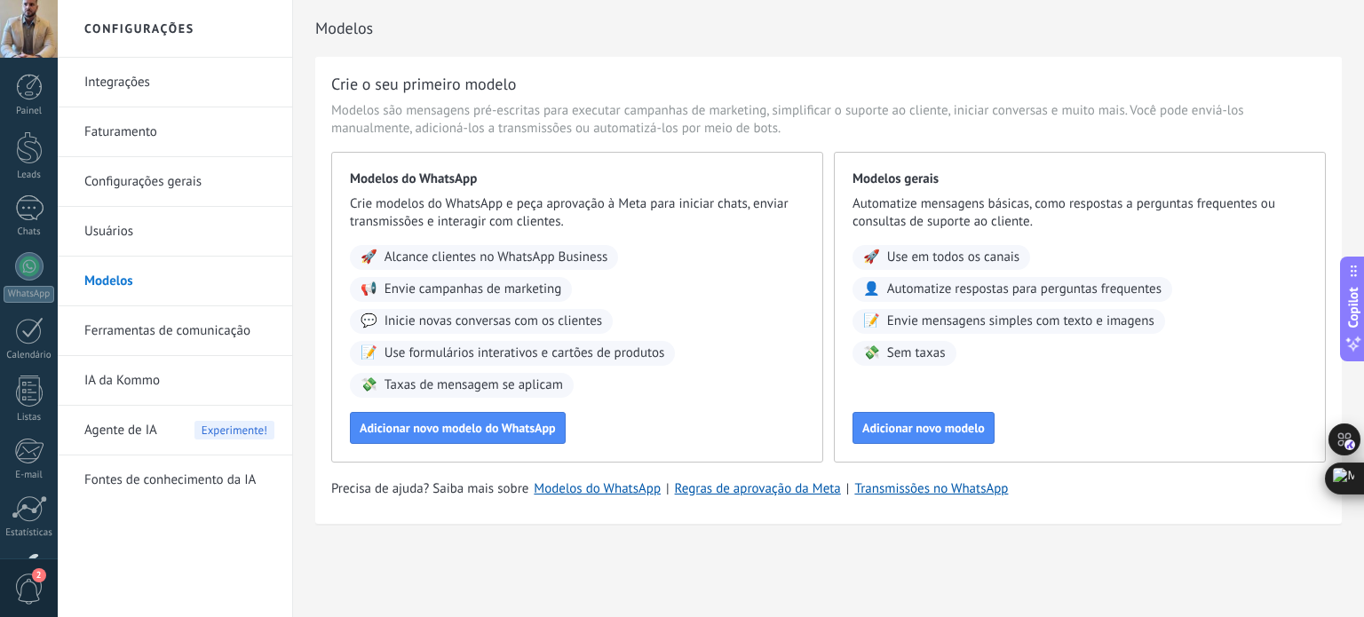
click at [131, 335] on link "Ferramentas de comunicação" at bounding box center [179, 331] width 190 height 50
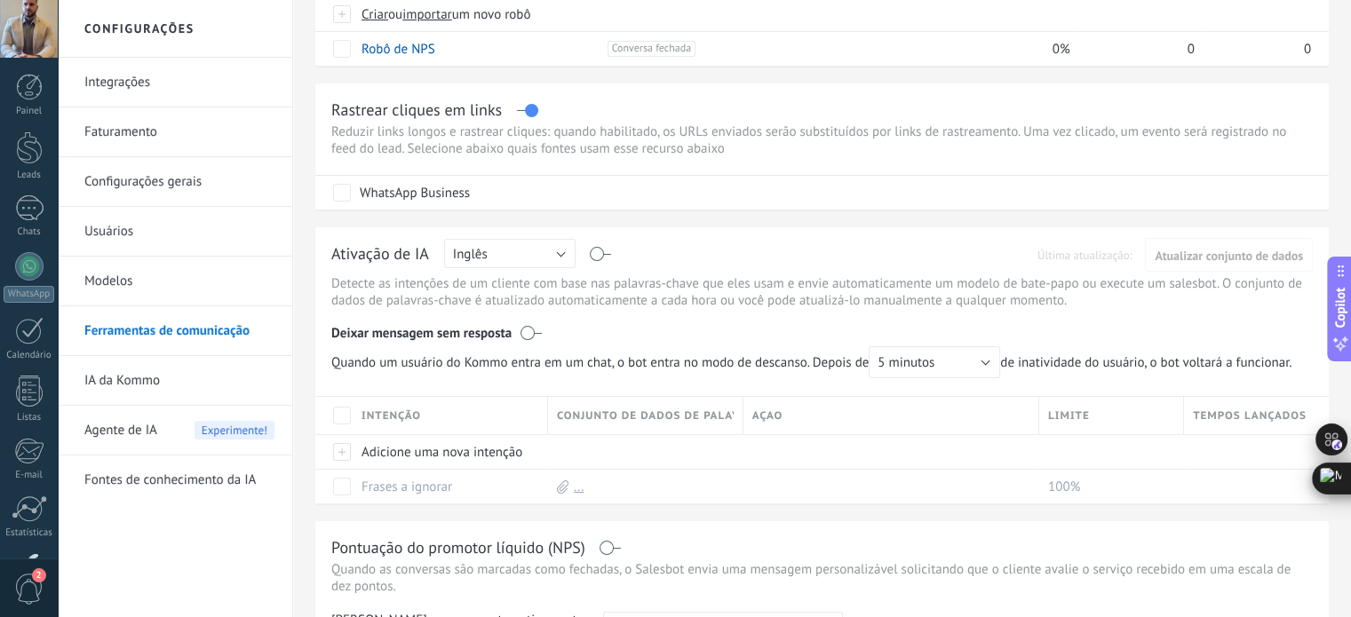
scroll to position [178, 0]
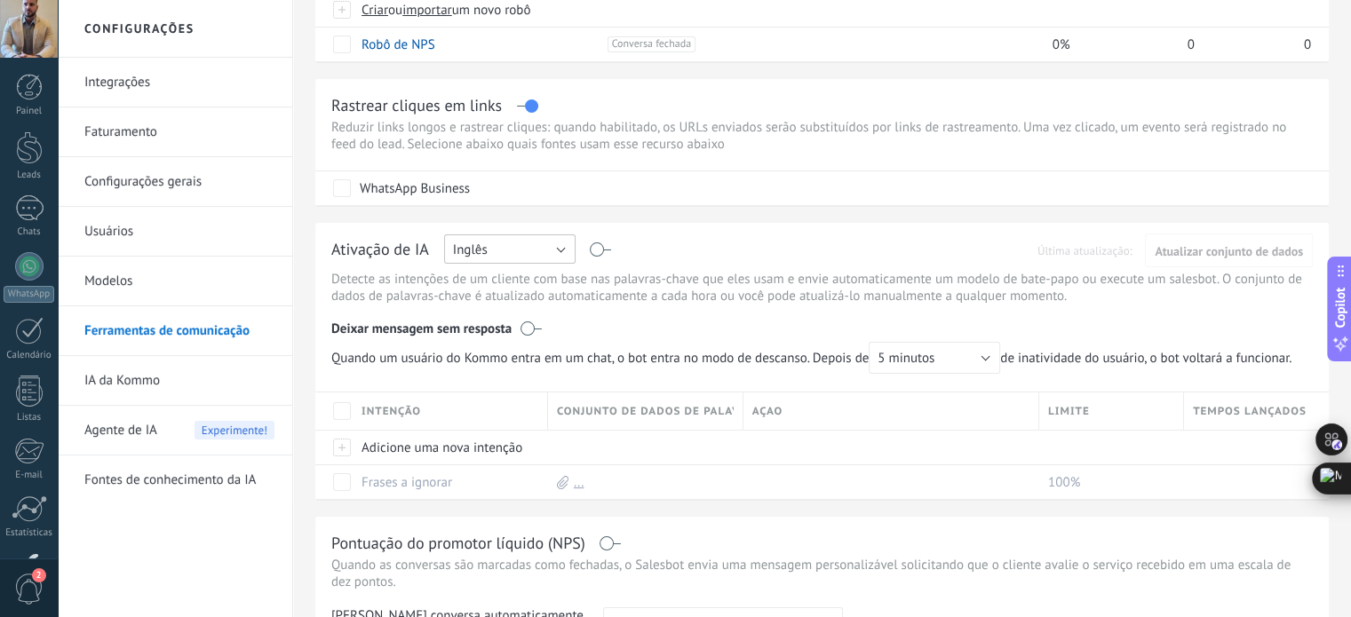
click at [565, 250] on button "Inglês" at bounding box center [509, 248] width 131 height 29
click at [503, 339] on span "Português" at bounding box center [501, 341] width 136 height 17
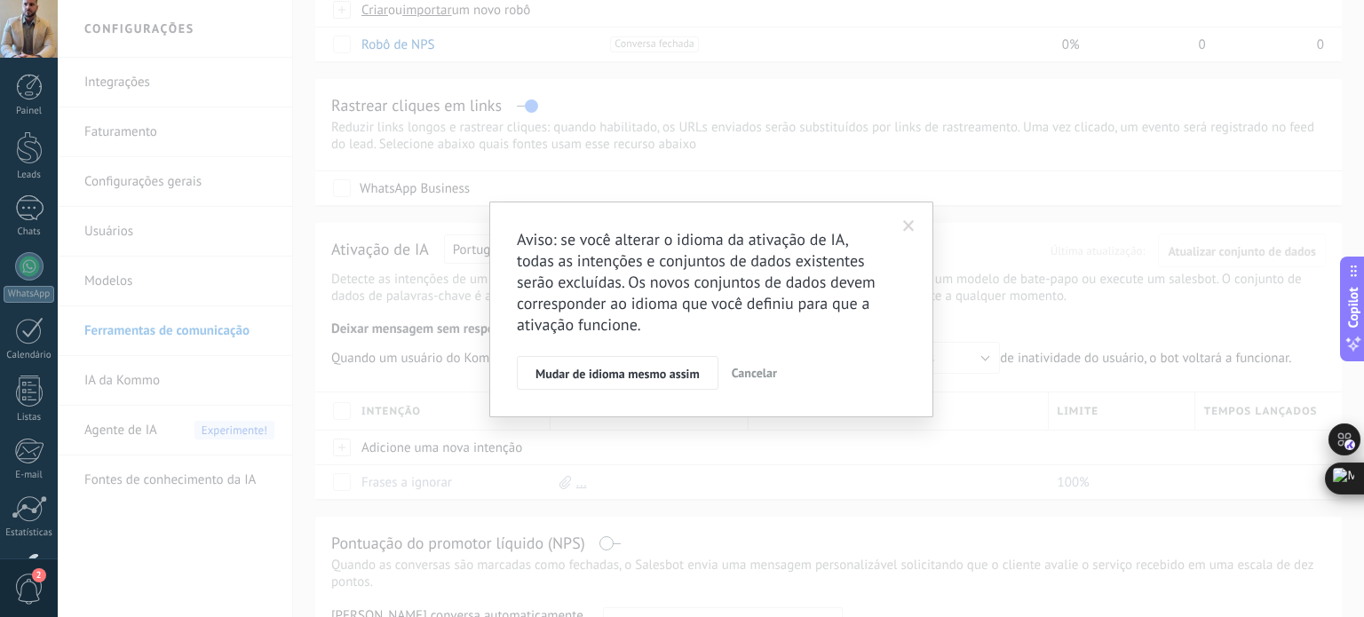
click at [757, 362] on button "Cancelar" at bounding box center [754, 373] width 59 height 34
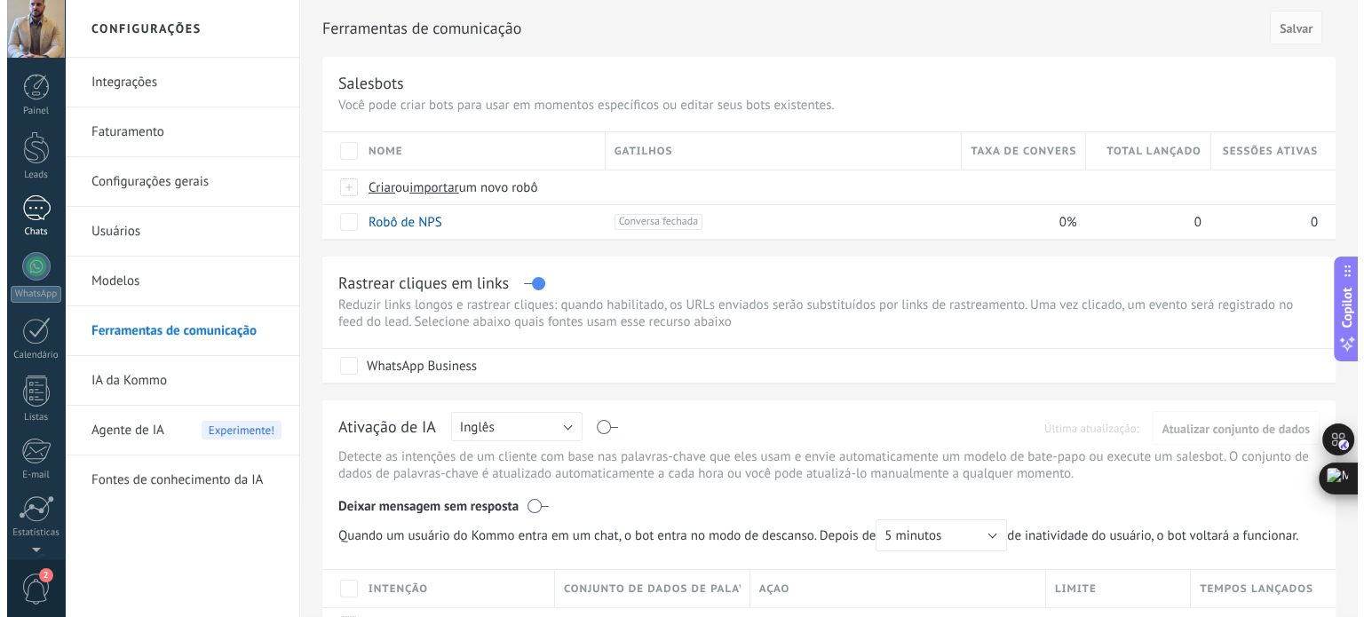
scroll to position [121, 0]
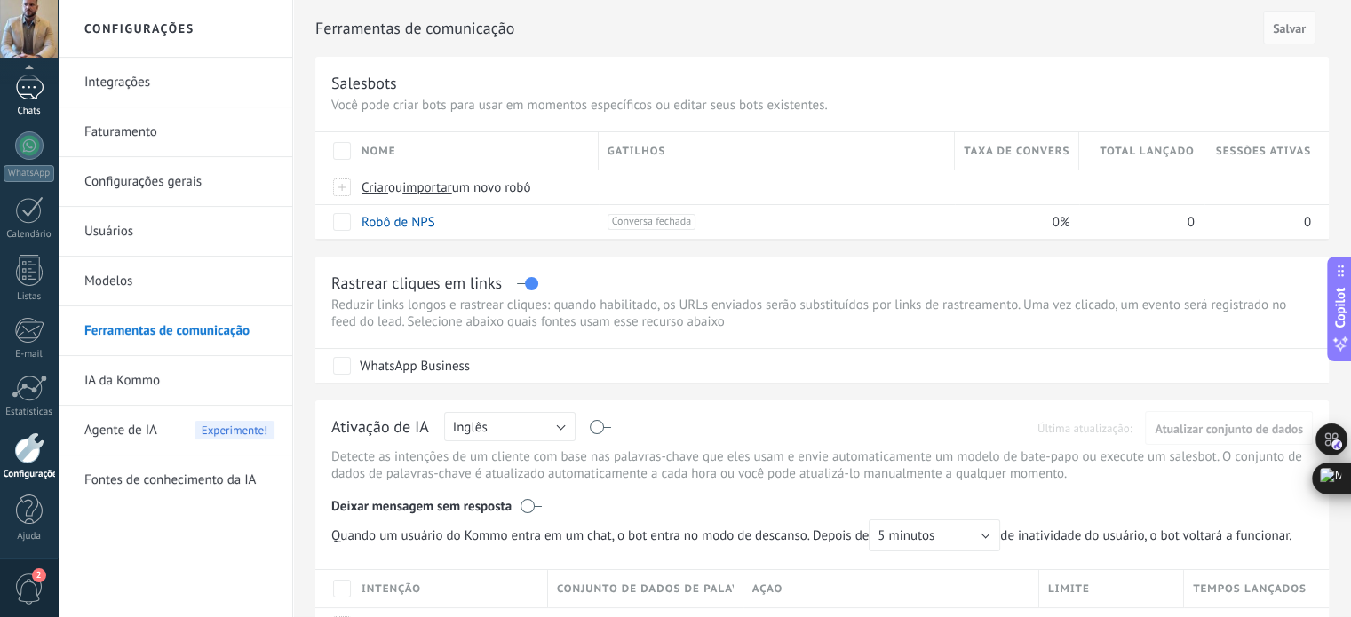
click at [40, 86] on div "Painel Leads Chats WhatsApp Clientes" at bounding box center [29, 256] width 58 height 607
click at [28, 95] on div at bounding box center [29, 88] width 28 height 26
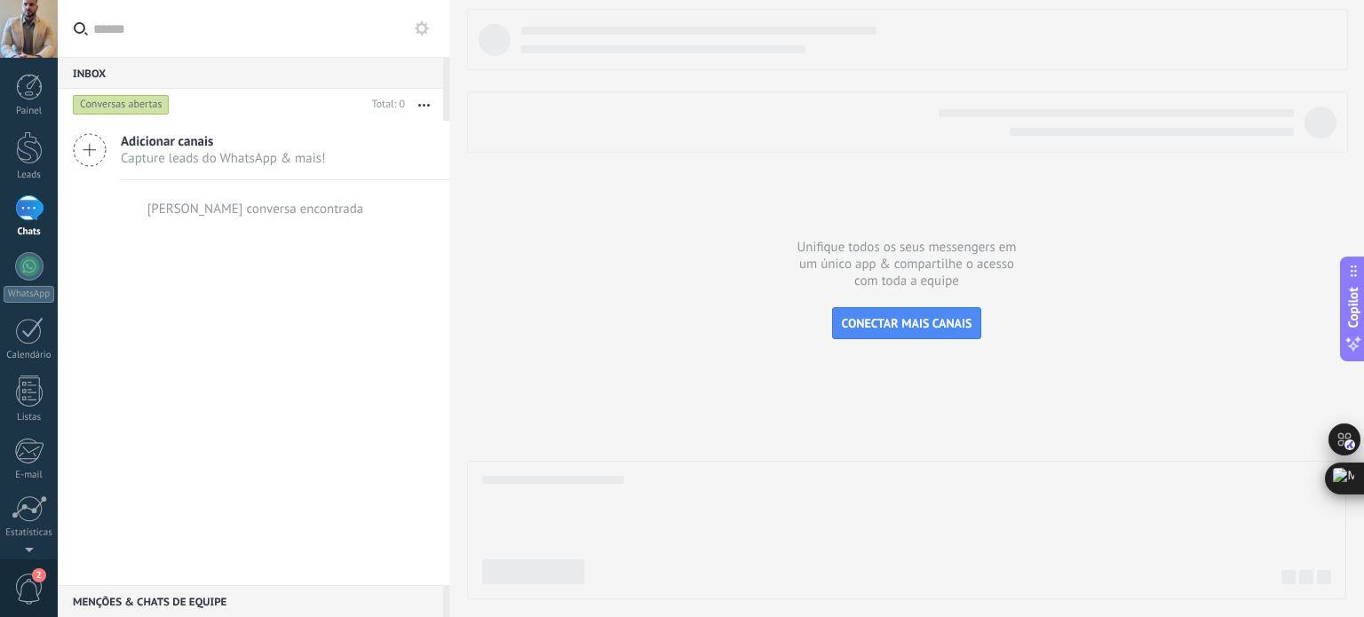
click at [259, 160] on span "Capture leads do WhatsApp & mais!" at bounding box center [223, 158] width 205 height 17
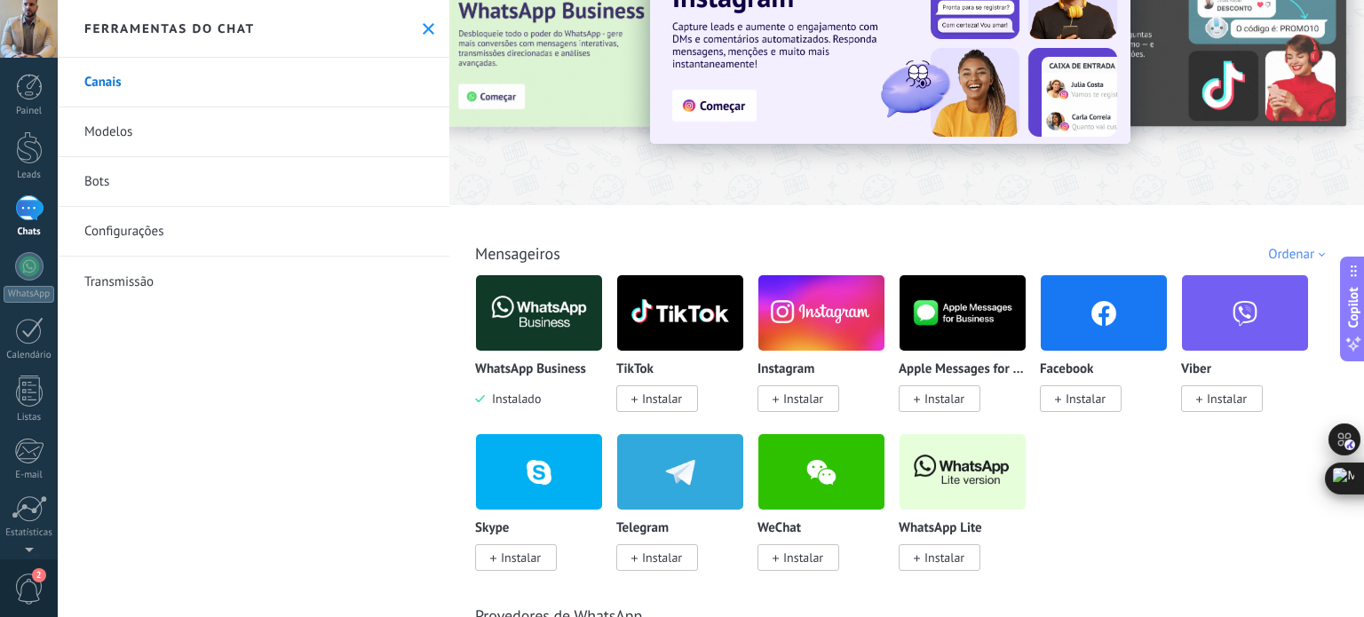
scroll to position [89, 0]
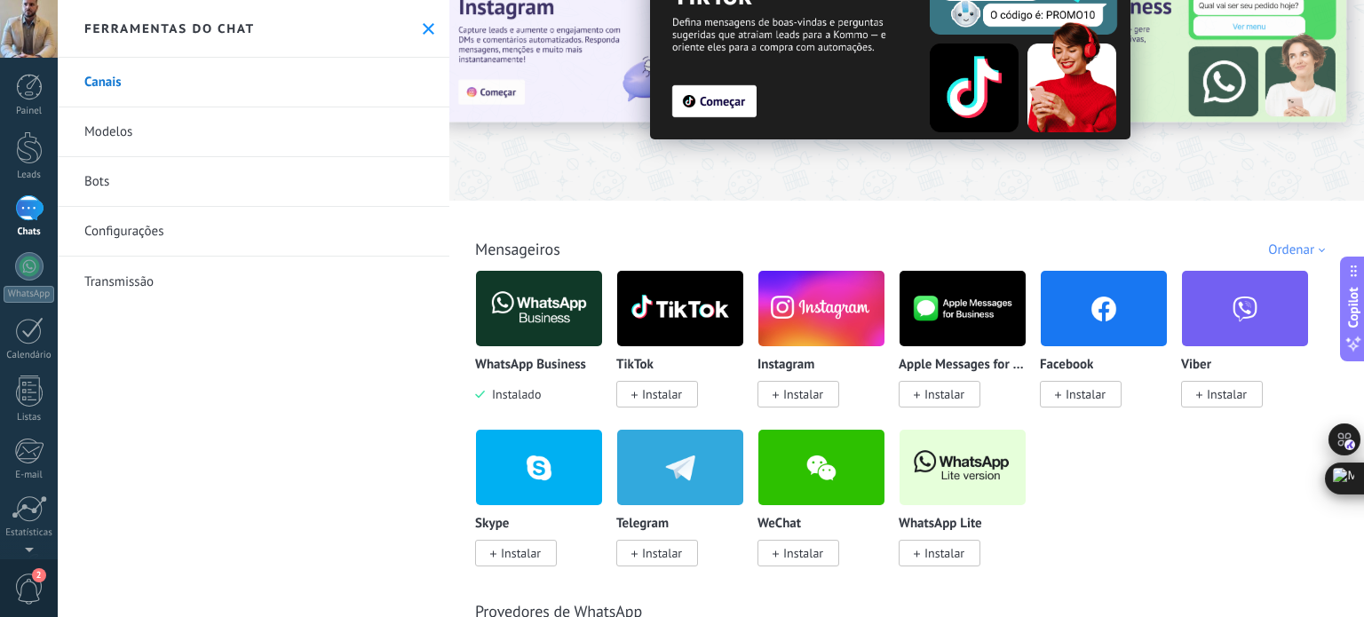
click at [810, 391] on span "Instalar" at bounding box center [803, 394] width 40 height 16
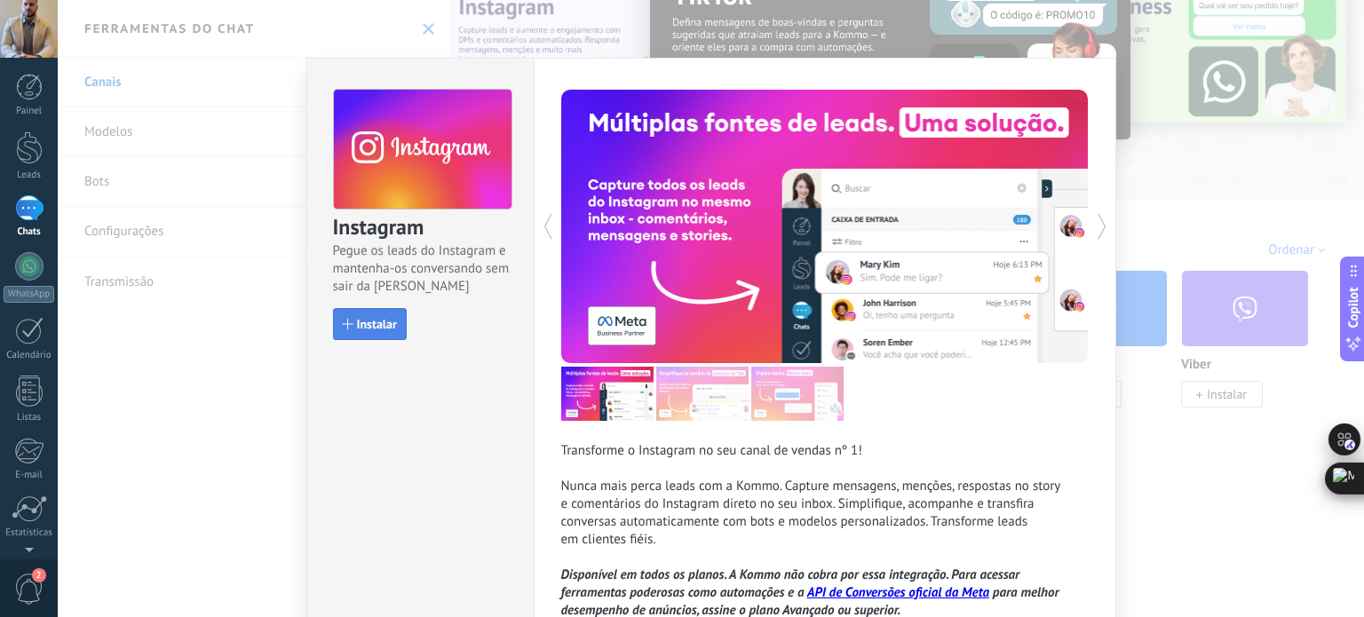
click at [369, 323] on span "Instalar" at bounding box center [377, 324] width 40 height 12
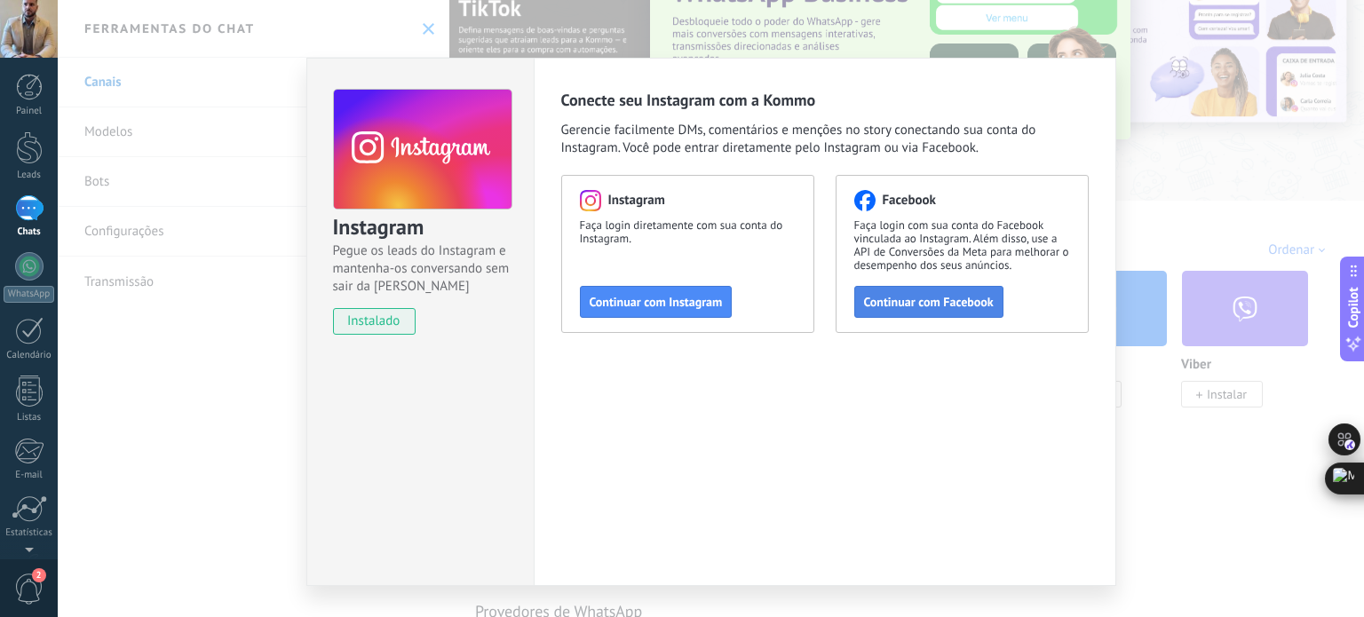
click at [941, 297] on span "Continuar com Facebook" at bounding box center [929, 302] width 130 height 12
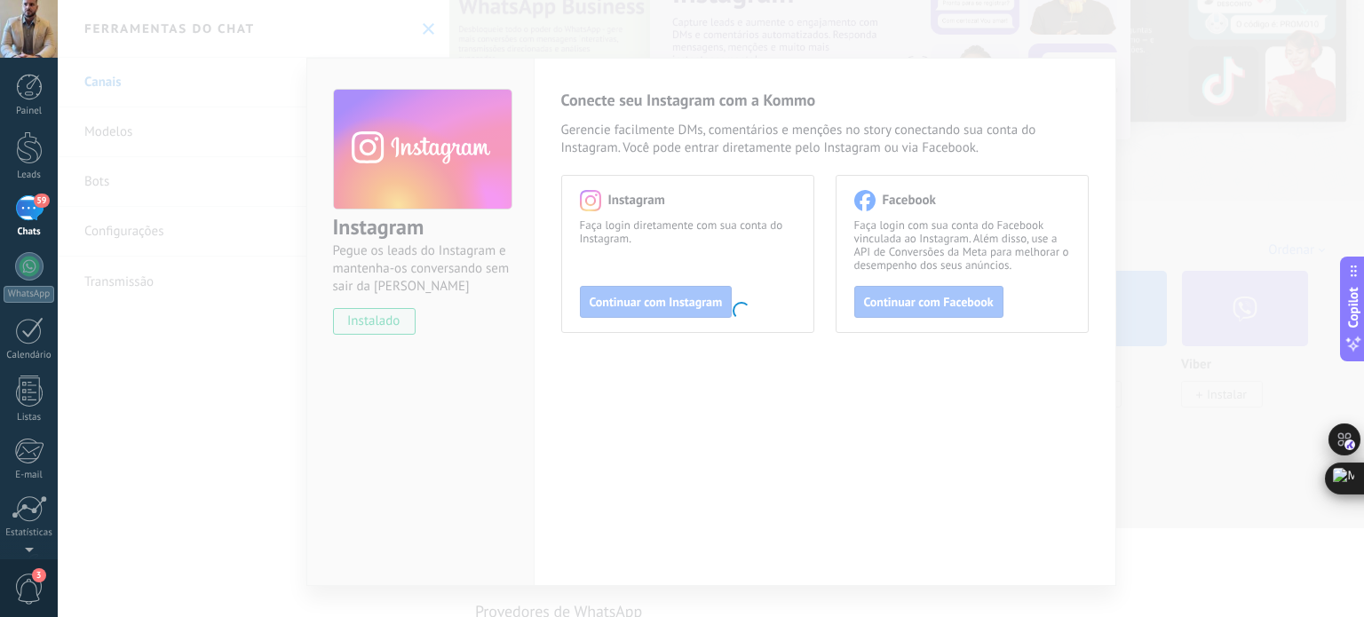
click at [841, 233] on body ".abecls-1,.abecls-2{fill-rule:evenodd}.abecls-2{fill:#fff} .abhcls-1{fill:none}…" at bounding box center [682, 308] width 1364 height 617
